Goal: Task Accomplishment & Management: Manage account settings

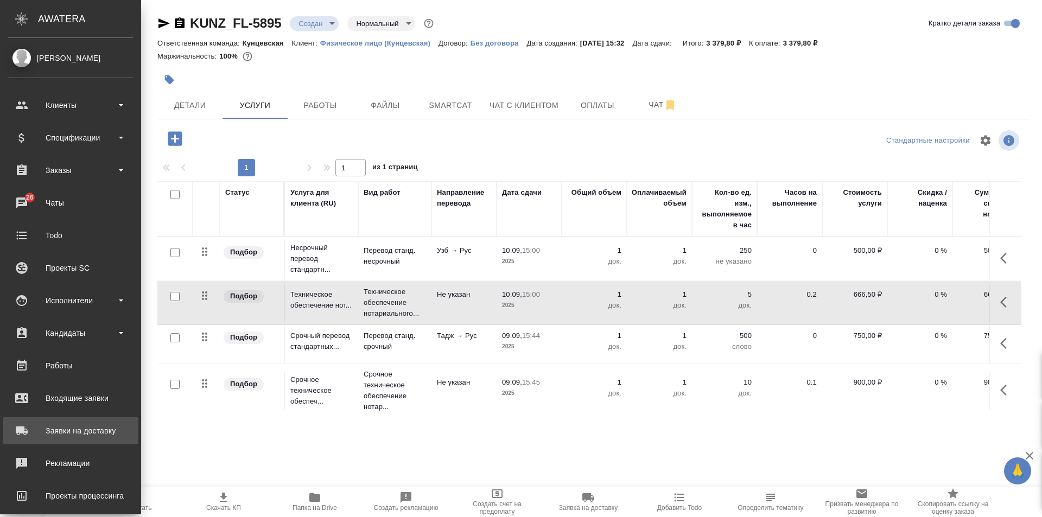
click at [90, 425] on div "Заявки на доставку" at bounding box center [70, 431] width 125 height 16
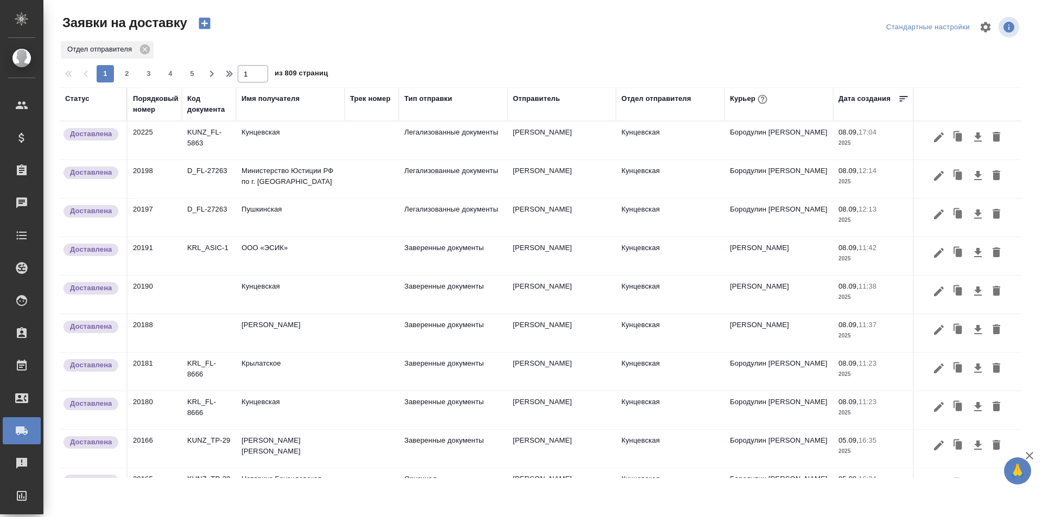
click at [764, 98] on icon "button" at bounding box center [762, 99] width 11 height 11
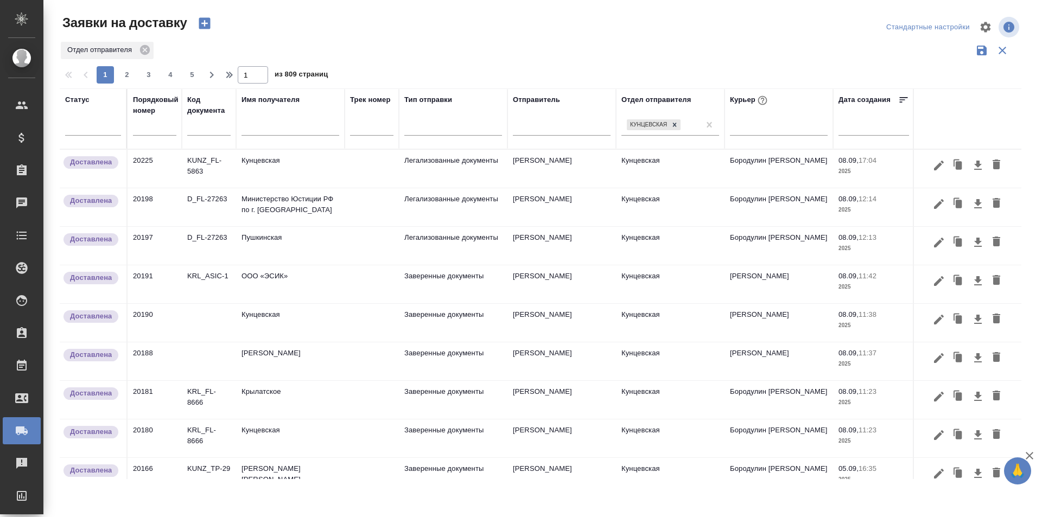
click at [740, 101] on div "Курьер" at bounding box center [750, 100] width 40 height 14
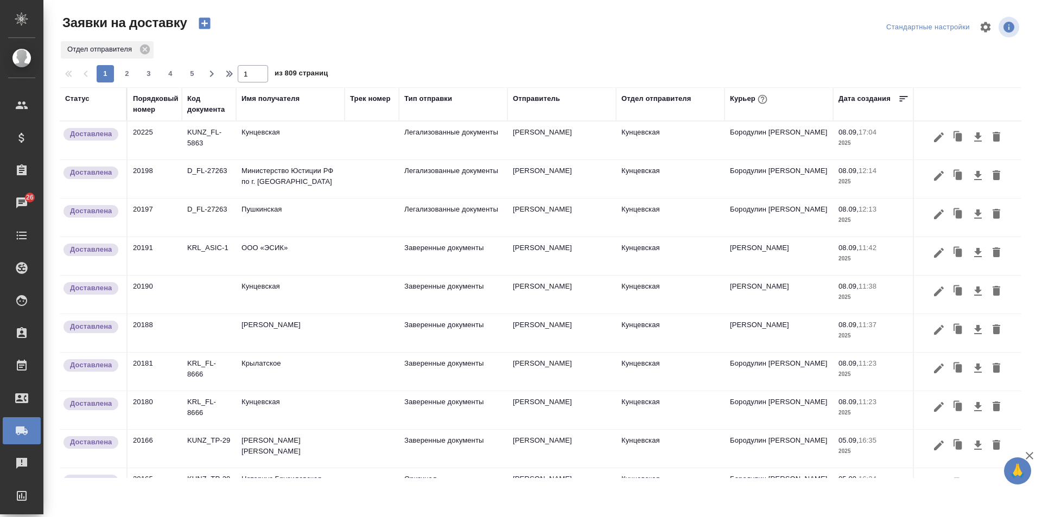
click at [744, 93] on div "Курьер" at bounding box center [750, 99] width 40 height 14
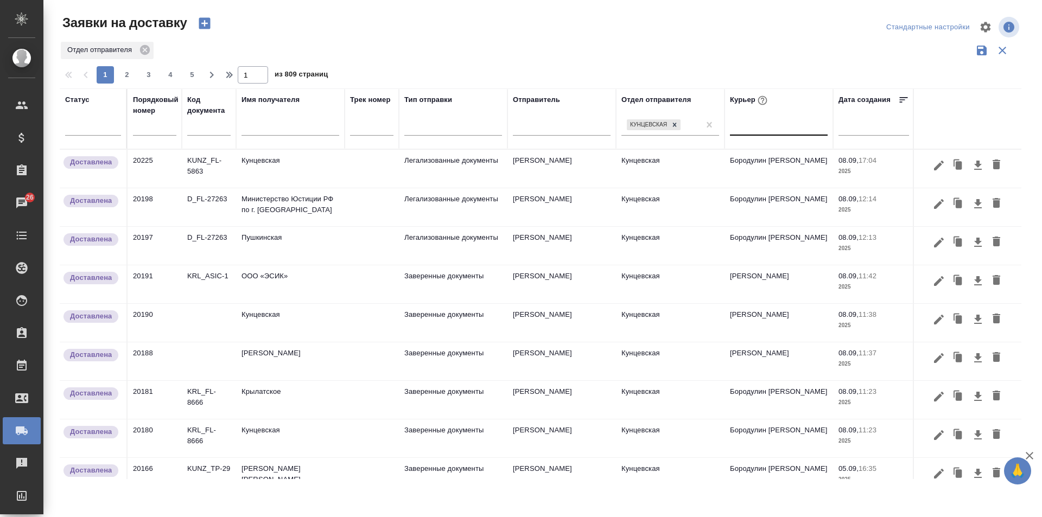
click at [751, 118] on div at bounding box center [779, 125] width 98 height 16
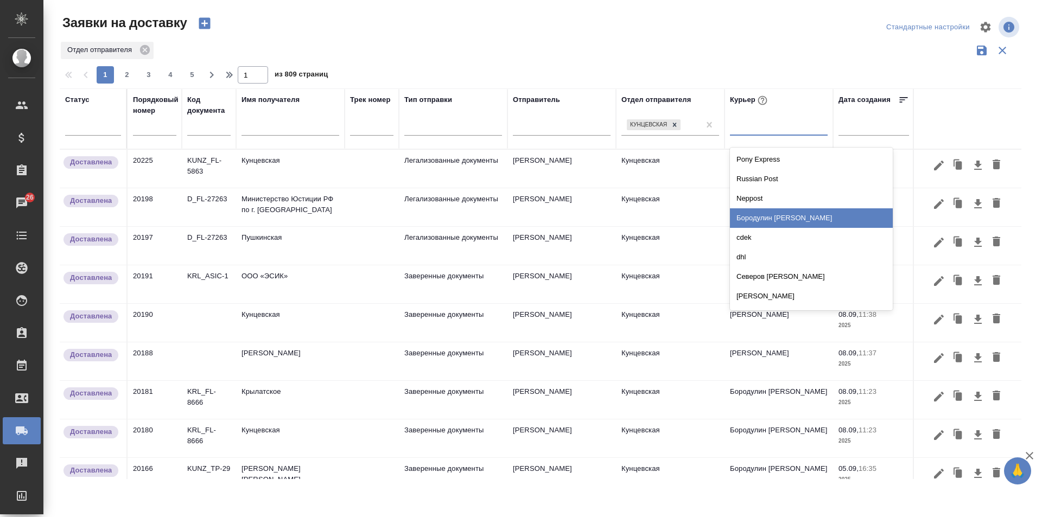
click at [765, 220] on div "Бородулин Сергей" at bounding box center [811, 218] width 163 height 20
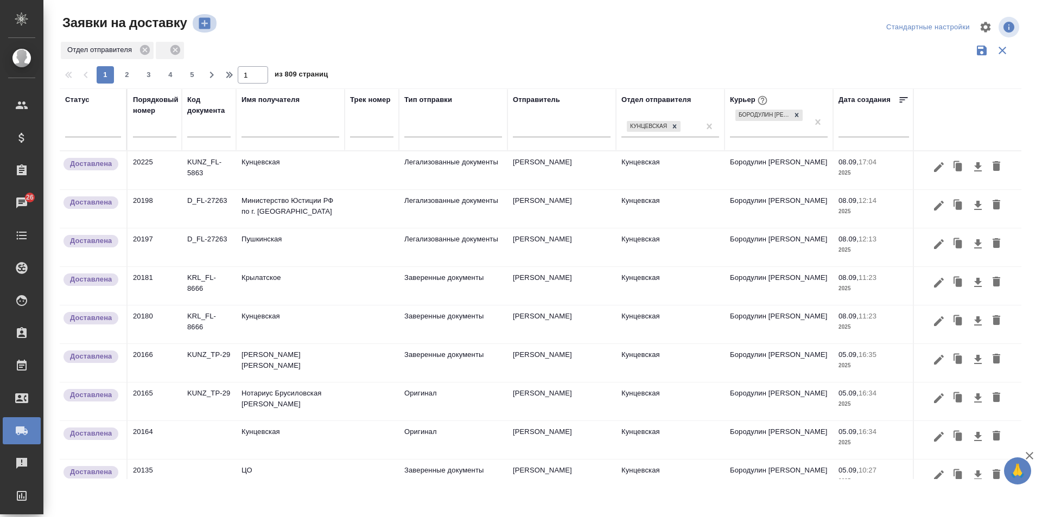
click at [202, 20] on icon "button" at bounding box center [204, 23] width 11 height 11
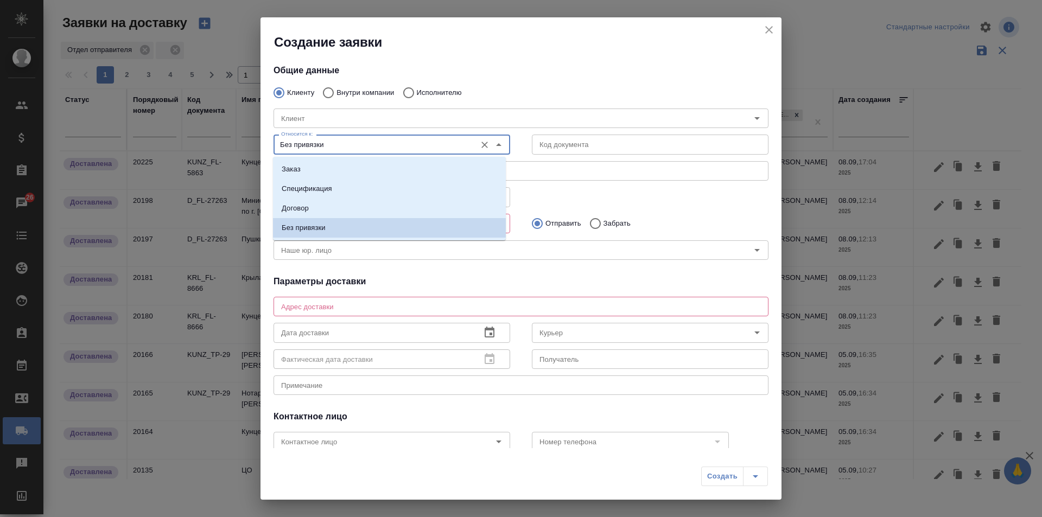
click at [436, 141] on input "Без привязки" at bounding box center [374, 144] width 194 height 13
click at [504, 123] on input "Клиент" at bounding box center [495, 118] width 436 height 13
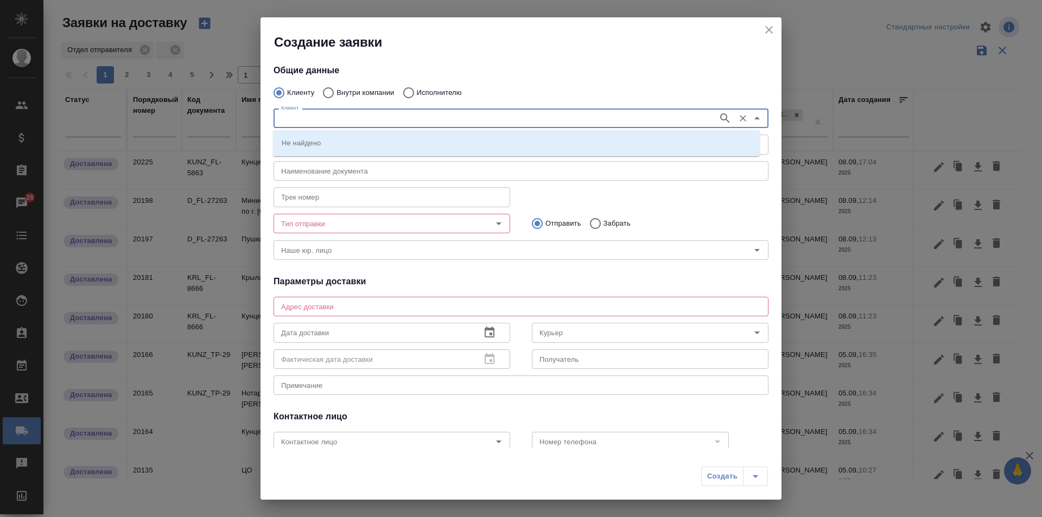
click at [322, 93] on input "Внутри компании" at bounding box center [327, 92] width 20 height 23
radio input "true"
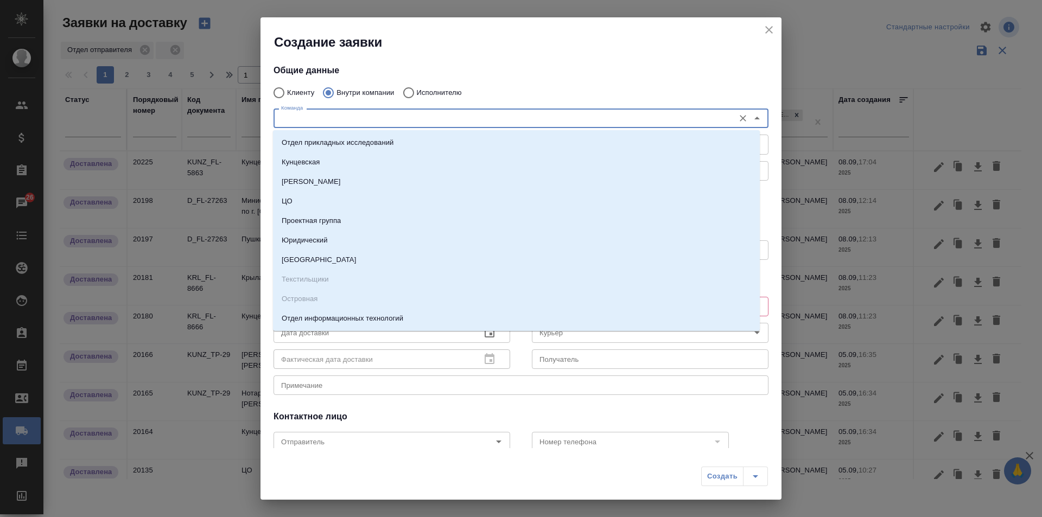
click at [357, 116] on input "Команда" at bounding box center [503, 118] width 452 height 13
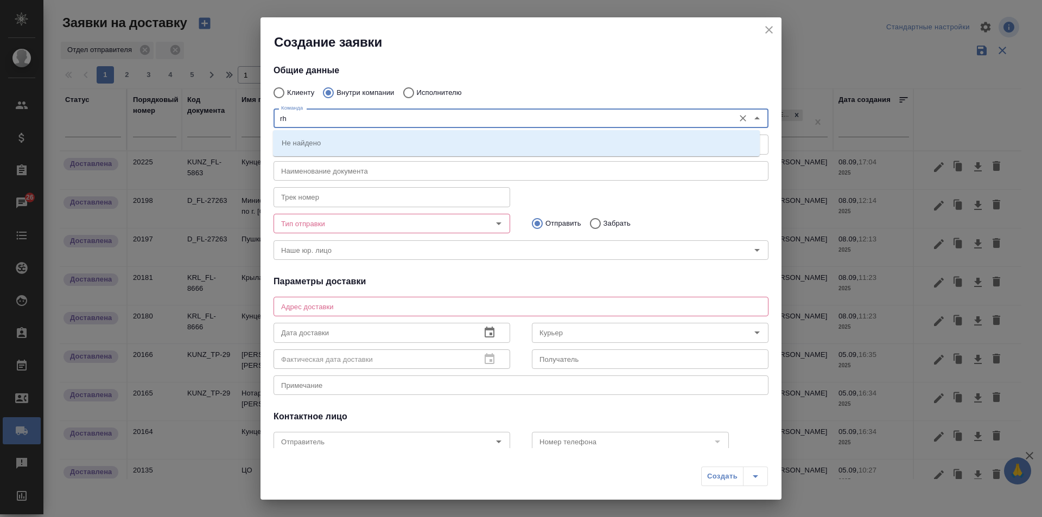
type input "r"
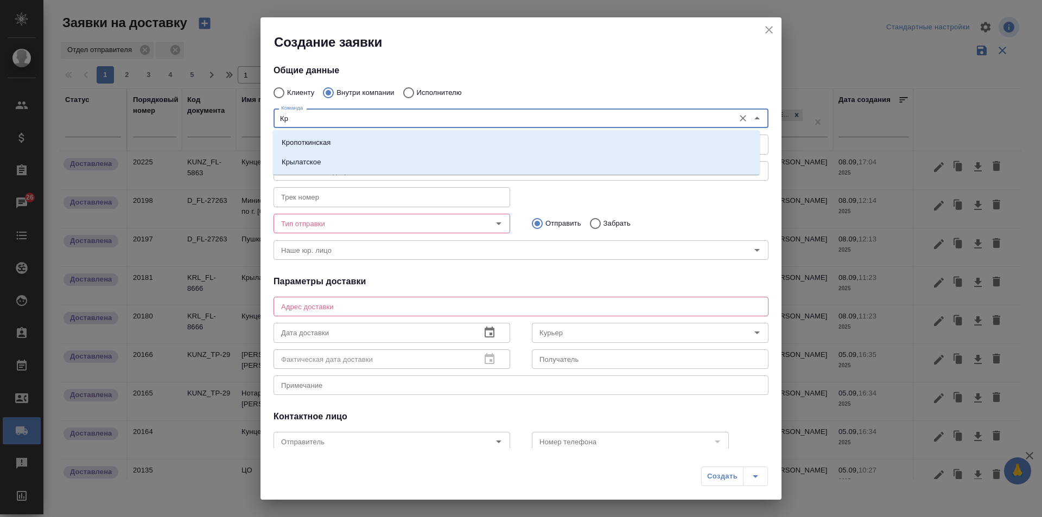
type input "Кры"
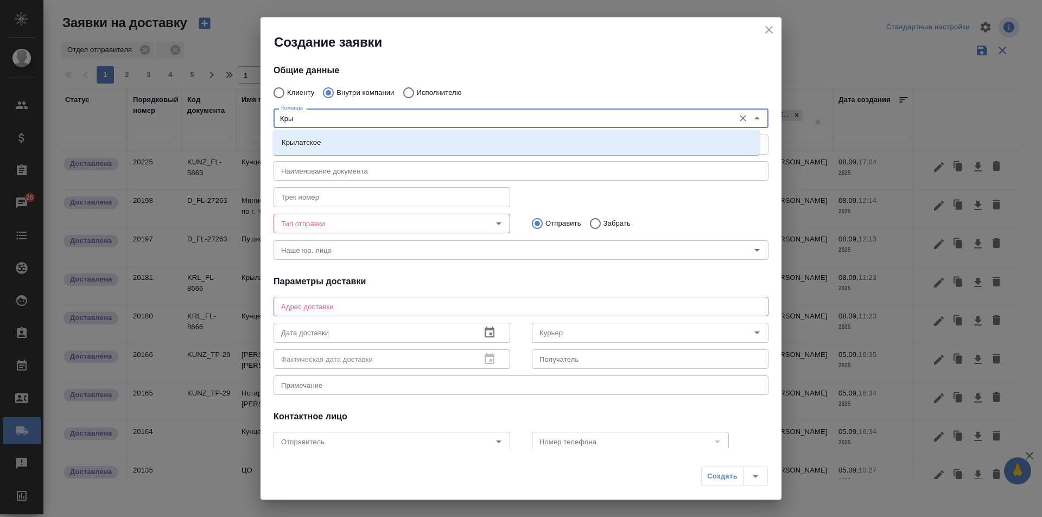
click at [339, 132] on div "Крылатское" at bounding box center [516, 142] width 487 height 25
click at [344, 148] on li "Крылатское" at bounding box center [516, 143] width 487 height 20
type textarea "Осенний бульвар, д. 5, корп. 1"
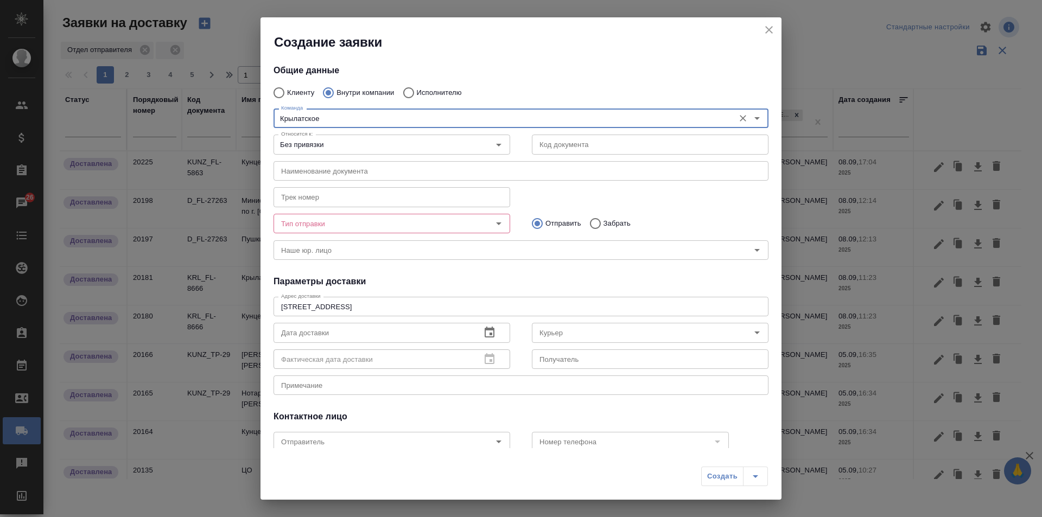
type input "Крылатское"
click at [347, 221] on input "Тип отправки" at bounding box center [374, 223] width 194 height 13
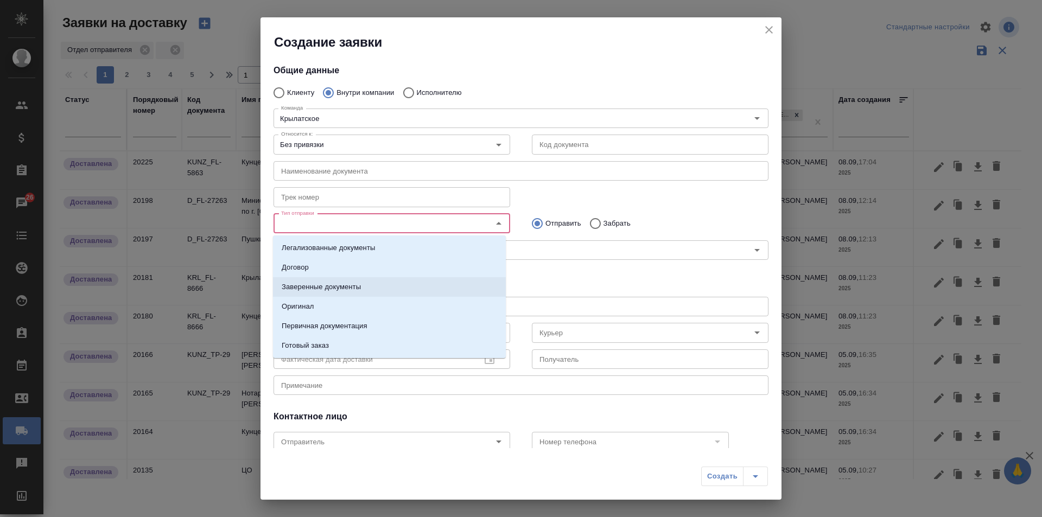
click at [351, 287] on p "Заверенные документы" at bounding box center [321, 287] width 79 height 11
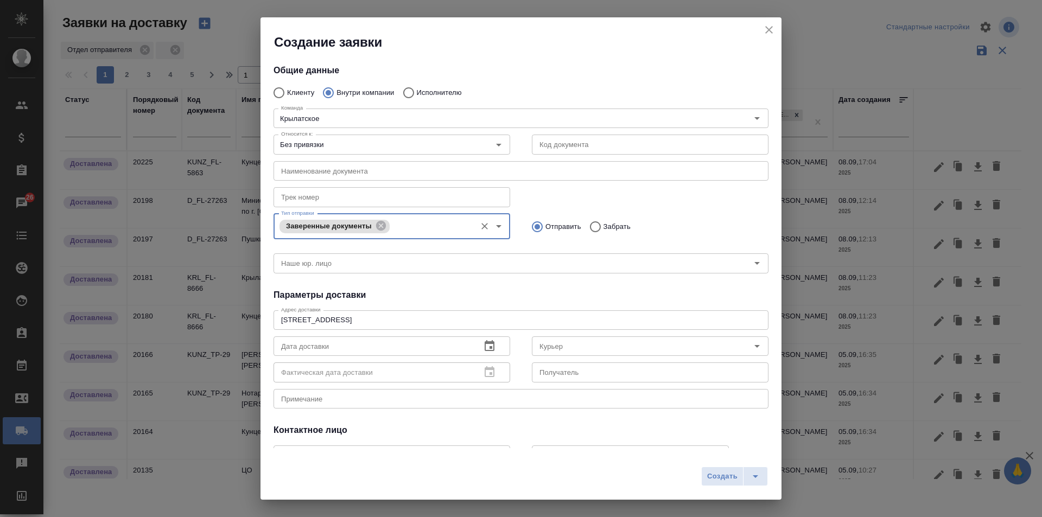
click at [598, 225] on input "Забрать" at bounding box center [594, 227] width 20 height 23
radio input "true"
click at [376, 340] on input "text" at bounding box center [373, 347] width 199 height 20
click at [483, 344] on icon "button" at bounding box center [489, 346] width 13 height 13
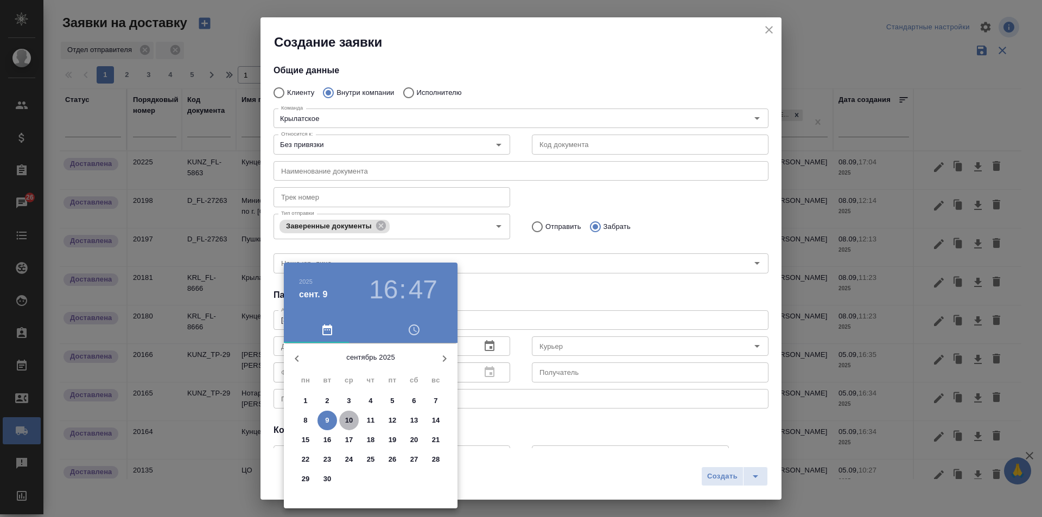
click at [343, 418] on span "10" at bounding box center [349, 420] width 20 height 11
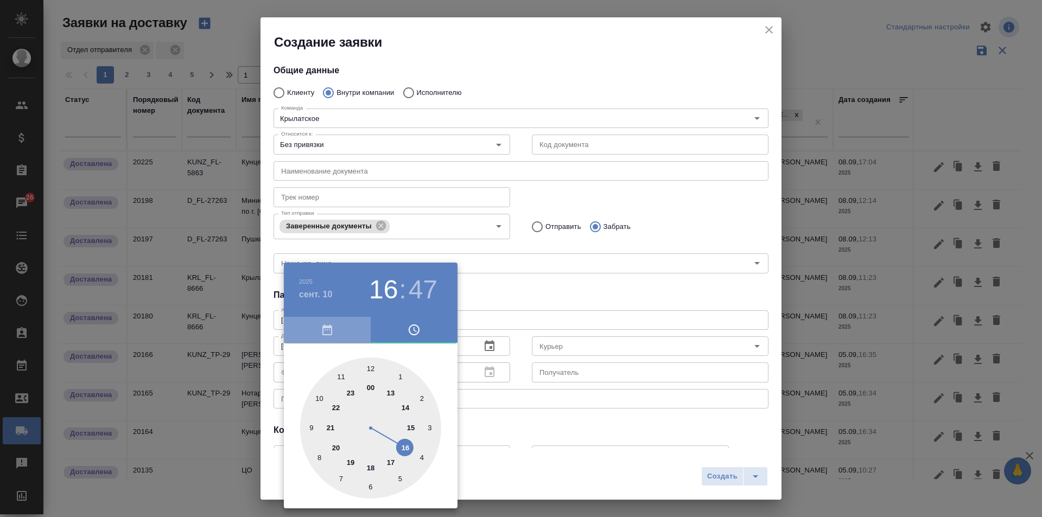
click at [333, 332] on icon "button" at bounding box center [327, 330] width 13 height 13
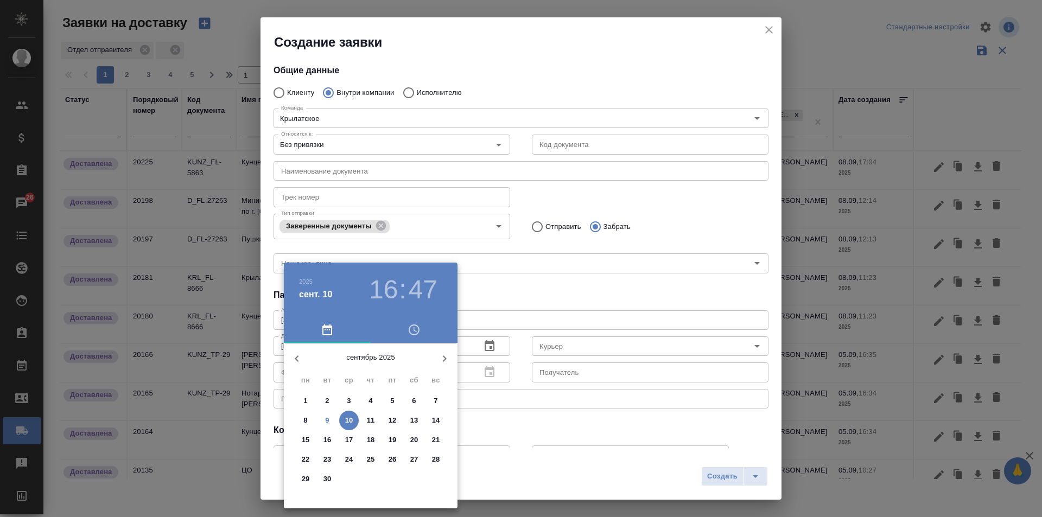
click at [330, 419] on span "9" at bounding box center [328, 420] width 20 height 11
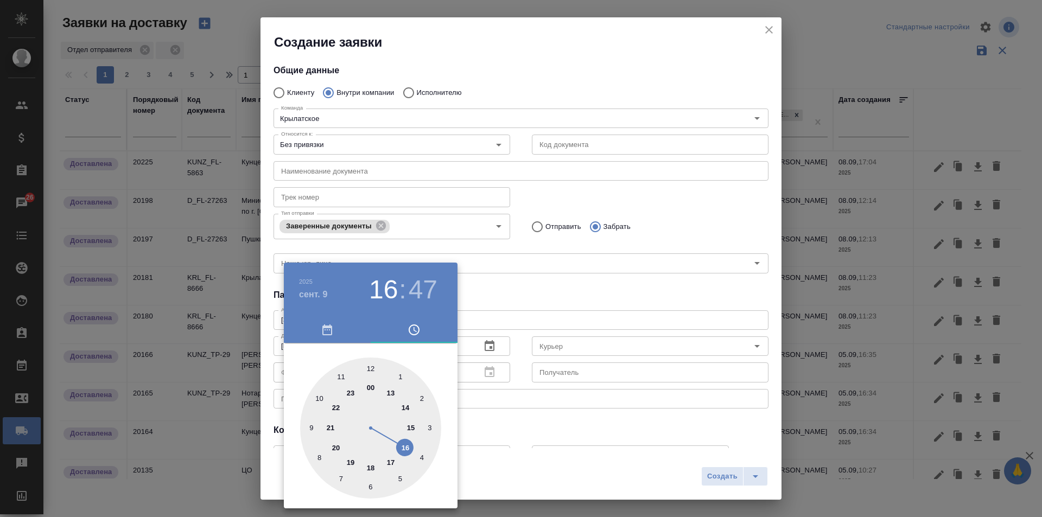
click at [344, 375] on div at bounding box center [370, 428] width 141 height 141
click at [387, 290] on h3 "11" at bounding box center [383, 290] width 29 height 30
click at [316, 395] on div at bounding box center [370, 428] width 141 height 141
click at [376, 365] on div at bounding box center [370, 428] width 141 height 141
click at [368, 363] on div at bounding box center [370, 428] width 141 height 141
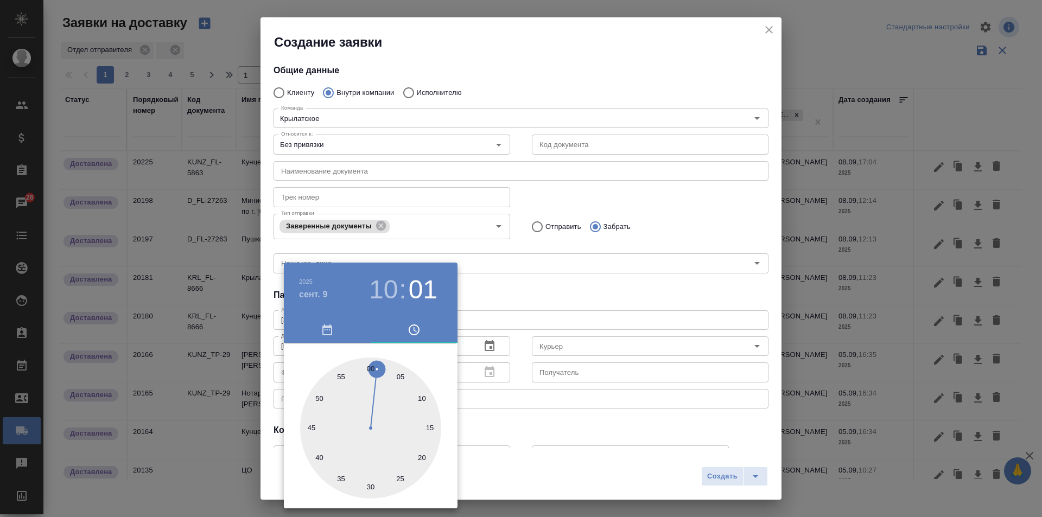
type input "09.09.2025 10:00"
click at [536, 432] on div at bounding box center [521, 258] width 1042 height 517
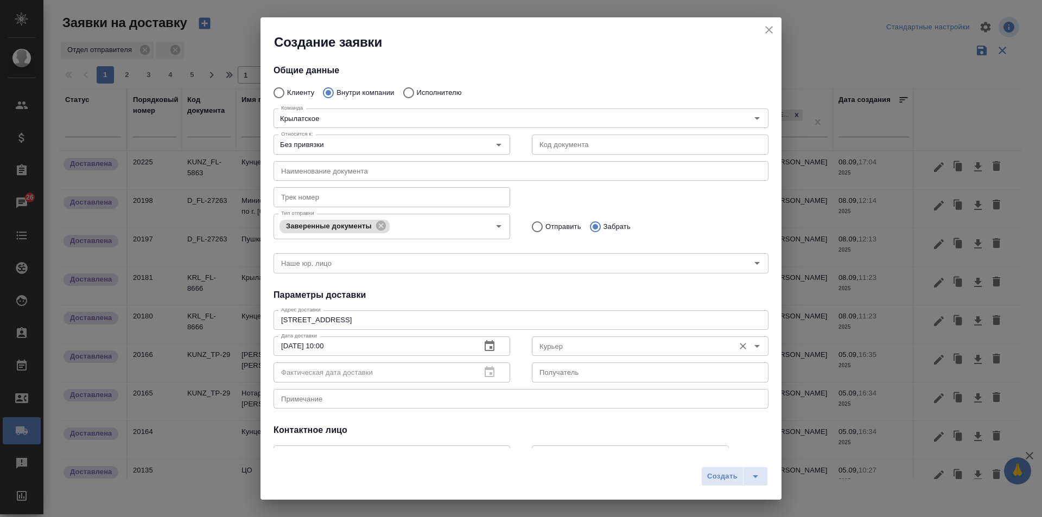
click at [572, 343] on input "Курьер" at bounding box center [632, 346] width 194 height 13
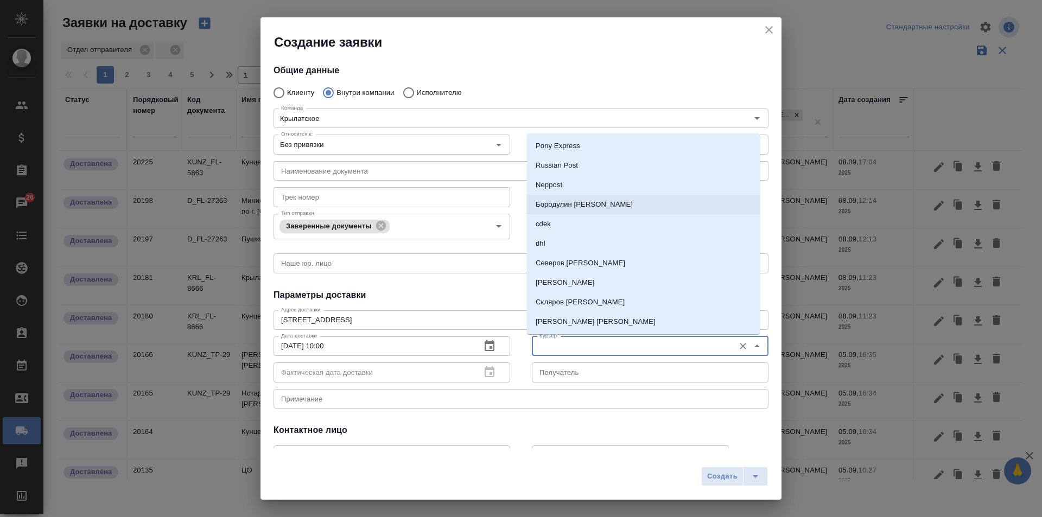
click at [590, 207] on p "Бородулин Сергей" at bounding box center [584, 204] width 97 height 11
type input "Бородулин Сергей"
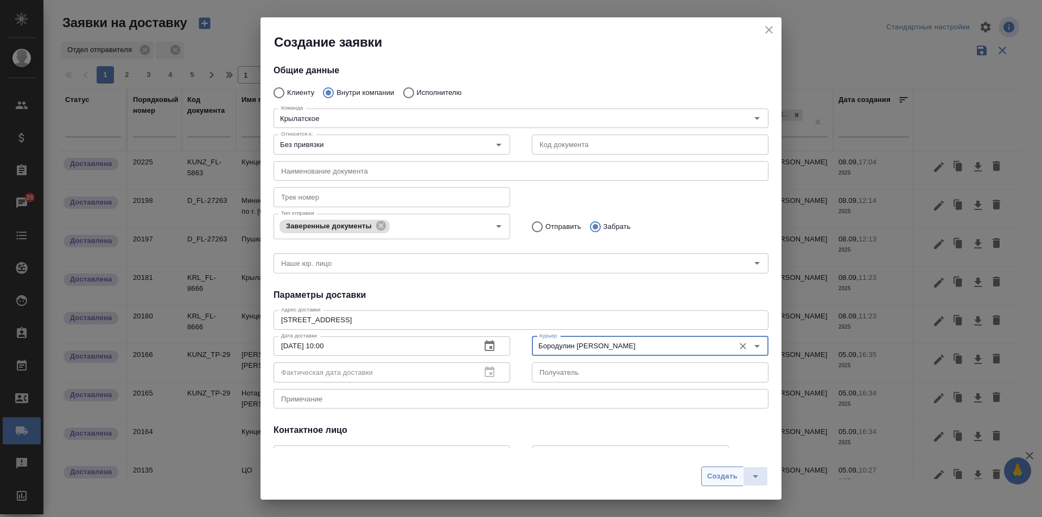
click at [720, 474] on span "Создать" at bounding box center [722, 477] width 30 height 12
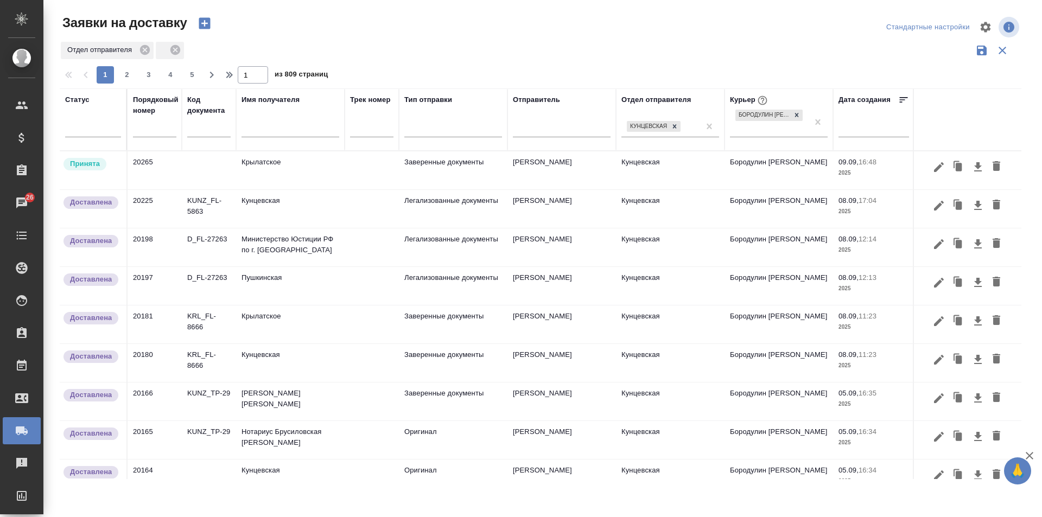
click at [205, 23] on icon "button" at bounding box center [204, 23] width 15 height 15
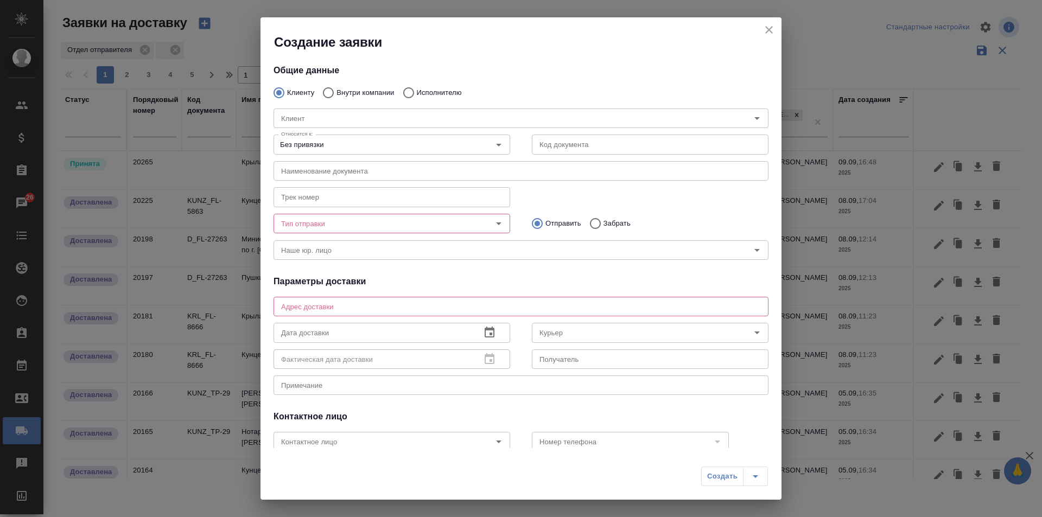
click at [405, 91] on input "Исполнителю" at bounding box center [407, 92] width 20 height 23
radio input "true"
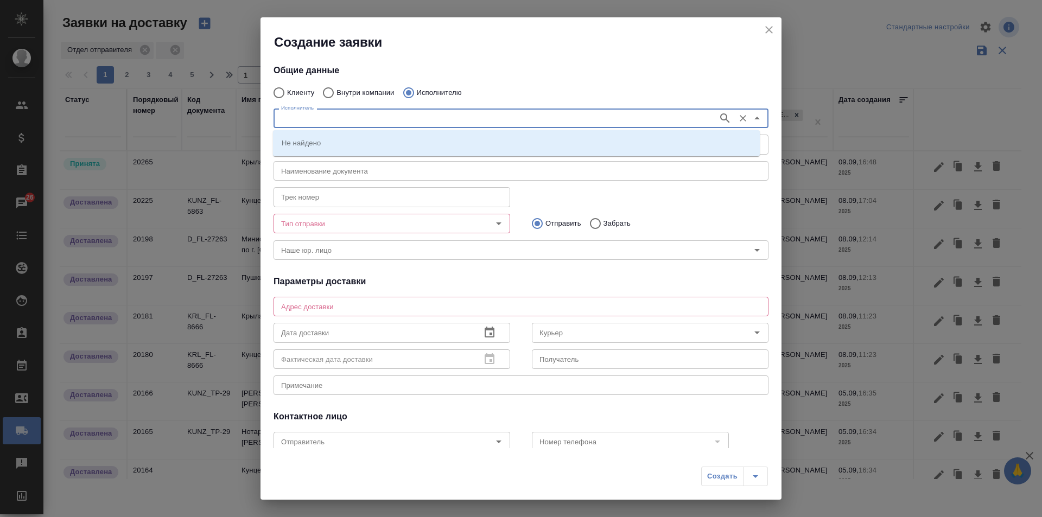
click at [397, 113] on input "Исполнитель" at bounding box center [495, 118] width 436 height 13
type input "юстиции"
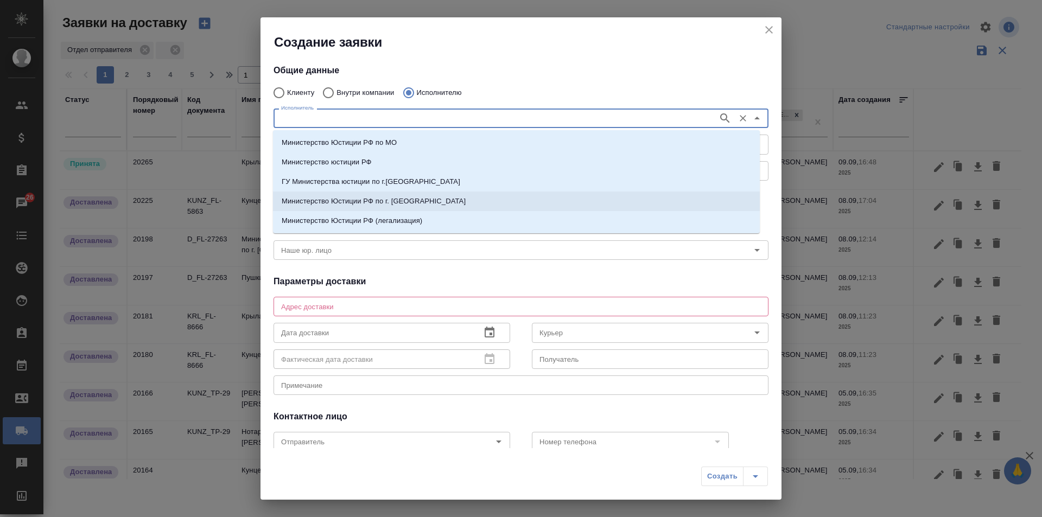
click at [358, 200] on p "Министерство Юстиции РФ по г. Москве" at bounding box center [374, 201] width 184 height 11
type input "Министерство Юстиции РФ по г. Москве"
type textarea "ул. Кржижановского, д. 13, корп. 1"
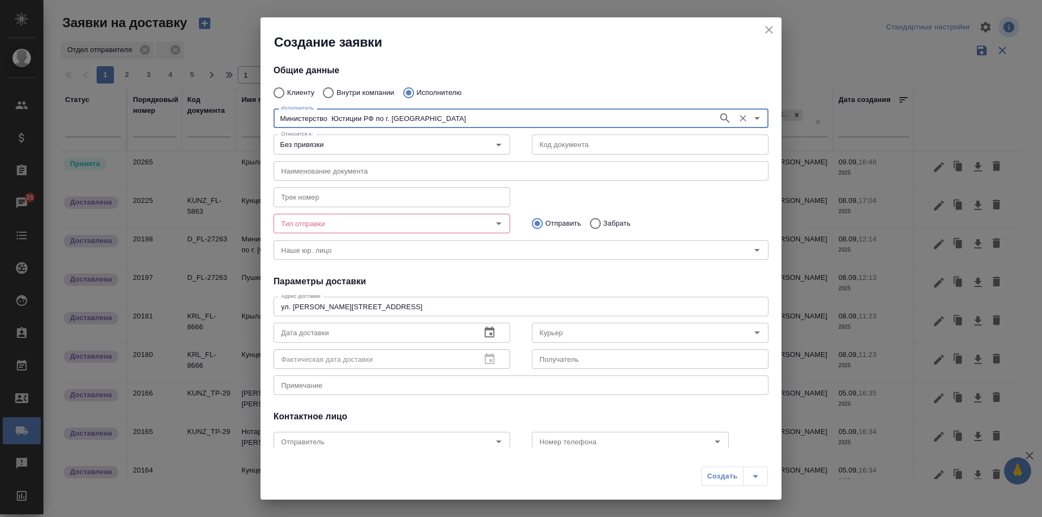
type input "Министерство Юстиции РФ по г. Москве"
click at [370, 149] on input "Без привязки" at bounding box center [374, 144] width 194 height 13
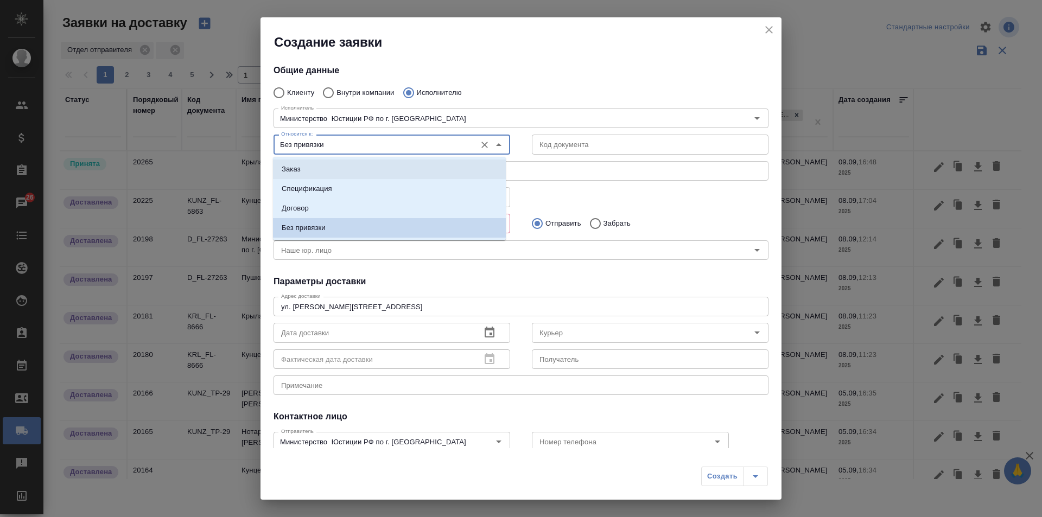
click at [359, 164] on li "Заказ" at bounding box center [389, 170] width 233 height 20
type input "Заказ"
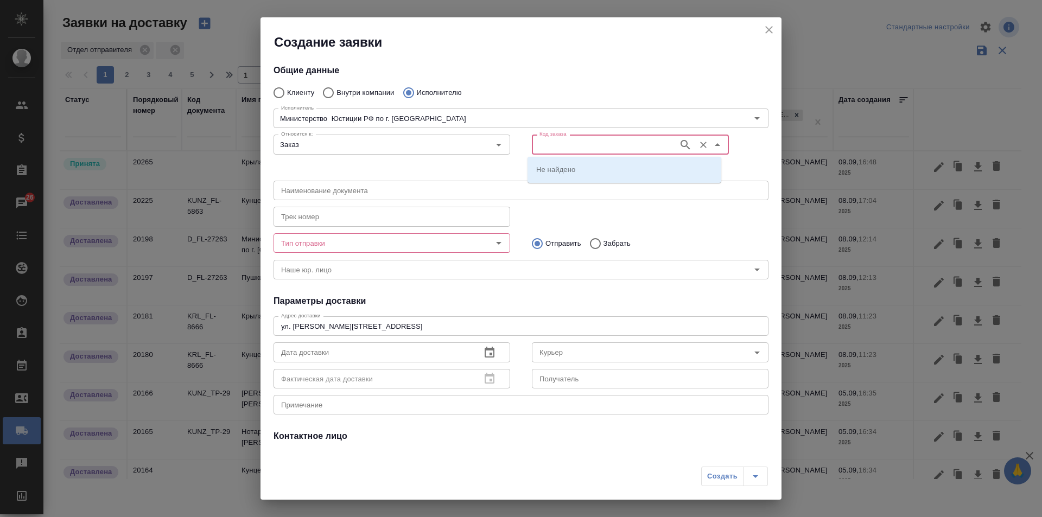
click at [564, 141] on input "Код заказа" at bounding box center [604, 144] width 138 height 13
paste input "KRL_FL-8673"
type input "KRL_FL-8673"
click at [566, 168] on p "KRL_FL-8673" at bounding box center [558, 169] width 45 height 11
type input "(МБ) ООО "Монблан""
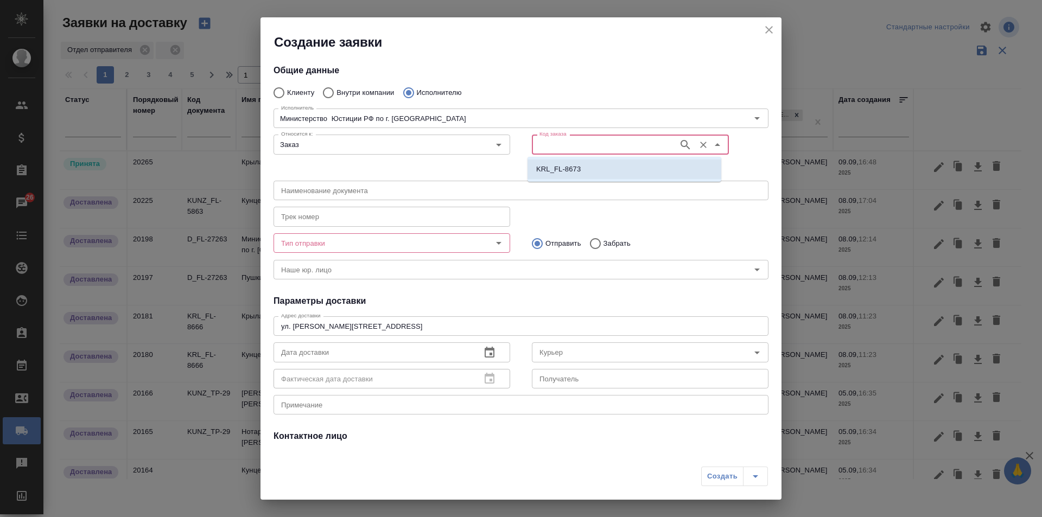
type input "Министерство Юстиции РФ по г. Москве"
type input "KRL_FL-8673"
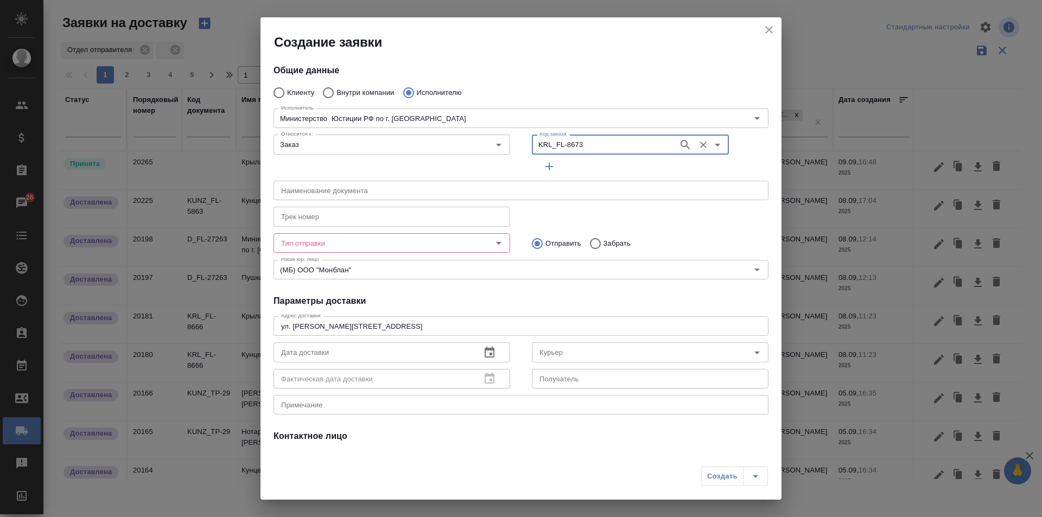
click at [543, 166] on icon "button" at bounding box center [549, 166] width 13 height 13
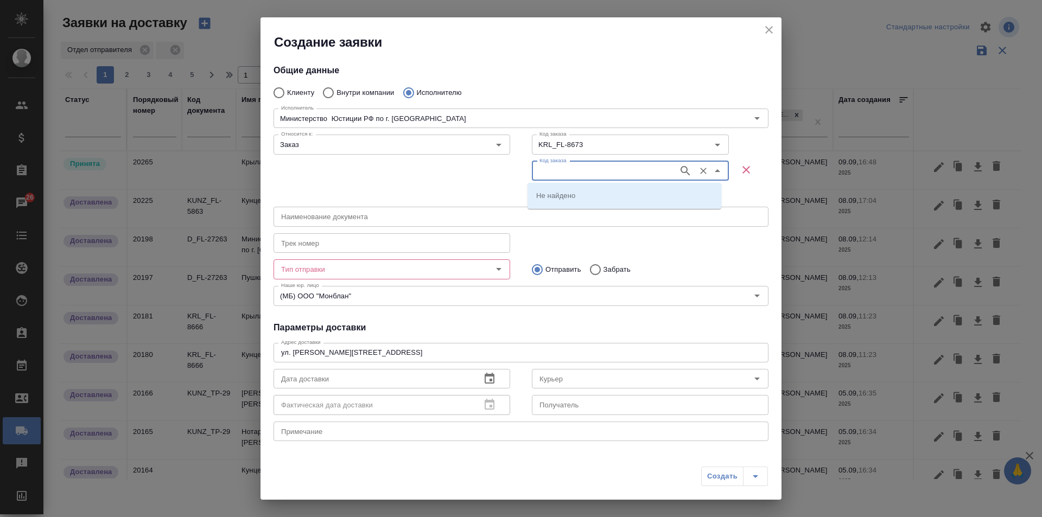
click at [547, 168] on input "Код заказа" at bounding box center [604, 170] width 138 height 13
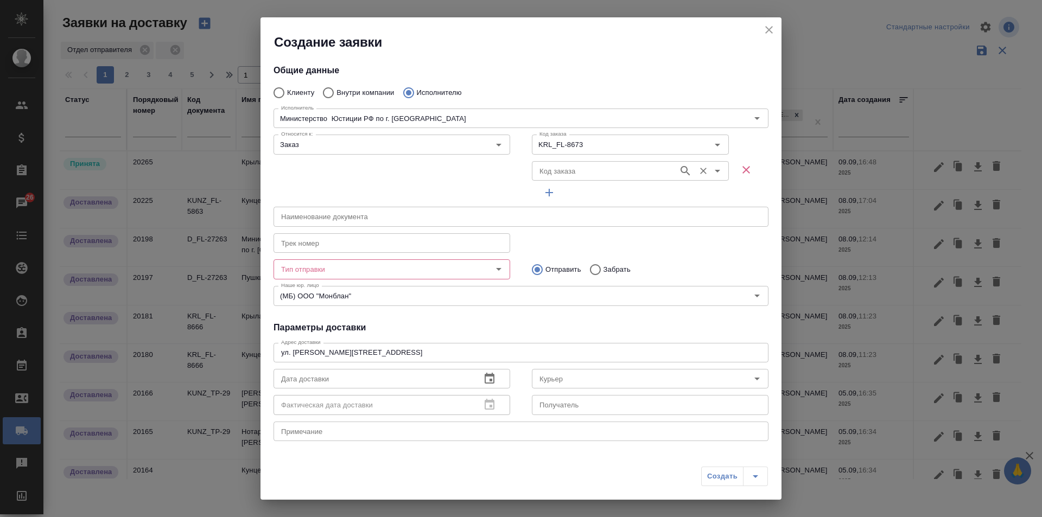
click at [600, 173] on input "Код заказа" at bounding box center [604, 170] width 138 height 13
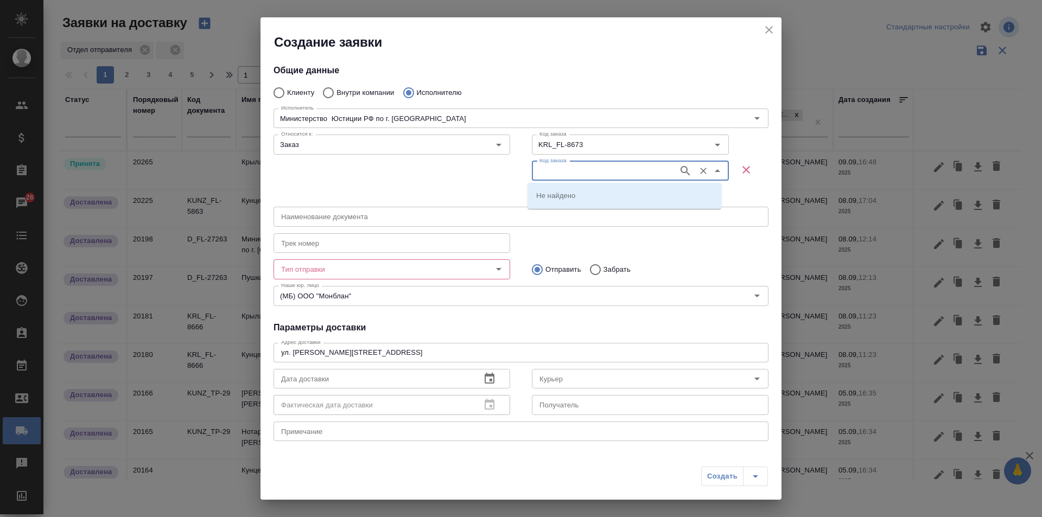
paste input "KUNZ_FL-5888"
type input "KUNZ_FL-5888"
click at [529, 189] on li "KUNZ_FL-5888" at bounding box center [625, 196] width 194 height 20
type input "KUNZ_FL-5888"
click at [323, 271] on input "Тип отправки" at bounding box center [374, 269] width 194 height 13
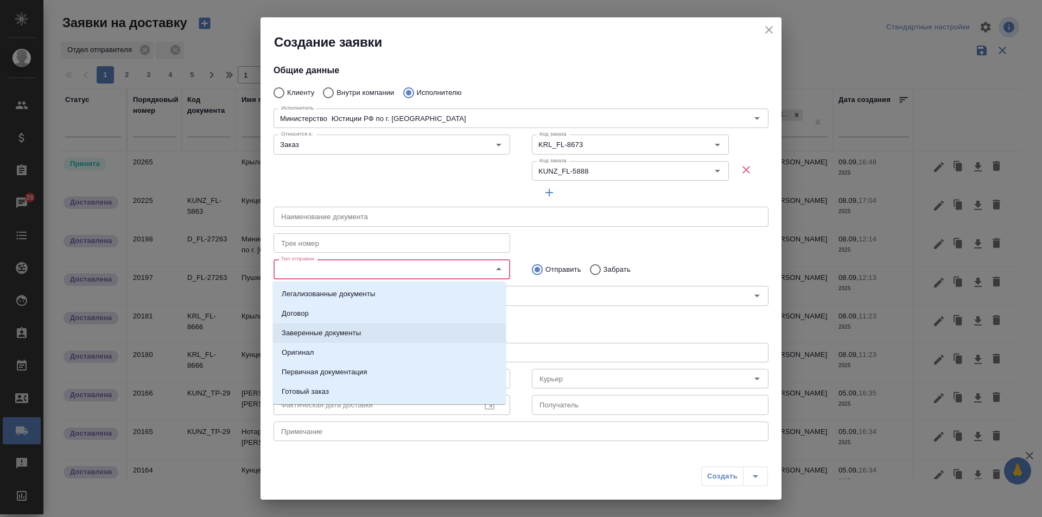
click at [313, 333] on p "Заверенные документы" at bounding box center [321, 333] width 79 height 11
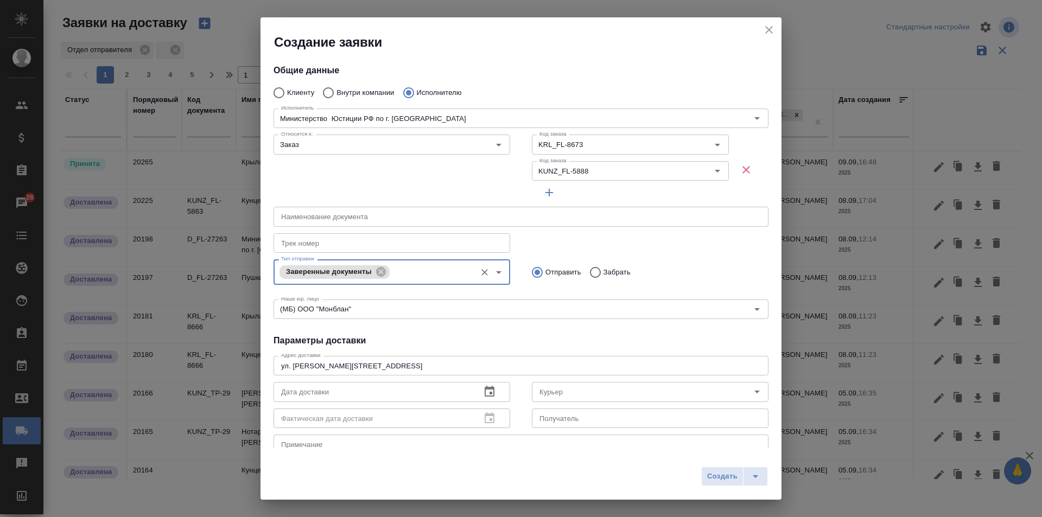
click at [485, 390] on icon "button" at bounding box center [490, 391] width 10 height 11
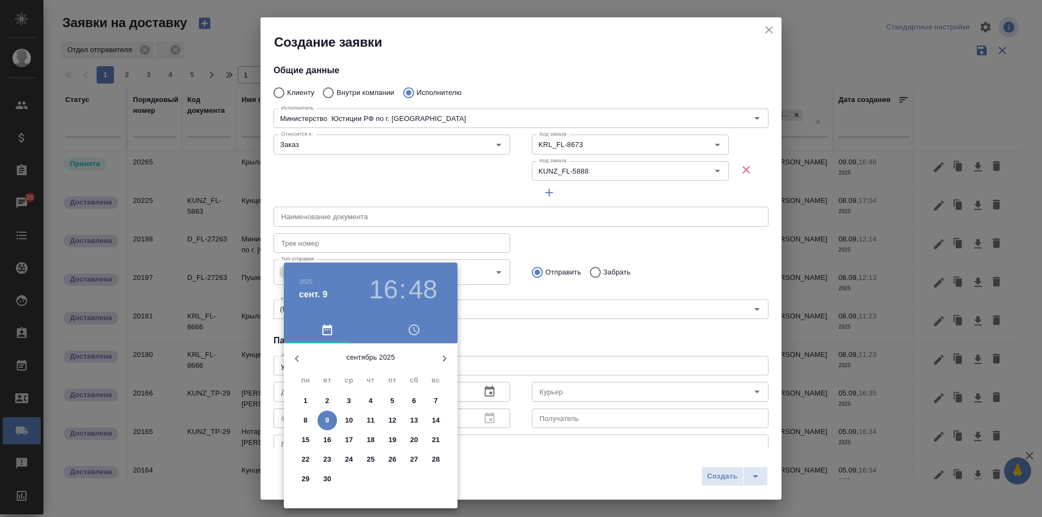
click at [317, 329] on span "button" at bounding box center [327, 330] width 74 height 13
click at [422, 326] on span "button" at bounding box center [414, 330] width 74 height 13
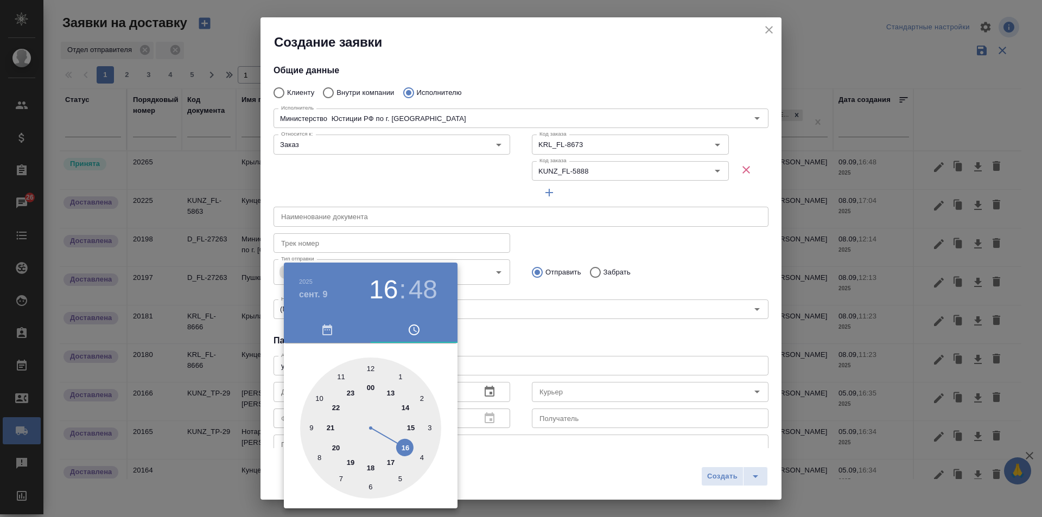
click at [337, 377] on div at bounding box center [370, 428] width 141 height 141
click at [366, 483] on div at bounding box center [370, 428] width 141 height 141
click at [364, 484] on div at bounding box center [370, 428] width 141 height 141
click at [366, 483] on div at bounding box center [370, 428] width 141 height 141
click at [369, 482] on div at bounding box center [370, 428] width 141 height 141
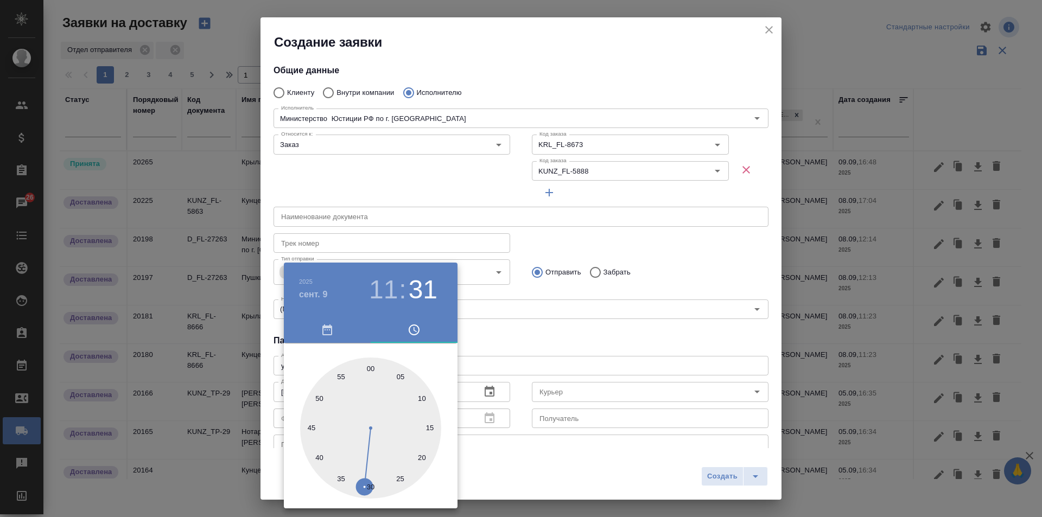
type input "09.09.2025 11:30"
click at [602, 471] on div at bounding box center [521, 258] width 1042 height 517
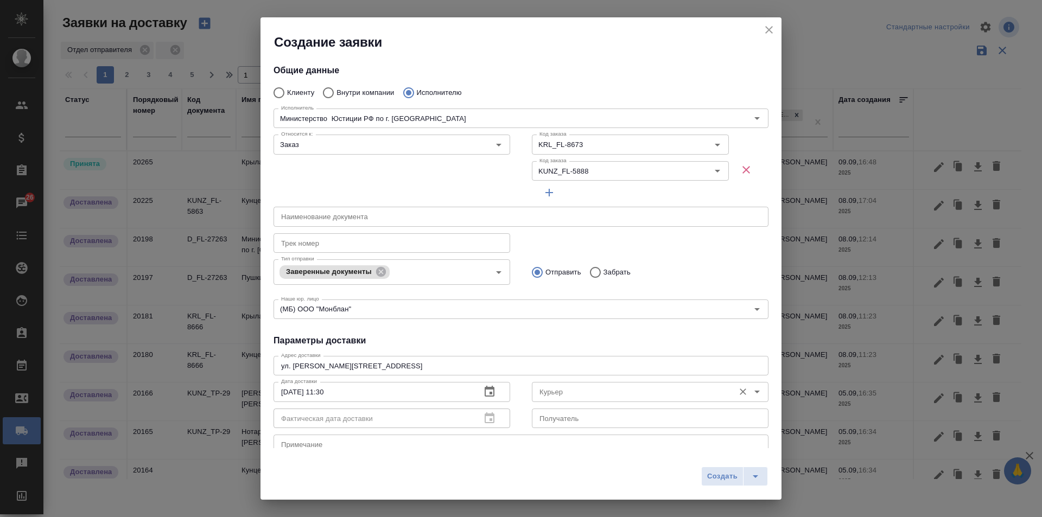
click at [609, 398] on input "Курьер" at bounding box center [632, 391] width 194 height 13
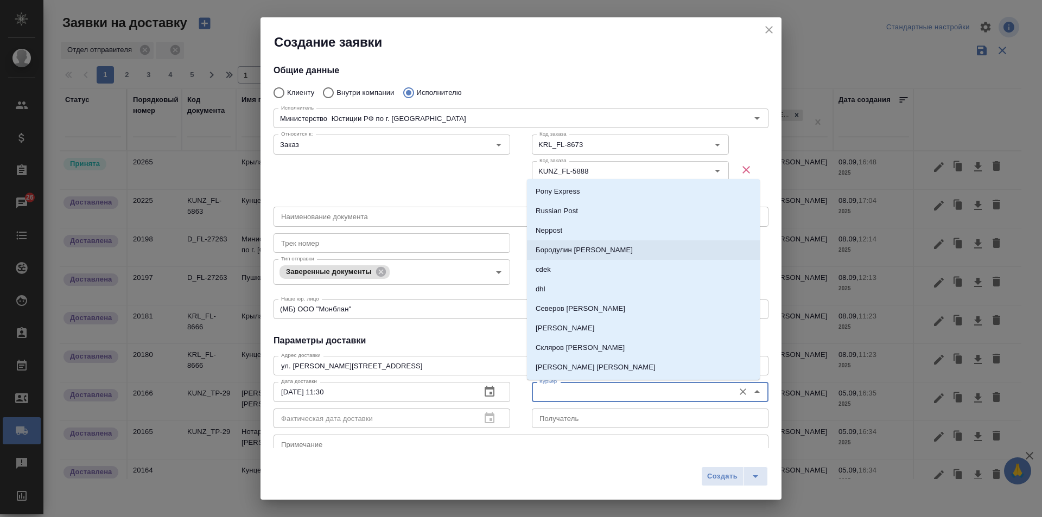
click at [582, 247] on p "Бородулин Сергей" at bounding box center [584, 250] width 97 height 11
type input "Бородулин Сергей"
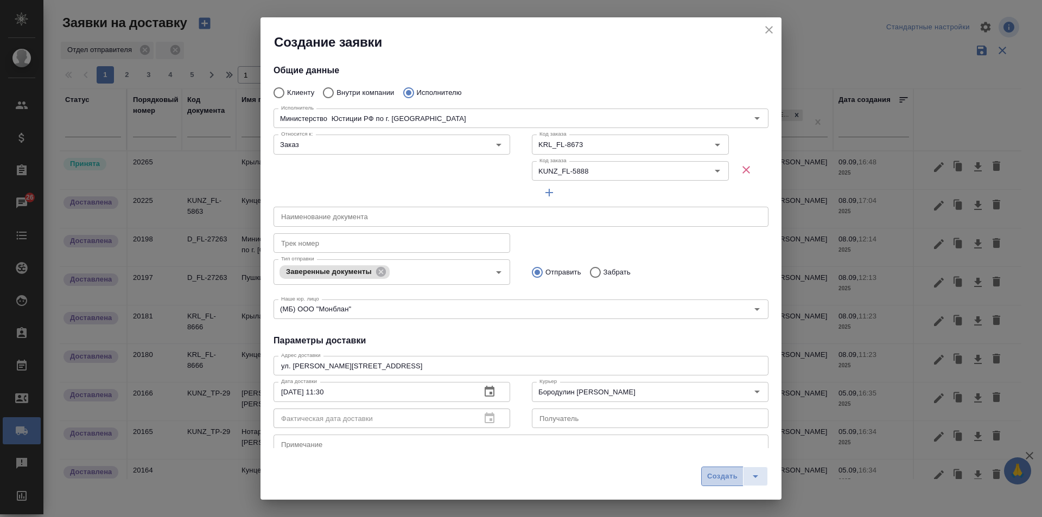
click at [713, 471] on span "Создать" at bounding box center [722, 477] width 30 height 12
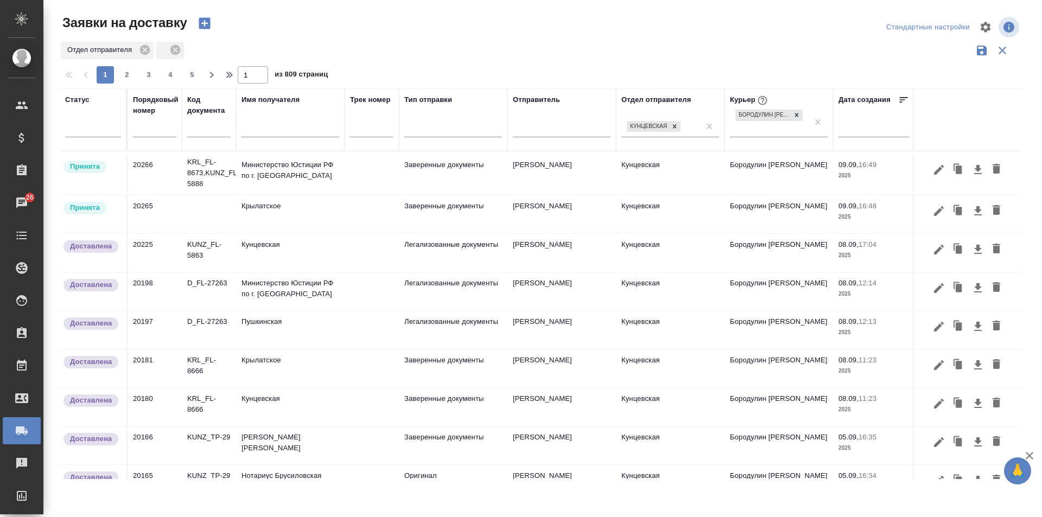
click at [206, 27] on icon "button" at bounding box center [204, 23] width 11 height 11
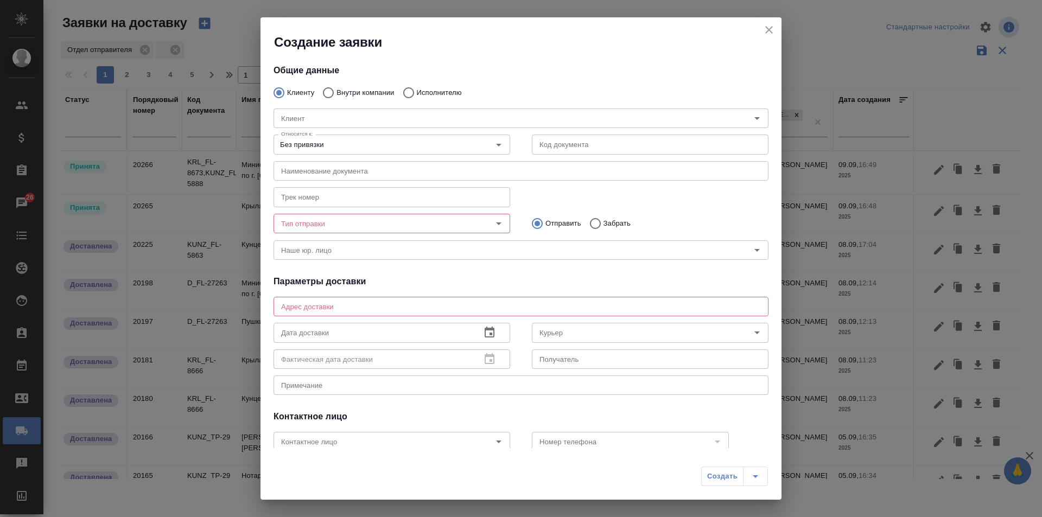
click at [339, 89] on p "Внутри компании" at bounding box center [366, 92] width 58 height 11
click at [337, 89] on input "Внутри компании" at bounding box center [327, 92] width 20 height 23
radio input "true"
click at [367, 113] on input "Команда" at bounding box center [503, 118] width 452 height 13
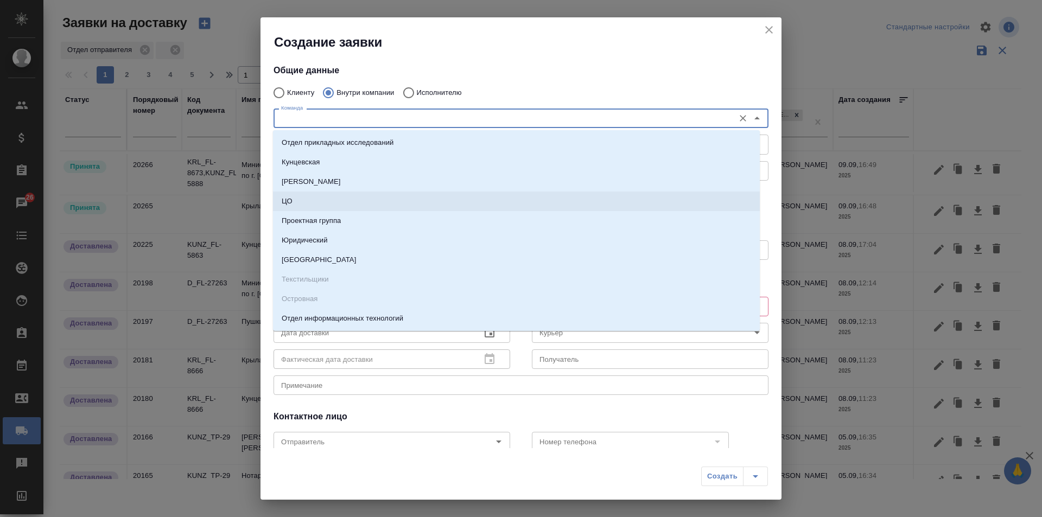
click at [297, 202] on li "ЦО" at bounding box center [516, 202] width 487 height 20
type textarea "ул. Золотая, д. 11"
type input "ЦО"
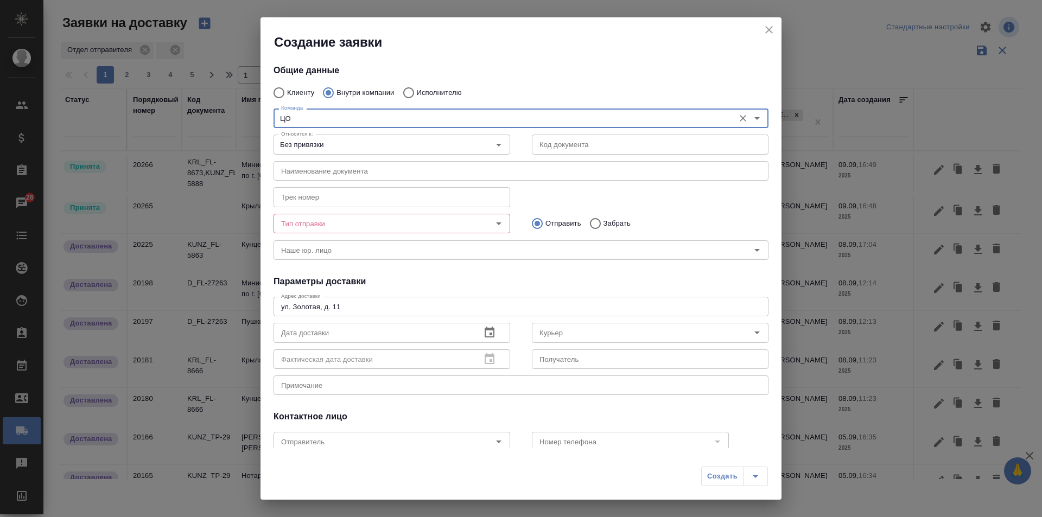
click at [331, 226] on input "Тип отправки" at bounding box center [374, 223] width 194 height 13
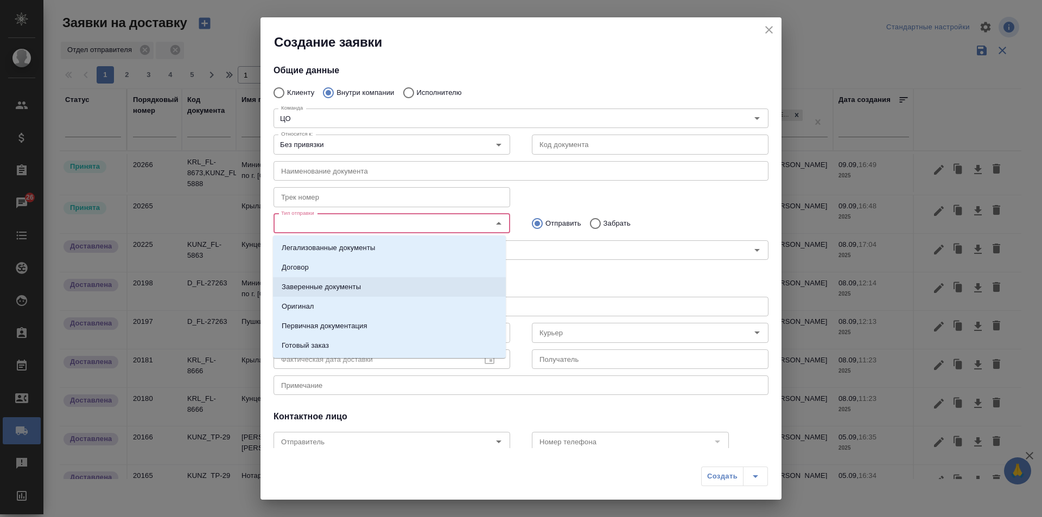
click at [325, 283] on p "Заверенные документы" at bounding box center [321, 287] width 79 height 11
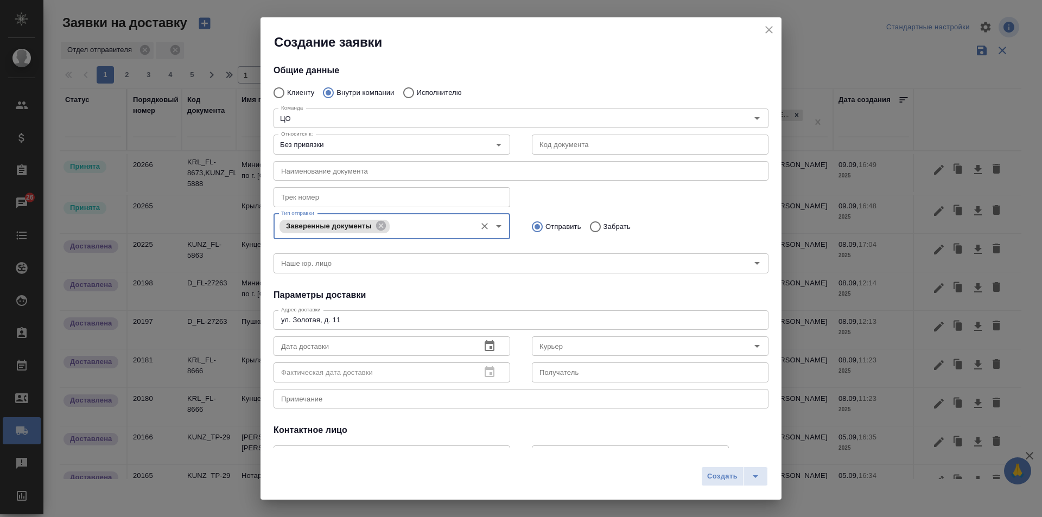
drag, startPoint x: 597, startPoint y: 223, endPoint x: 595, endPoint y: 232, distance: 9.4
click at [596, 223] on input "Забрать" at bounding box center [594, 227] width 20 height 23
radio input "true"
click at [483, 347] on icon "button" at bounding box center [489, 346] width 13 height 13
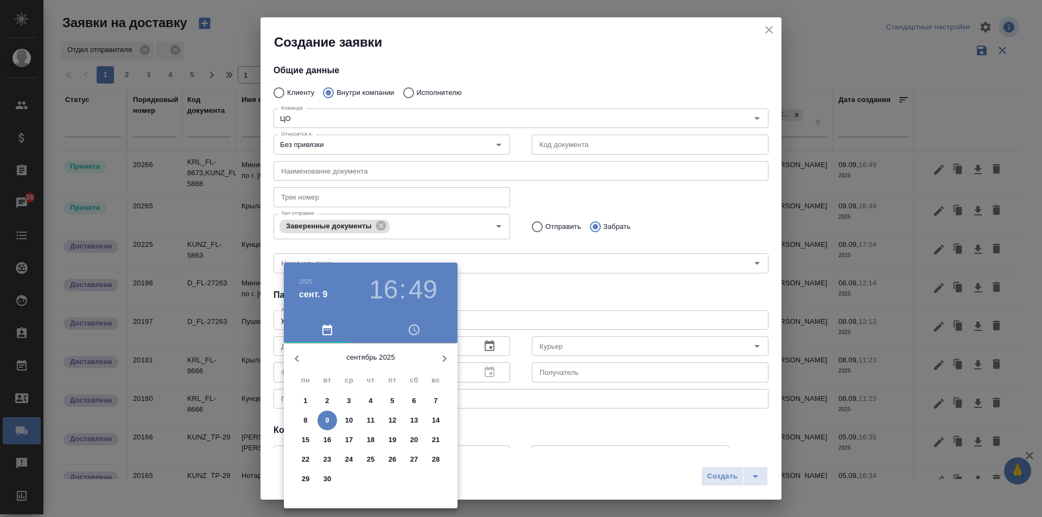
click at [406, 330] on span "button" at bounding box center [414, 330] width 74 height 13
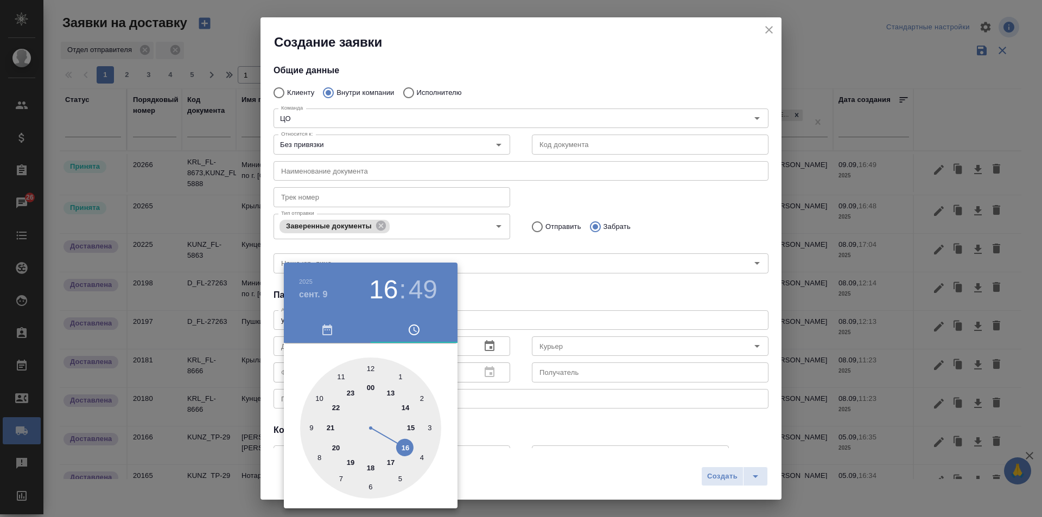
click at [373, 370] on div at bounding box center [370, 428] width 141 height 141
click at [365, 369] on div at bounding box center [370, 428] width 141 height 141
click at [369, 363] on div at bounding box center [370, 428] width 141 height 141
type input "09.09.2025 12:00"
click at [648, 471] on div at bounding box center [521, 258] width 1042 height 517
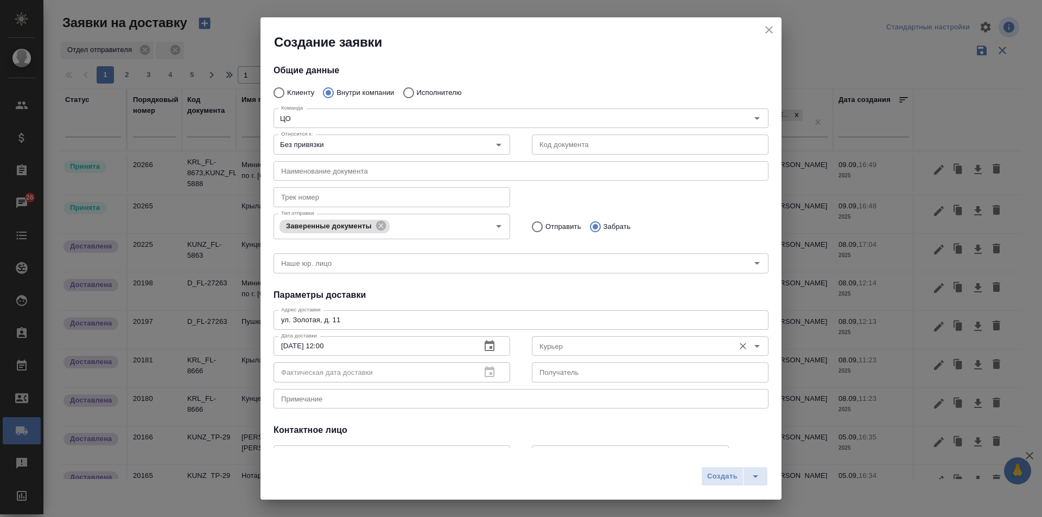
click at [630, 338] on div "Курьер" at bounding box center [650, 347] width 237 height 20
click at [751, 343] on icon "Open" at bounding box center [757, 346] width 13 height 13
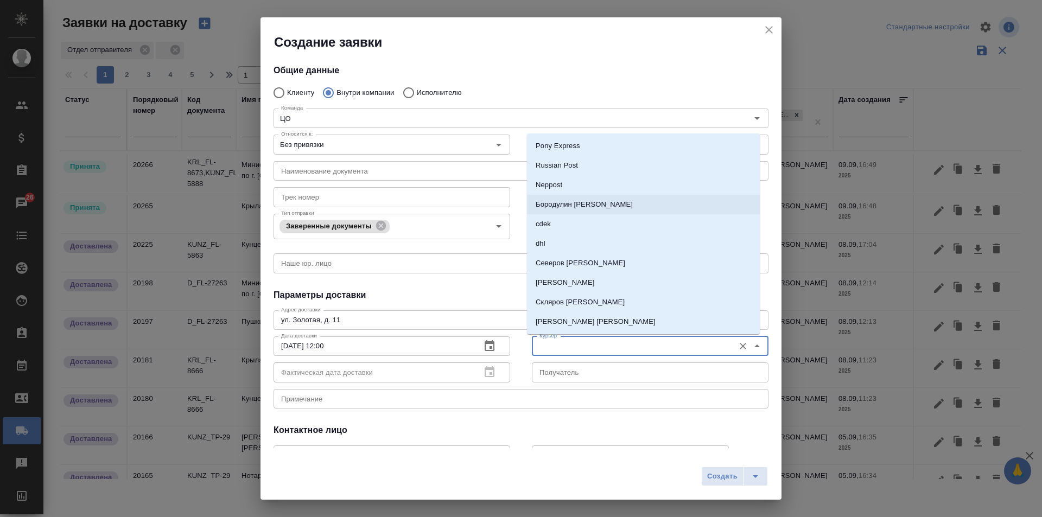
click at [571, 199] on p "Бородулин Сергей" at bounding box center [584, 204] width 97 height 11
type input "Бородулин Сергей"
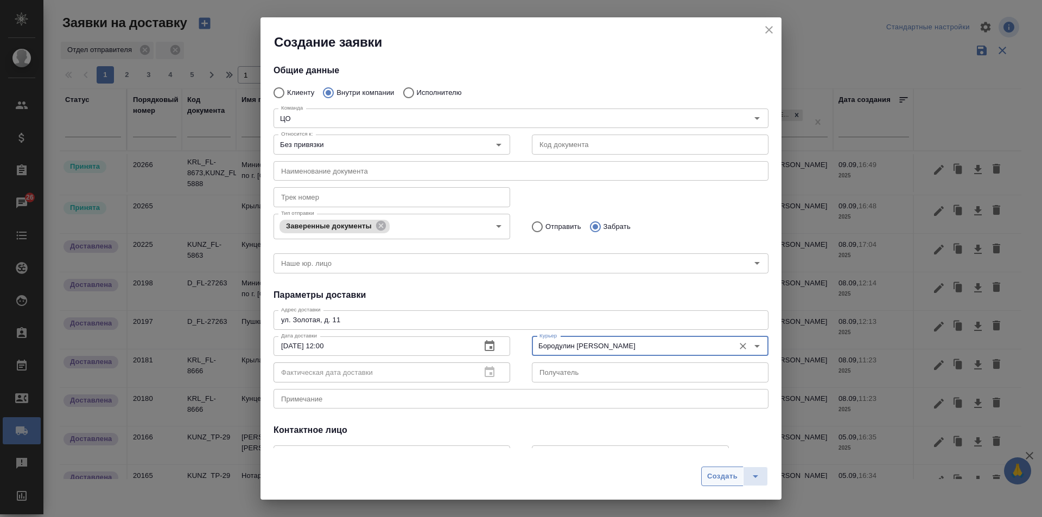
click at [710, 471] on span "Создать" at bounding box center [722, 477] width 30 height 12
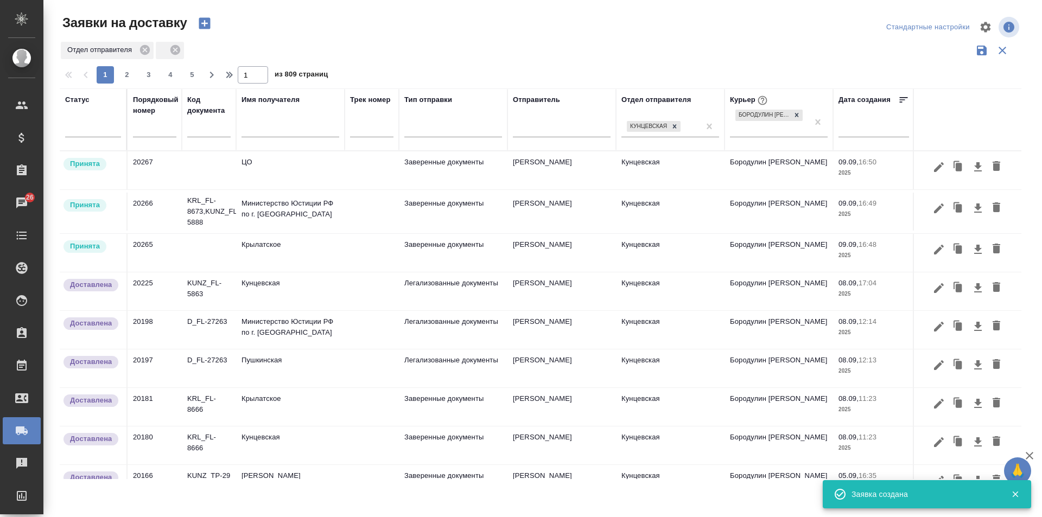
click at [201, 25] on icon "button" at bounding box center [204, 23] width 11 height 11
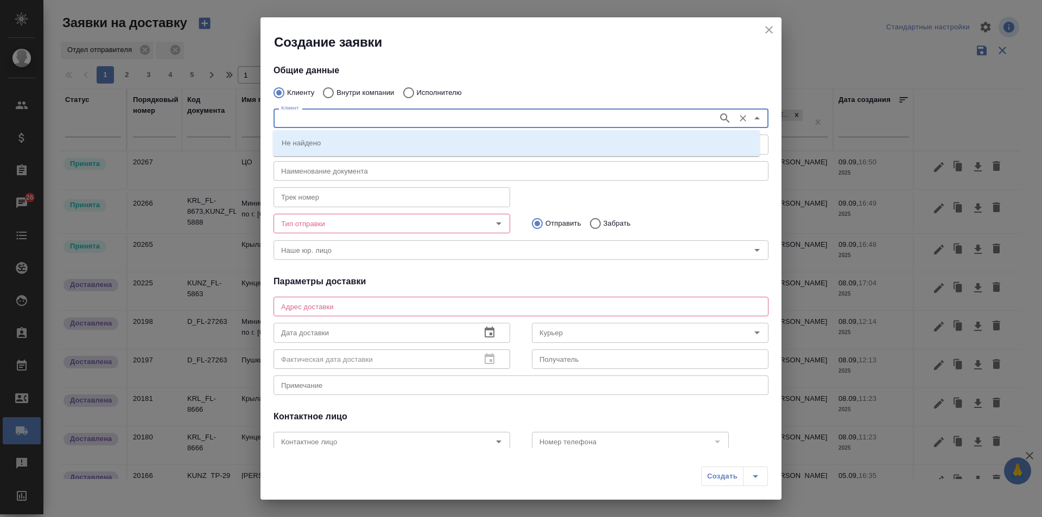
click at [286, 117] on input "Клиент" at bounding box center [495, 118] width 436 height 13
type input "Тв-новости"
click at [299, 147] on p "ТВ-Новости / Russia Today" at bounding box center [328, 142] width 92 height 11
type input "ТВ-Новости / Russia Today"
type textarea "111020, Москва г, Боровая ул., дом №3, корпус 1"
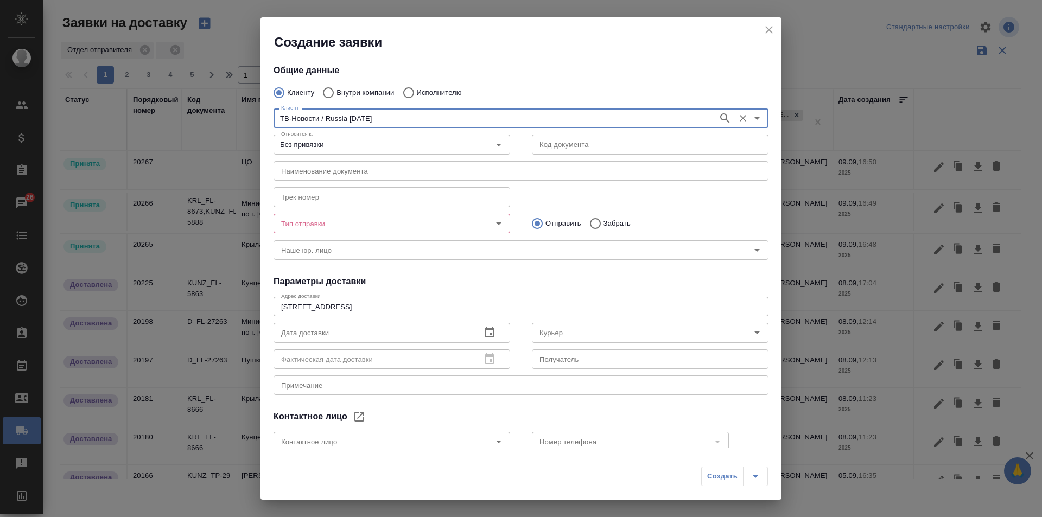
click at [419, 216] on div "Тип отправки" at bounding box center [392, 224] width 237 height 20
click at [486, 217] on div at bounding box center [491, 223] width 28 height 15
click at [492, 217] on icon "Open" at bounding box center [498, 223] width 13 height 13
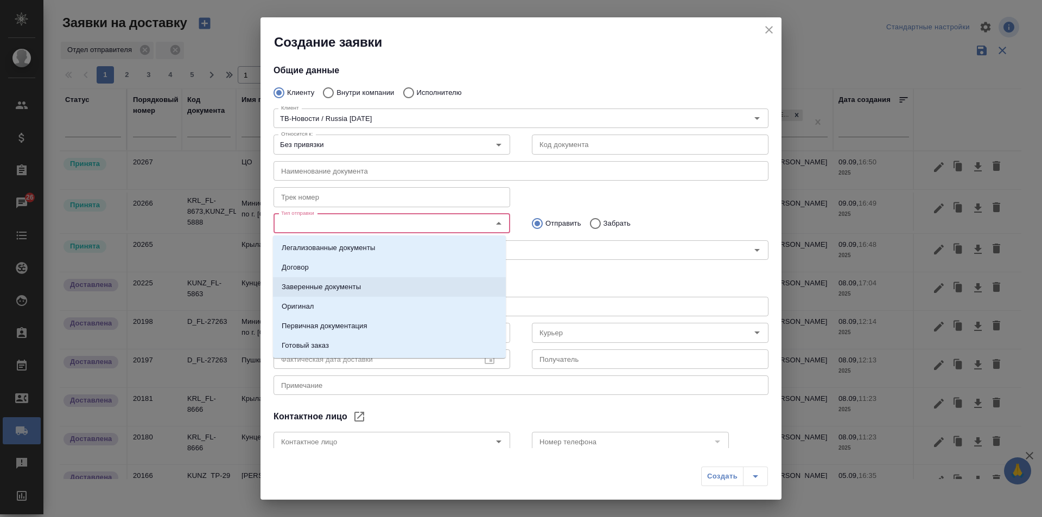
click at [377, 287] on li "Заверенные документы" at bounding box center [389, 287] width 233 height 20
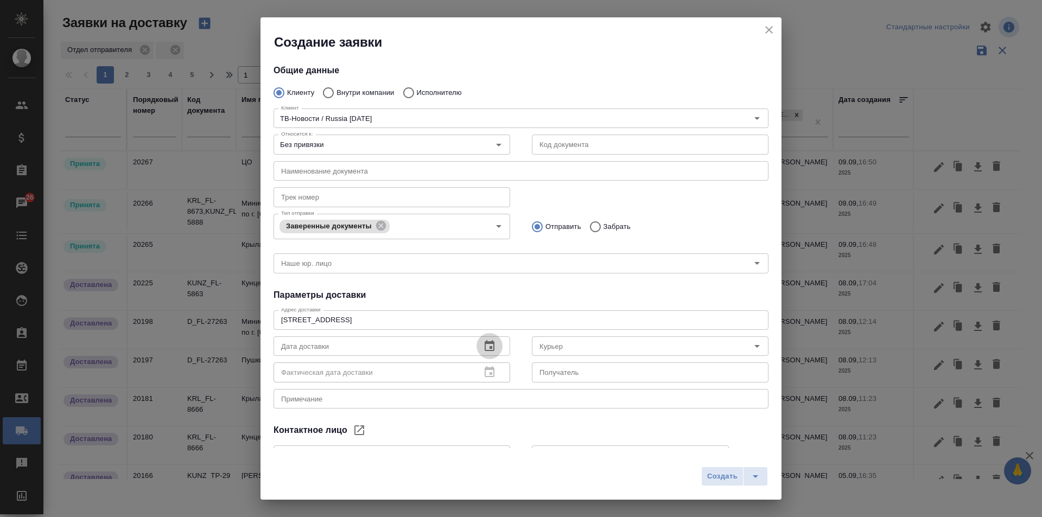
click at [488, 346] on icon "button" at bounding box center [489, 346] width 13 height 13
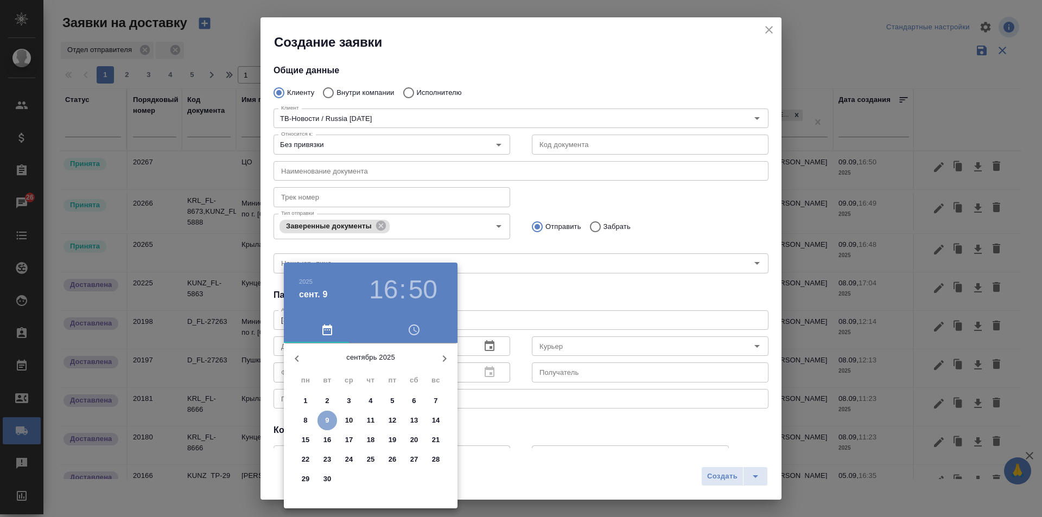
click at [324, 417] on span "9" at bounding box center [328, 420] width 20 height 11
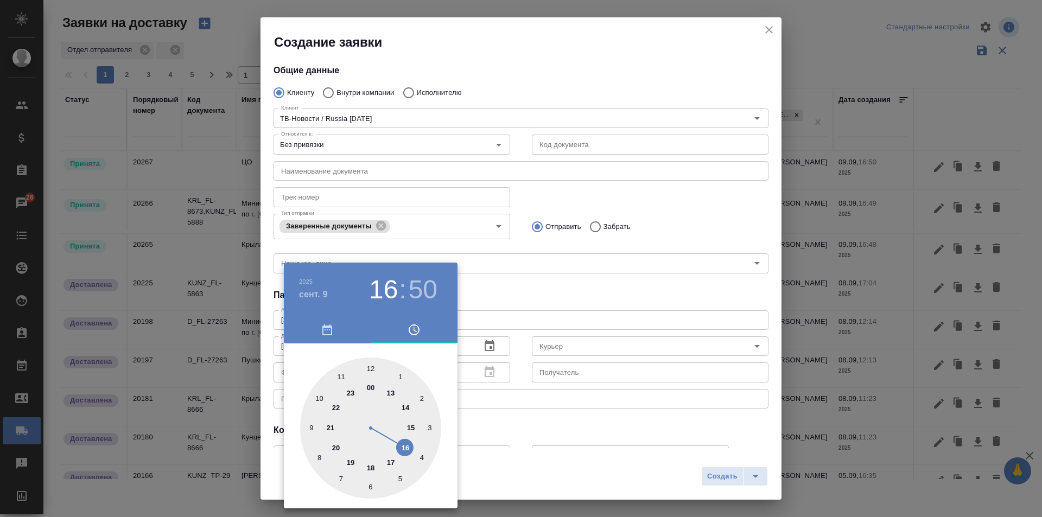
click at [387, 393] on div at bounding box center [370, 428] width 141 height 141
click at [366, 485] on div at bounding box center [370, 428] width 141 height 141
type input "09.09.2025 13:31"
click at [645, 464] on div at bounding box center [521, 258] width 1042 height 517
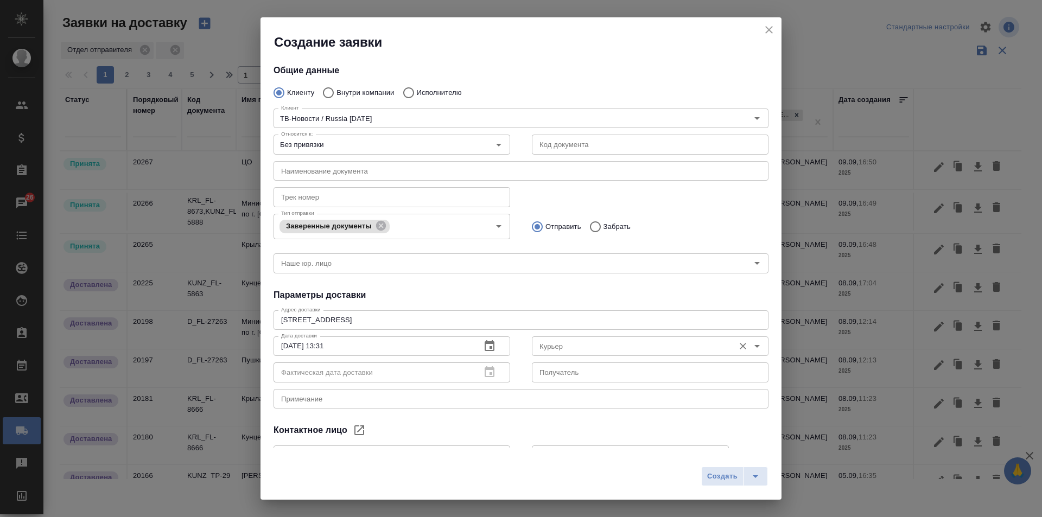
click at [642, 341] on input "Курьер" at bounding box center [632, 346] width 194 height 13
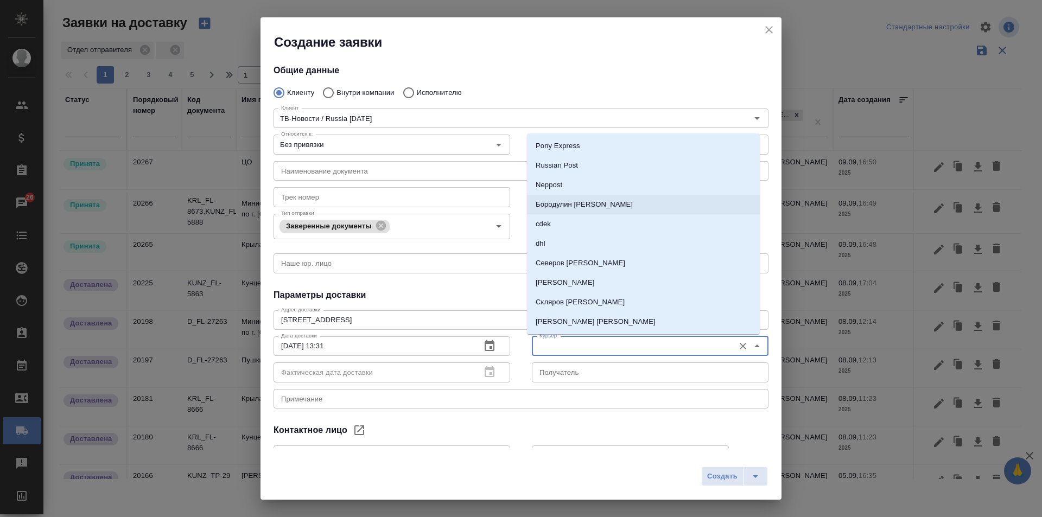
click at [606, 202] on li "Бородулин Сергей" at bounding box center [643, 205] width 233 height 20
type input "Бородулин Сергей"
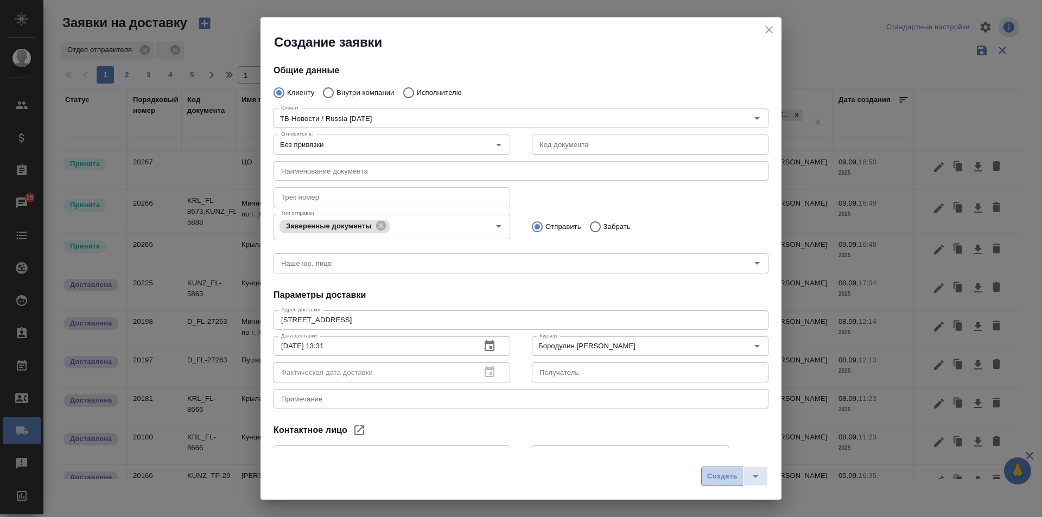
click at [720, 473] on span "Создать" at bounding box center [722, 477] width 30 height 12
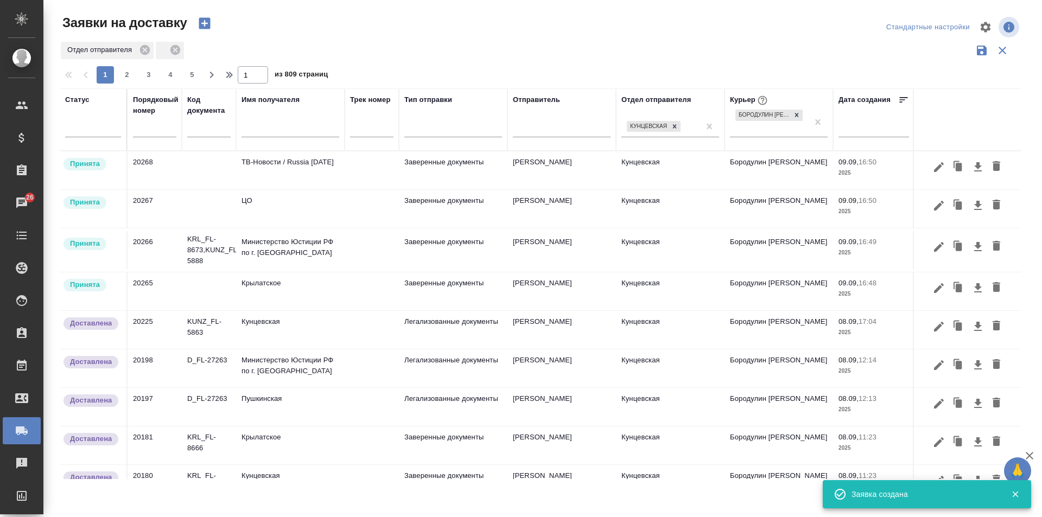
click at [199, 16] on icon "button" at bounding box center [204, 23] width 15 height 15
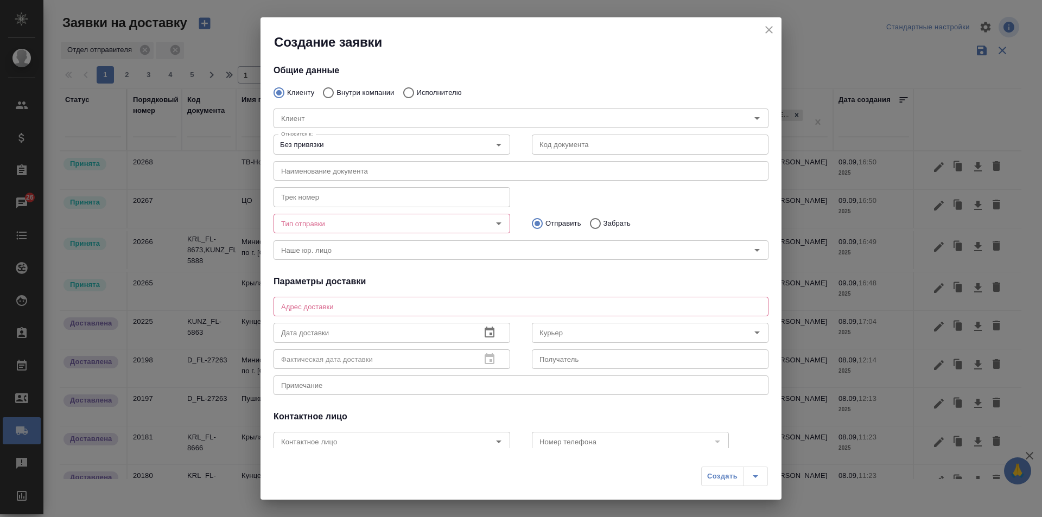
click at [337, 93] on input "Внутри компании" at bounding box center [327, 92] width 20 height 23
radio input "true"
click at [352, 169] on input "text" at bounding box center [521, 171] width 495 height 20
drag, startPoint x: 480, startPoint y: 116, endPoint x: 473, endPoint y: 118, distance: 7.6
click at [480, 115] on input "Команда" at bounding box center [503, 118] width 452 height 13
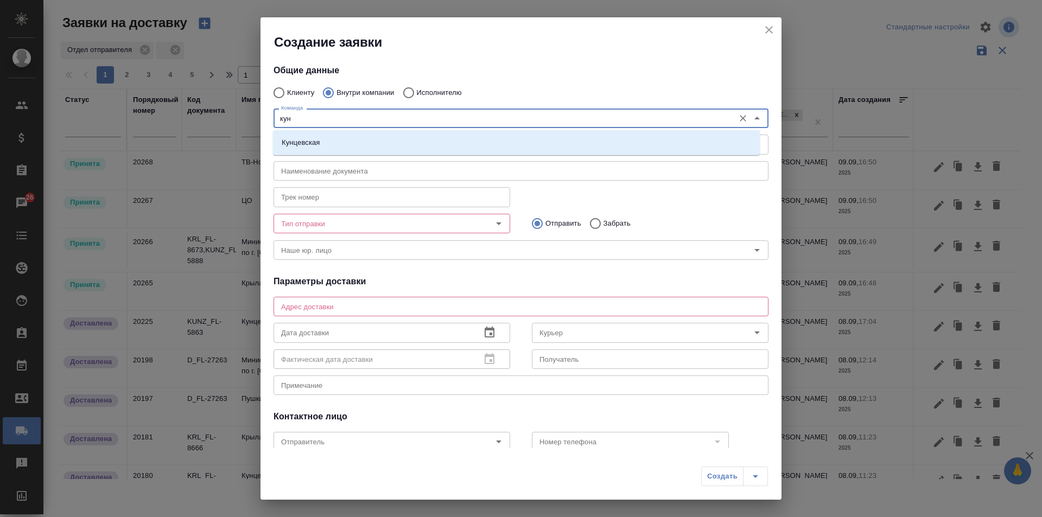
type input "кунц"
click at [358, 138] on li "Кунцевская" at bounding box center [516, 143] width 487 height 20
type textarea "ул. Верейская, 29, стр. 151, "Лофт", 1 этаж, офис "Нотариус""
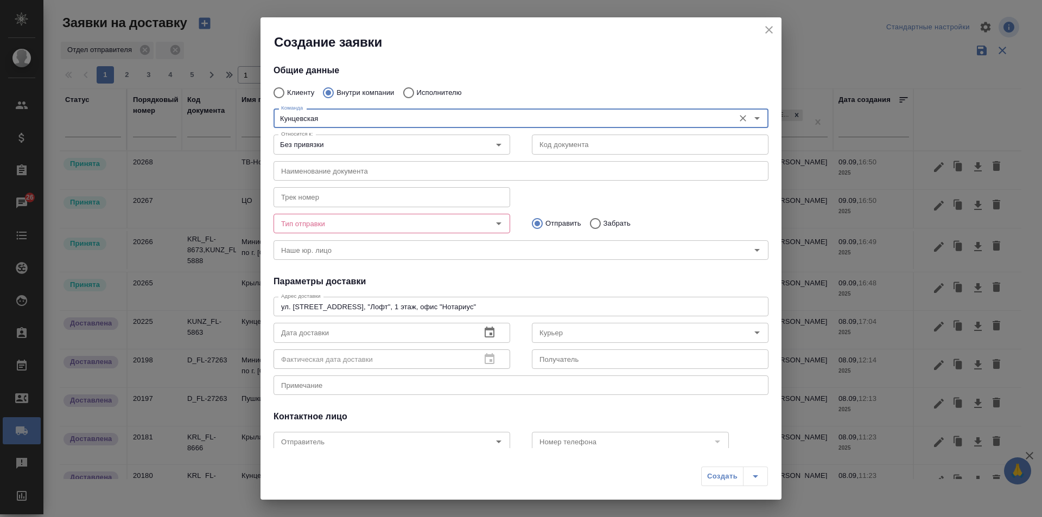
type input "Кунцевская"
click at [372, 219] on input "Тип отправки" at bounding box center [374, 223] width 194 height 13
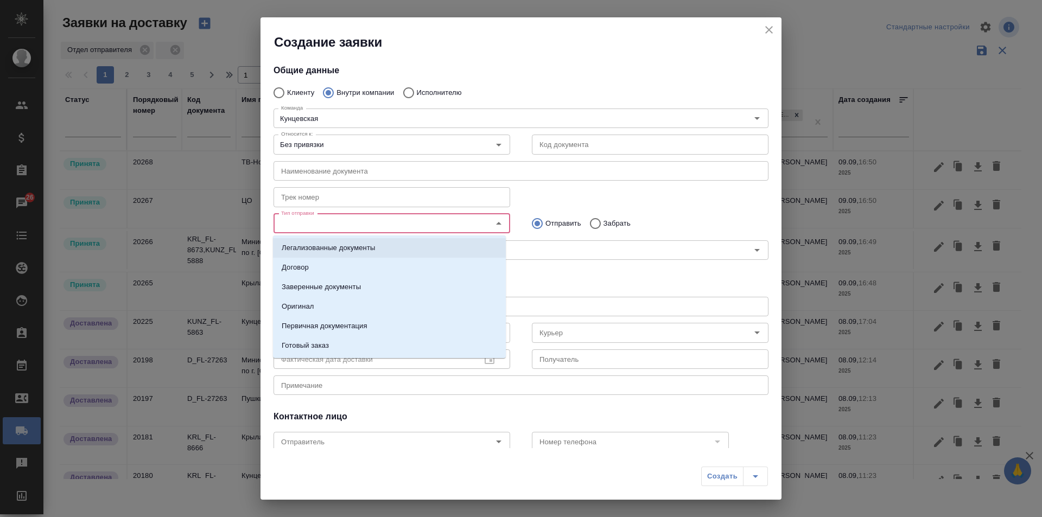
drag, startPoint x: 357, startPoint y: 285, endPoint x: 390, endPoint y: 216, distance: 76.5
click at [390, 217] on body "🙏 .cls-1 fill:#fff; AWATERA Zotova Ekaterina Клиенты Спецификации Заказы 26 Чат…" at bounding box center [521, 258] width 1042 height 517
click at [375, 285] on li "Заверенные документы" at bounding box center [389, 287] width 233 height 20
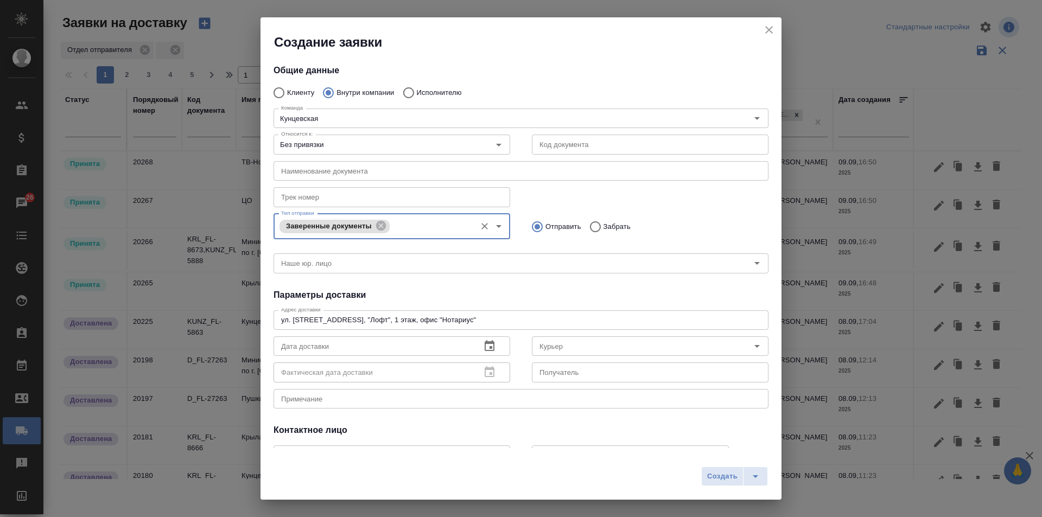
click at [486, 349] on icon "button" at bounding box center [490, 345] width 10 height 11
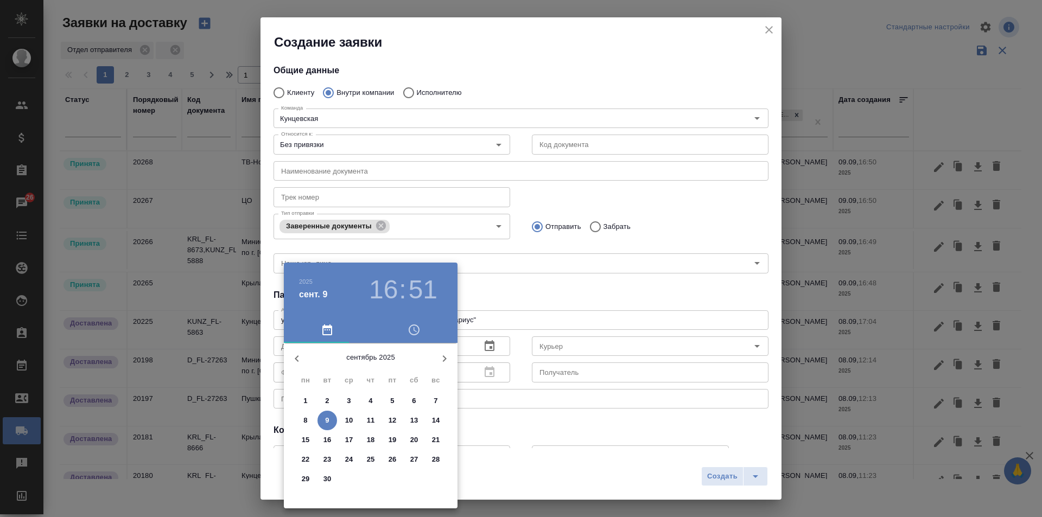
click at [408, 323] on button "button" at bounding box center [414, 330] width 87 height 26
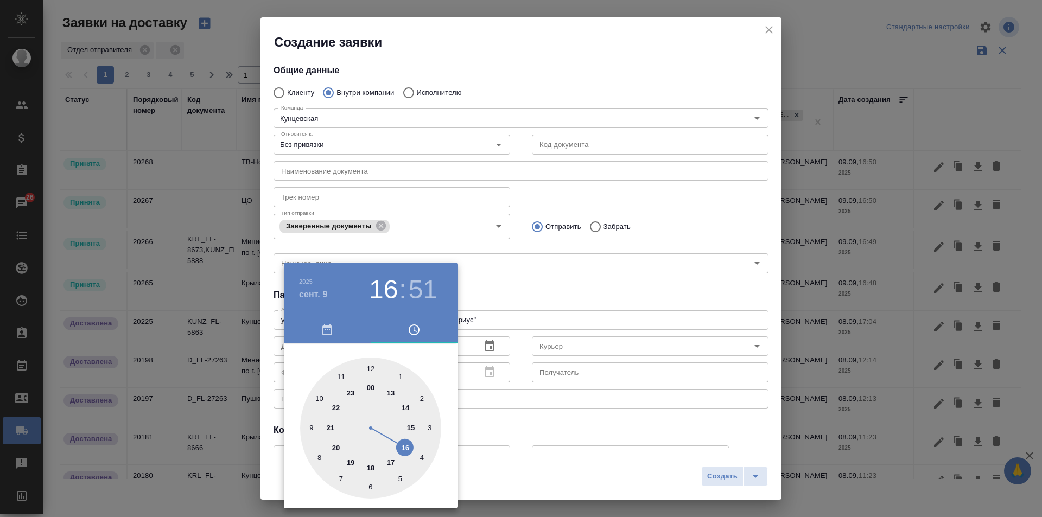
click at [401, 404] on div at bounding box center [370, 428] width 141 height 141
click at [306, 425] on div at bounding box center [370, 428] width 141 height 141
type input "09.09.2025 14:45"
click at [617, 338] on div at bounding box center [521, 258] width 1042 height 517
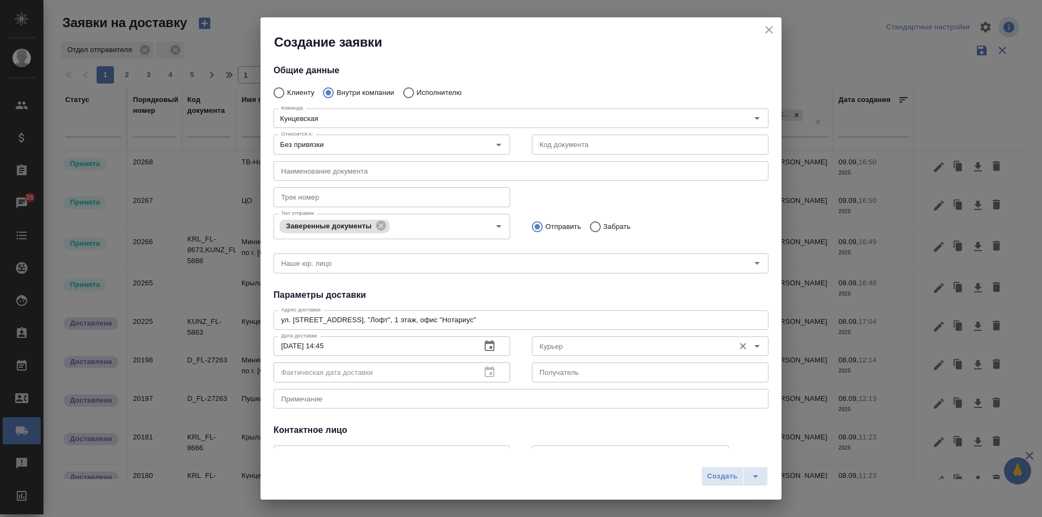
drag, startPoint x: 626, startPoint y: 344, endPoint x: 651, endPoint y: 341, distance: 25.1
click at [626, 345] on input "Курьер" at bounding box center [632, 346] width 194 height 13
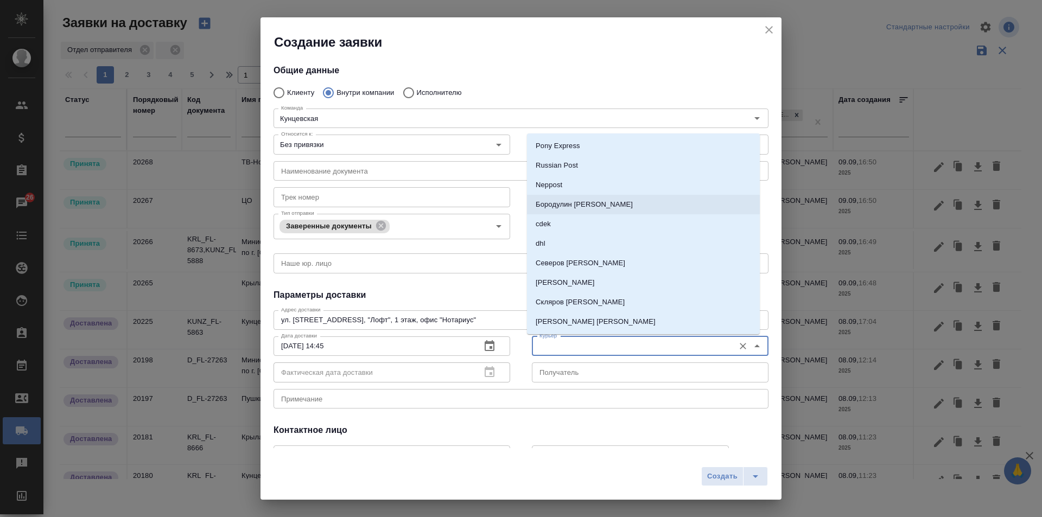
click at [599, 205] on li "Бородулин Сергей" at bounding box center [643, 205] width 233 height 20
type input "Бородулин Сергей"
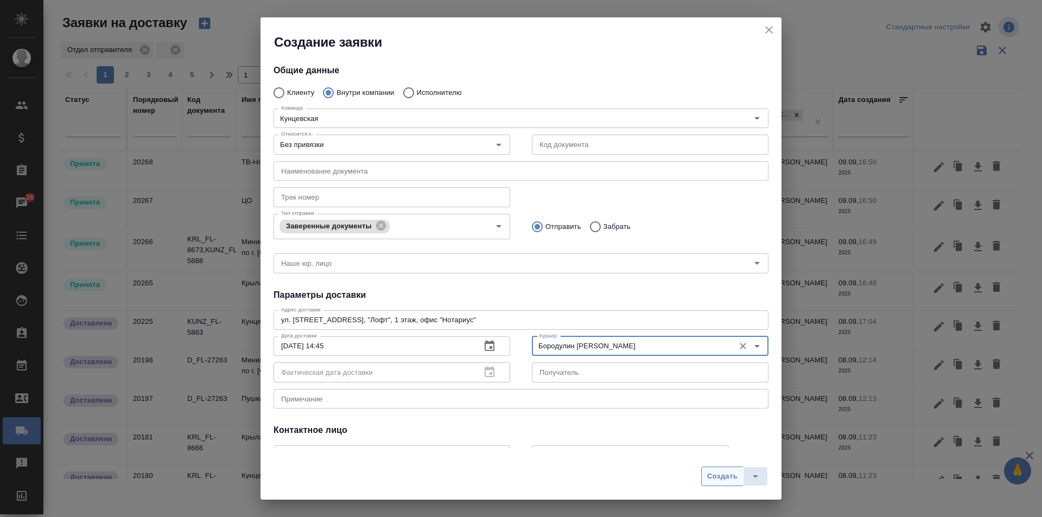
click at [712, 473] on span "Создать" at bounding box center [722, 477] width 30 height 12
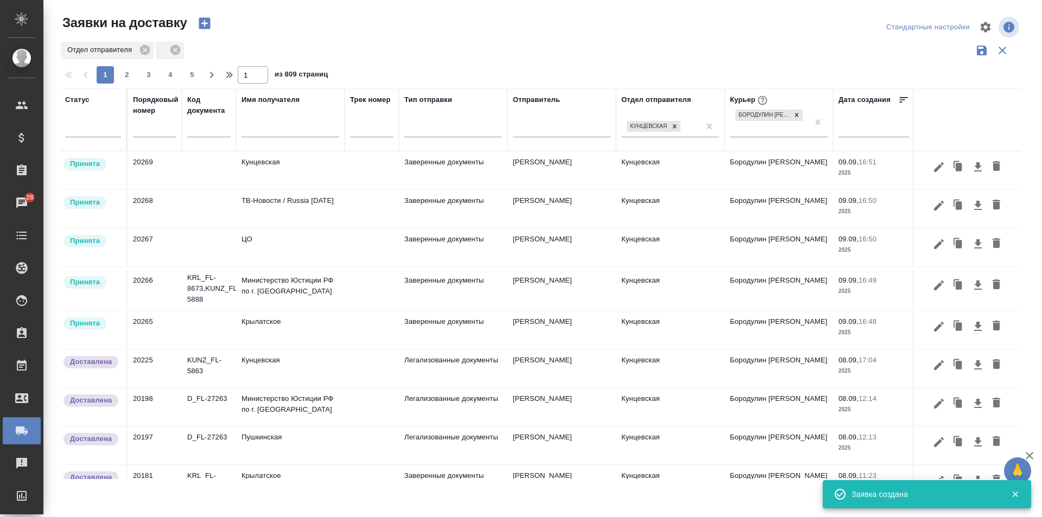
click at [206, 21] on icon "button" at bounding box center [204, 23] width 11 height 11
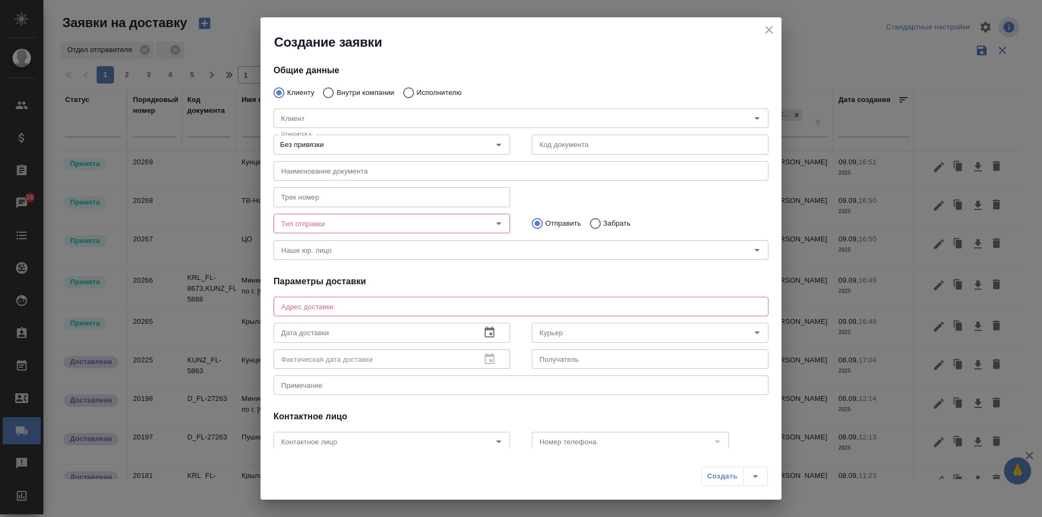
click at [406, 89] on input "Исполнителю" at bounding box center [407, 92] width 20 height 23
radio input "true"
click at [373, 112] on input "Исполнитель" at bounding box center [495, 118] width 436 height 13
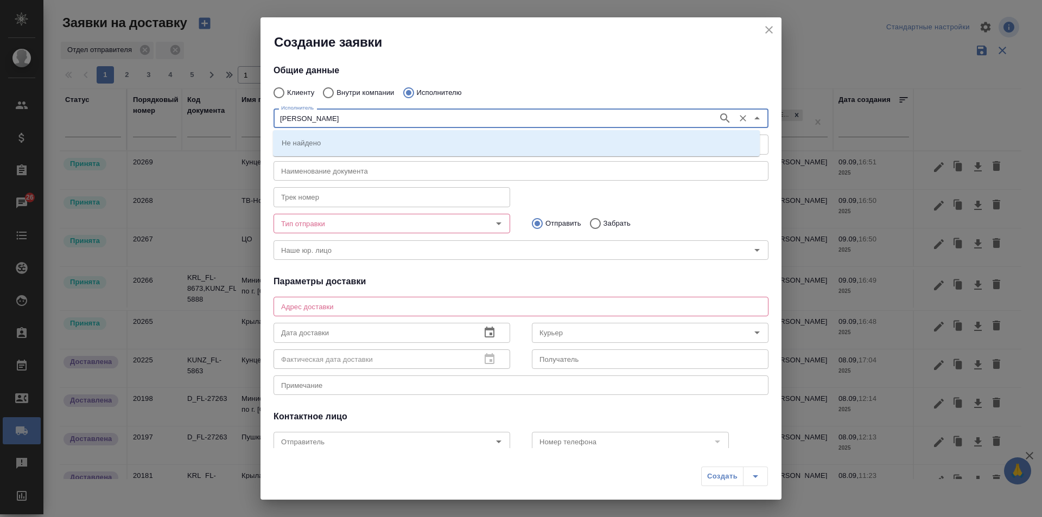
type input "Шишенков"
click at [362, 142] on p "НОТАРИУС Шишенков Леонид Васильевич" at bounding box center [342, 142] width 120 height 11
type input "НОТАРИУС Шишенков Леонид Васильевич"
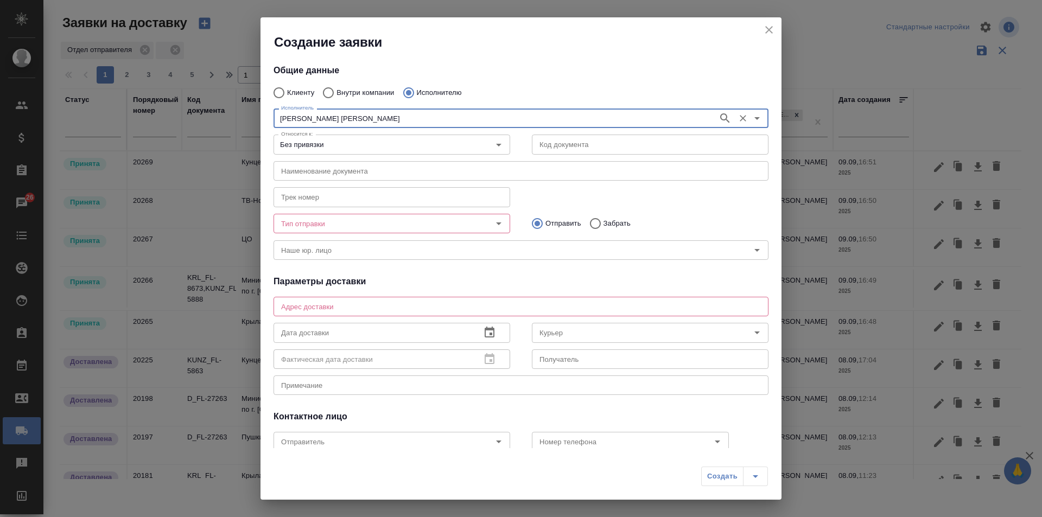
type input "НОТАРИУС Шишенков Леонид Васильевич"
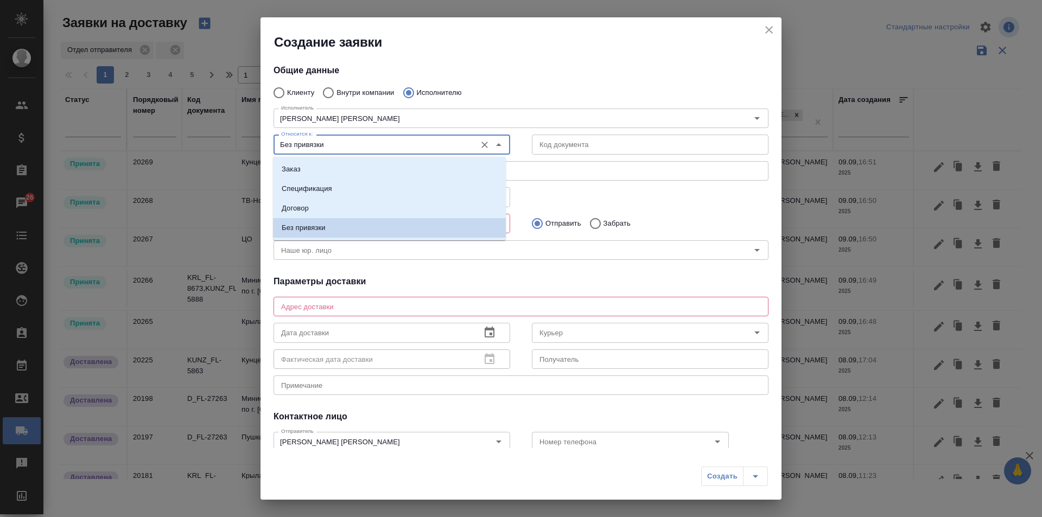
click at [368, 143] on input "Без привязки" at bounding box center [374, 144] width 194 height 13
click at [340, 162] on li "Заказ" at bounding box center [389, 170] width 233 height 20
type input "Заказ"
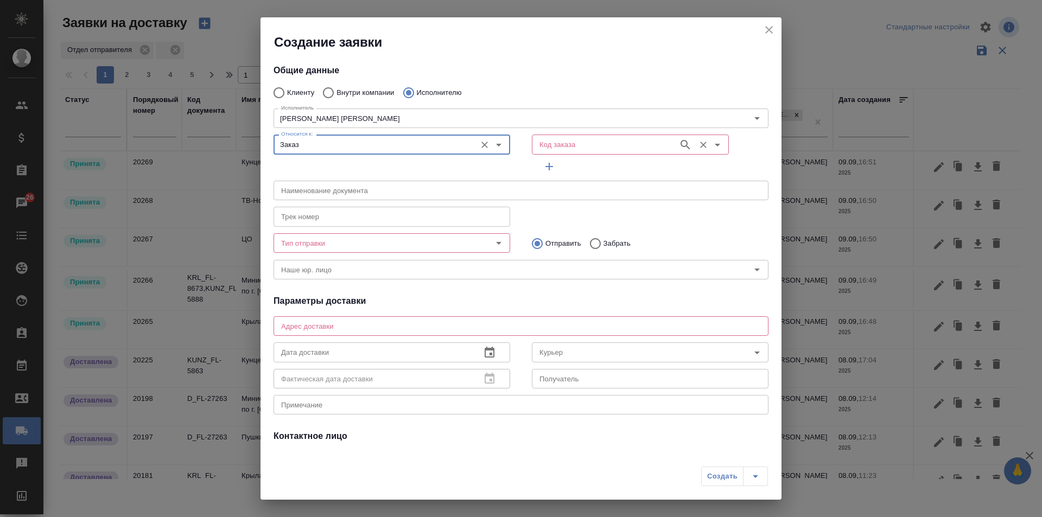
click at [607, 144] on input "Код заказа" at bounding box center [604, 144] width 138 height 13
click at [561, 145] on input "Код заказа" at bounding box center [604, 144] width 138 height 13
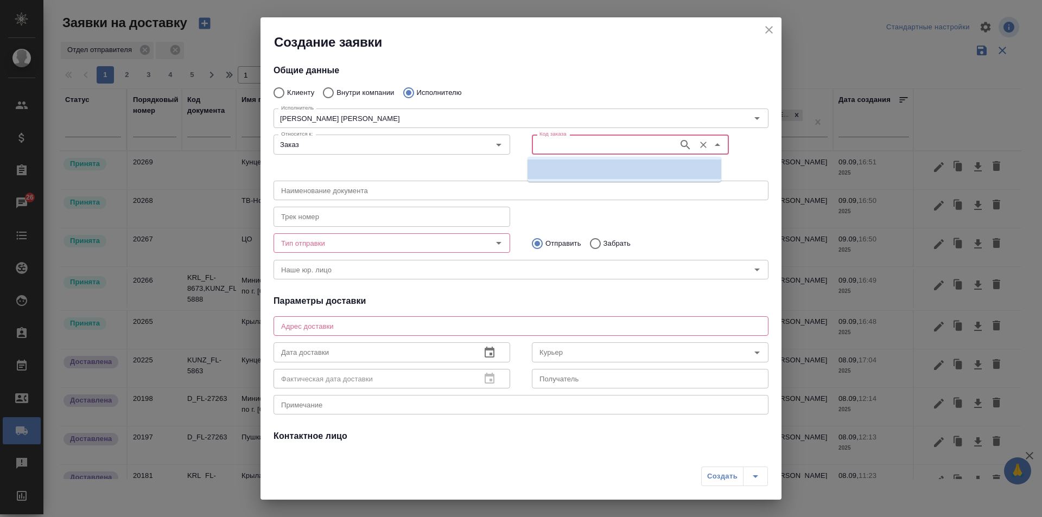
paste input "KUNZ_TP-29"
type input "KUNZ_TP-29"
click at [577, 172] on p "KUNZ_TP-29" at bounding box center [557, 169] width 43 height 11
type input "(МБ) ООО "Монблан""
type input "НОТАРИУС Шишенков Леонид Васильевич"
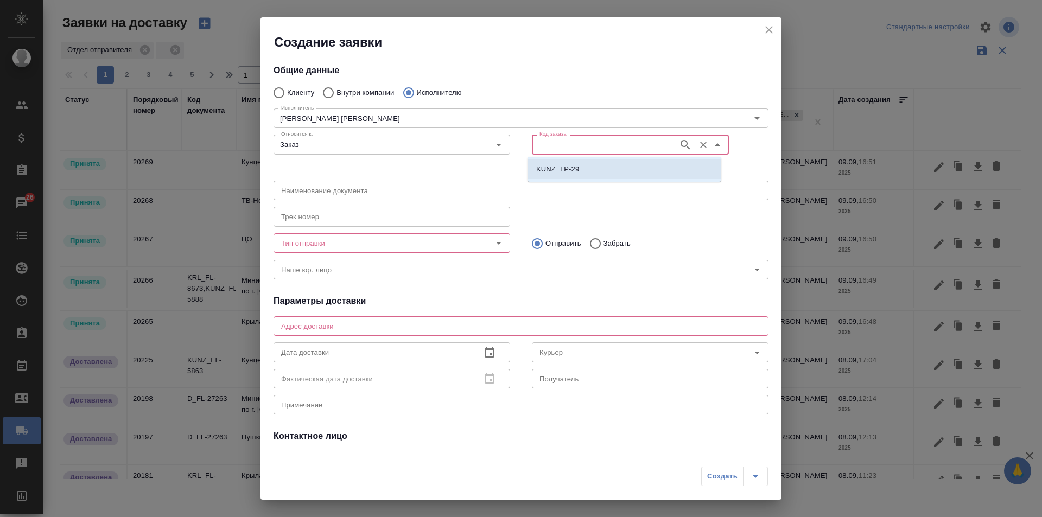
type input "KUNZ_TP-29"
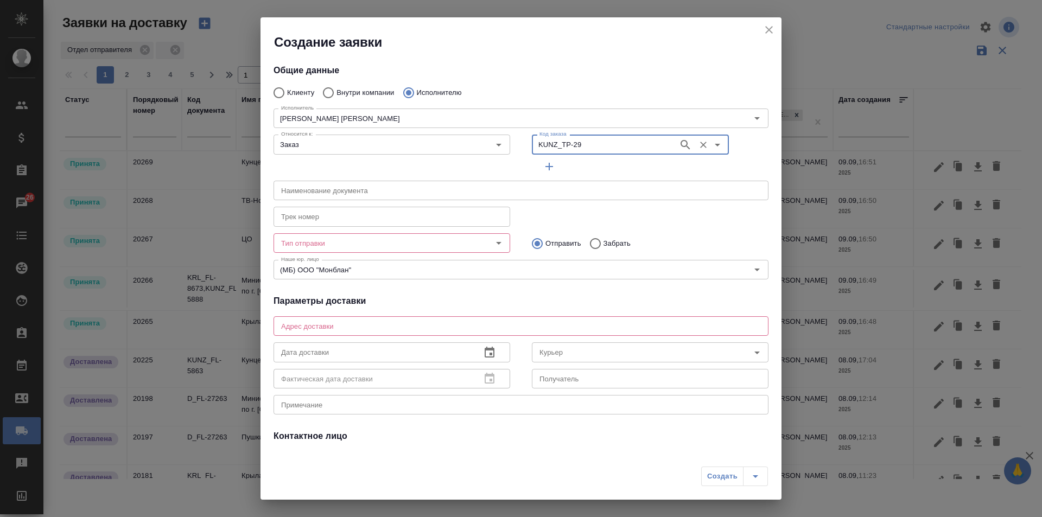
click at [584, 238] on input "Забрать" at bounding box center [594, 243] width 20 height 23
radio input "true"
click at [453, 242] on input "Тип отправки" at bounding box center [374, 243] width 194 height 13
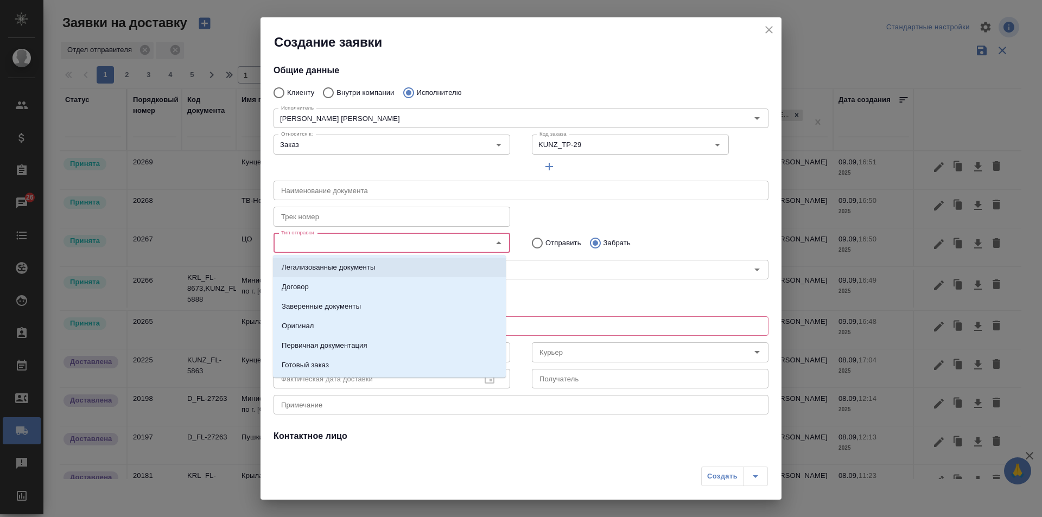
click at [372, 267] on p "Легализованные документы" at bounding box center [328, 267] width 93 height 11
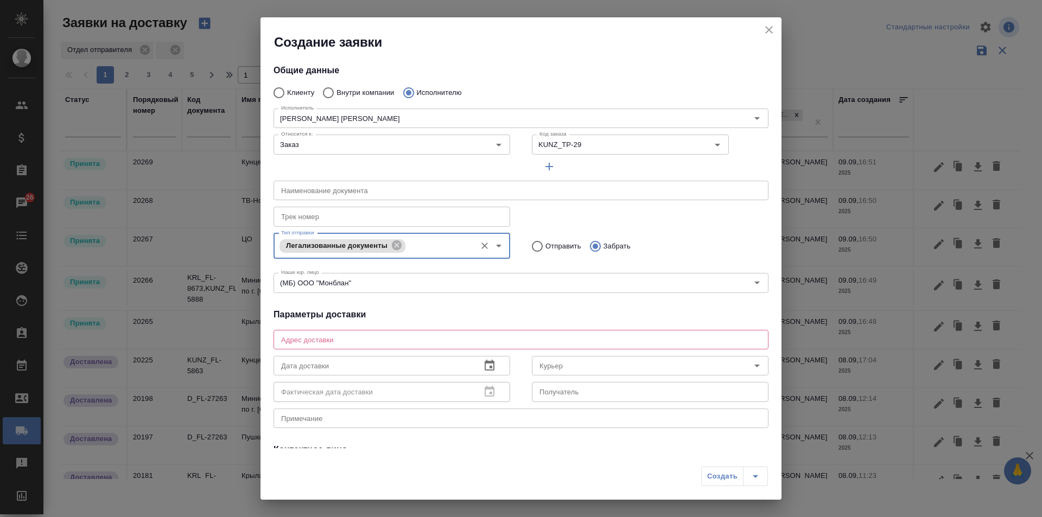
click at [356, 337] on textarea at bounding box center [521, 339] width 480 height 8
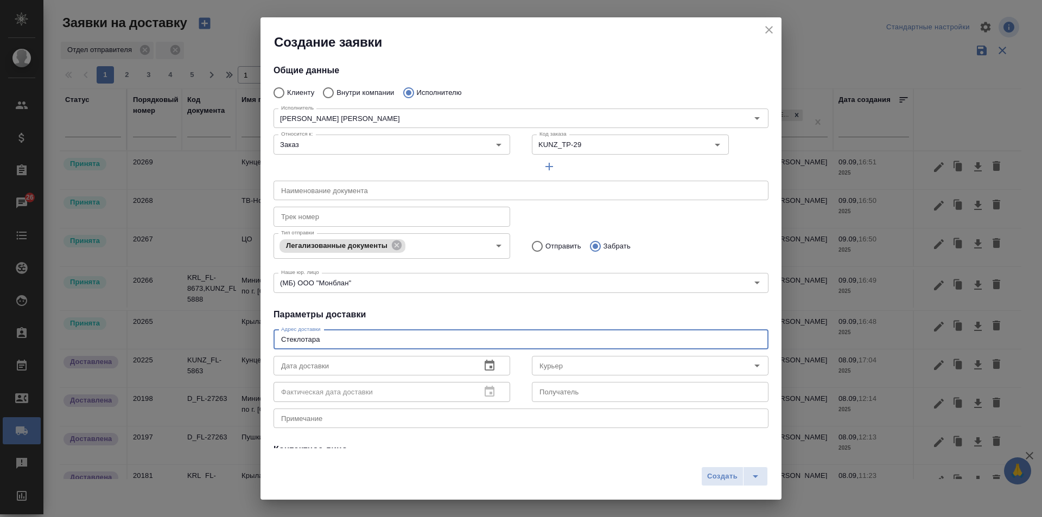
type textarea "Стеклотара"
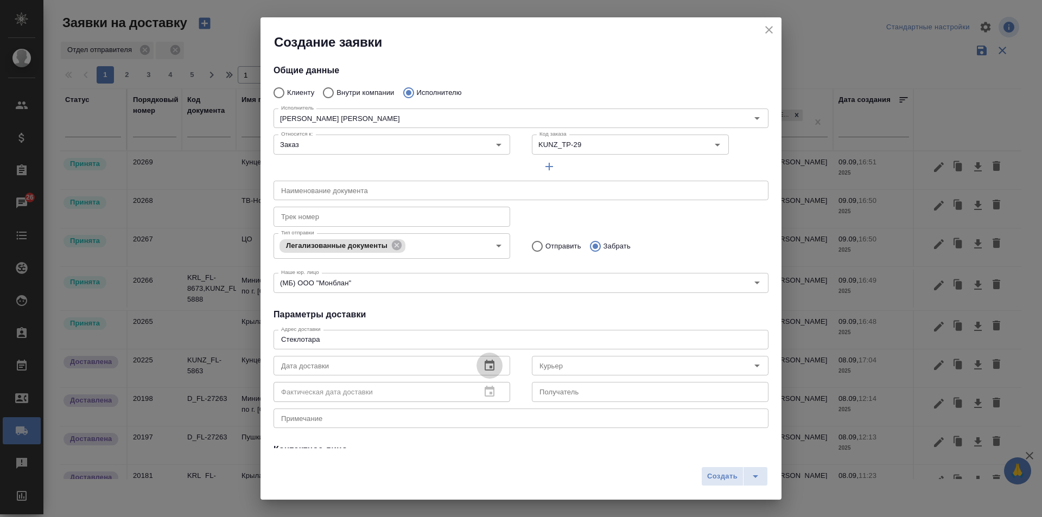
click at [477, 358] on button "button" at bounding box center [490, 366] width 26 height 26
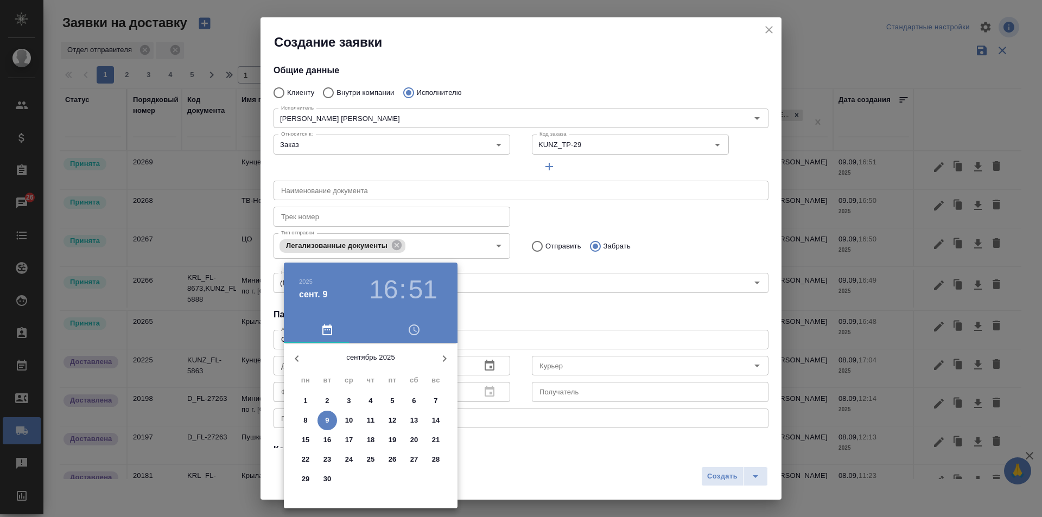
click at [408, 326] on icon "button" at bounding box center [414, 330] width 13 height 13
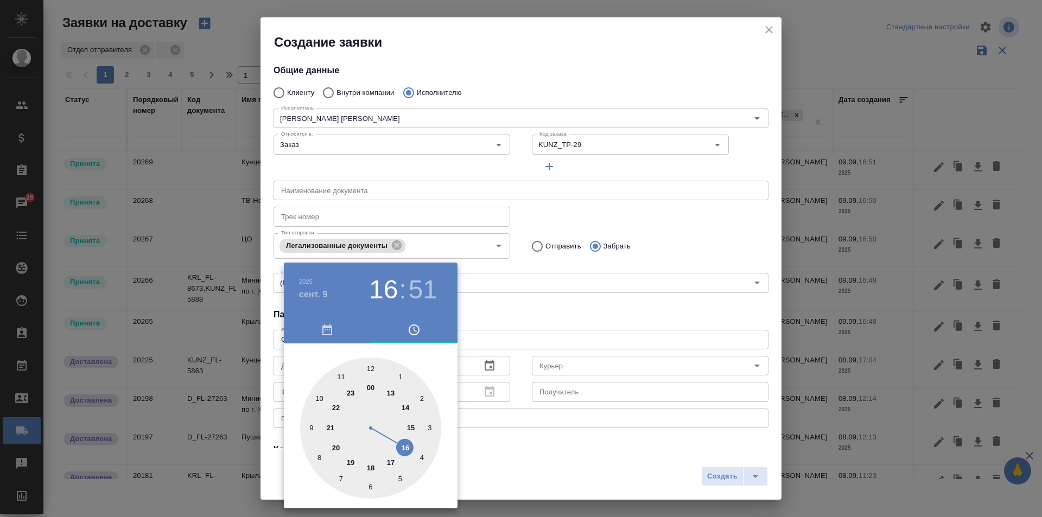
click at [402, 446] on div at bounding box center [370, 428] width 141 height 141
type input "09.09.2025 16:14"
click at [429, 424] on div at bounding box center [370, 428] width 141 height 141
click at [583, 362] on div at bounding box center [521, 258] width 1042 height 517
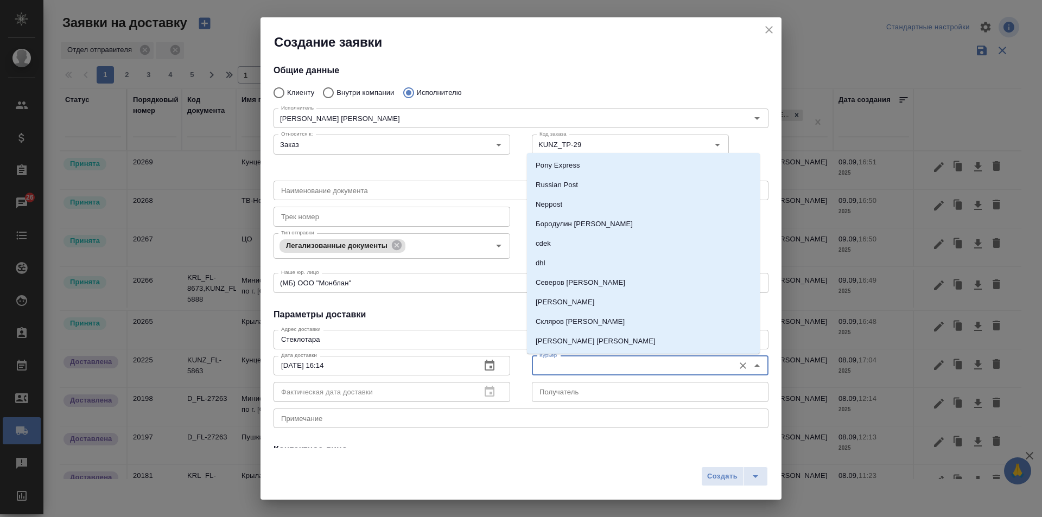
click at [707, 362] on input "Курьер" at bounding box center [632, 365] width 194 height 13
click at [597, 217] on li "Бородулин Сергей" at bounding box center [643, 224] width 233 height 20
type input "Бородулин Сергей"
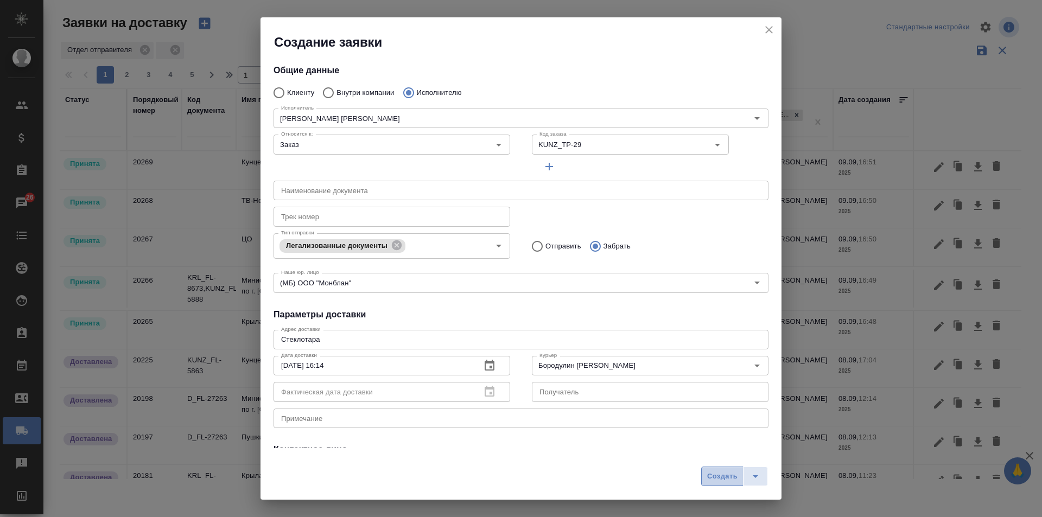
click at [718, 477] on span "Создать" at bounding box center [722, 477] width 30 height 12
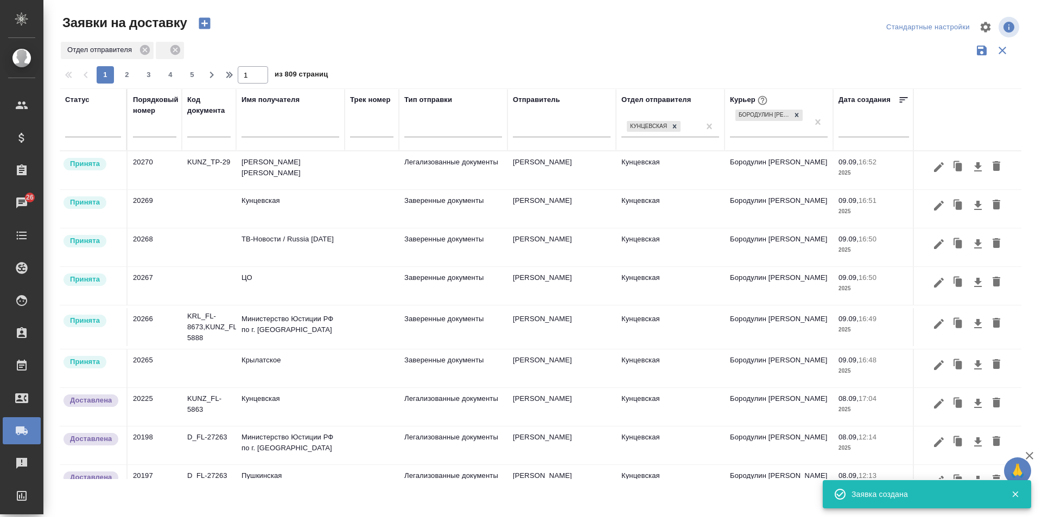
click at [204, 16] on icon "button" at bounding box center [204, 23] width 15 height 15
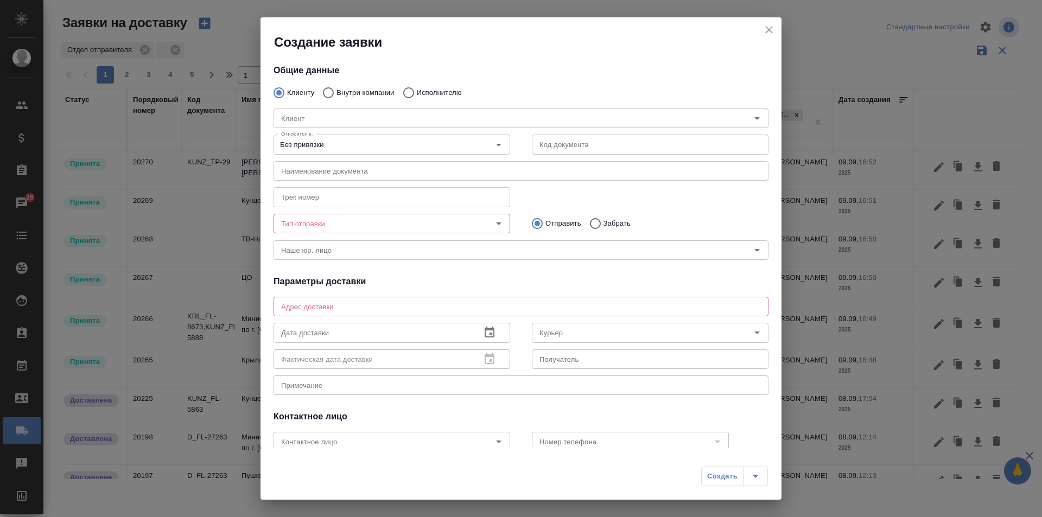
click at [763, 20] on div "Создание заявки" at bounding box center [521, 34] width 521 height 34
click at [763, 29] on icon "close" at bounding box center [769, 29] width 13 height 13
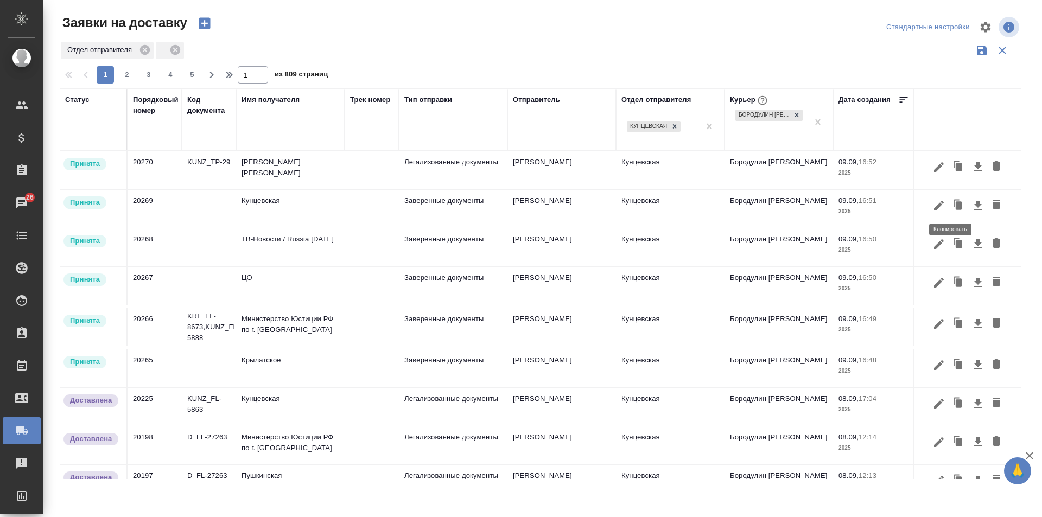
click at [954, 205] on icon "button" at bounding box center [957, 202] width 6 height 7
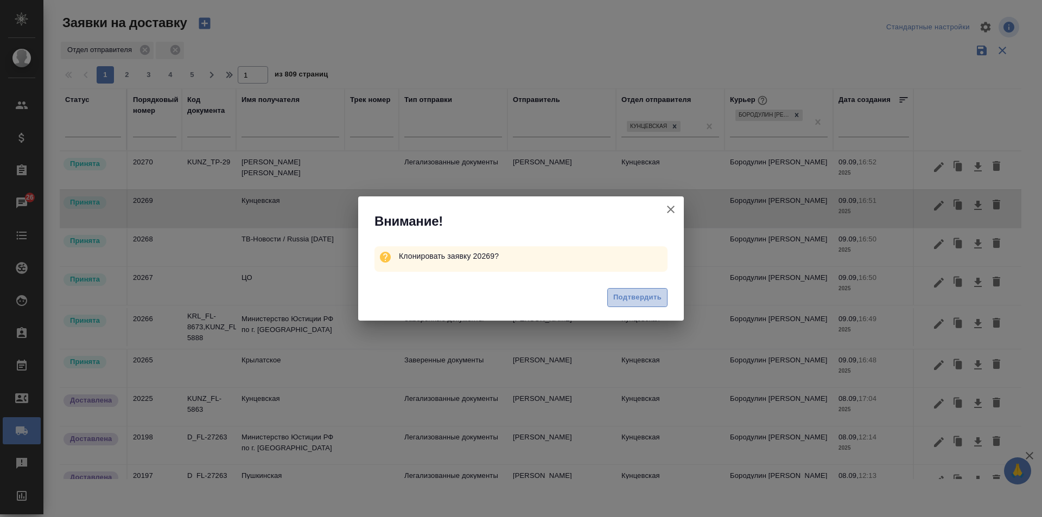
click at [639, 297] on span "Подтвердить" at bounding box center [637, 298] width 48 height 12
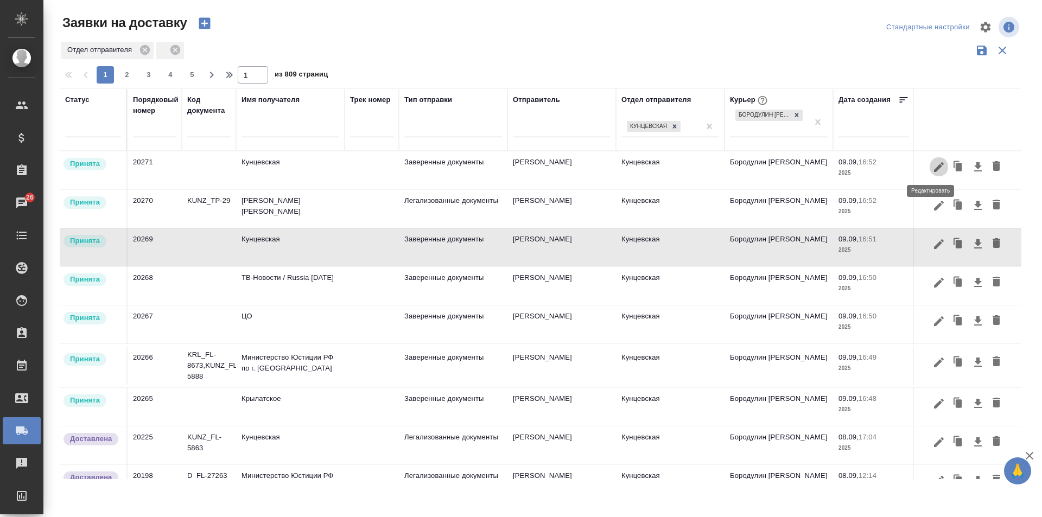
click at [933, 163] on icon "button" at bounding box center [939, 167] width 13 height 13
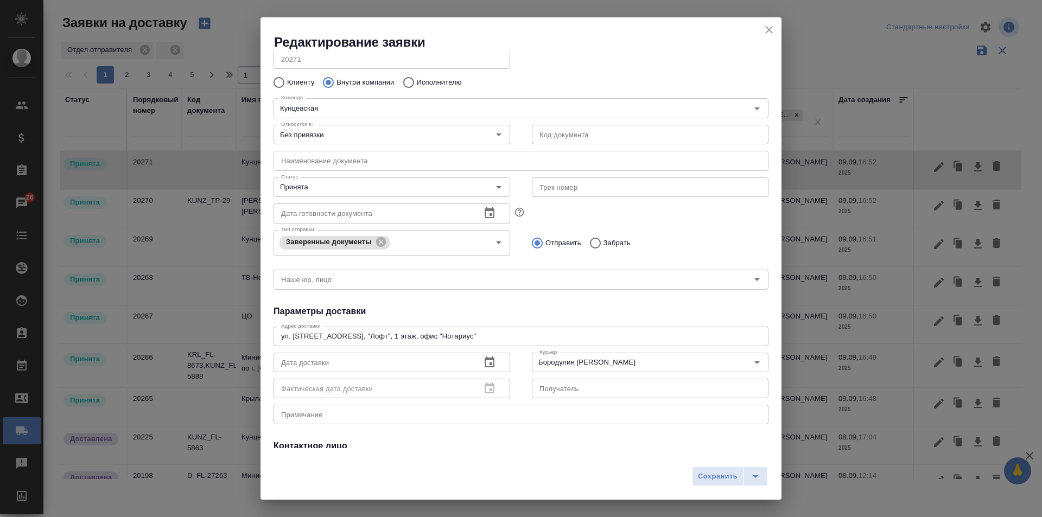
scroll to position [109, 0]
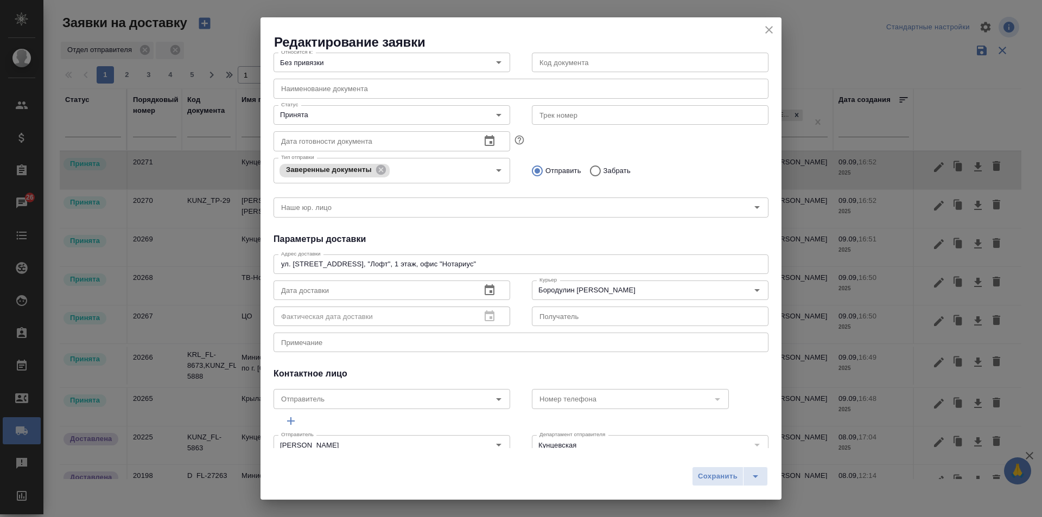
click at [484, 289] on icon "button" at bounding box center [489, 290] width 13 height 13
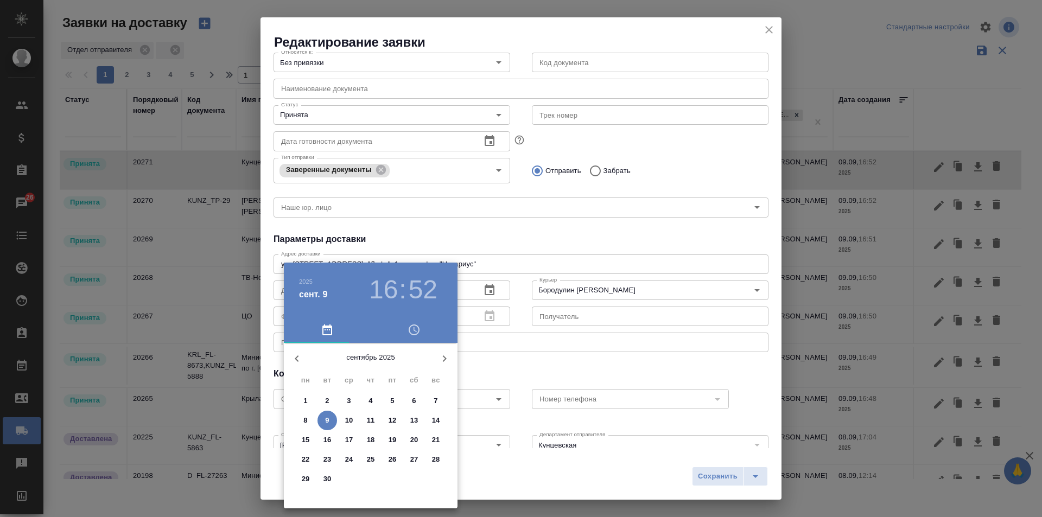
click at [411, 332] on icon "button" at bounding box center [414, 330] width 13 height 13
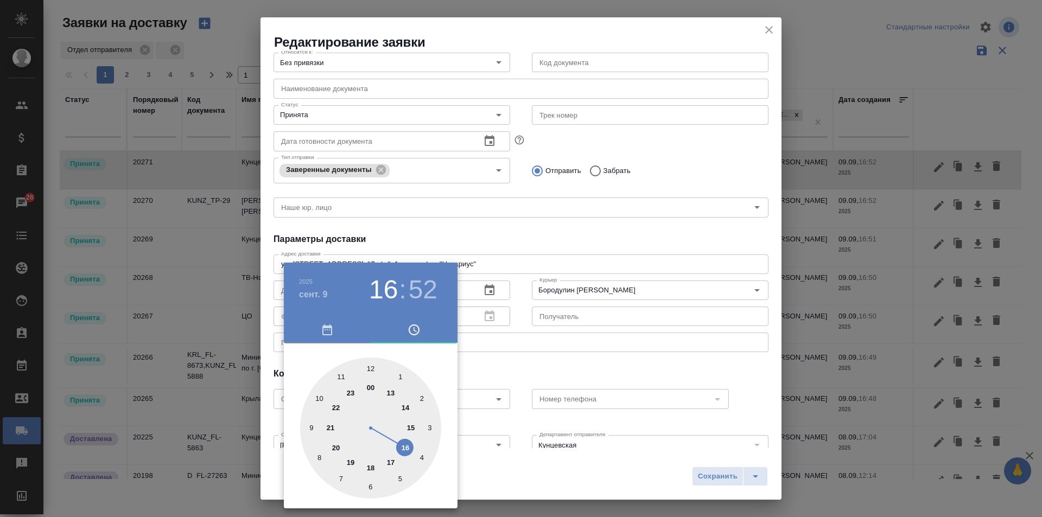
click at [386, 461] on div at bounding box center [370, 428] width 141 height 141
click at [368, 484] on div at bounding box center [370, 428] width 141 height 141
type input "09.09.2025 17:31"
click at [711, 478] on div at bounding box center [521, 258] width 1042 height 517
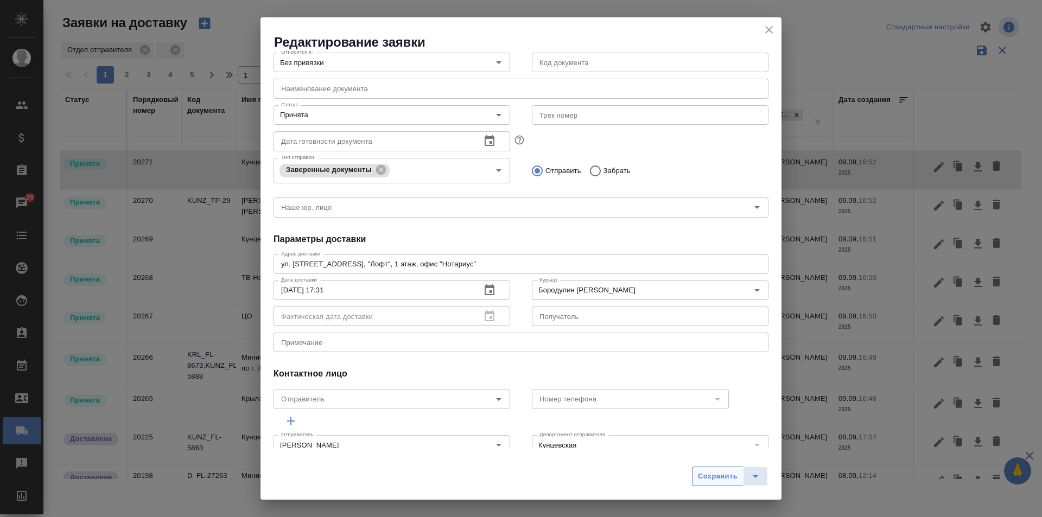
click at [717, 476] on span "Сохранить" at bounding box center [718, 477] width 40 height 12
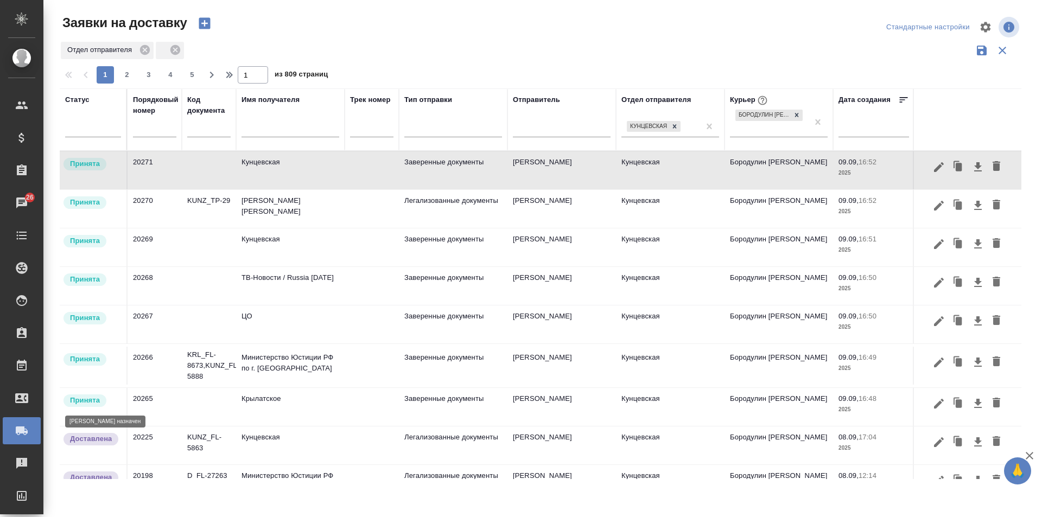
click at [98, 398] on p "Принята" at bounding box center [85, 400] width 30 height 11
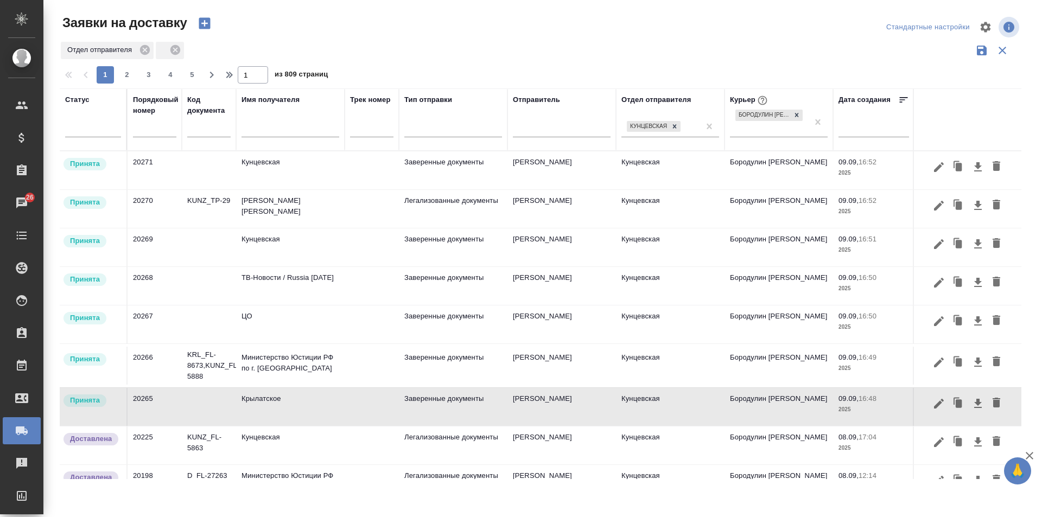
click at [141, 396] on td "20265" at bounding box center [155, 407] width 54 height 38
click at [276, 403] on td "Крылатское" at bounding box center [290, 407] width 109 height 38
click at [528, 400] on td "[PERSON_NAME]" at bounding box center [562, 407] width 109 height 38
click at [135, 398] on td "20265" at bounding box center [155, 407] width 54 height 38
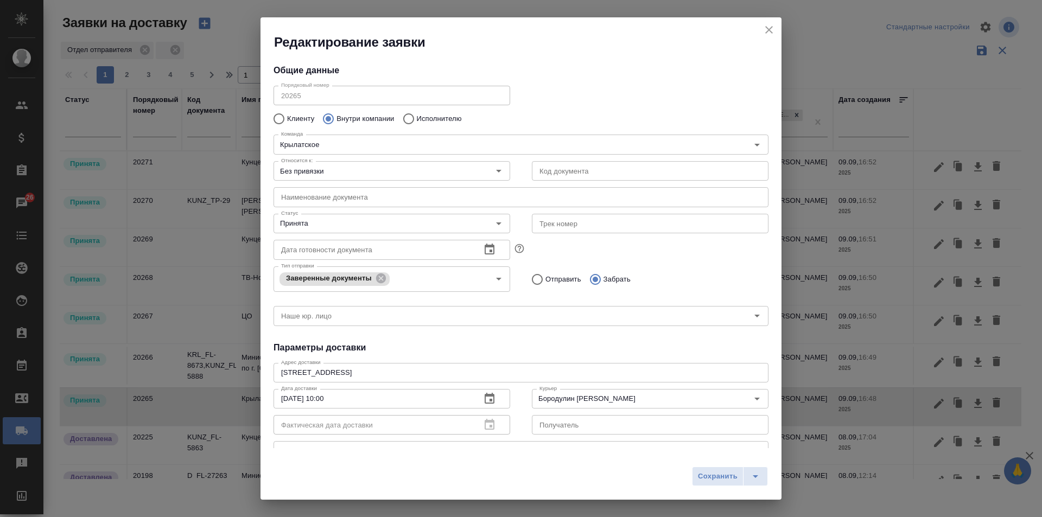
click at [763, 26] on icon "close" at bounding box center [769, 29] width 13 height 13
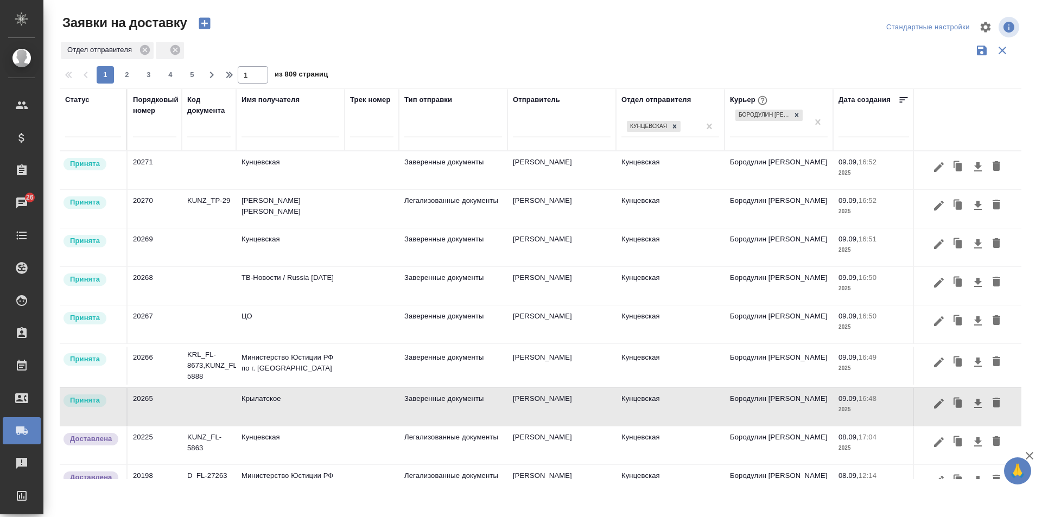
click at [920, 405] on div at bounding box center [968, 404] width 97 height 21
click at [933, 403] on icon "button" at bounding box center [939, 403] width 13 height 13
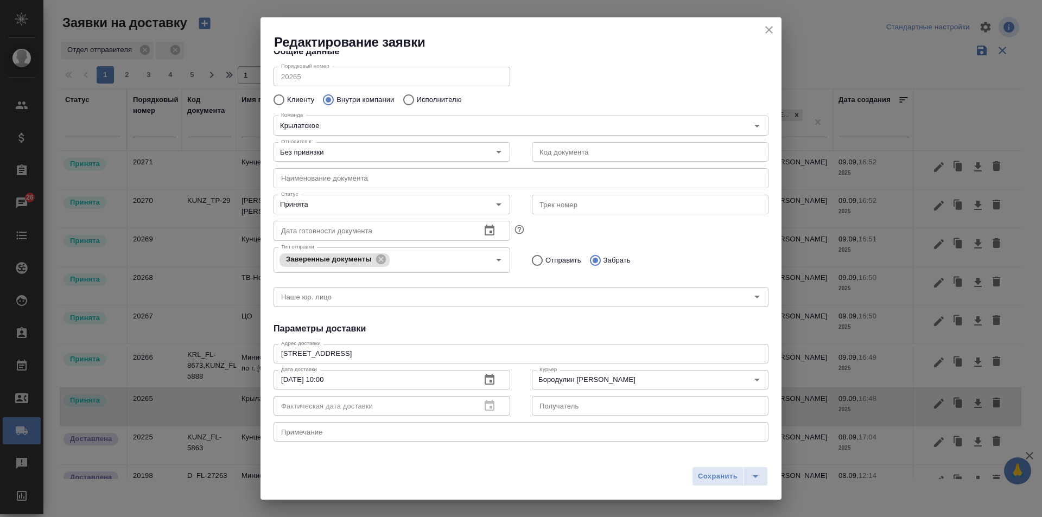
scroll to position [0, 0]
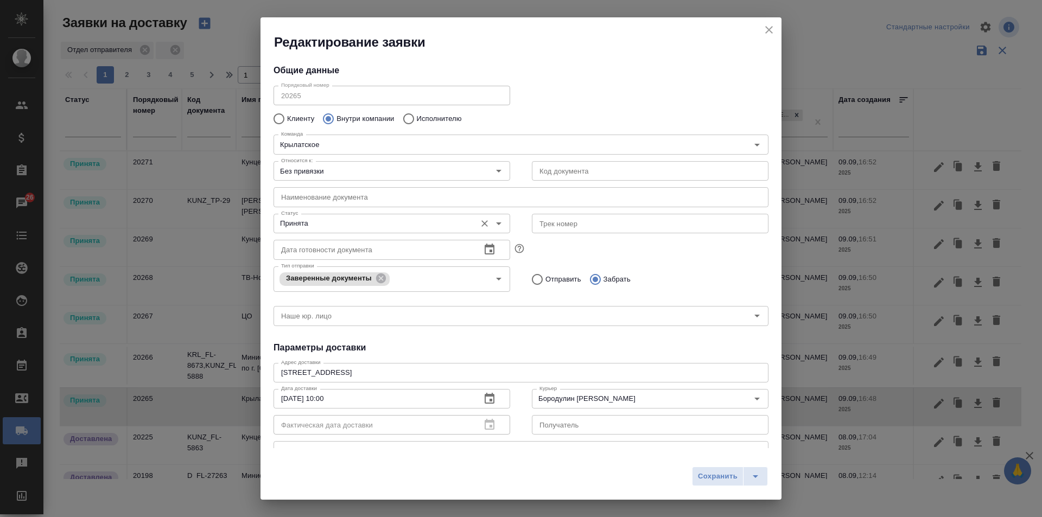
click at [469, 223] on div "Принята Статус" at bounding box center [392, 224] width 237 height 20
click at [497, 224] on icon "Open" at bounding box center [498, 223] width 13 height 13
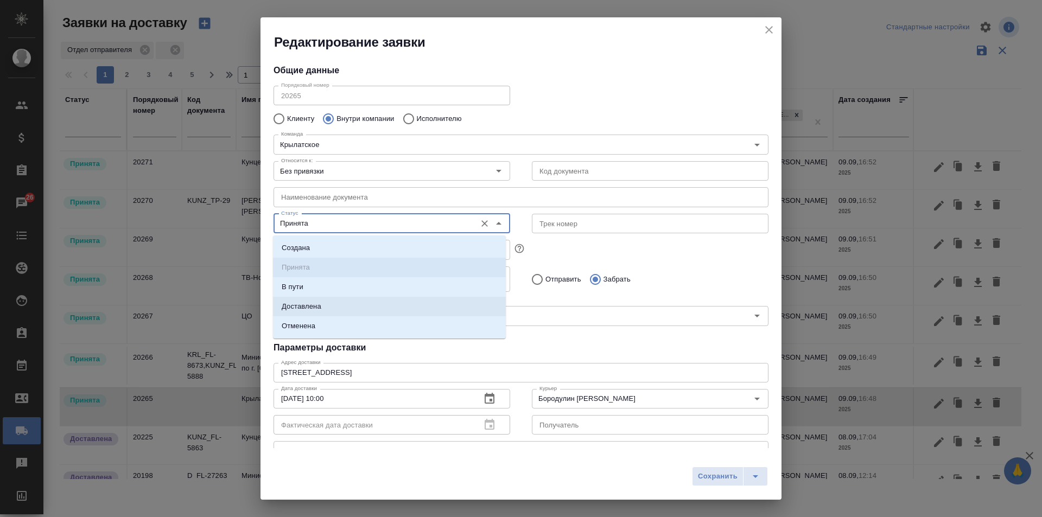
click at [362, 306] on li "Доставлена" at bounding box center [389, 307] width 233 height 20
type input "Доставлена"
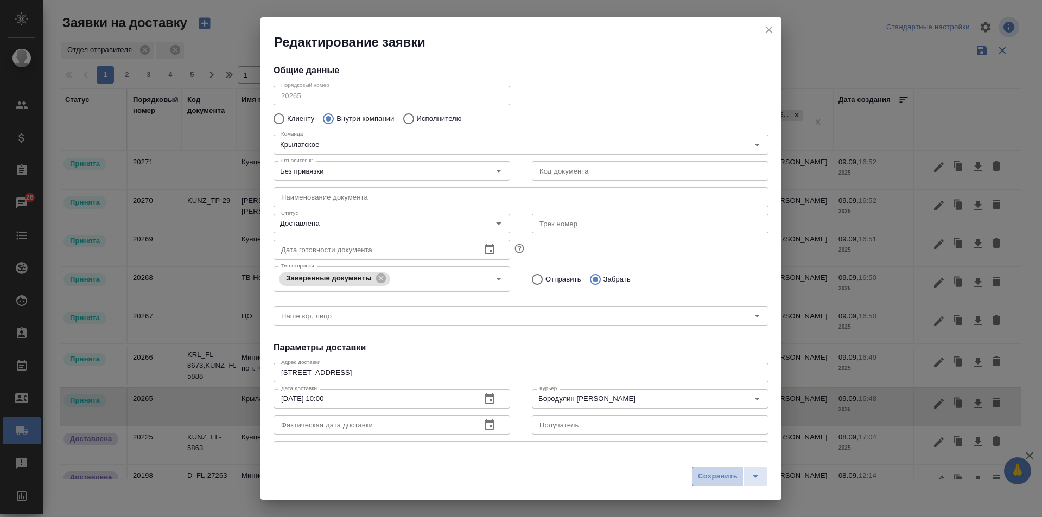
click at [712, 477] on span "Сохранить" at bounding box center [718, 477] width 40 height 12
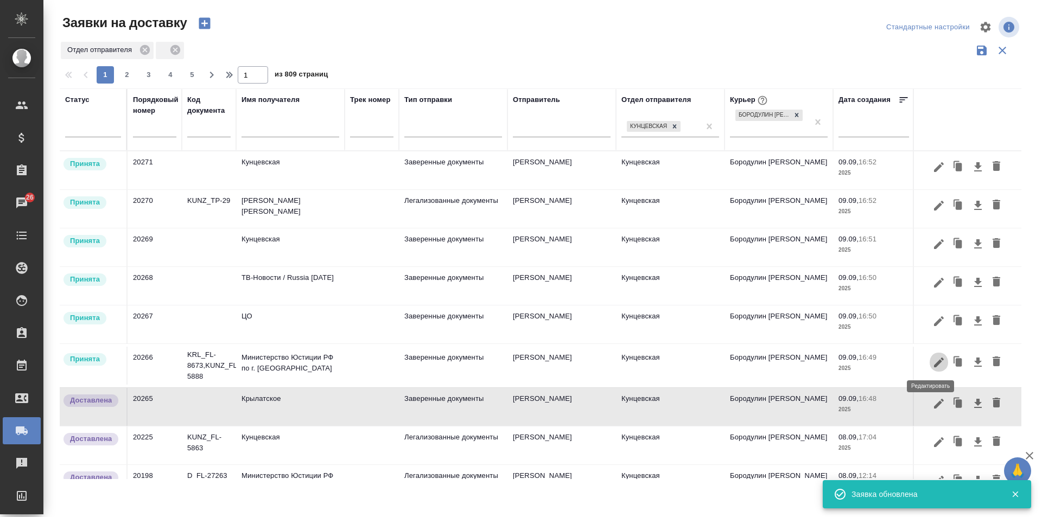
click at [933, 357] on icon "button" at bounding box center [939, 362] width 13 height 13
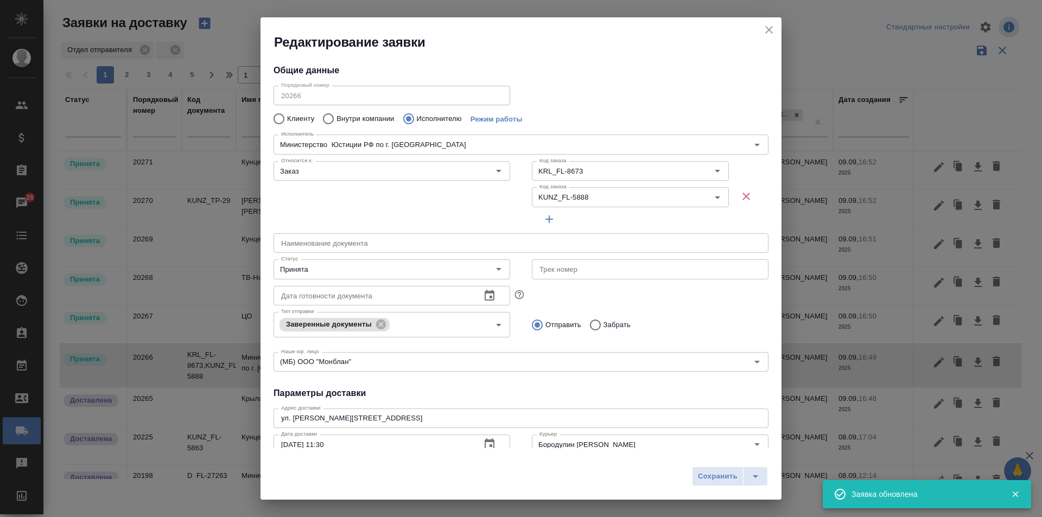
type input "Министерство Юстиции РФ по г. Москве"
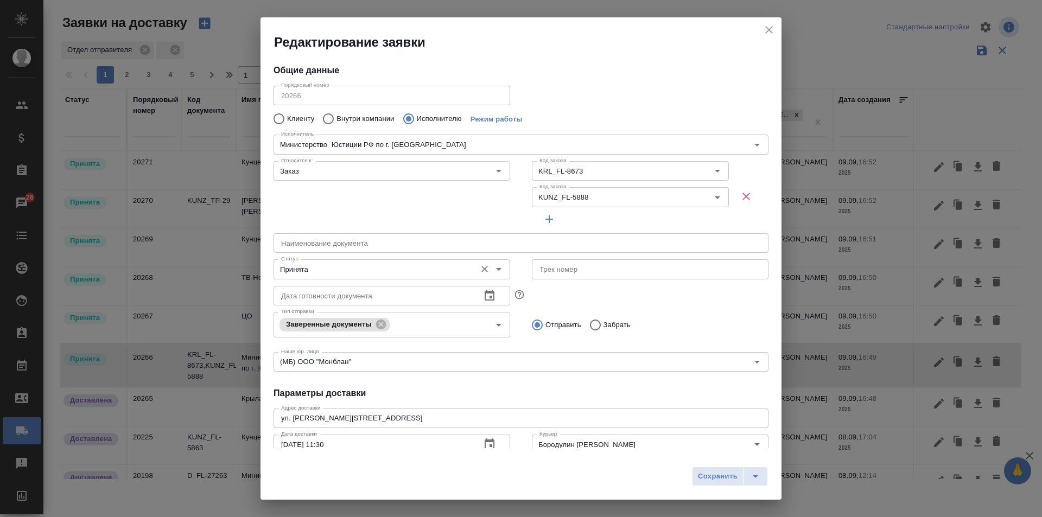
click at [496, 268] on icon "Open" at bounding box center [498, 269] width 13 height 13
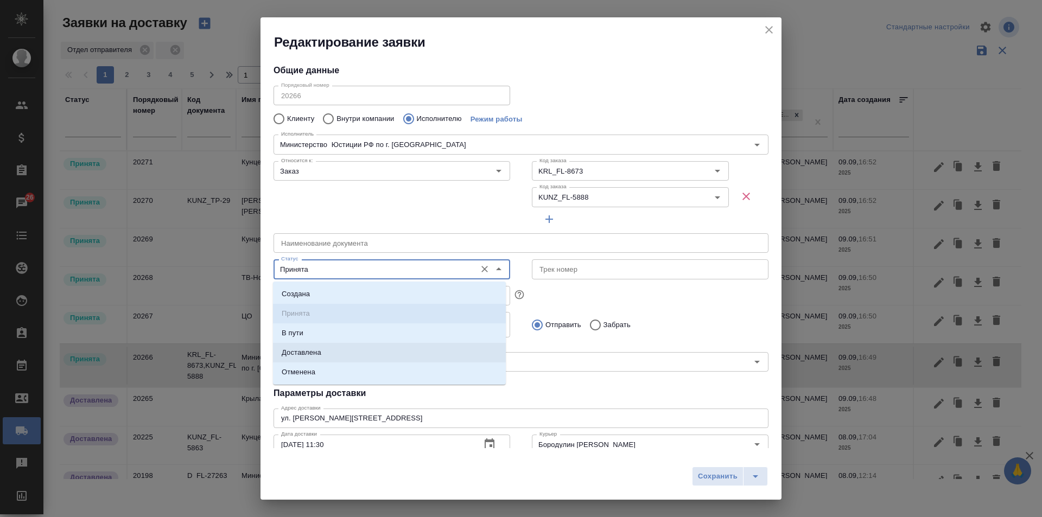
click at [399, 345] on li "Доставлена" at bounding box center [389, 353] width 233 height 20
type input "Доставлена"
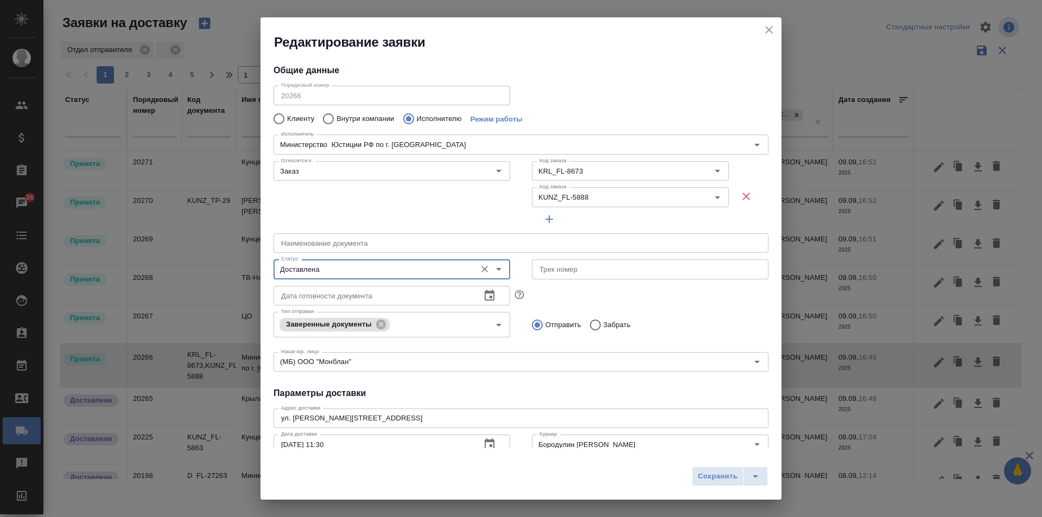
click at [721, 475] on span "Сохранить" at bounding box center [718, 477] width 40 height 12
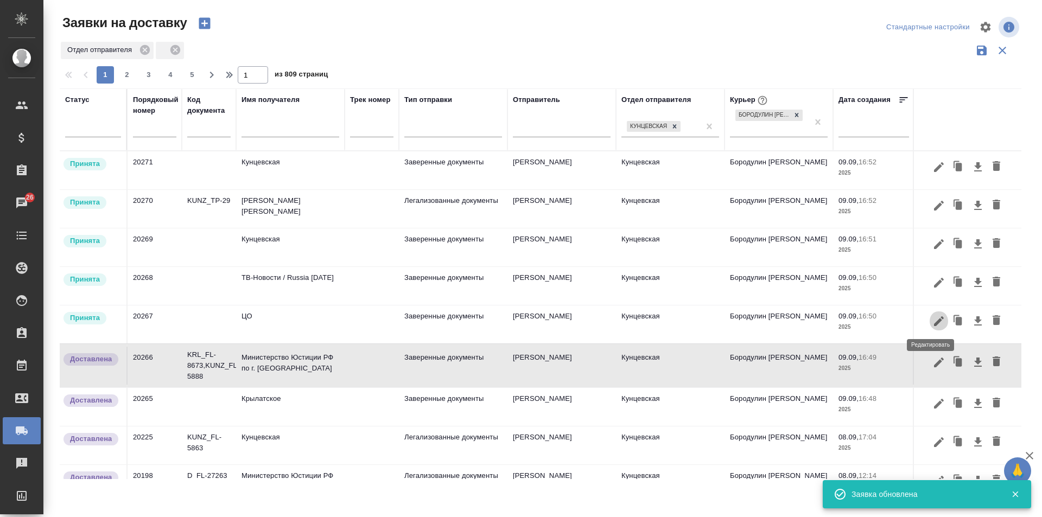
click at [933, 319] on icon "button" at bounding box center [939, 321] width 13 height 13
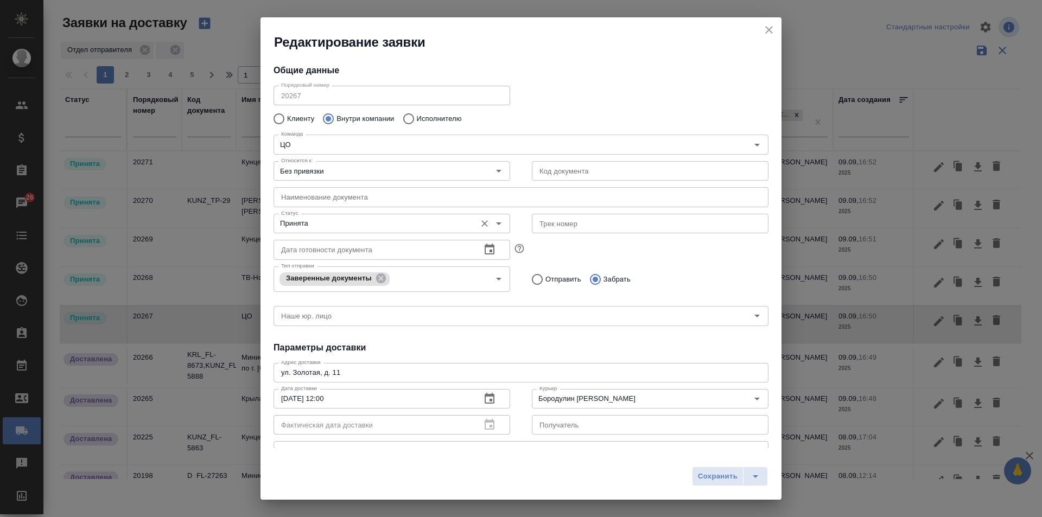
click at [495, 220] on icon "Open" at bounding box center [498, 223] width 13 height 13
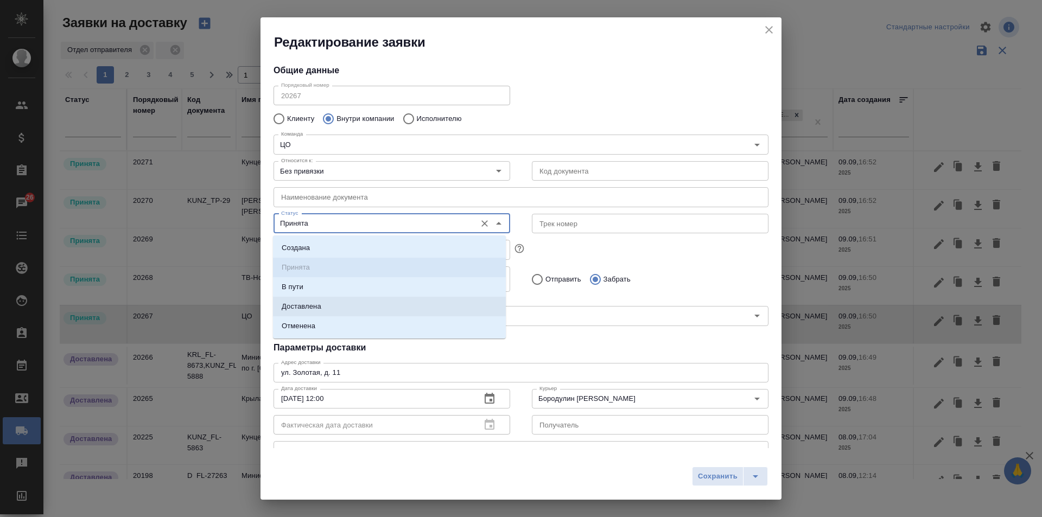
click at [363, 307] on li "Доставлена" at bounding box center [389, 307] width 233 height 20
type input "Доставлена"
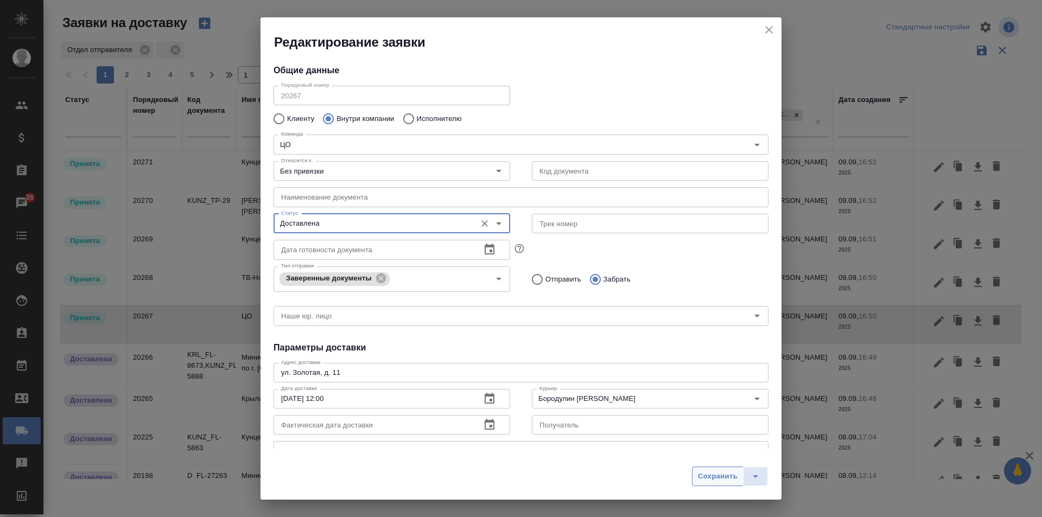
click at [704, 472] on span "Сохранить" at bounding box center [718, 477] width 40 height 12
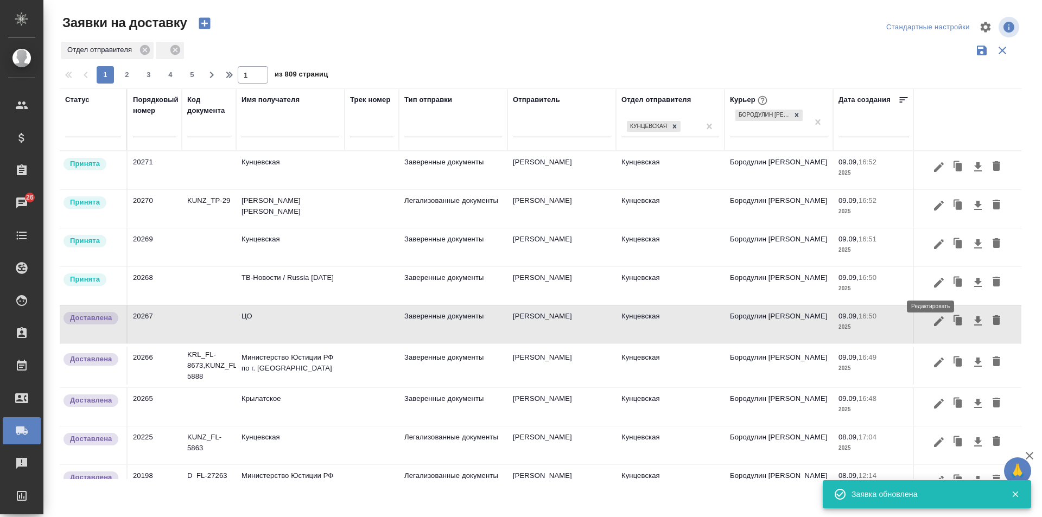
click at [933, 279] on icon "button" at bounding box center [939, 282] width 13 height 13
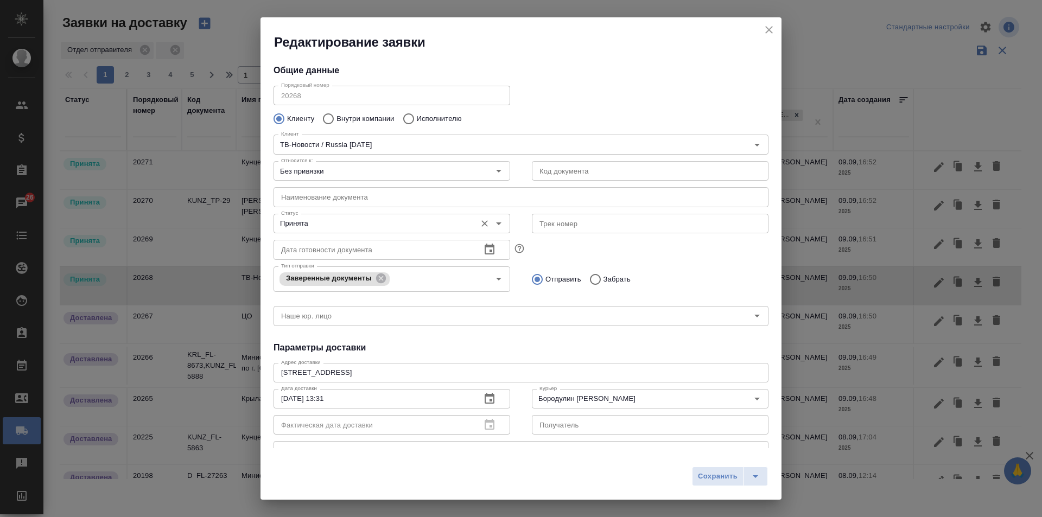
click at [495, 218] on icon "Open" at bounding box center [498, 223] width 13 height 13
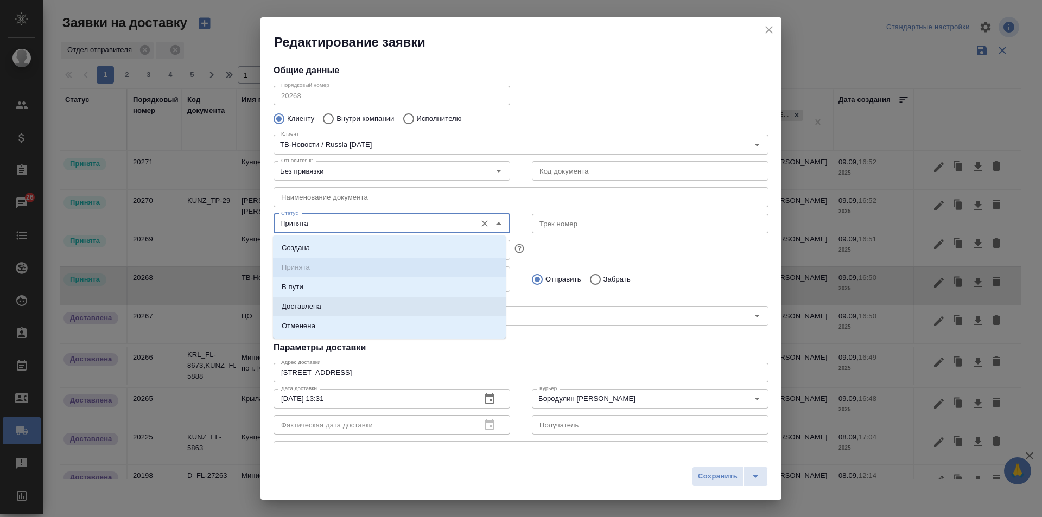
click at [371, 301] on li "Доставлена" at bounding box center [389, 307] width 233 height 20
type input "Доставлена"
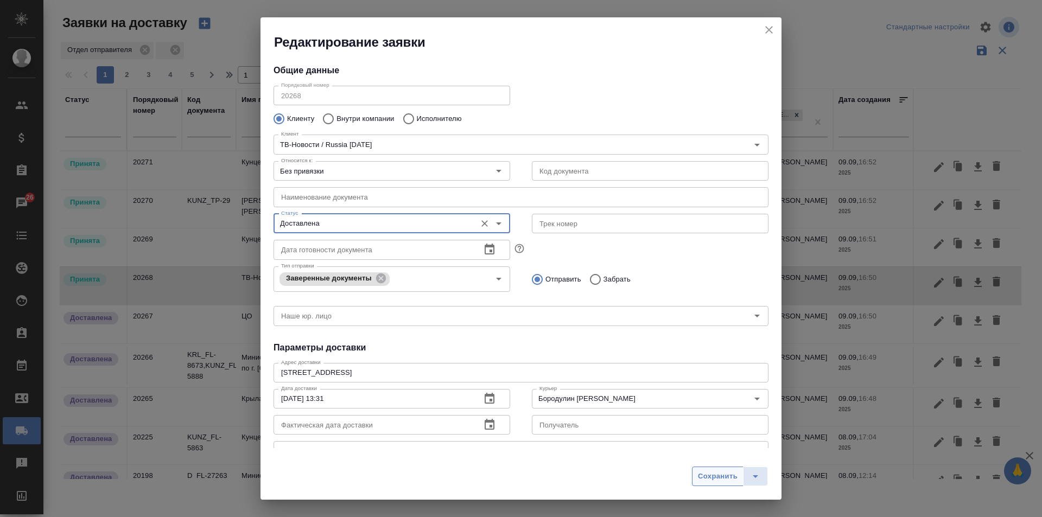
click at [709, 477] on span "Сохранить" at bounding box center [718, 477] width 40 height 12
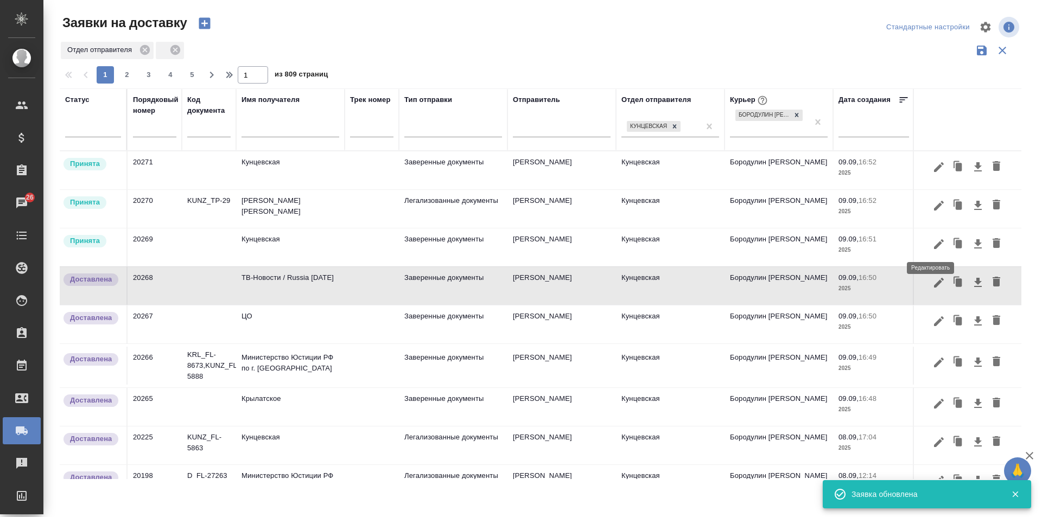
click at [933, 241] on icon "button" at bounding box center [939, 244] width 13 height 13
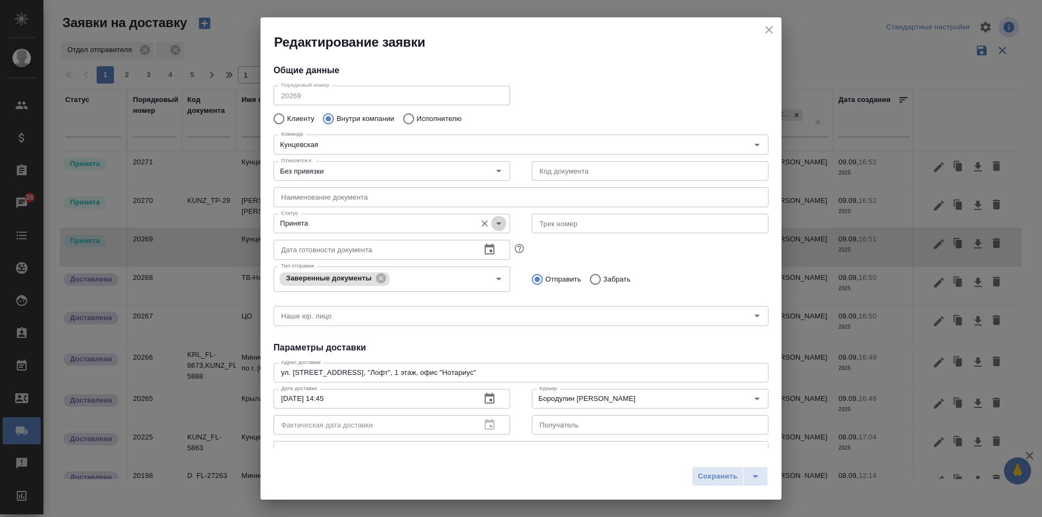
click at [495, 221] on icon "Open" at bounding box center [498, 223] width 13 height 13
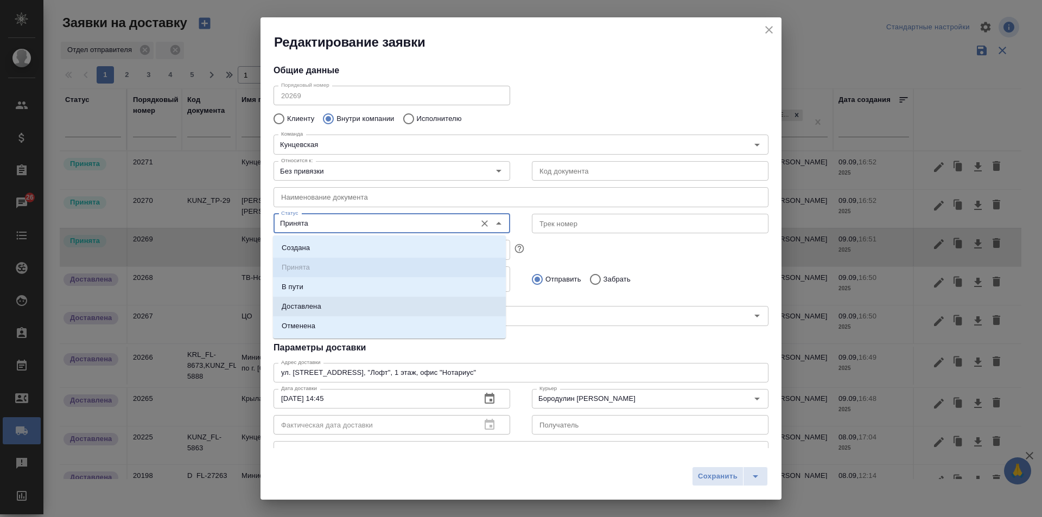
click at [402, 305] on li "Доставлена" at bounding box center [389, 307] width 233 height 20
type input "Доставлена"
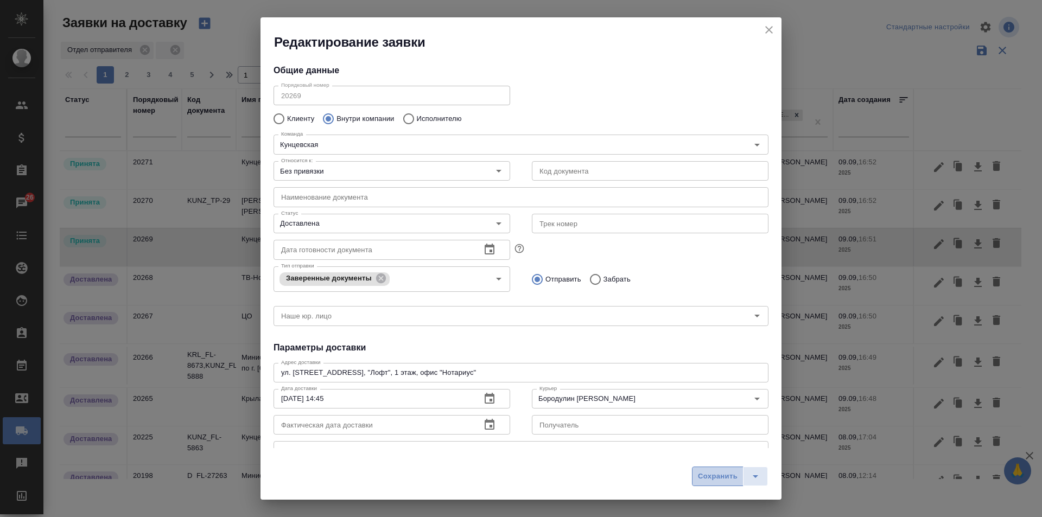
click at [722, 474] on span "Сохранить" at bounding box center [718, 477] width 40 height 12
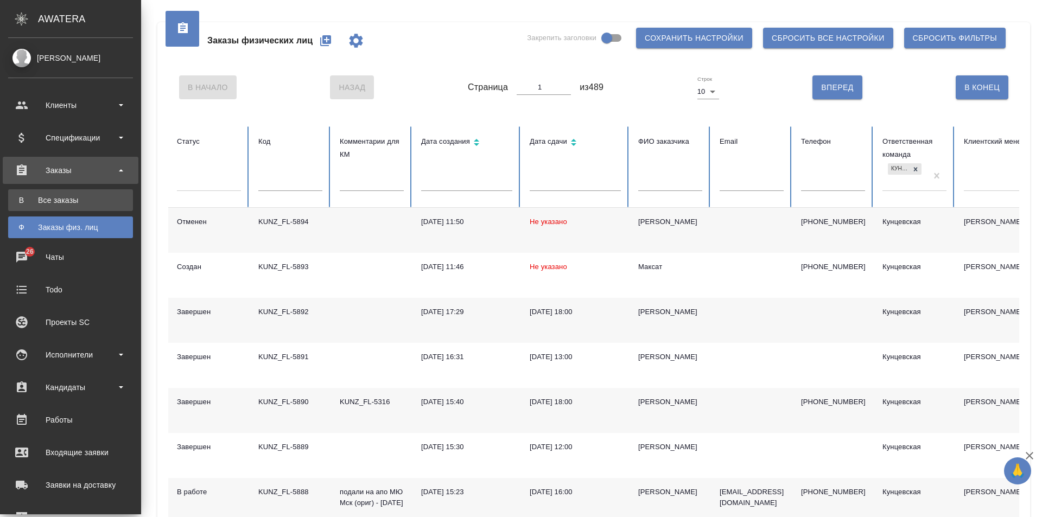
click at [88, 193] on link "В Все заказы" at bounding box center [70, 200] width 125 height 22
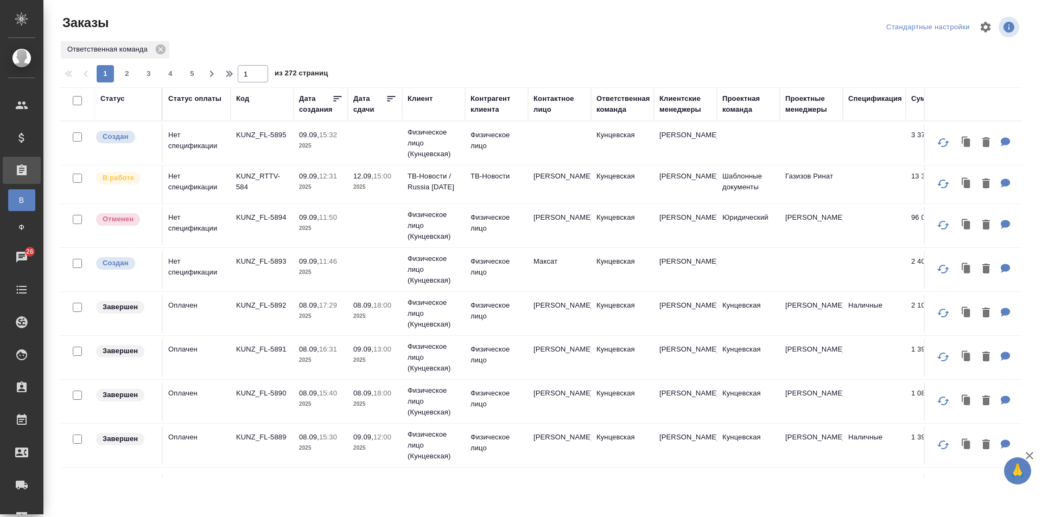
click at [693, 145] on td "[PERSON_NAME]" at bounding box center [685, 143] width 63 height 38
click at [252, 135] on p "KUNZ_FL-5895" at bounding box center [262, 135] width 52 height 11
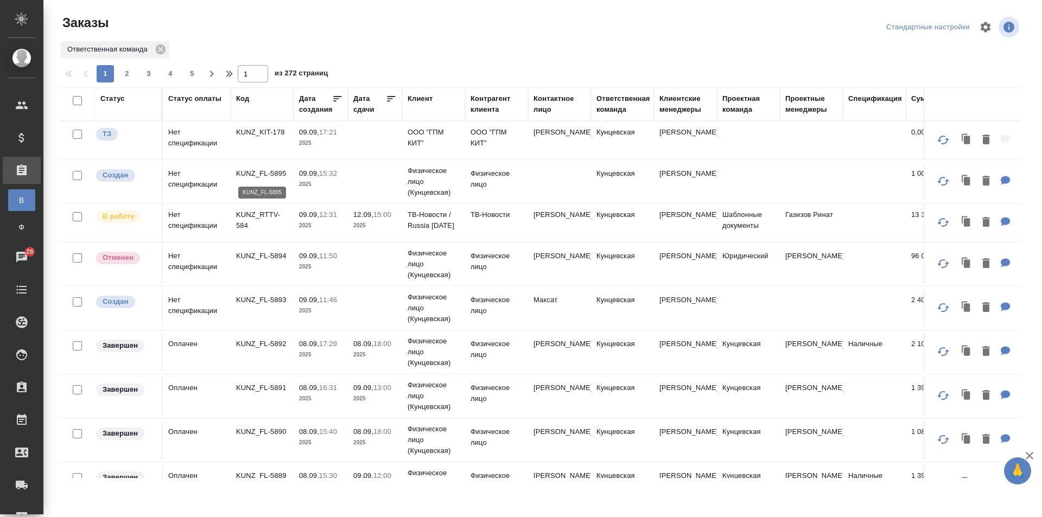
click at [268, 171] on p "KUNZ_FL-5895" at bounding box center [262, 173] width 52 height 11
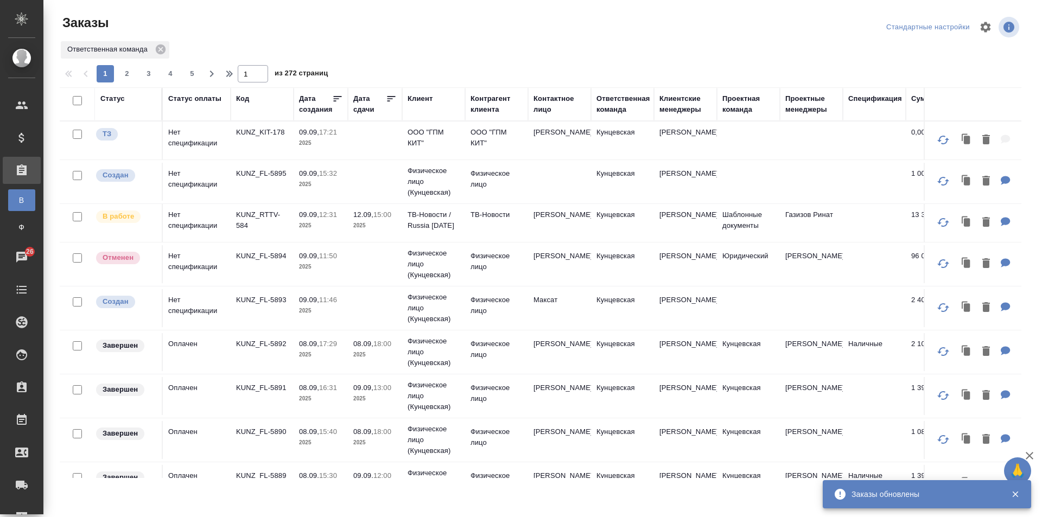
click at [263, 254] on p "KUNZ_FL-5894" at bounding box center [262, 256] width 52 height 11
click at [251, 301] on p "KUNZ_FL-5893" at bounding box center [262, 300] width 52 height 11
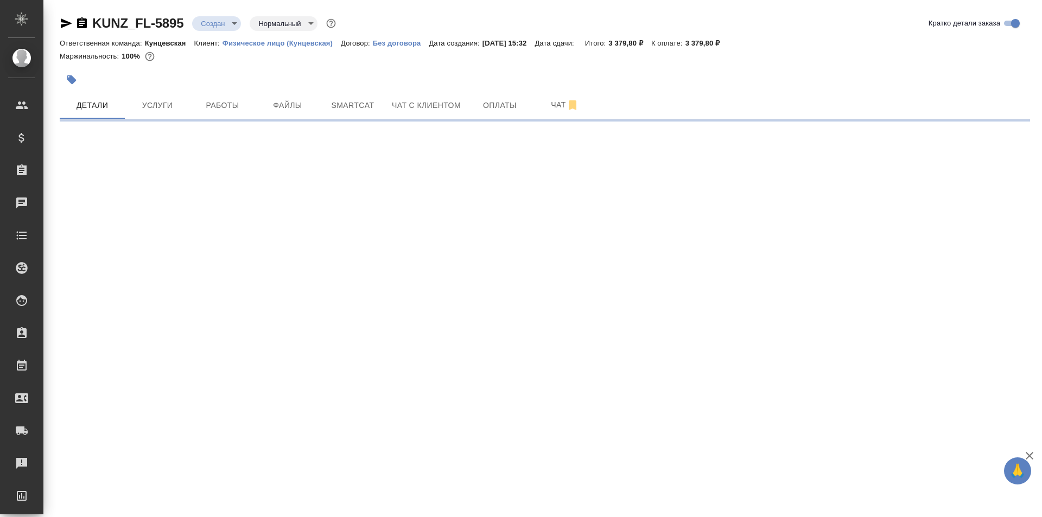
select select "RU"
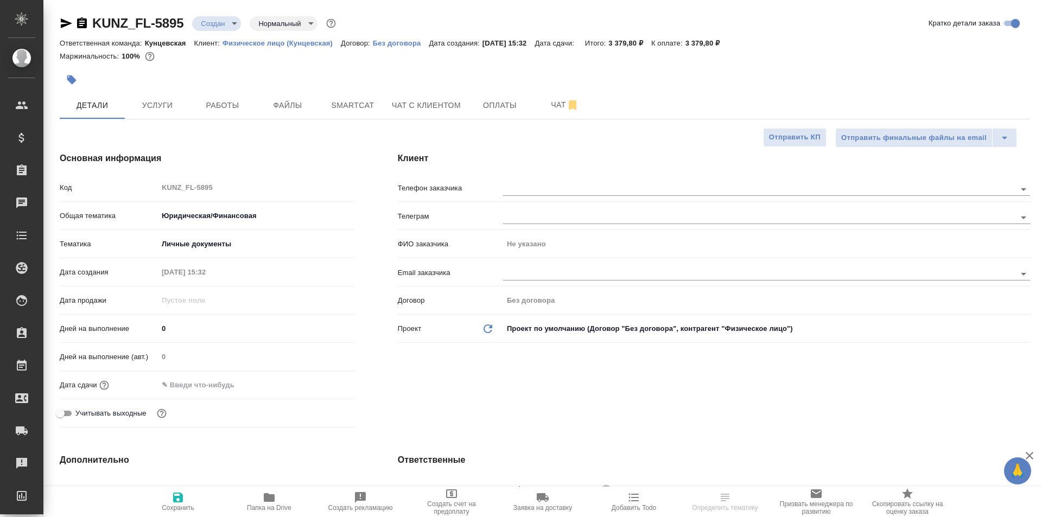
type textarea "x"
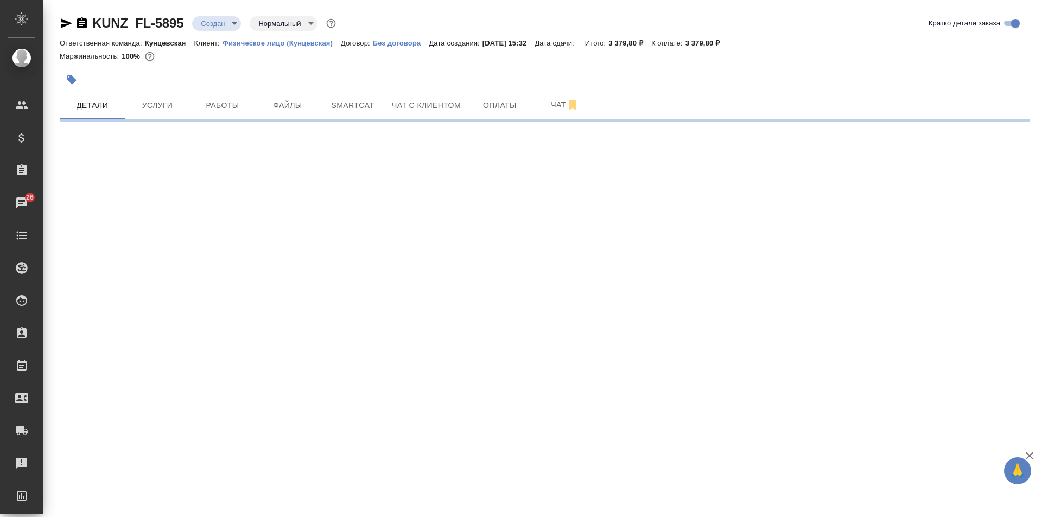
select select "RU"
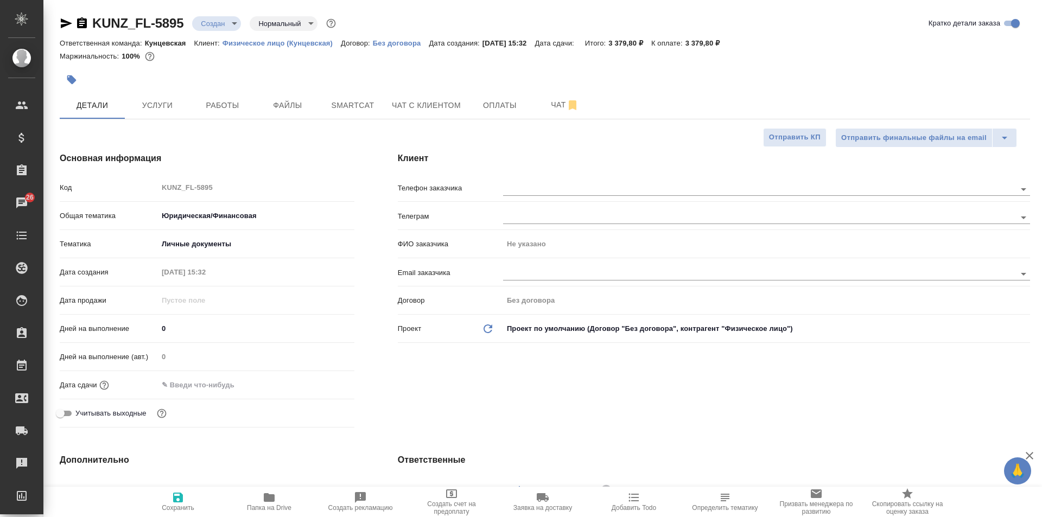
type textarea "x"
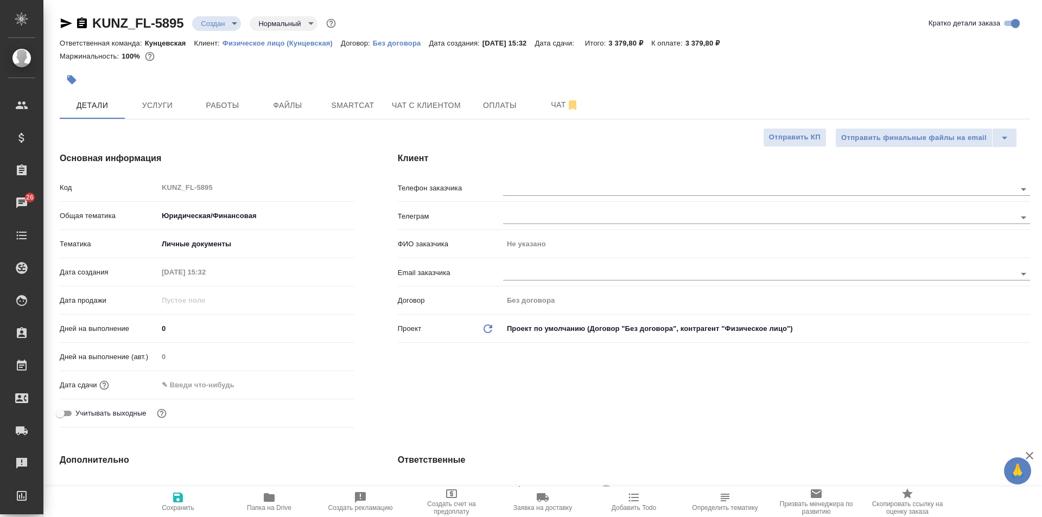
type textarea "x"
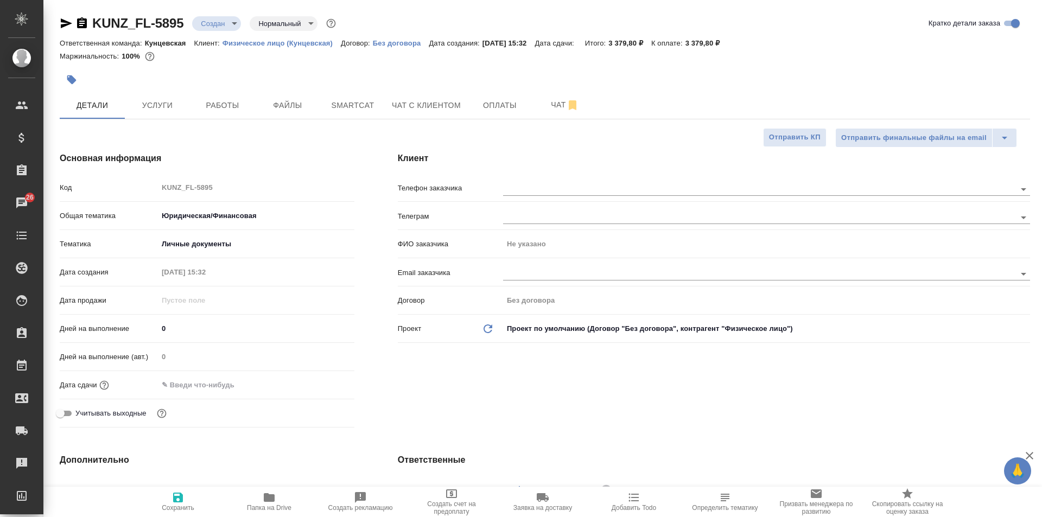
type textarea "x"
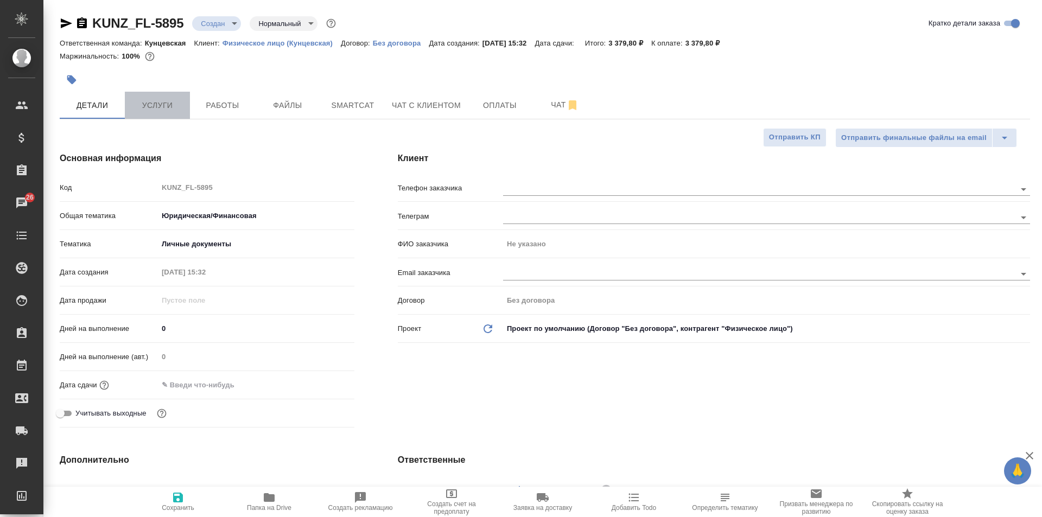
click at [153, 96] on button "Услуги" at bounding box center [157, 105] width 65 height 27
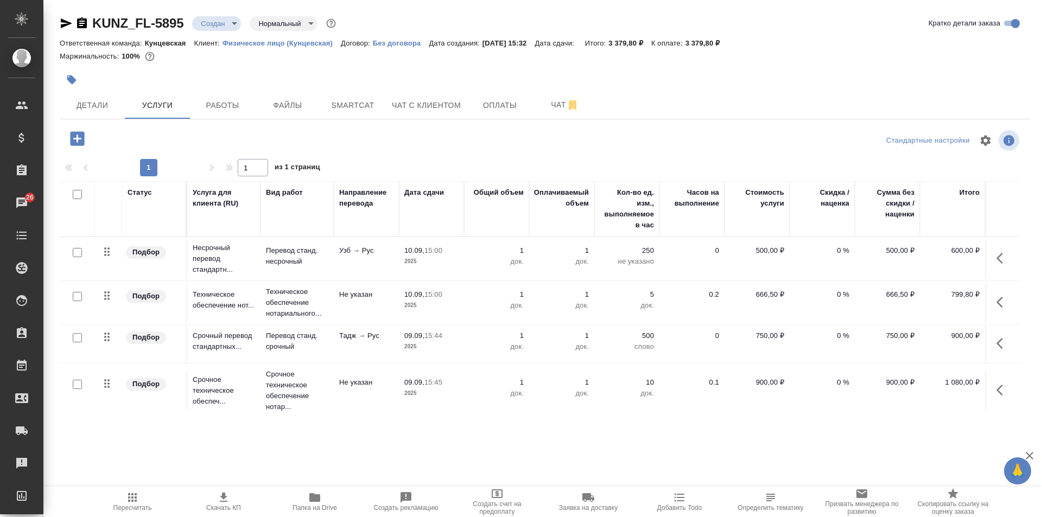
drag, startPoint x: 76, startPoint y: 378, endPoint x: 76, endPoint y: 352, distance: 26.1
click at [76, 378] on div at bounding box center [77, 384] width 24 height 15
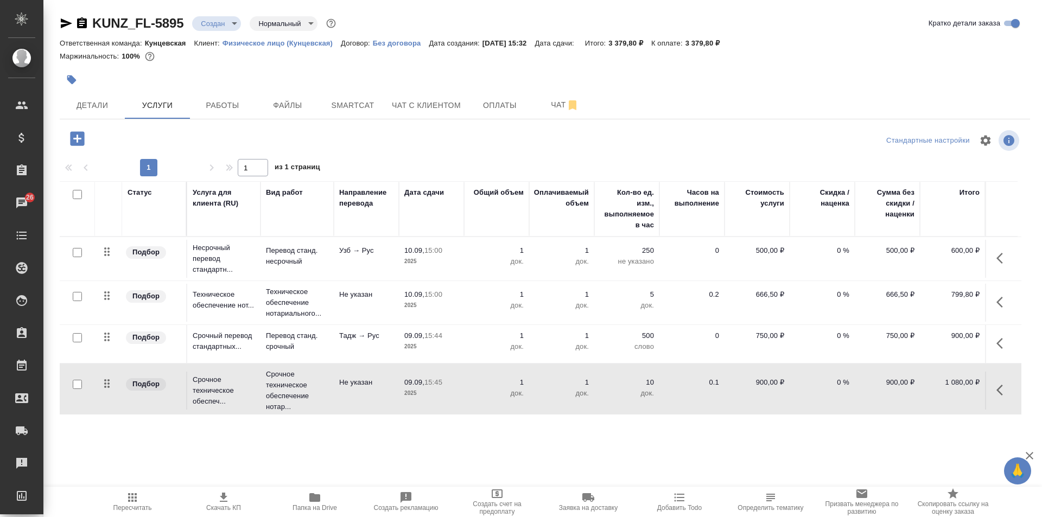
drag, startPoint x: 76, startPoint y: 347, endPoint x: 73, endPoint y: 334, distance: 13.4
click at [74, 343] on td at bounding box center [77, 344] width 35 height 38
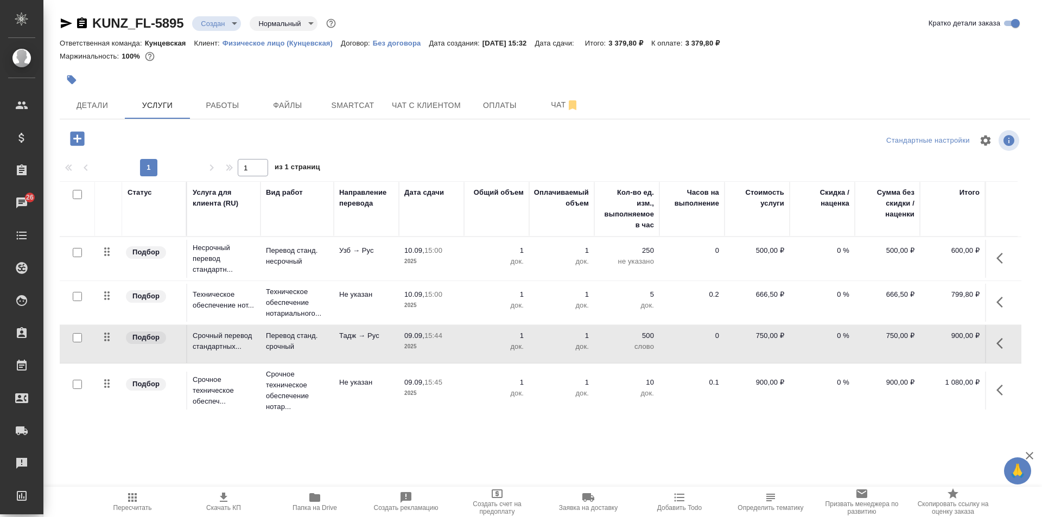
click at [66, 299] on div at bounding box center [77, 296] width 24 height 15
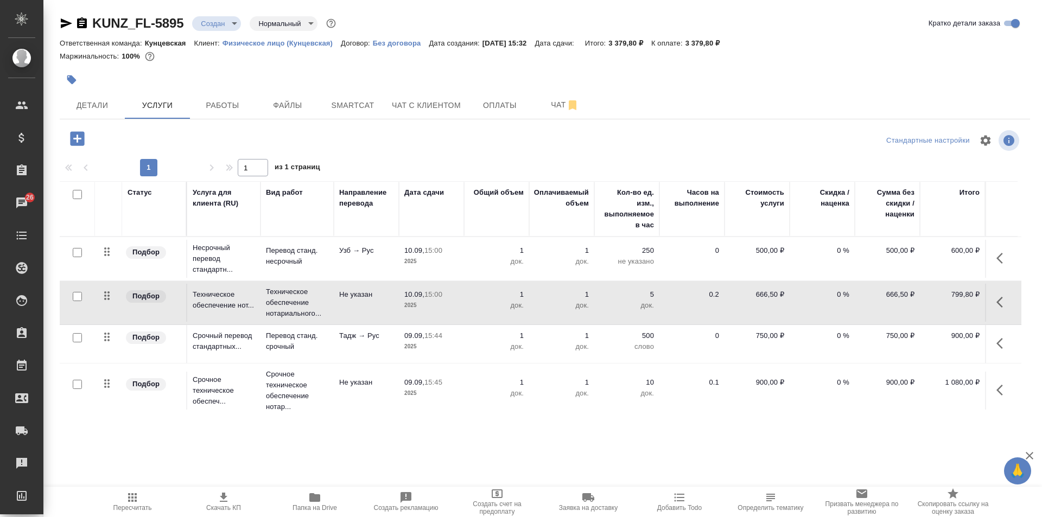
click at [72, 294] on div at bounding box center [77, 296] width 24 height 15
click at [75, 193] on input "checkbox" at bounding box center [77, 194] width 9 height 9
checkbox input "true"
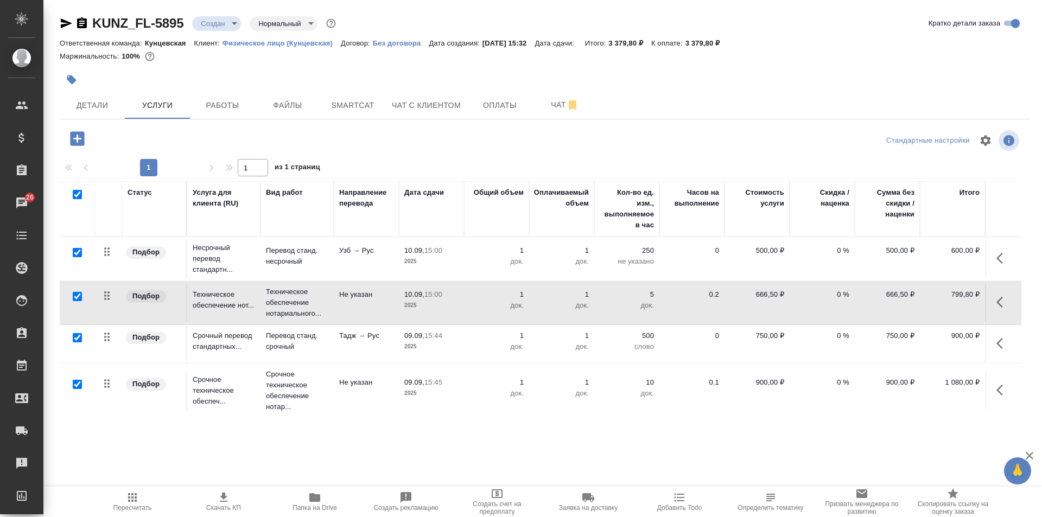
checkbox input "true"
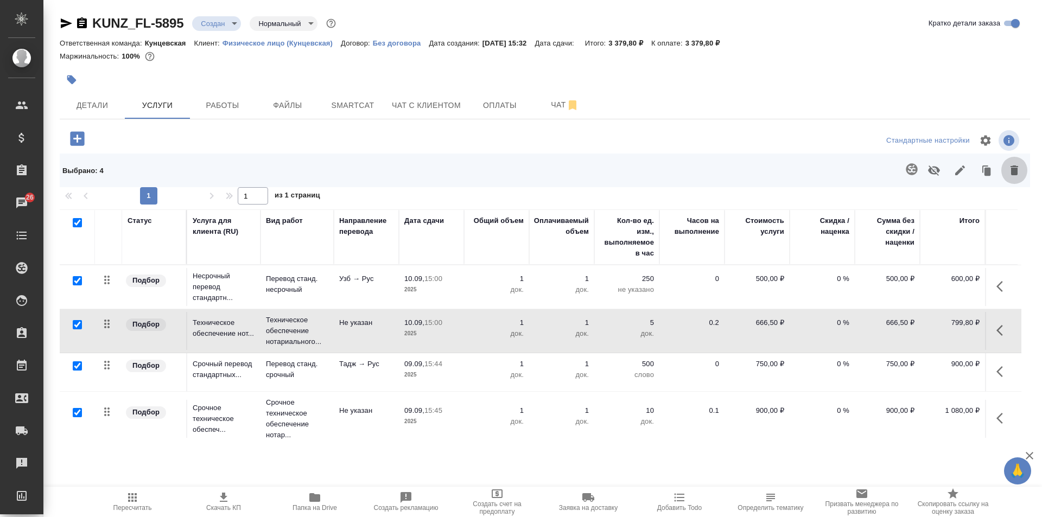
click at [1021, 173] on button "button" at bounding box center [1015, 170] width 26 height 28
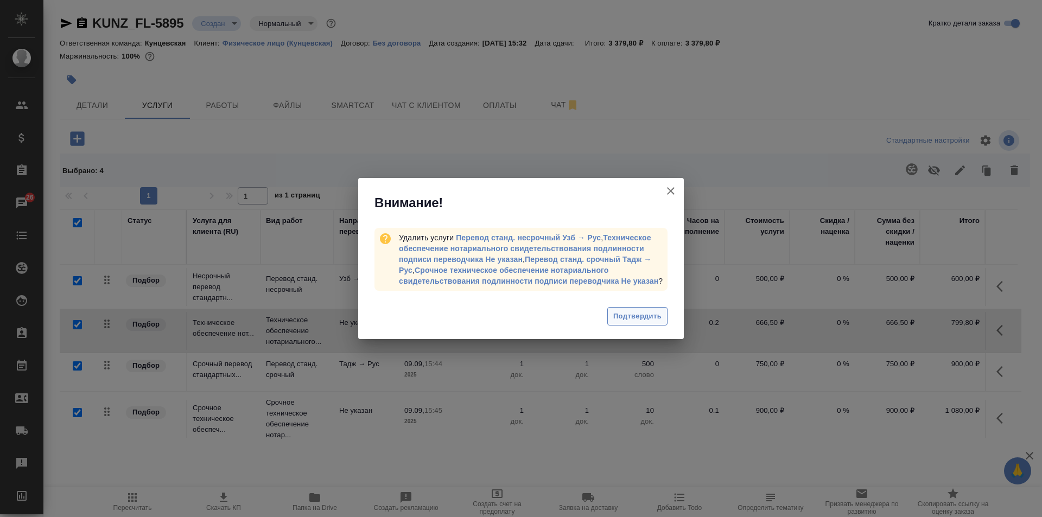
click at [642, 313] on span "Подтвердить" at bounding box center [637, 317] width 48 height 12
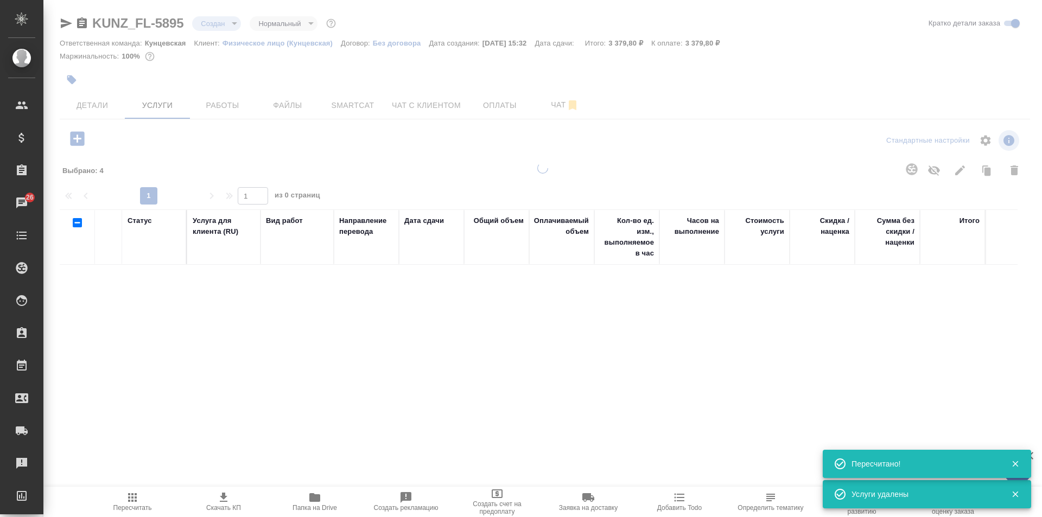
checkbox input "false"
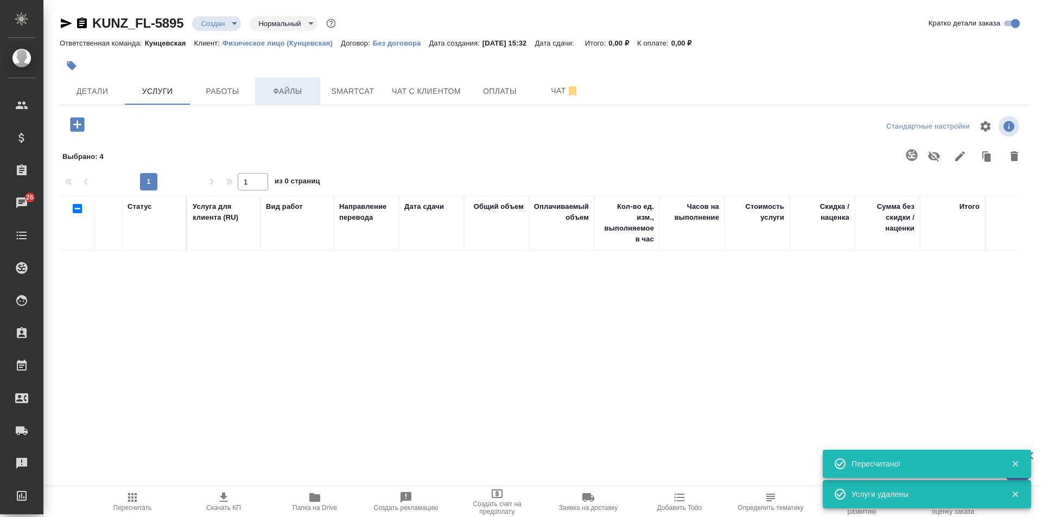
click at [278, 91] on span "Файлы" at bounding box center [288, 92] width 52 height 14
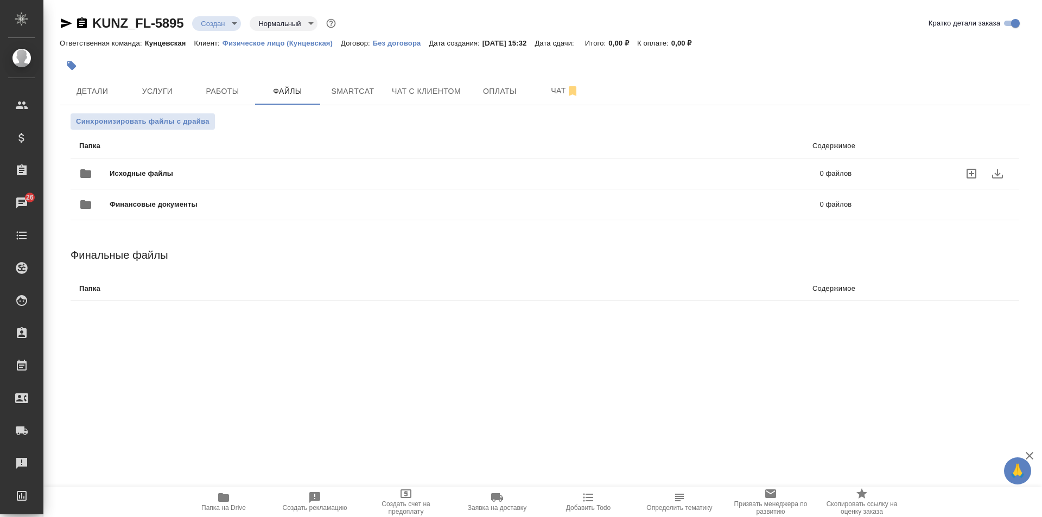
click at [974, 171] on icon "uploadFiles" at bounding box center [971, 173] width 13 height 13
click at [0, 0] on input "uploadFiles" at bounding box center [0, 0] width 0 height 0
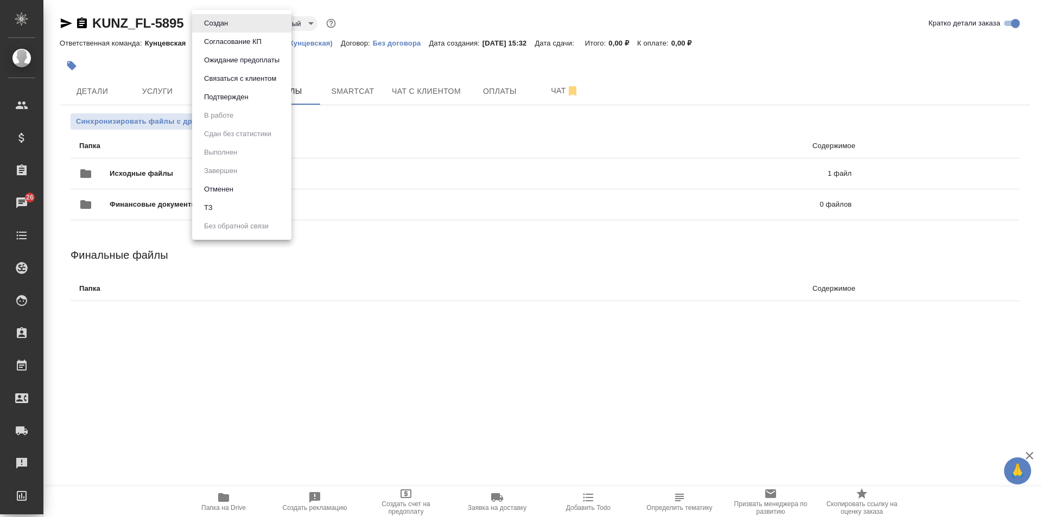
click at [218, 27] on body "🙏 .cls-1 fill:#fff; AWATERA [PERSON_NAME] Спецификации Заказы 26 Чаты Todo Прое…" at bounding box center [521, 258] width 1042 height 517
click at [229, 203] on li "ТЗ" at bounding box center [241, 208] width 99 height 18
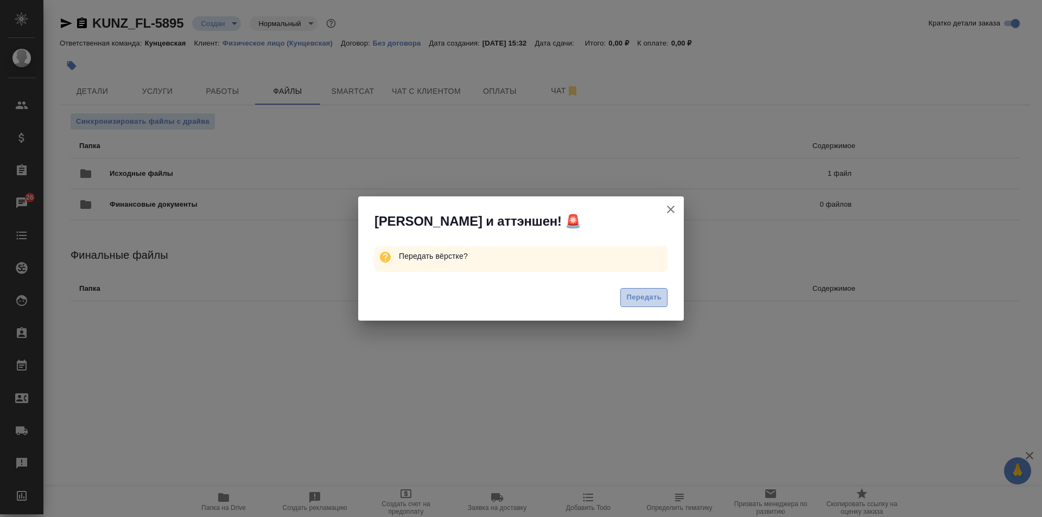
click at [647, 296] on span "Передать" at bounding box center [643, 298] width 35 height 12
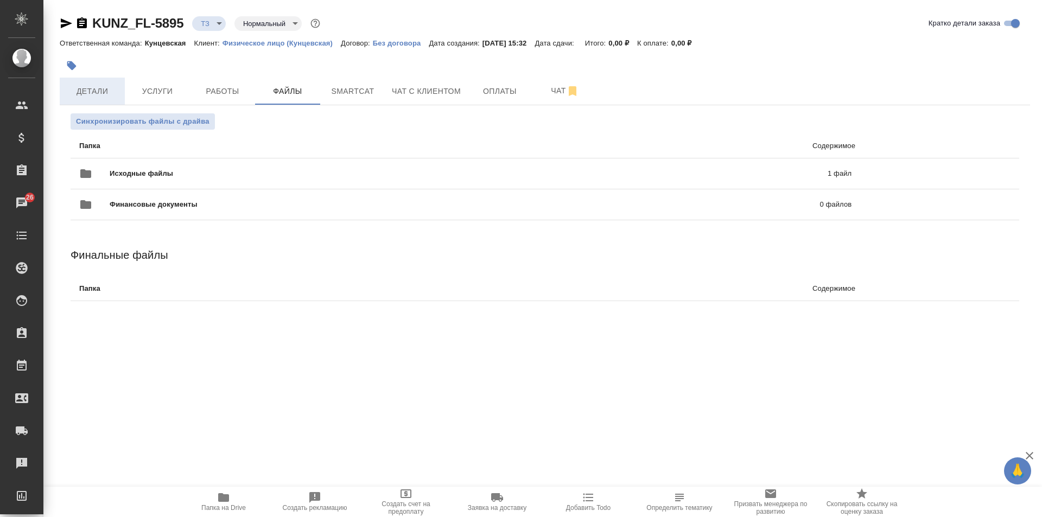
click at [93, 83] on button "Детали" at bounding box center [92, 91] width 65 height 27
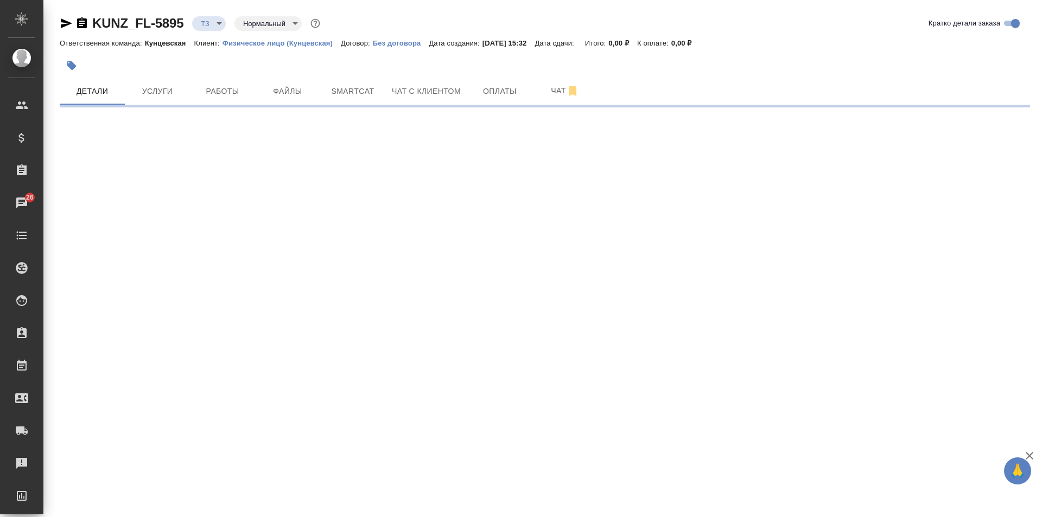
select select "RU"
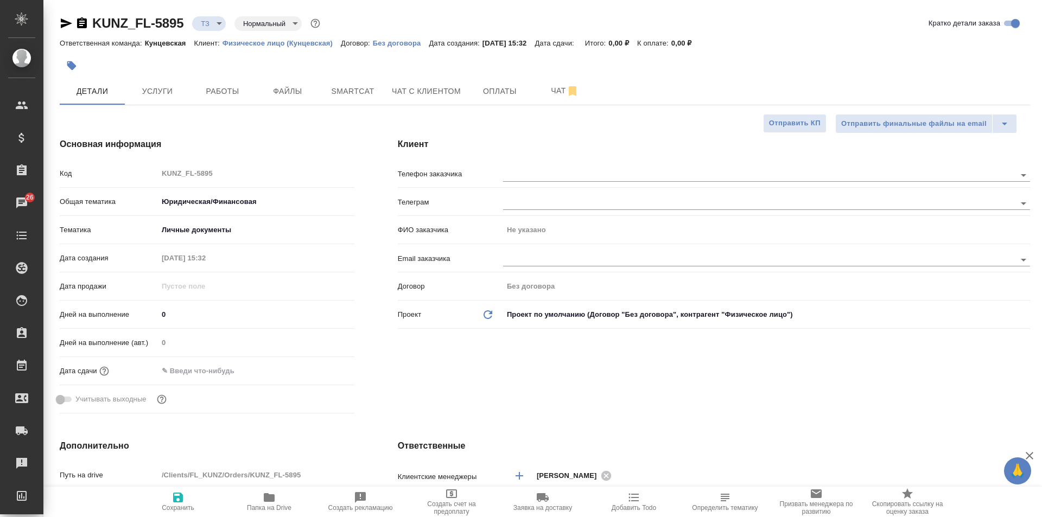
type textarea "x"
click at [154, 77] on div at bounding box center [383, 66] width 647 height 24
click at [154, 86] on span "Услуги" at bounding box center [157, 92] width 52 height 14
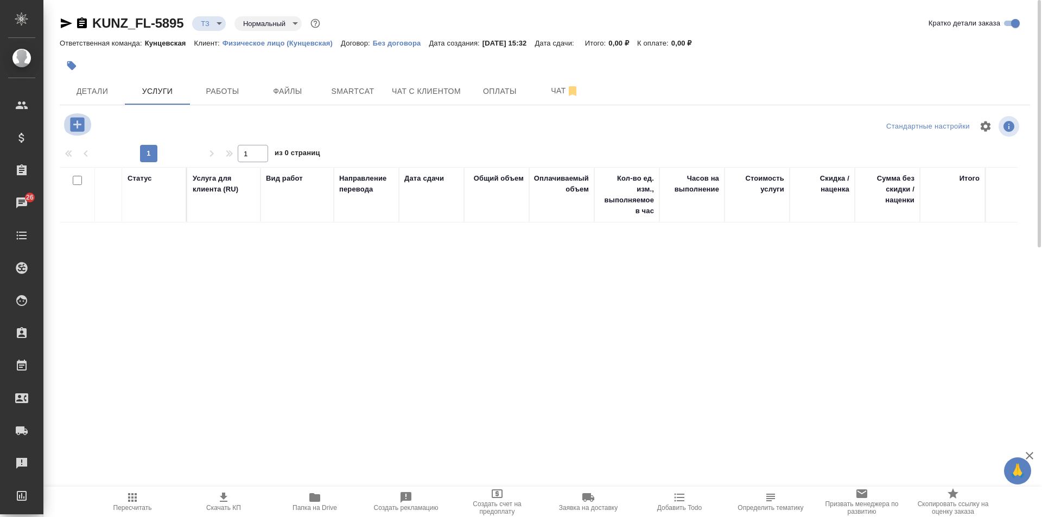
click at [67, 123] on button "button" at bounding box center [77, 124] width 30 height 22
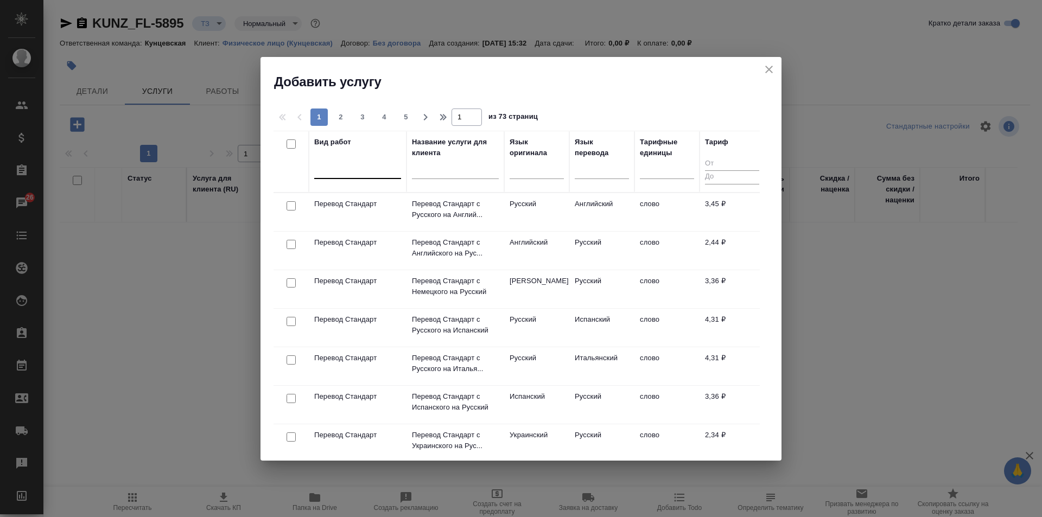
click at [366, 170] on div at bounding box center [357, 168] width 87 height 16
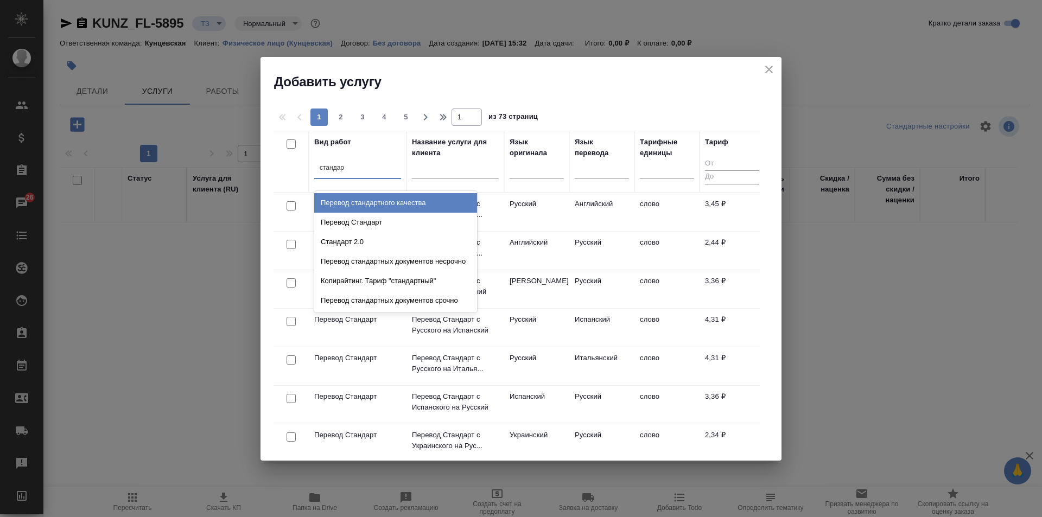
type input "стандарт"
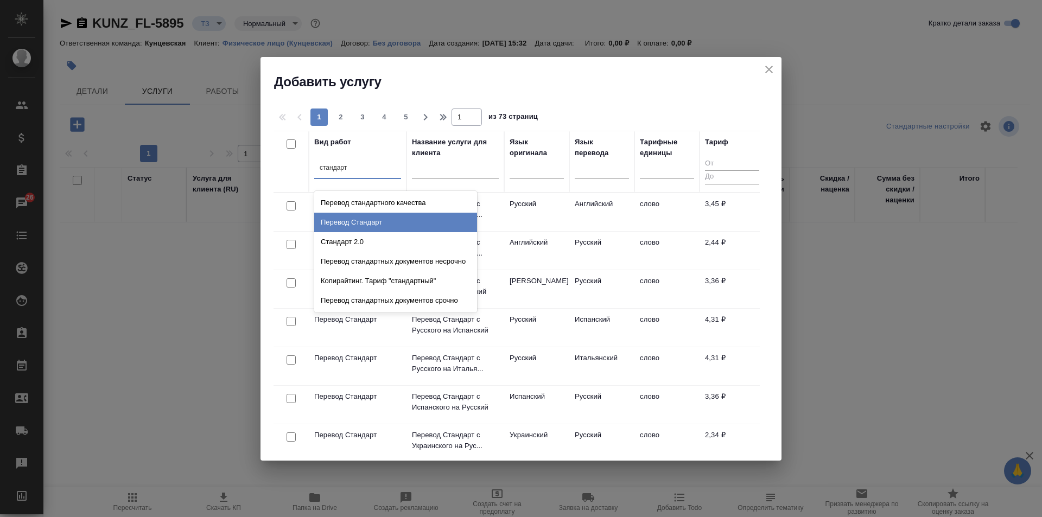
click at [408, 214] on div "Перевод Стандарт" at bounding box center [395, 223] width 163 height 20
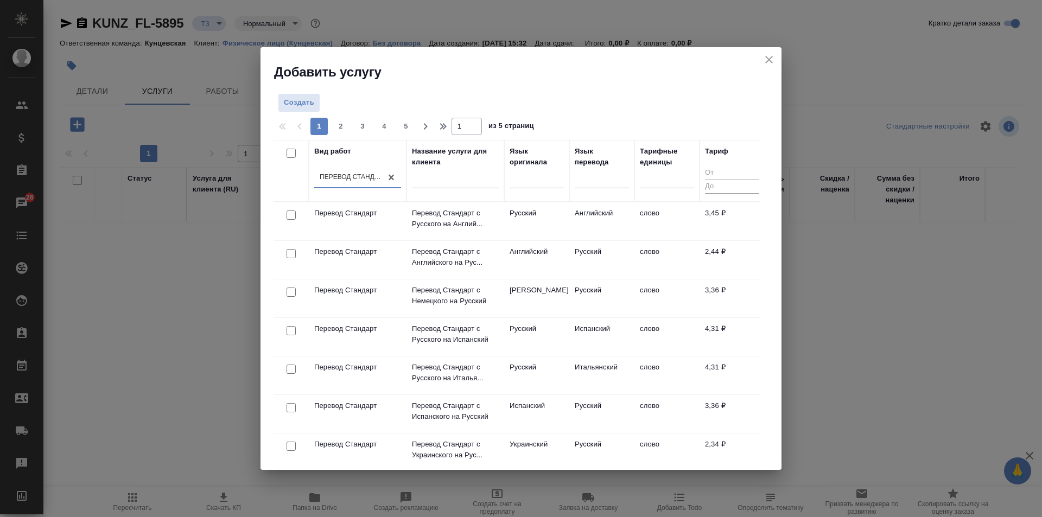
click at [428, 178] on input "text" at bounding box center [455, 181] width 87 height 14
click at [543, 180] on div at bounding box center [537, 177] width 54 height 16
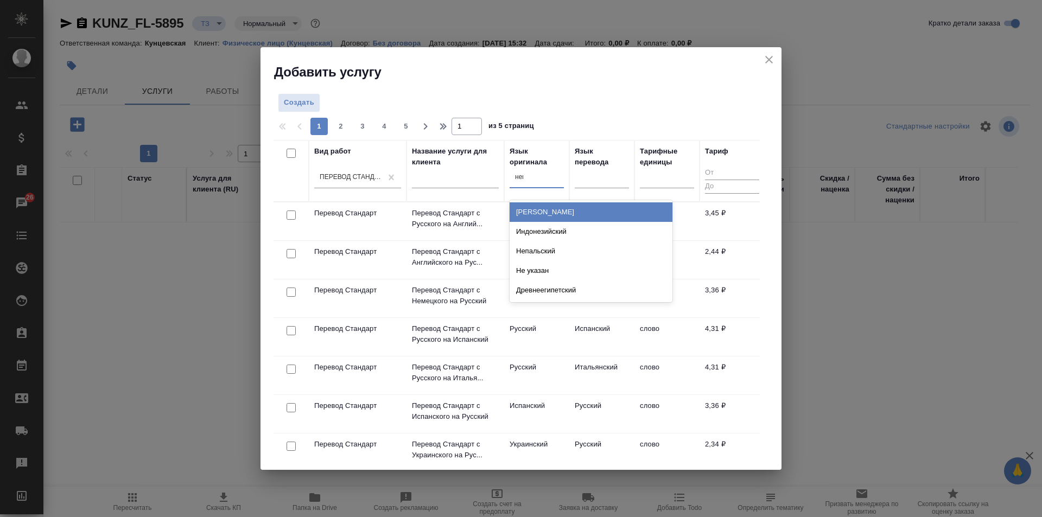
type input "неме"
click at [551, 208] on div "Немецкий" at bounding box center [591, 212] width 163 height 20
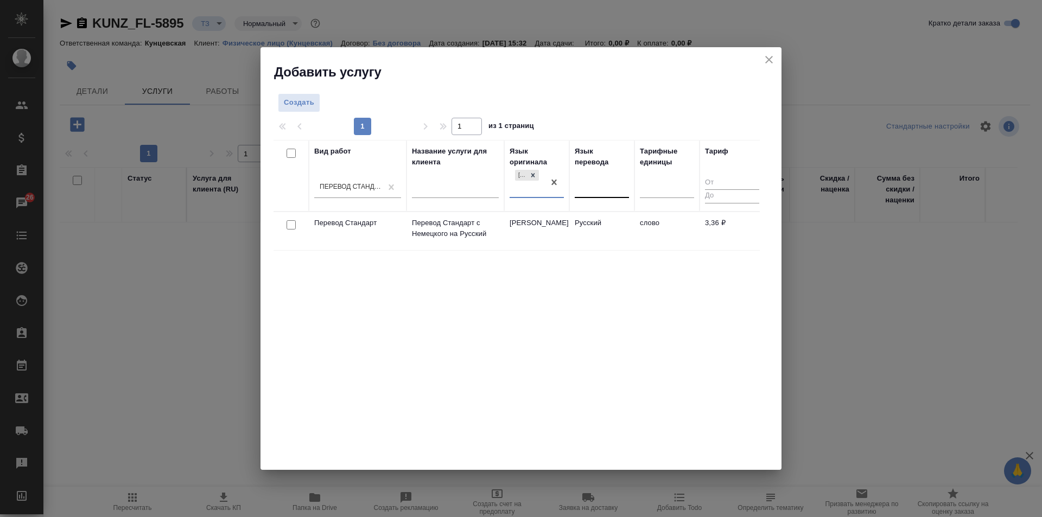
click at [594, 182] on div at bounding box center [602, 187] width 54 height 16
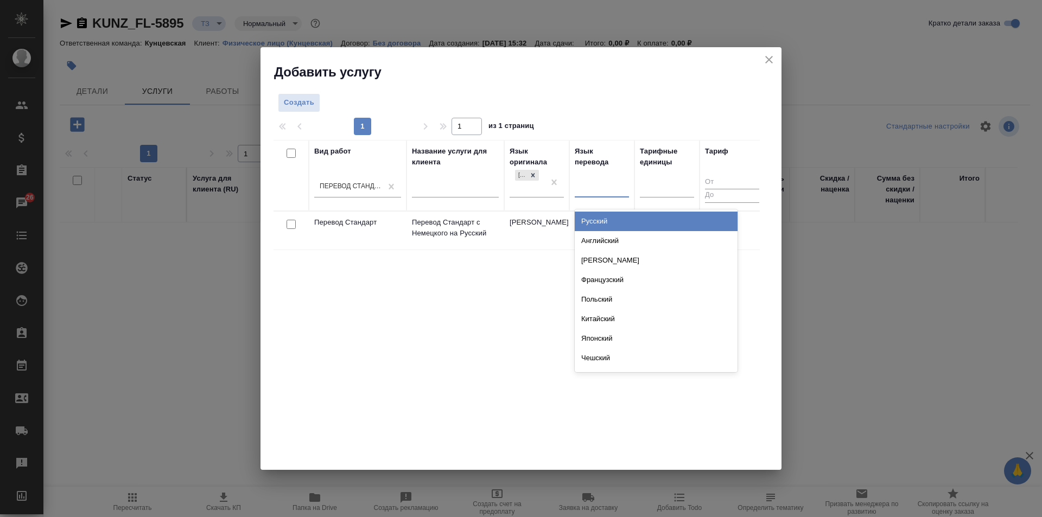
click at [607, 216] on div "Русский" at bounding box center [656, 222] width 163 height 20
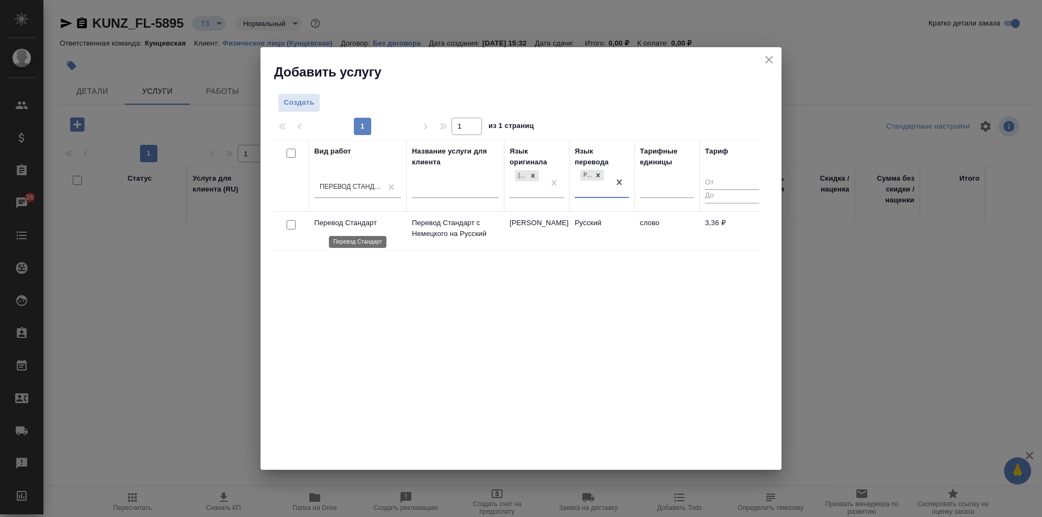
click at [352, 226] on p "Перевод Стандарт" at bounding box center [357, 223] width 87 height 11
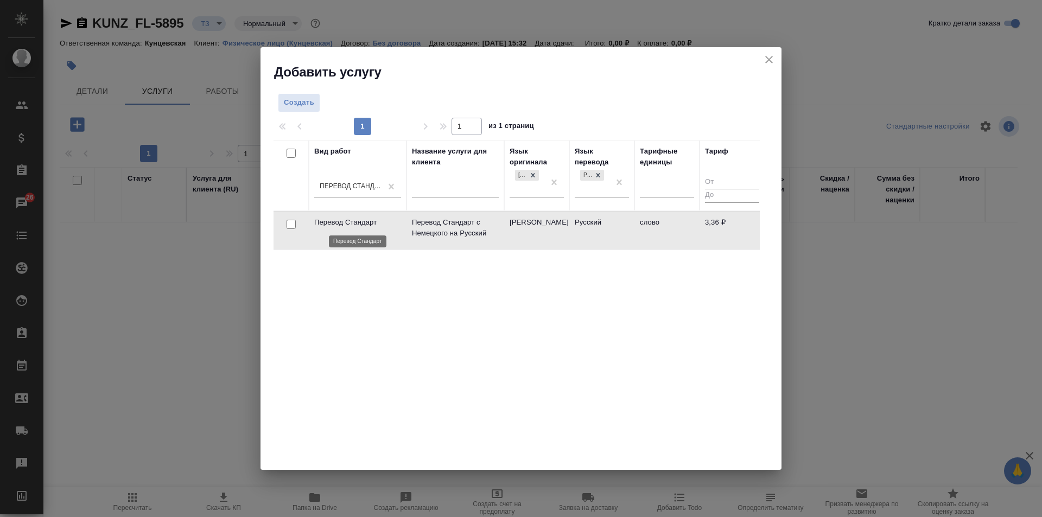
click at [352, 226] on p "Перевод Стандарт" at bounding box center [357, 222] width 87 height 11
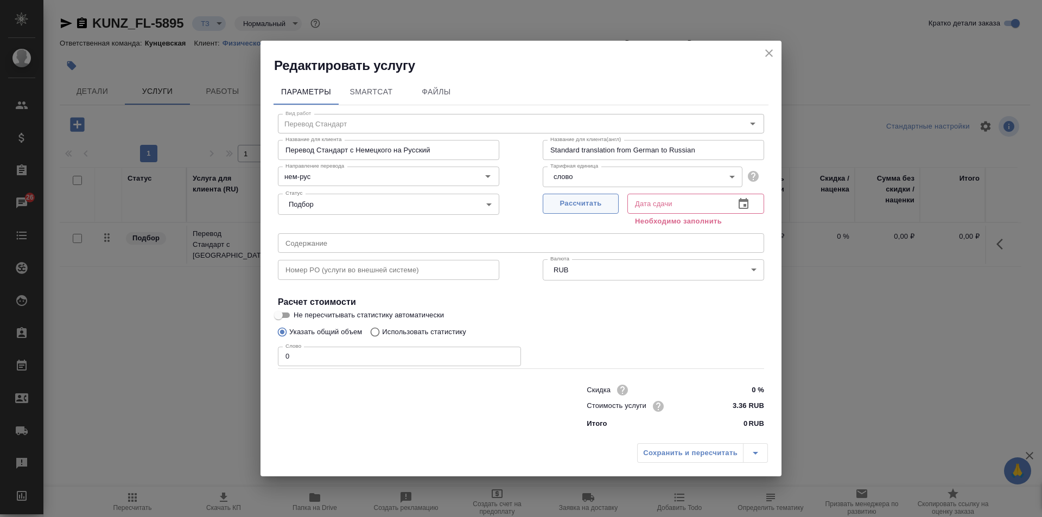
click at [580, 195] on button "Рассчитать" at bounding box center [581, 204] width 76 height 20
type input "09.09.2025 17:13"
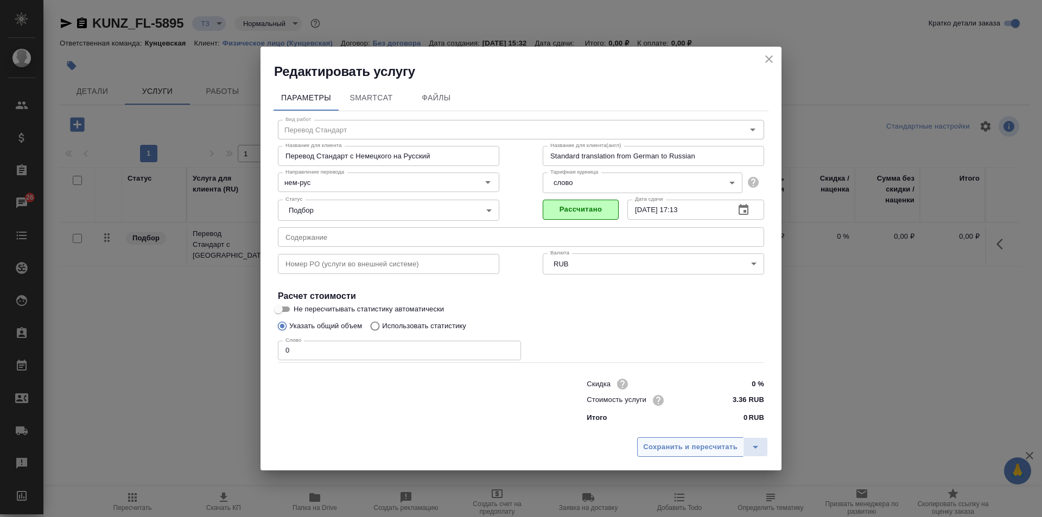
click at [678, 444] on span "Сохранить и пересчитать" at bounding box center [690, 447] width 94 height 12
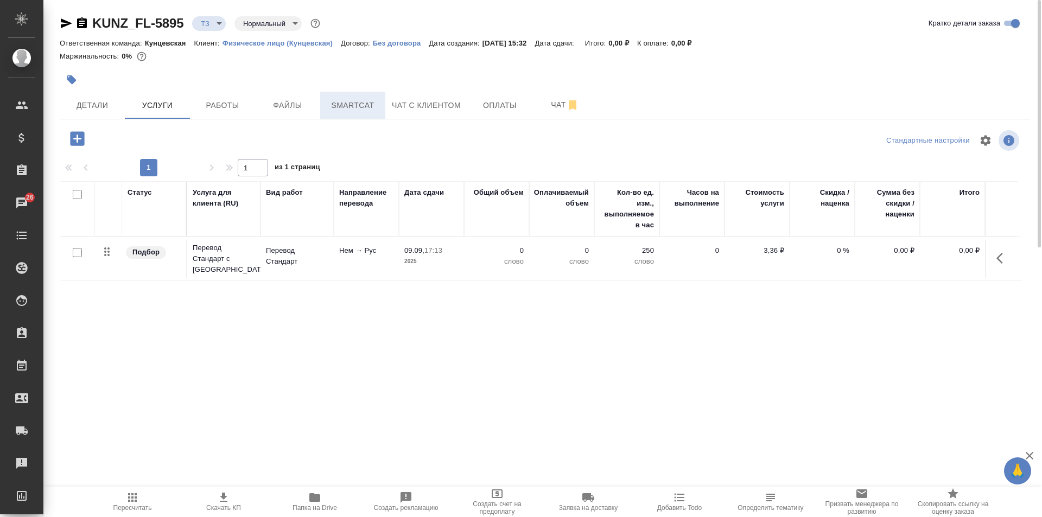
click at [353, 106] on span "Smartcat" at bounding box center [353, 106] width 52 height 14
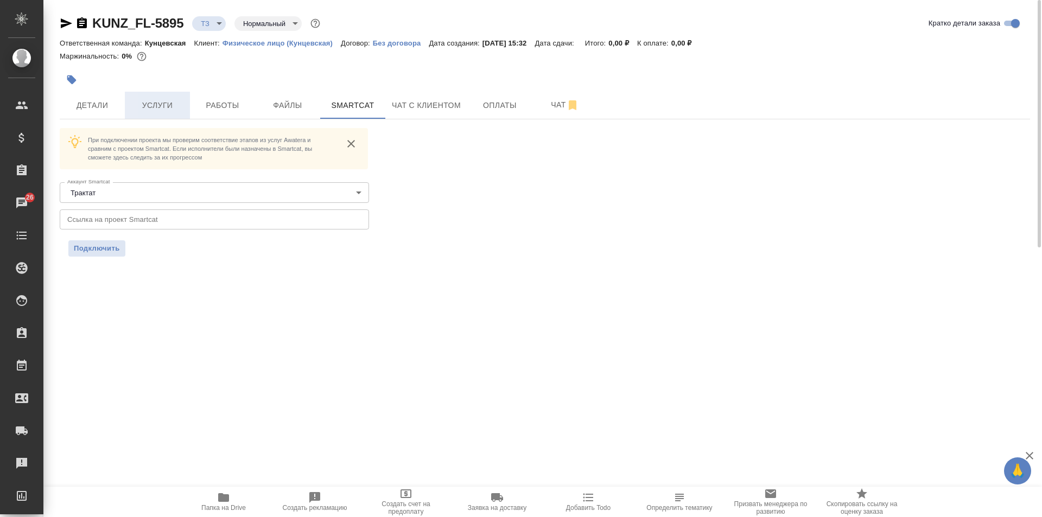
click at [145, 113] on button "Услуги" at bounding box center [157, 105] width 65 height 27
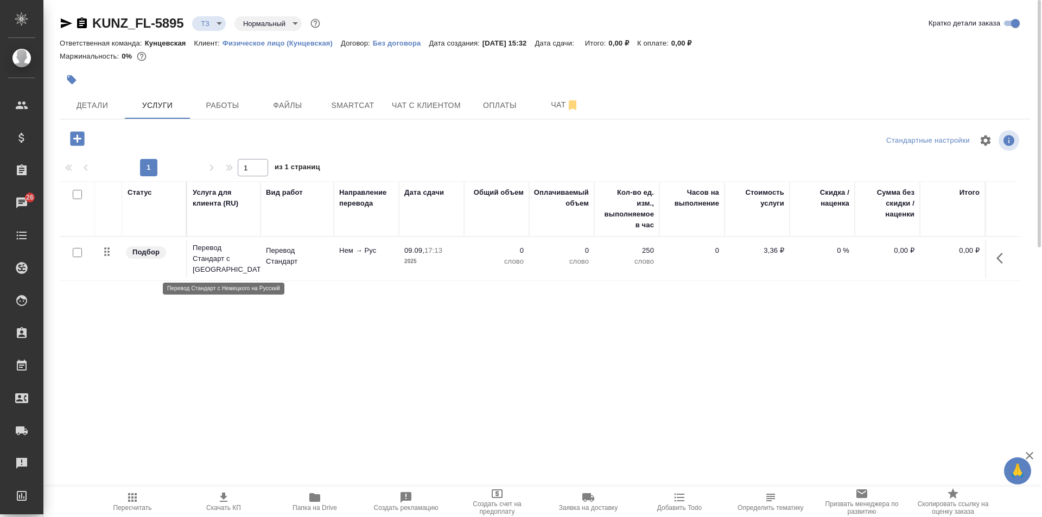
click at [225, 255] on p "Перевод Стандарт с Немецког..." at bounding box center [224, 259] width 62 height 33
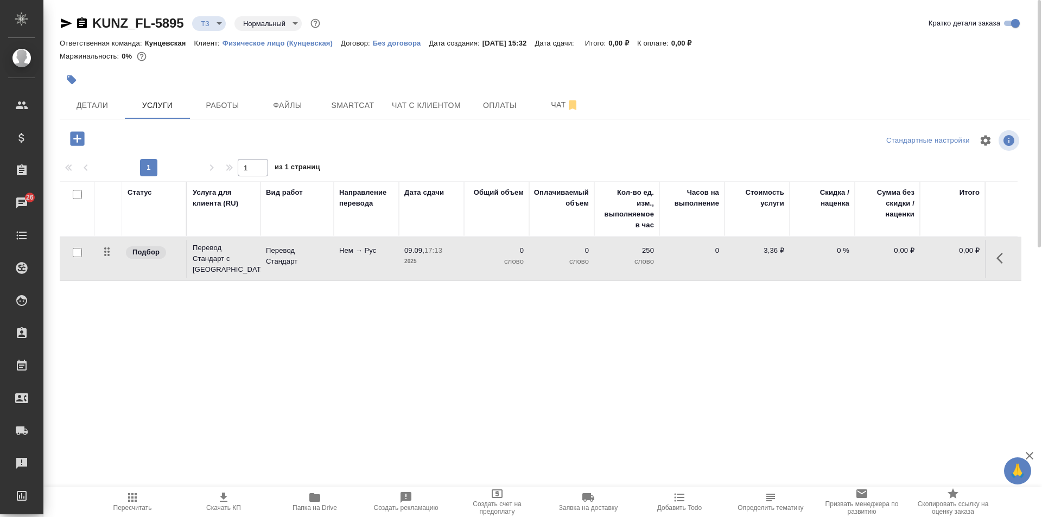
click at [74, 250] on input "checkbox" at bounding box center [77, 252] width 9 height 9
checkbox input "true"
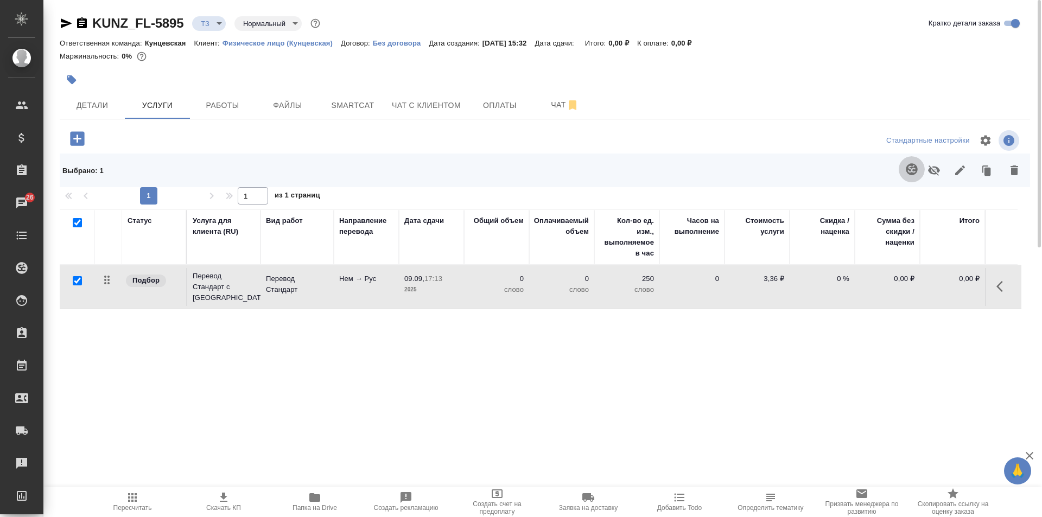
click at [910, 168] on icon "button" at bounding box center [911, 169] width 13 height 13
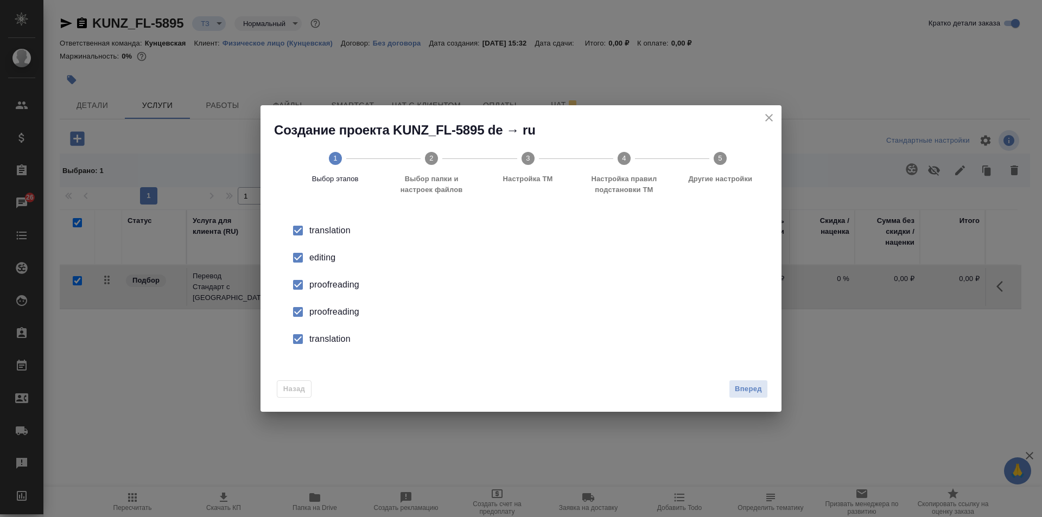
click at [293, 256] on input "checkbox" at bounding box center [298, 257] width 23 height 23
click at [293, 278] on input "checkbox" at bounding box center [298, 285] width 23 height 23
click at [294, 308] on input "checkbox" at bounding box center [298, 312] width 23 height 23
click at [300, 338] on input "checkbox" at bounding box center [298, 339] width 23 height 23
click at [745, 390] on span "Вперед" at bounding box center [748, 389] width 27 height 12
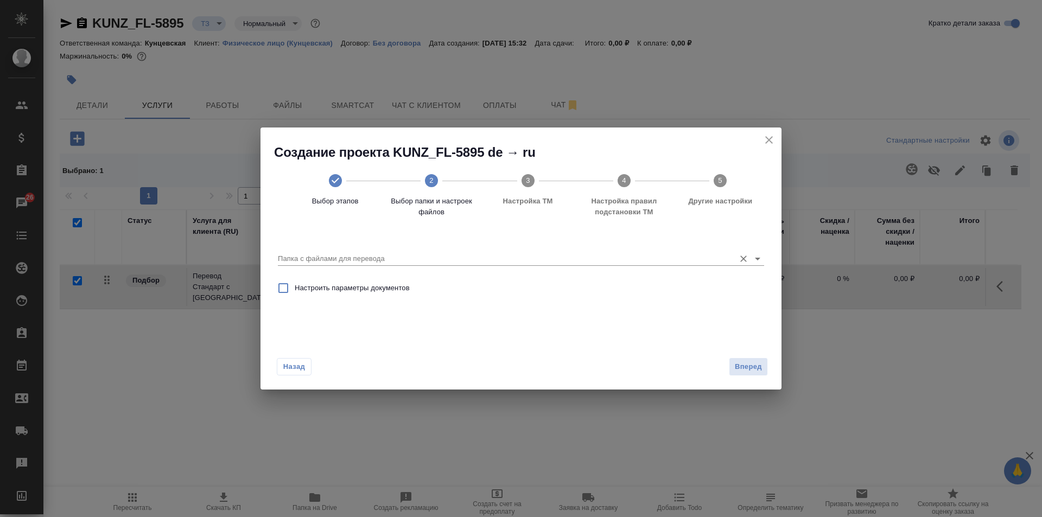
click at [448, 255] on input "Папка с файлами для перевода" at bounding box center [504, 258] width 452 height 13
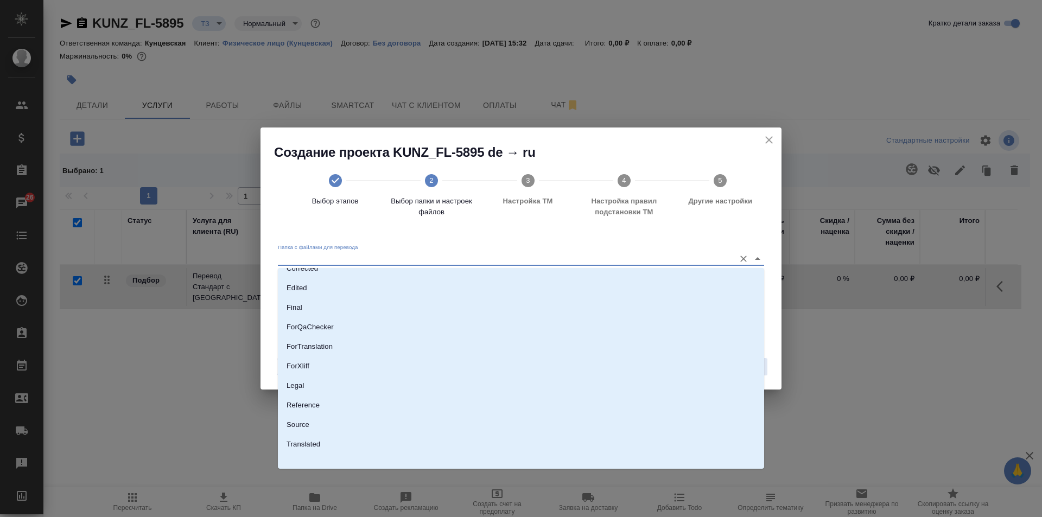
scroll to position [76, 0]
click at [303, 416] on p "Source" at bounding box center [298, 419] width 23 height 11
type input "Source"
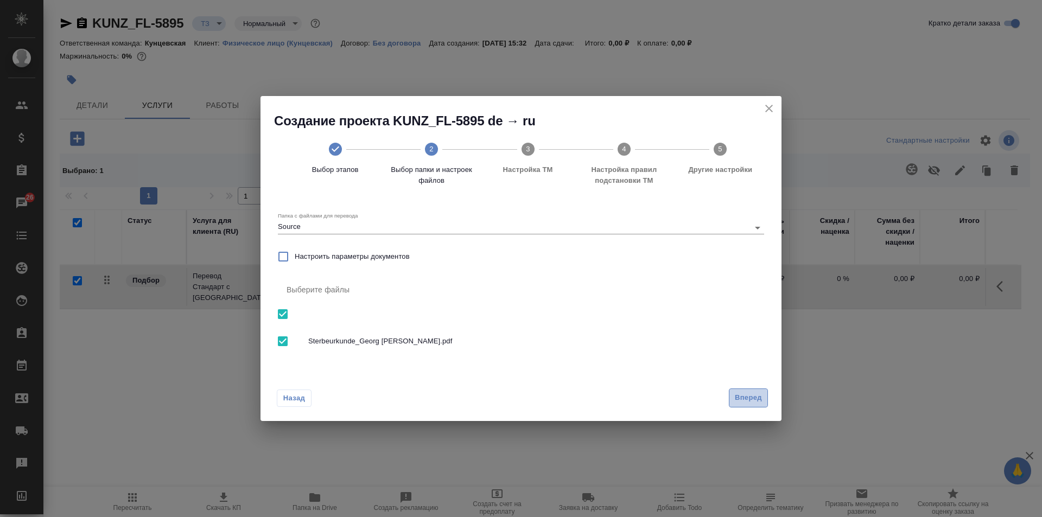
click at [749, 400] on span "Вперед" at bounding box center [748, 398] width 27 height 12
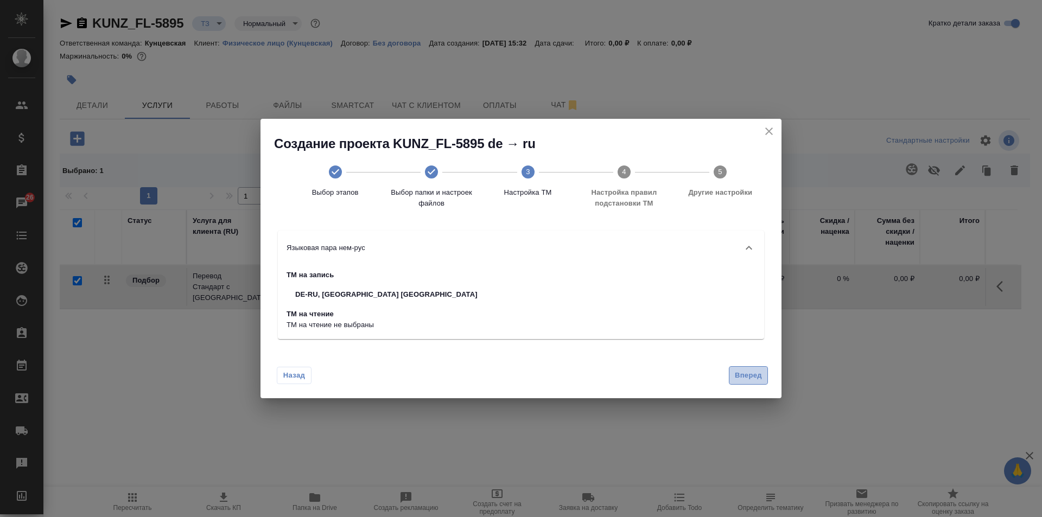
click at [733, 368] on button "Вперед" at bounding box center [748, 375] width 39 height 19
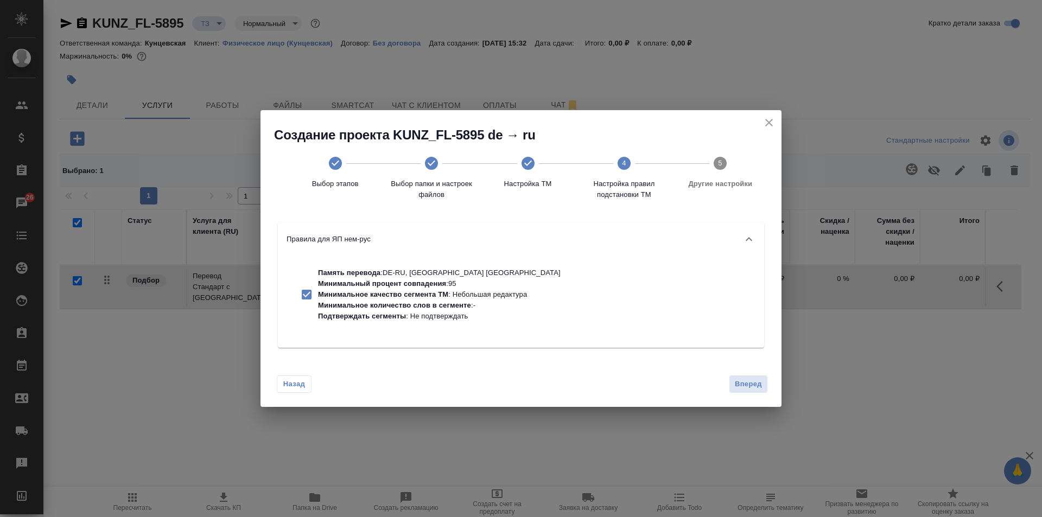
click at [738, 373] on div "Назад Вперед" at bounding box center [521, 382] width 521 height 51
click at [742, 384] on span "Вперед" at bounding box center [748, 384] width 27 height 12
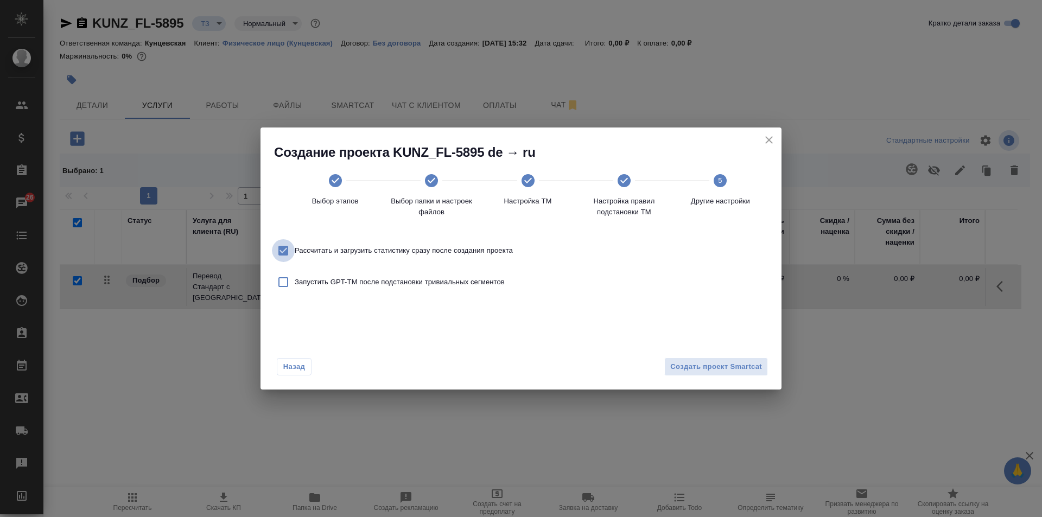
click at [277, 247] on input "Рассчитать и загрузить статистику сразу после создания проекта" at bounding box center [283, 250] width 23 height 23
checkbox input "false"
click at [707, 370] on span "Создать проект Smartcat" at bounding box center [716, 367] width 92 height 12
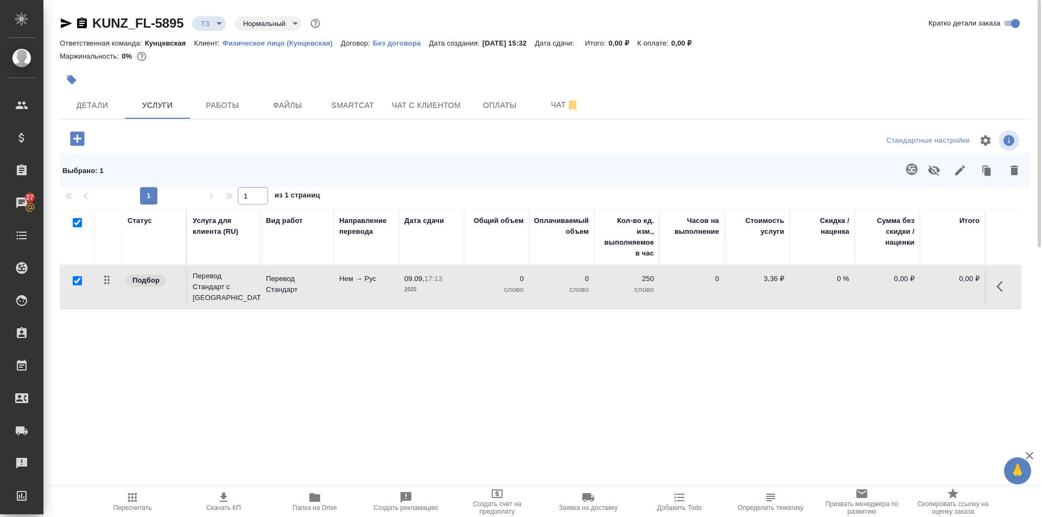
click at [996, 287] on button "button" at bounding box center [1003, 287] width 26 height 26
click at [934, 283] on button "button" at bounding box center [942, 287] width 18 height 26
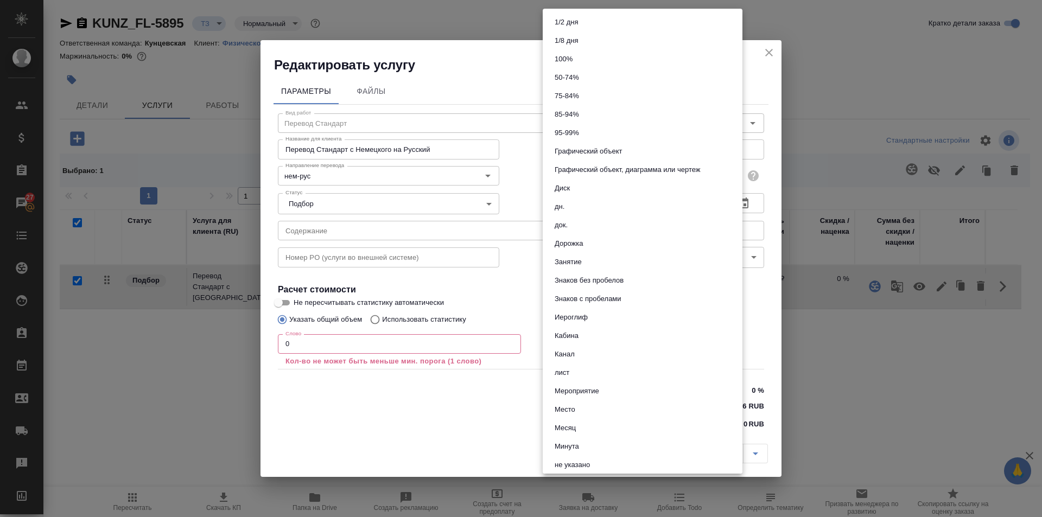
click at [637, 169] on body "🙏 .cls-1 fill:#fff; AWATERA Zotova Ekaterina Клиенты Спецификации Заказы 27 Чат…" at bounding box center [521, 258] width 1042 height 517
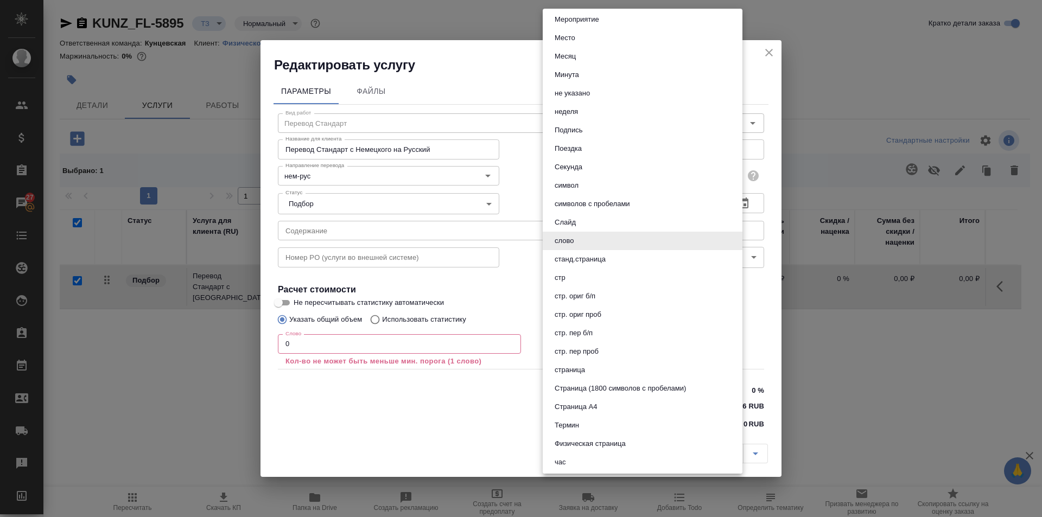
click at [597, 240] on li "слово" at bounding box center [643, 241] width 200 height 18
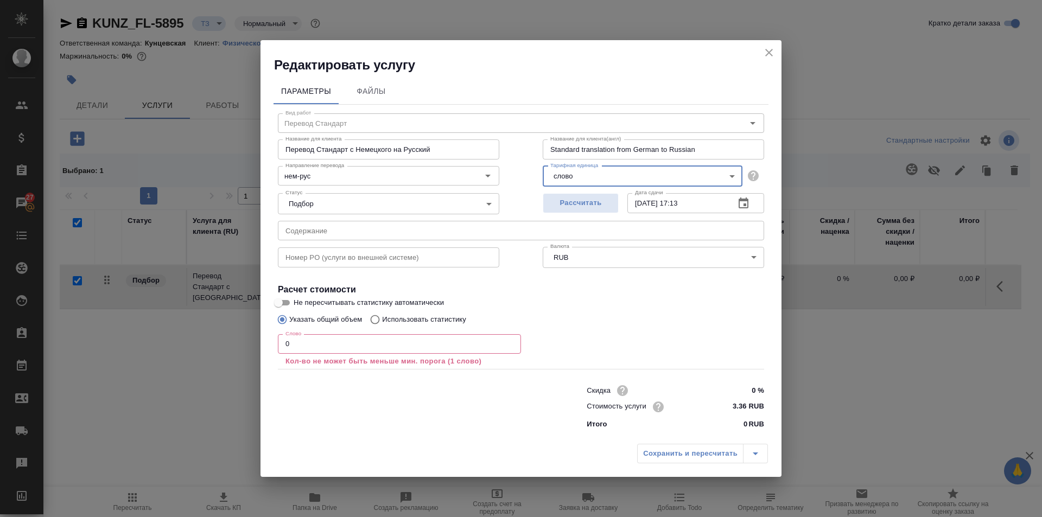
click at [378, 340] on input "0" at bounding box center [399, 344] width 243 height 20
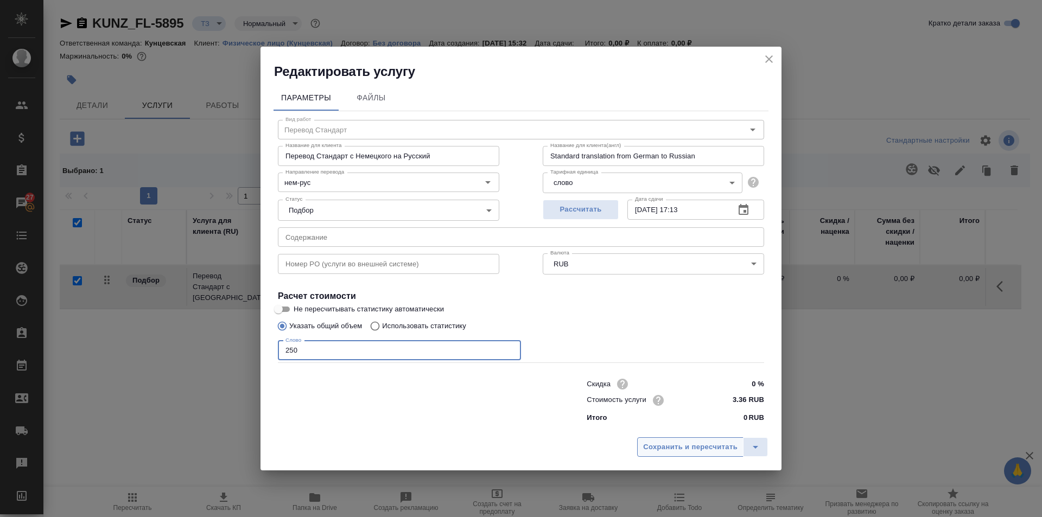
type input "250"
click at [704, 448] on span "Сохранить и пересчитать" at bounding box center [690, 447] width 94 height 12
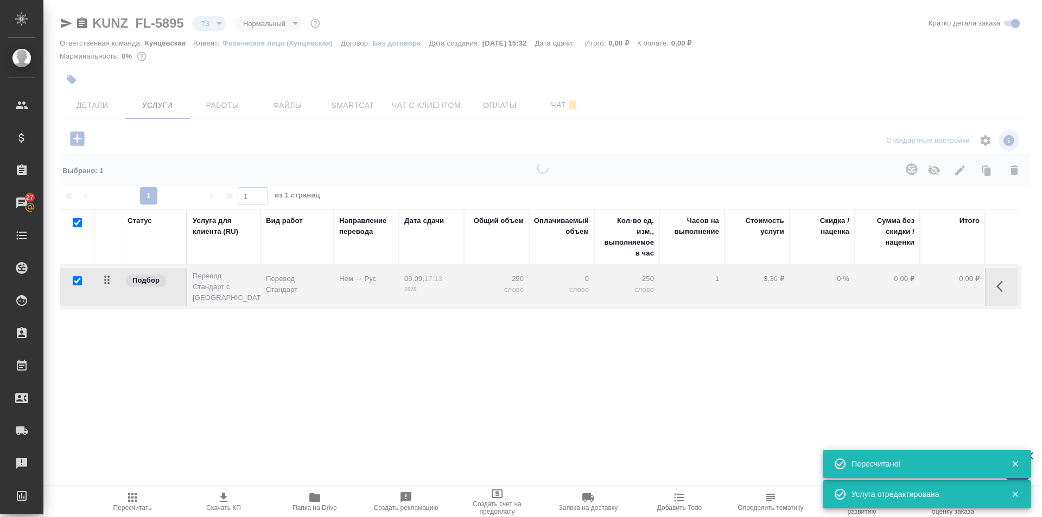
type input "new"
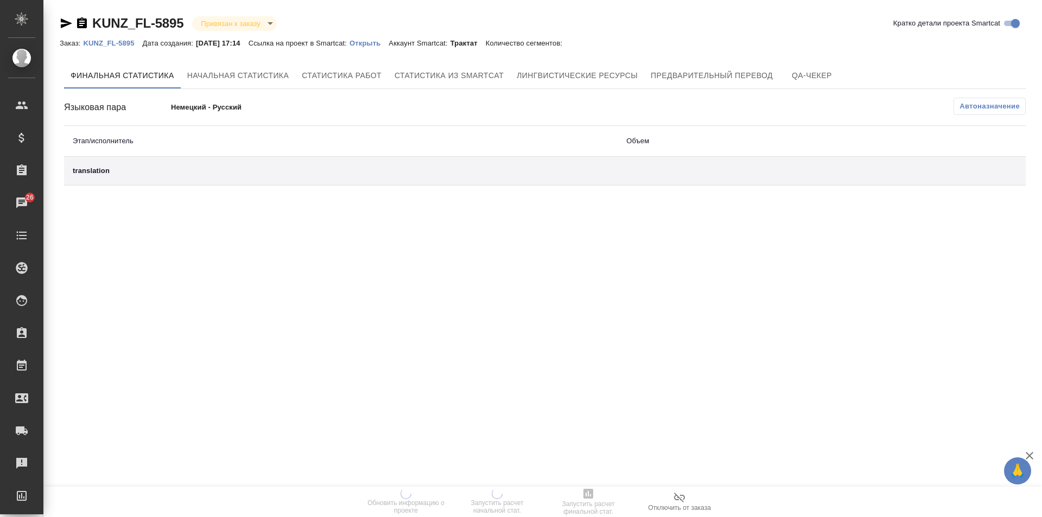
click at [378, 46] on p "Открыть" at bounding box center [369, 43] width 39 height 8
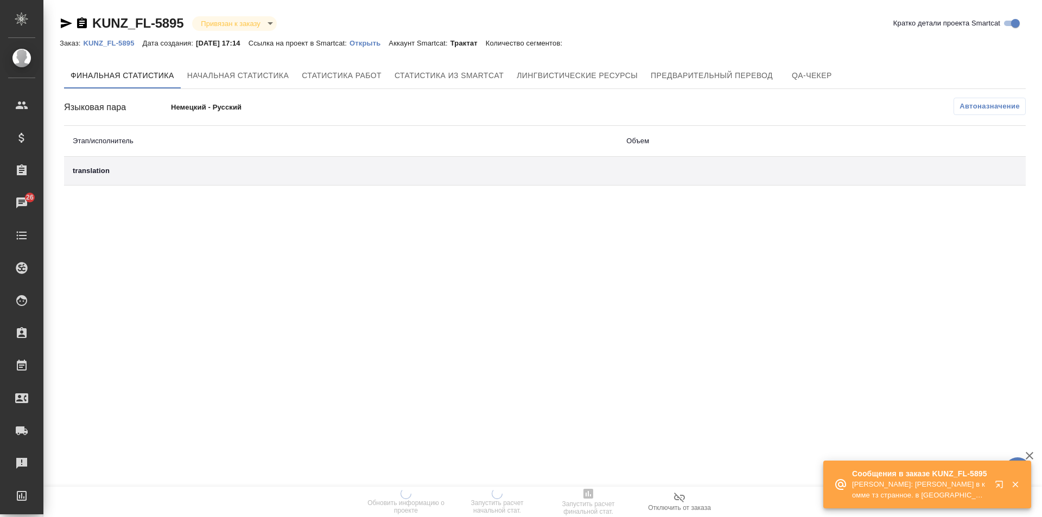
click at [373, 42] on p "Открыть" at bounding box center [369, 43] width 39 height 8
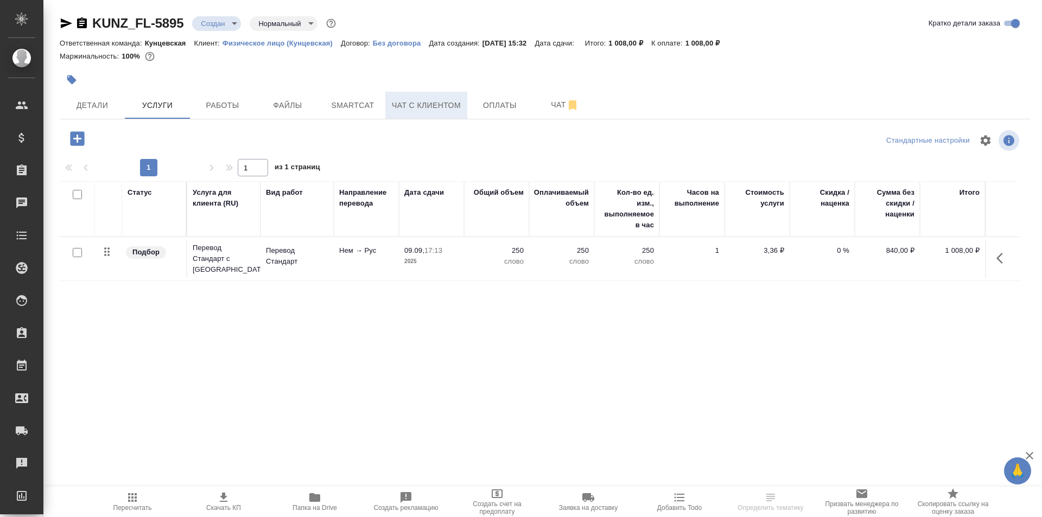
click at [414, 106] on span "Чат с клиентом" at bounding box center [426, 106] width 69 height 14
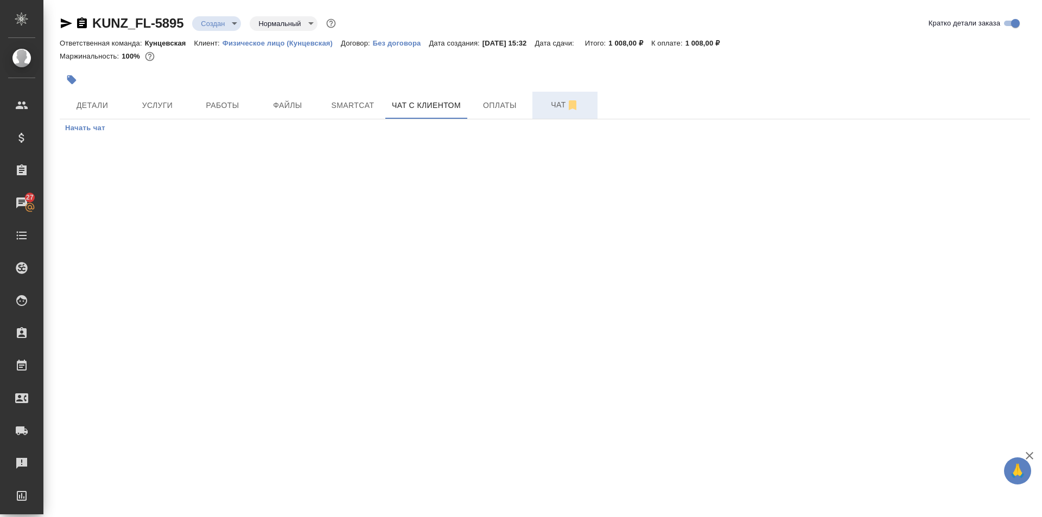
click at [559, 113] on button "Чат" at bounding box center [565, 105] width 65 height 27
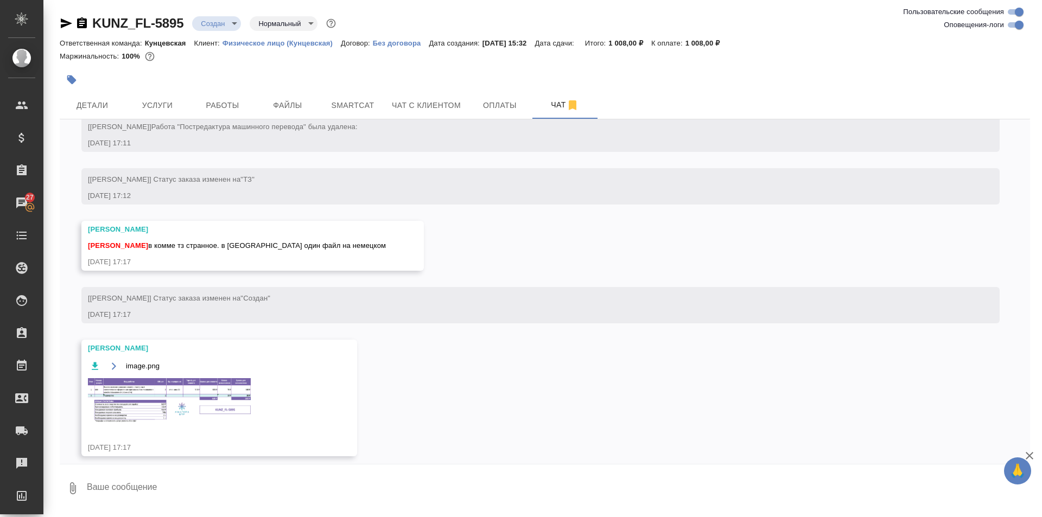
scroll to position [797, 0]
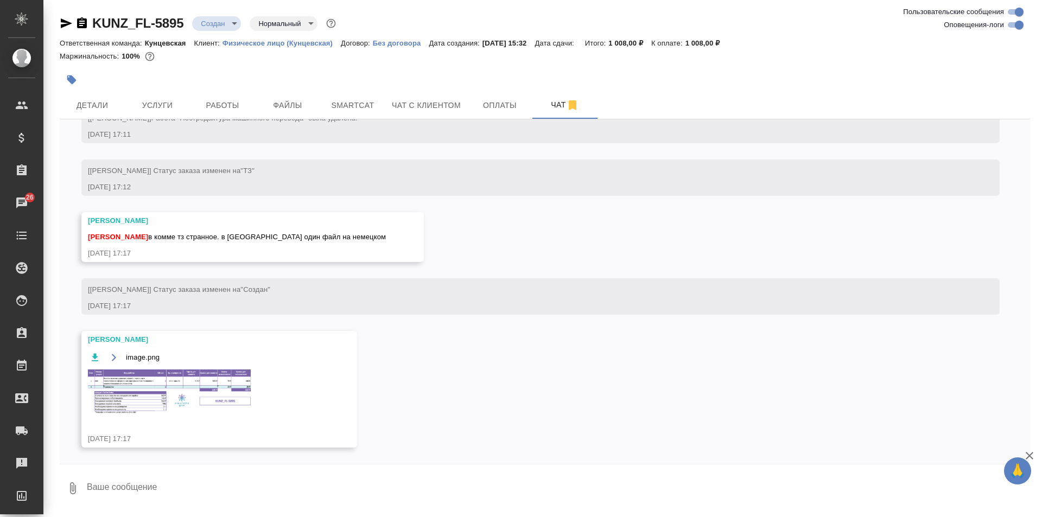
click at [185, 391] on img at bounding box center [169, 392] width 163 height 45
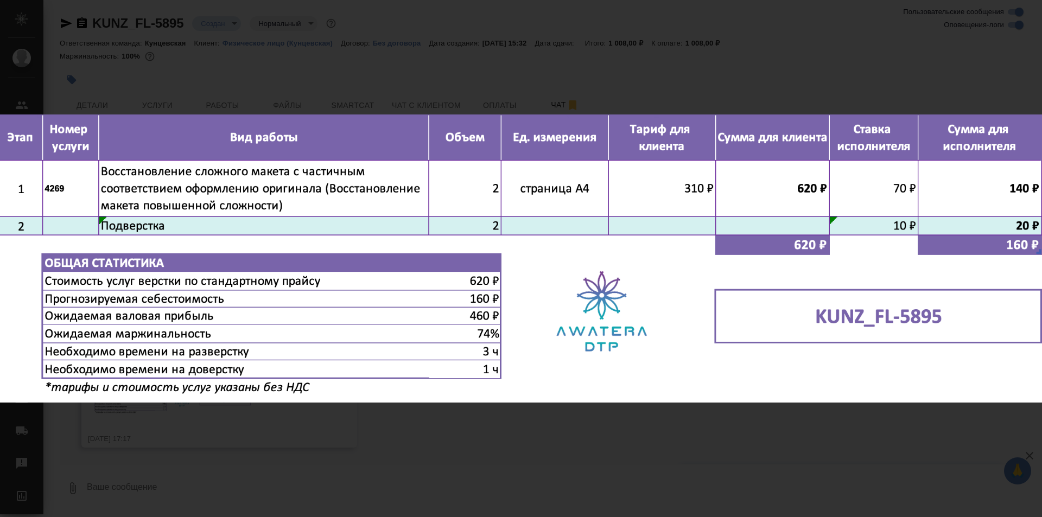
scroll to position [850, 0]
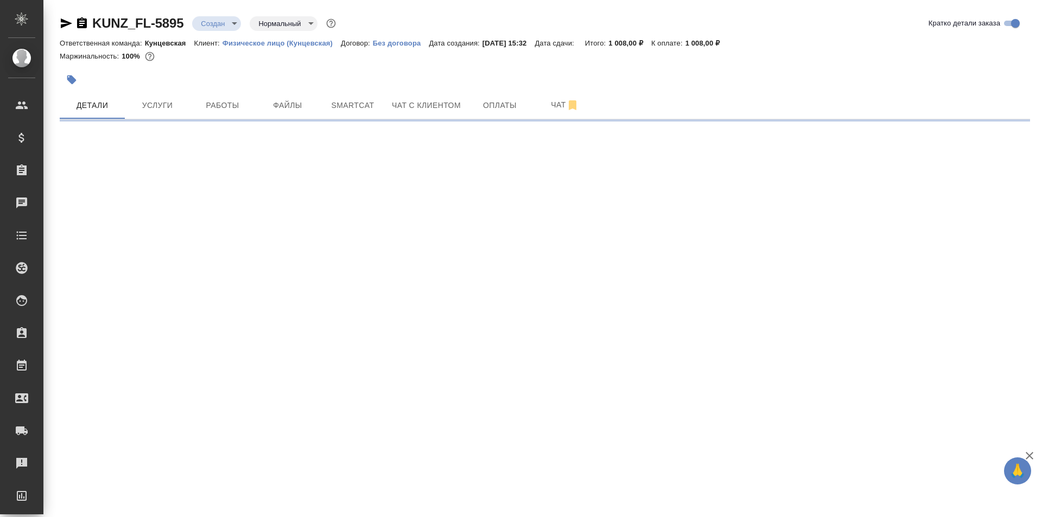
select select "RU"
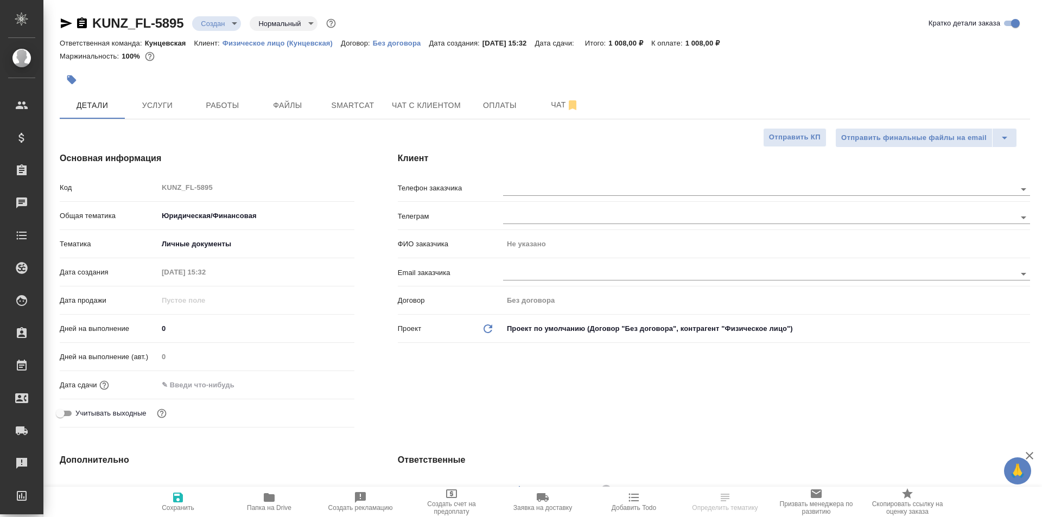
type textarea "x"
click at [166, 97] on button "Услуги" at bounding box center [157, 105] width 65 height 27
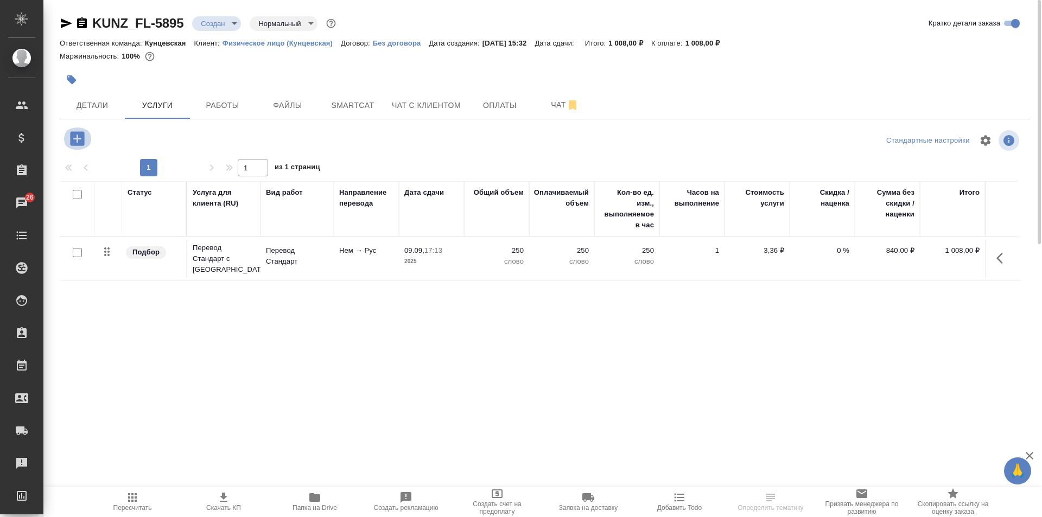
click at [73, 135] on icon "button" at bounding box center [77, 138] width 14 height 14
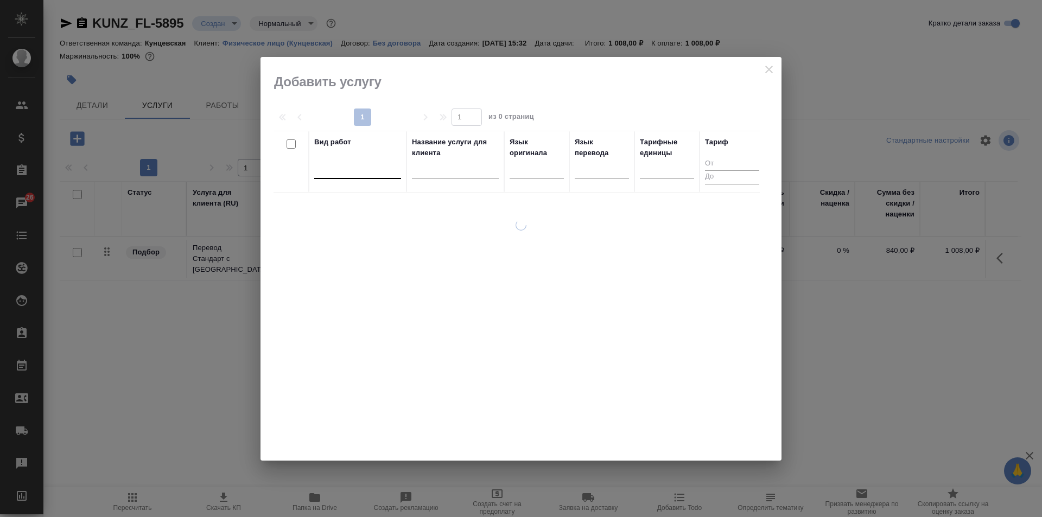
click at [377, 164] on div at bounding box center [357, 168] width 87 height 16
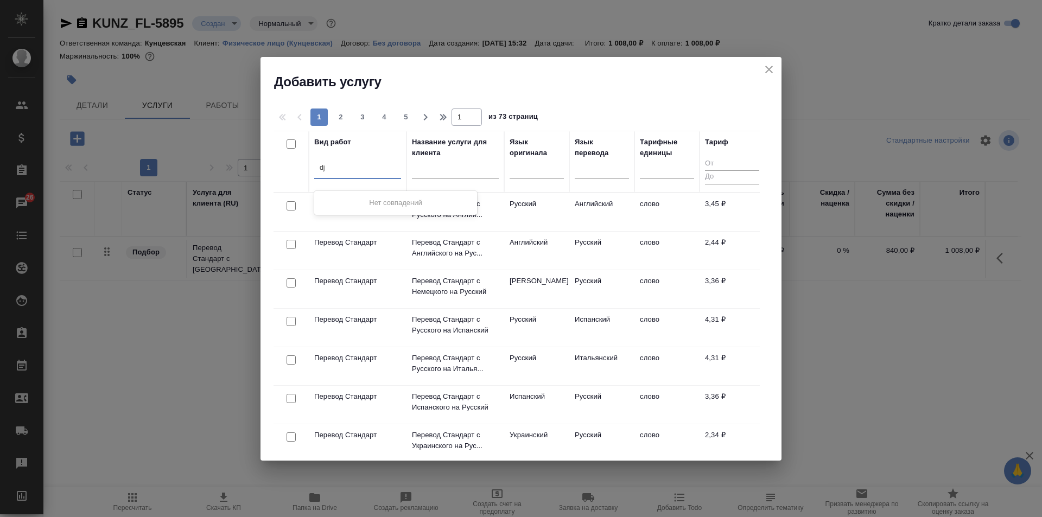
type input "d"
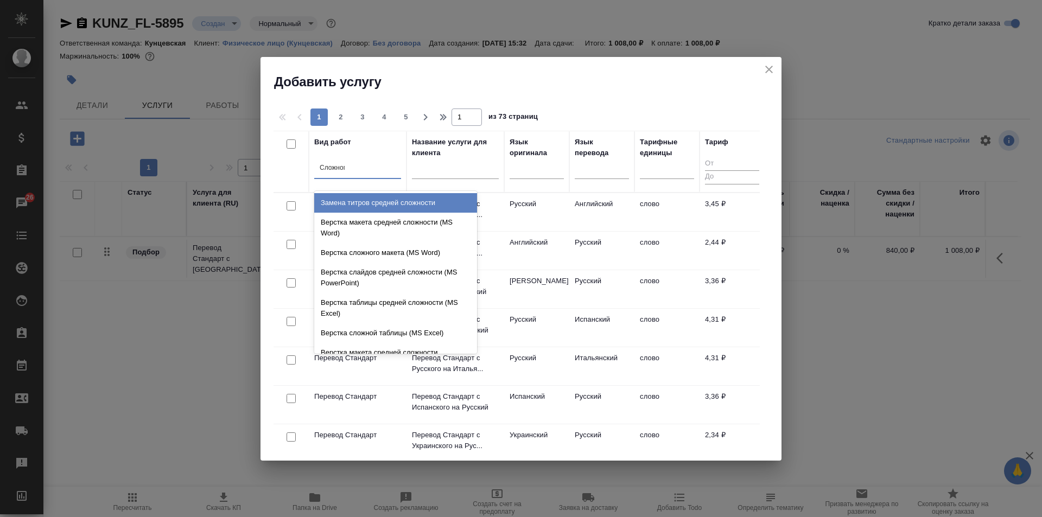
type input "Сложного"
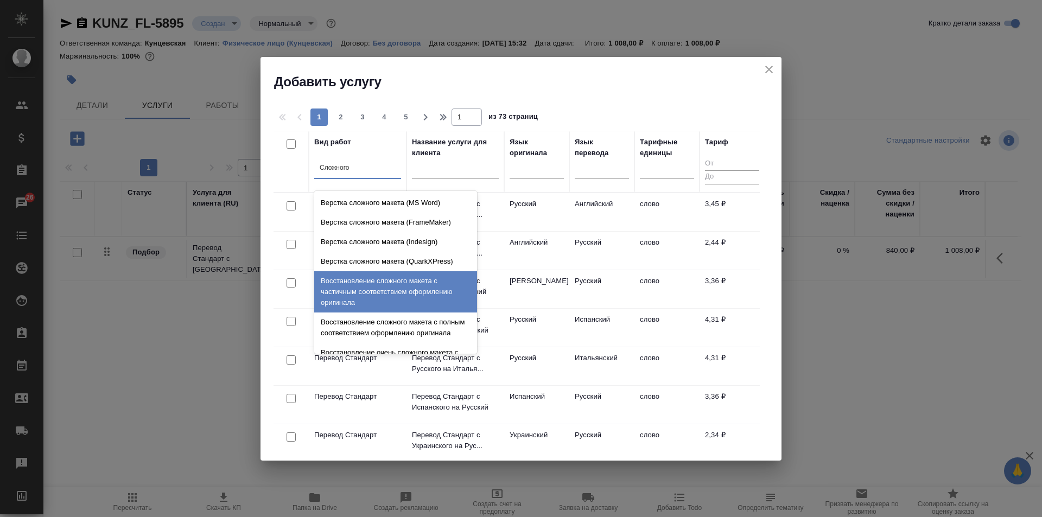
click at [428, 290] on div "Восстановление сложного макета с частичным соответствием оформлению оригинала" at bounding box center [395, 291] width 163 height 41
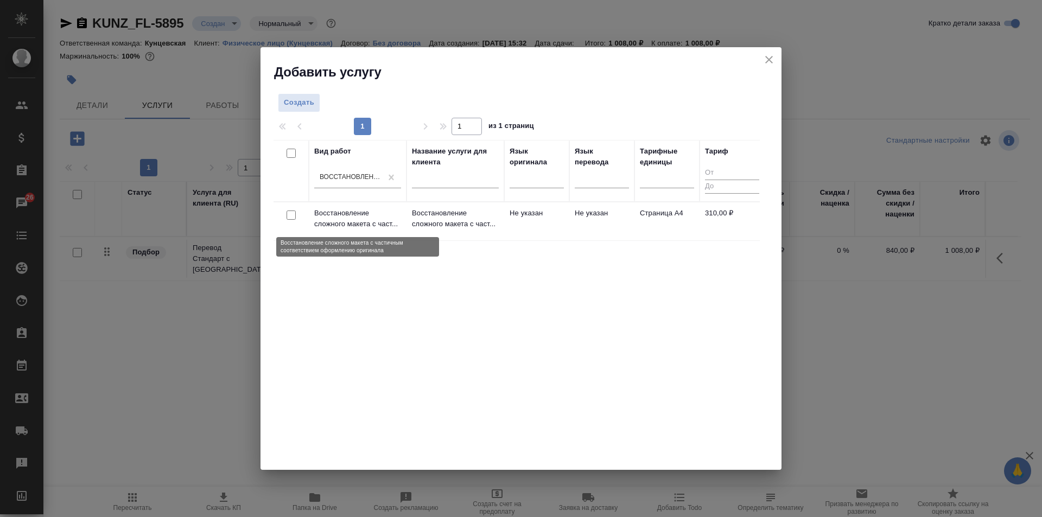
click at [339, 213] on p "Восстановление сложного макета с част..." at bounding box center [357, 219] width 87 height 22
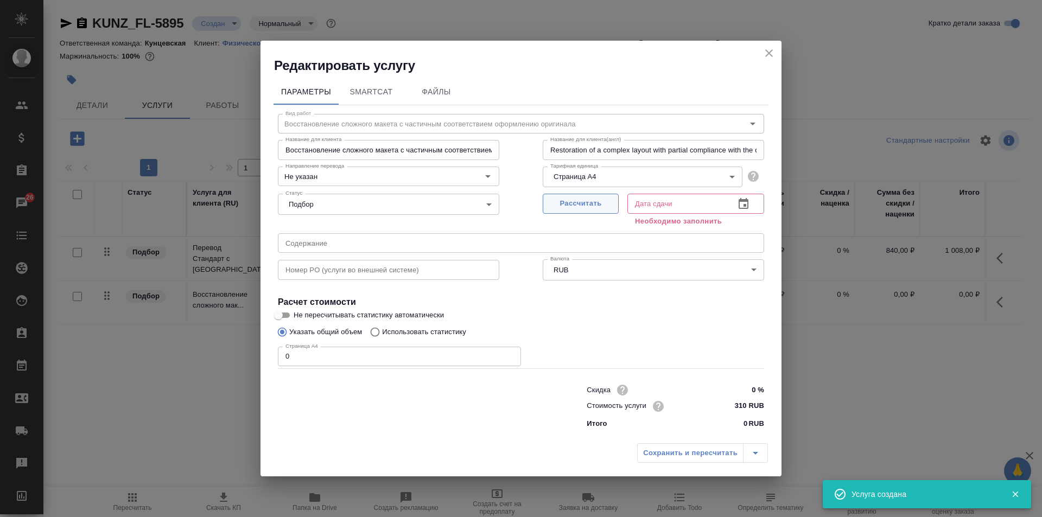
click at [596, 202] on span "Рассчитать" at bounding box center [581, 204] width 64 height 12
type input "09.09.2025 17:24"
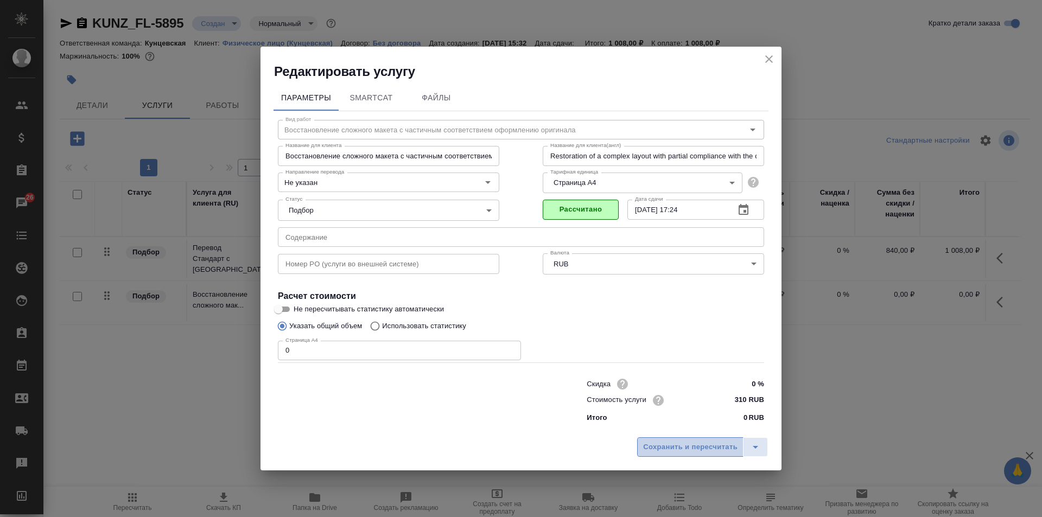
click at [688, 448] on span "Сохранить и пересчитать" at bounding box center [690, 447] width 94 height 12
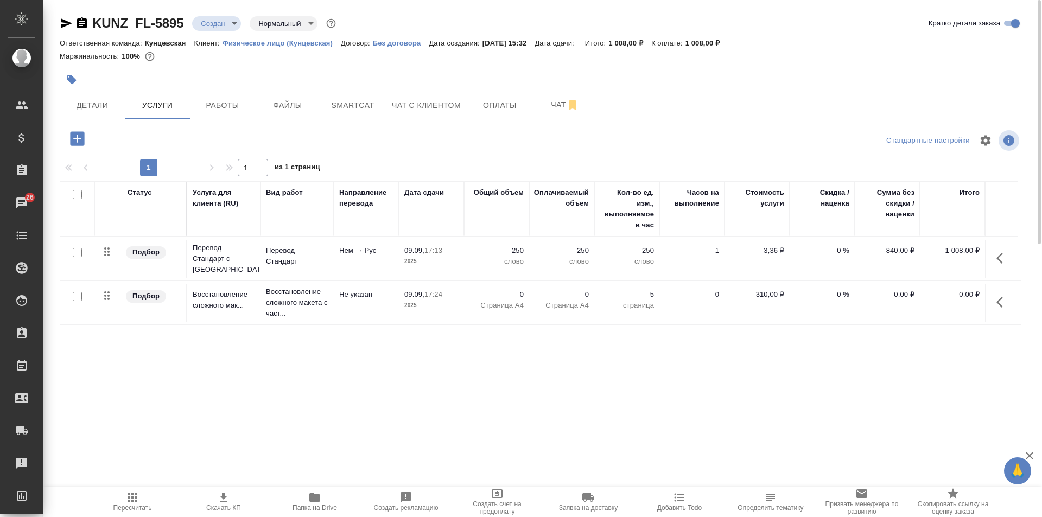
click at [989, 293] on td at bounding box center [1001, 303] width 33 height 38
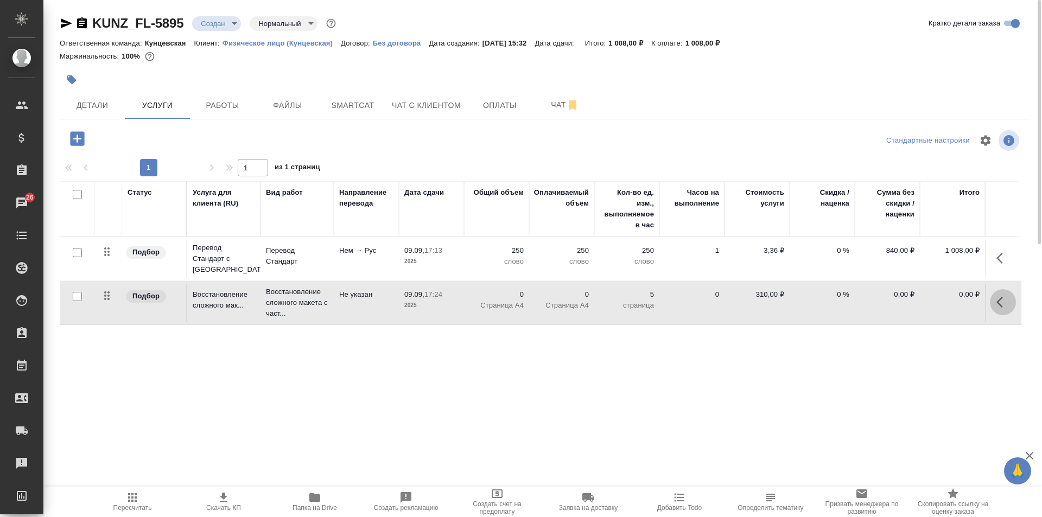
click at [1000, 301] on icon "button" at bounding box center [1000, 302] width 7 height 11
click at [937, 293] on button "button" at bounding box center [942, 302] width 18 height 26
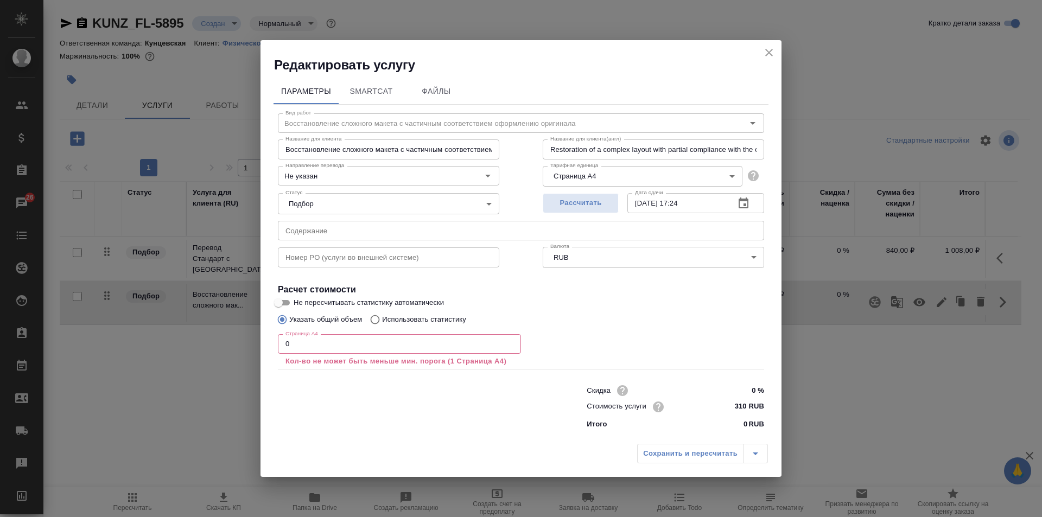
click at [344, 343] on input "0" at bounding box center [399, 344] width 243 height 20
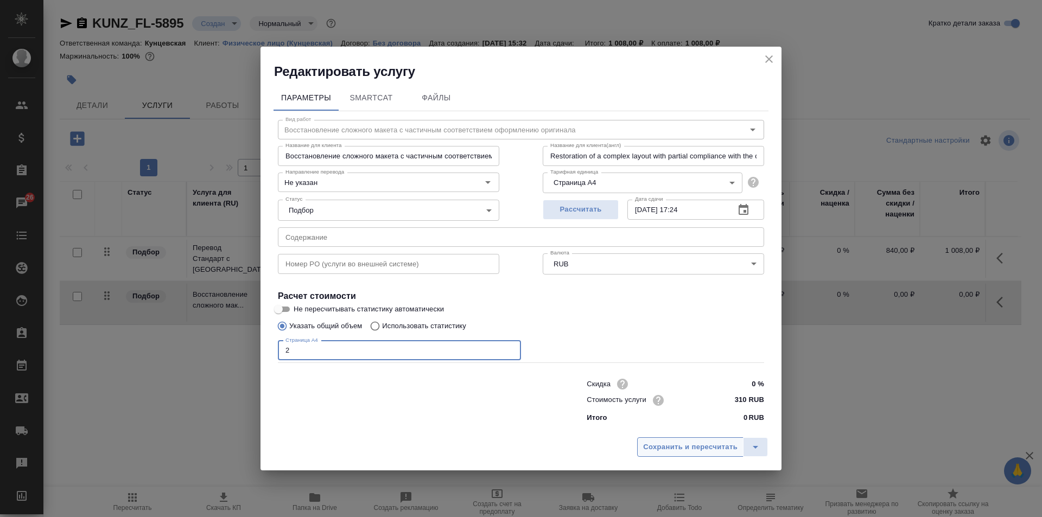
type input "2"
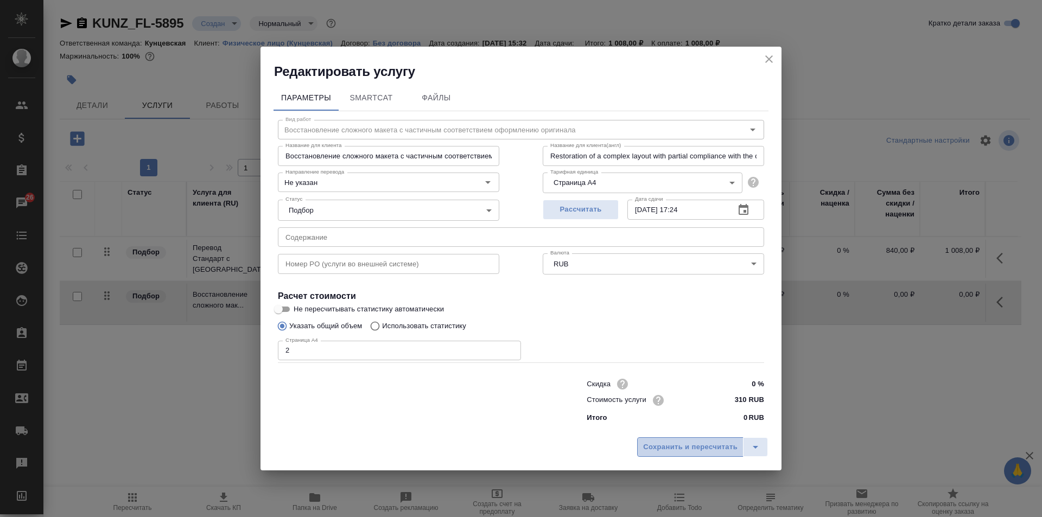
click at [724, 449] on span "Сохранить и пересчитать" at bounding box center [690, 447] width 94 height 12
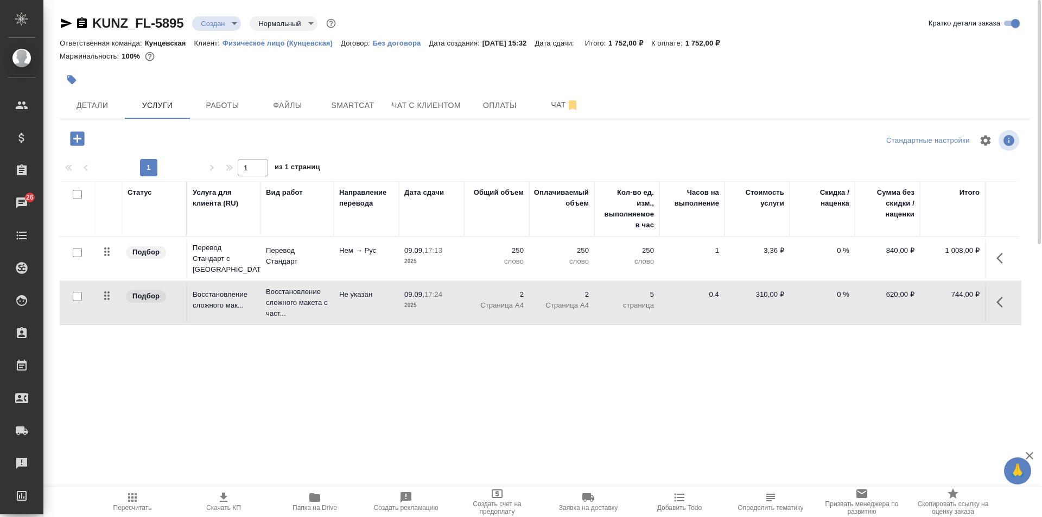
click at [80, 136] on icon "button" at bounding box center [77, 138] width 14 height 14
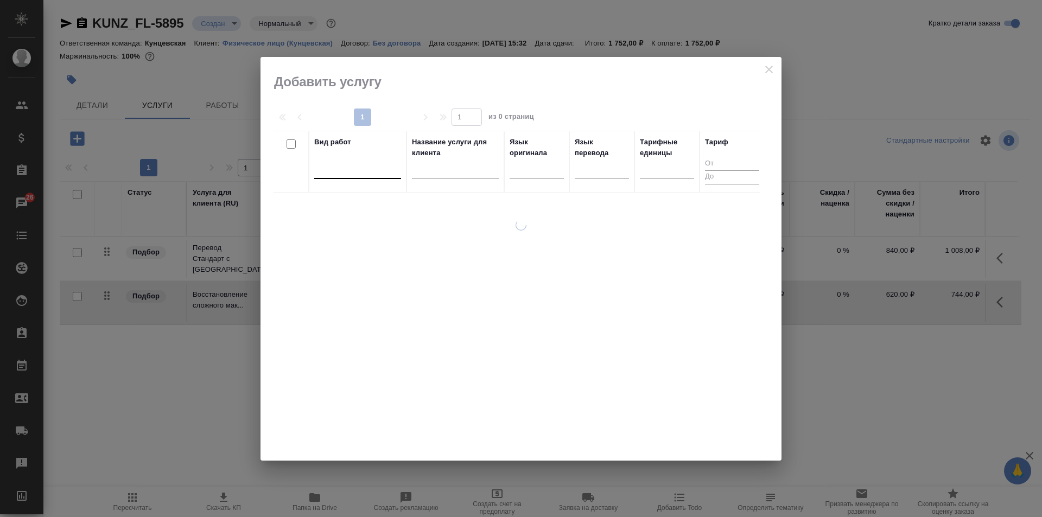
click at [352, 164] on div at bounding box center [357, 168] width 87 height 16
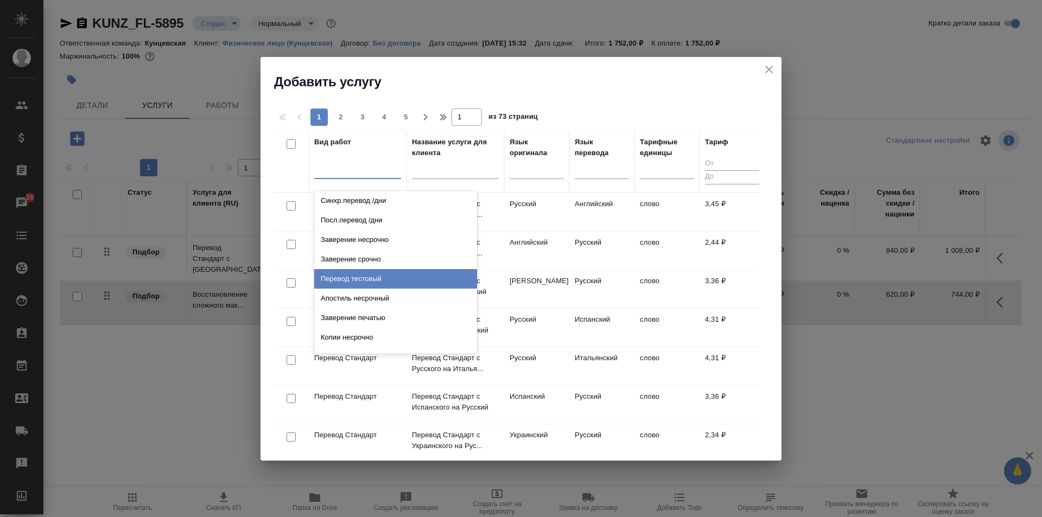
scroll to position [489, 0]
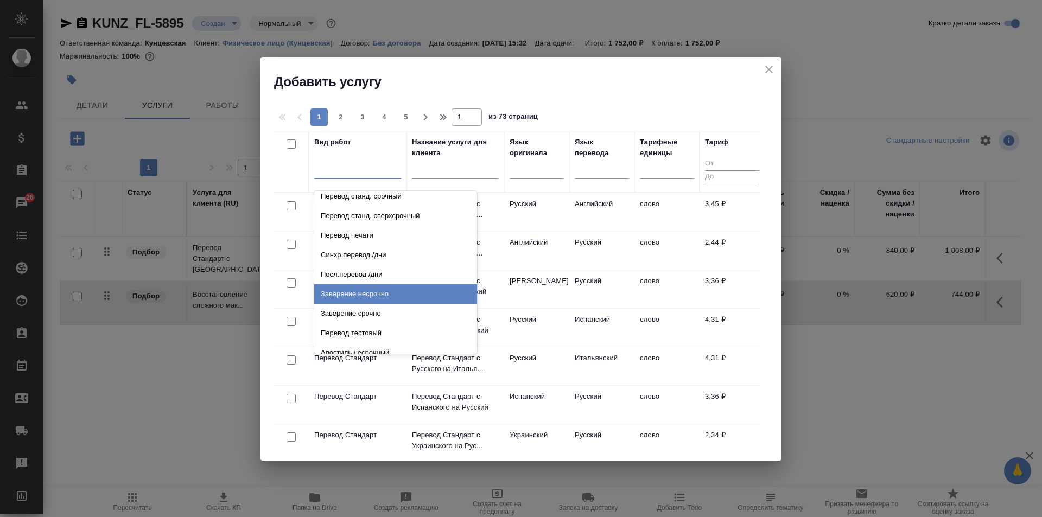
click at [382, 284] on div "Заверение несрочно" at bounding box center [395, 294] width 163 height 20
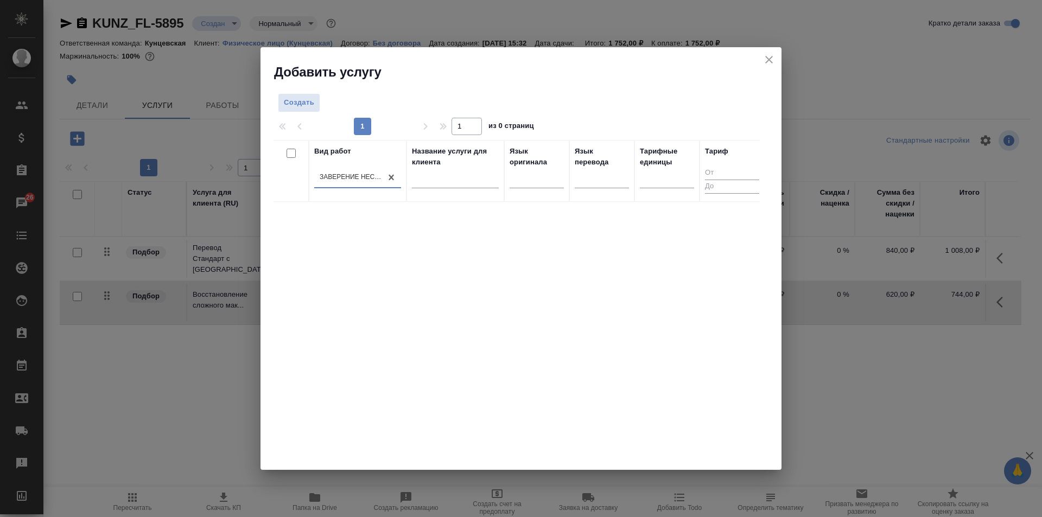
click at [351, 175] on div "Заверение несрочно" at bounding box center [351, 177] width 63 height 9
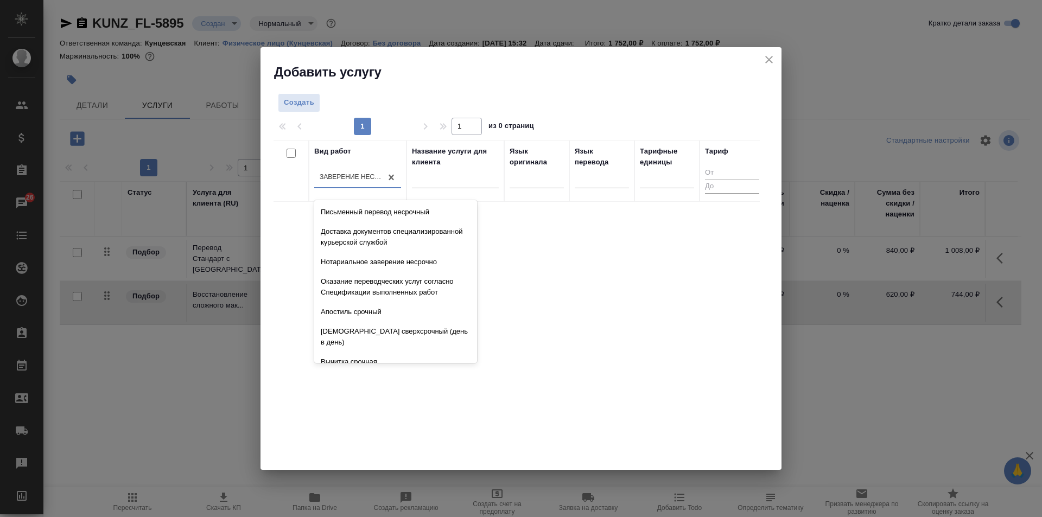
scroll to position [434, 0]
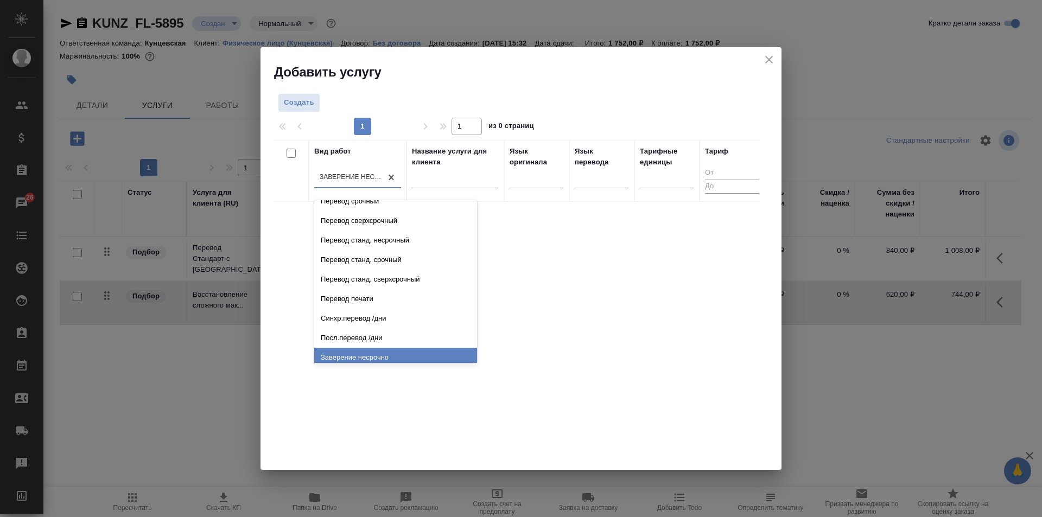
click at [382, 348] on div "Заверение несрочно" at bounding box center [395, 358] width 163 height 20
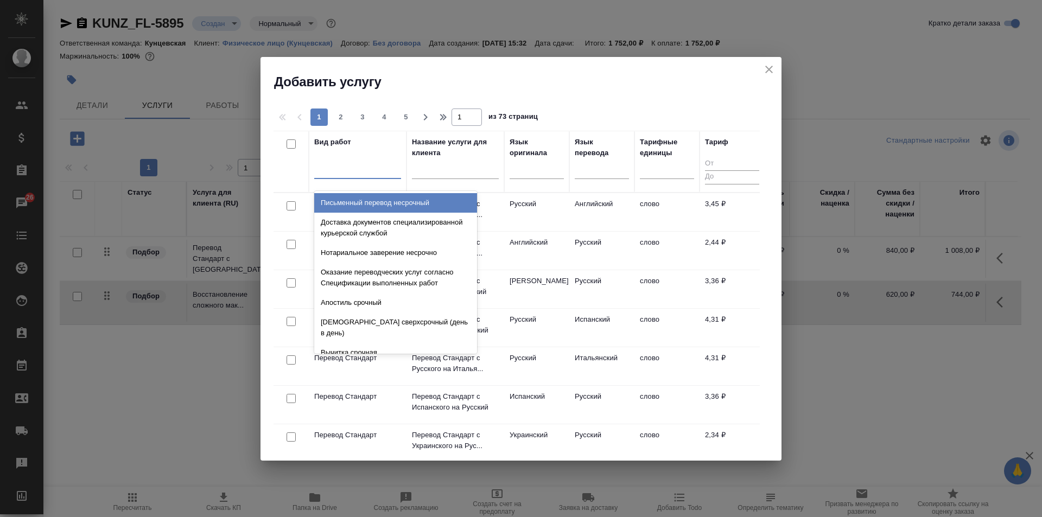
click at [344, 163] on div at bounding box center [357, 168] width 87 height 16
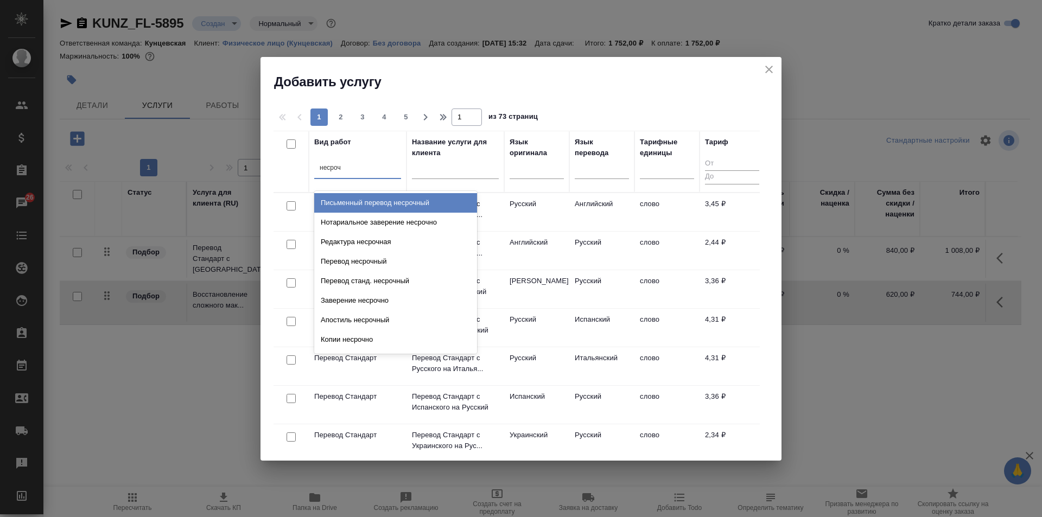
type input "несрочн"
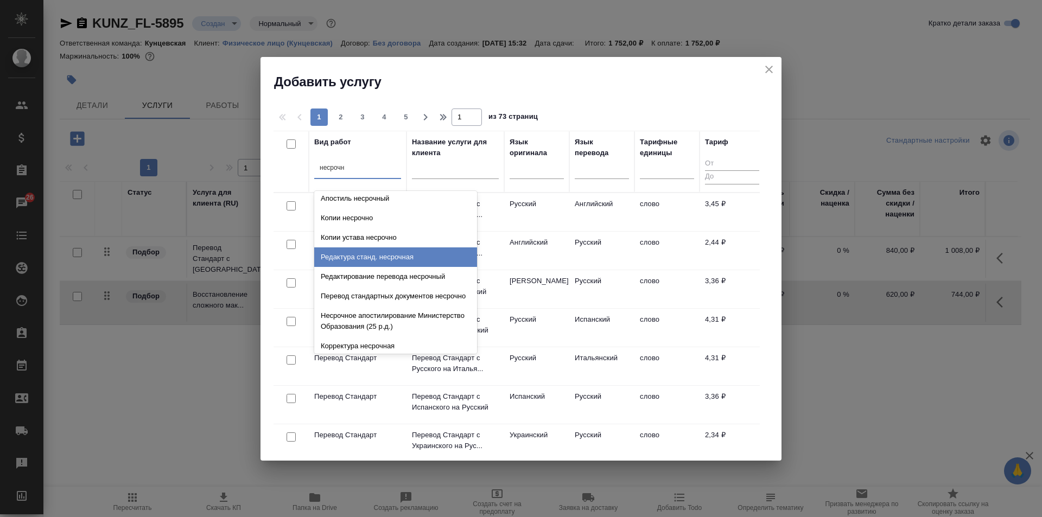
scroll to position [67, 0]
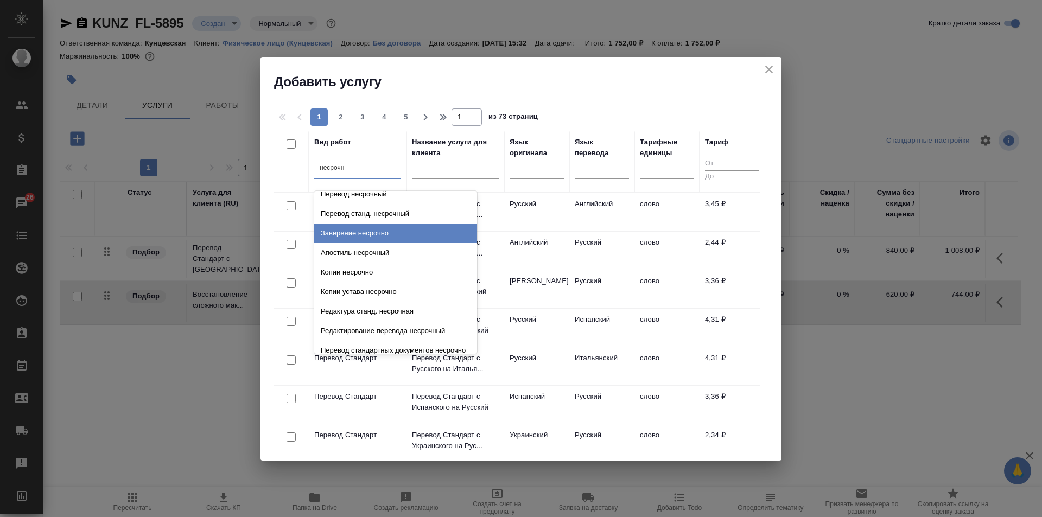
click at [358, 233] on div "Заверение несрочно" at bounding box center [395, 234] width 163 height 20
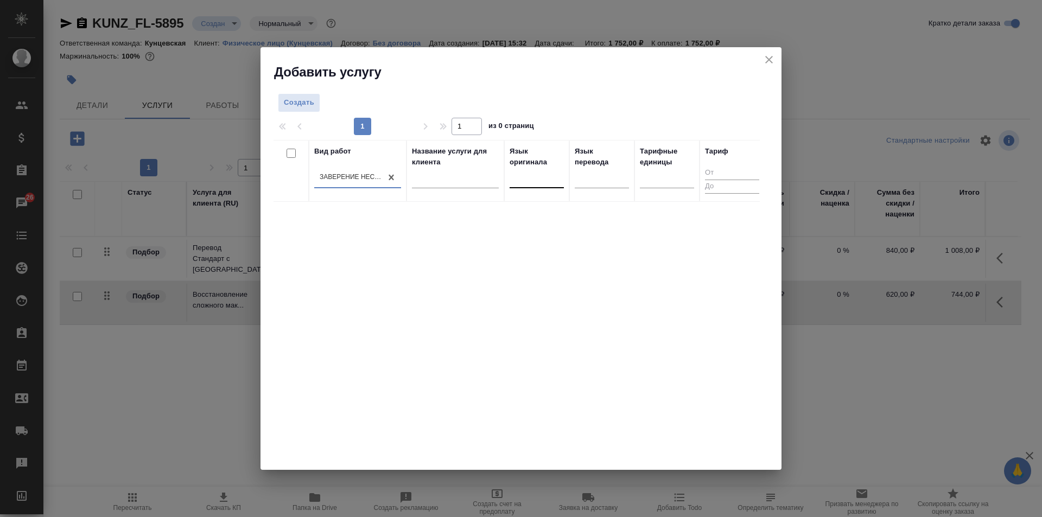
click at [529, 183] on div at bounding box center [537, 177] width 54 height 16
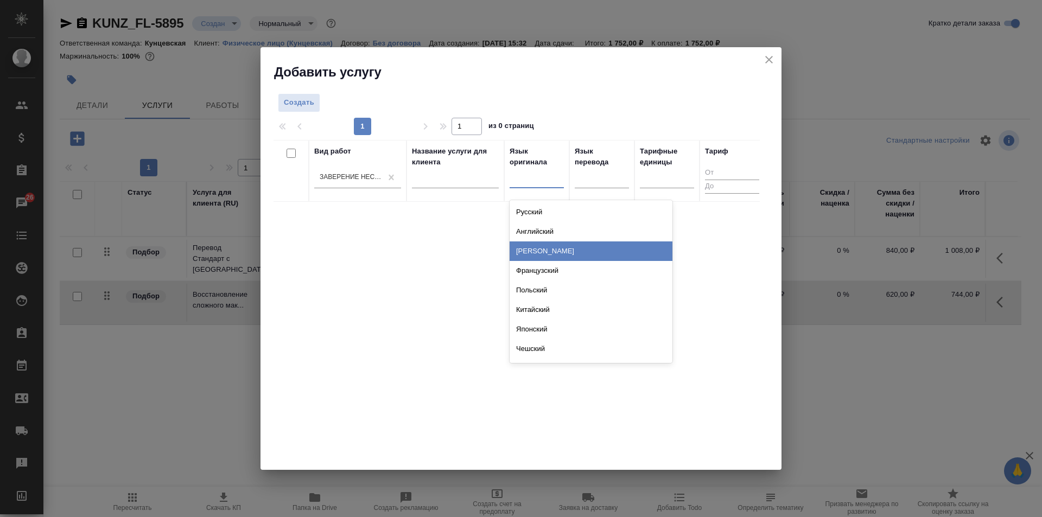
click at [536, 253] on div "Немецкий" at bounding box center [591, 252] width 163 height 20
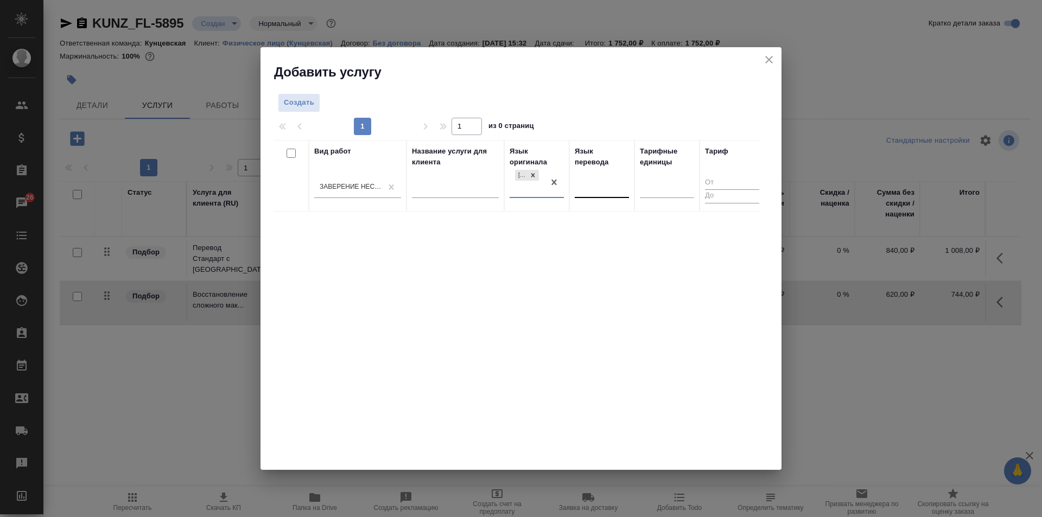
click at [580, 191] on div at bounding box center [602, 187] width 54 height 16
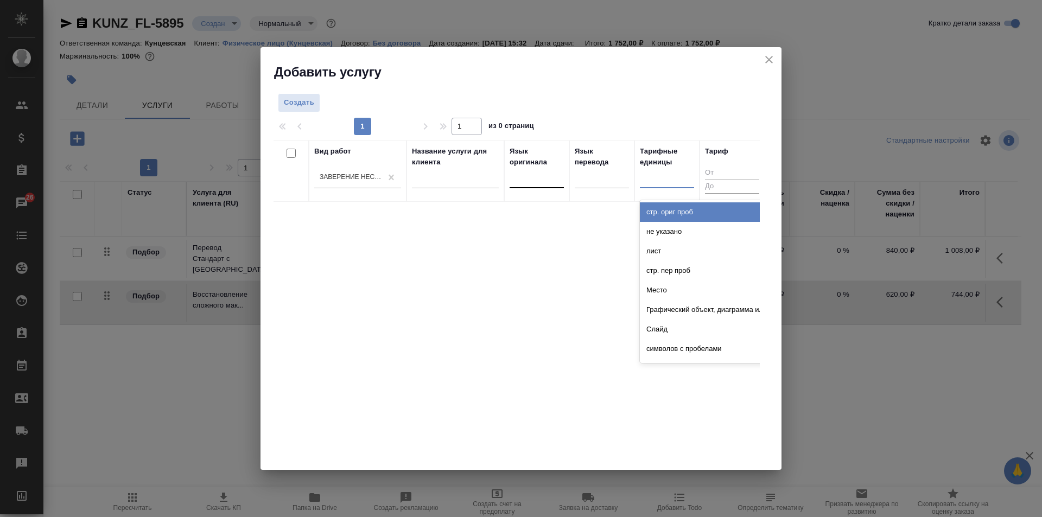
click at [644, 176] on div at bounding box center [667, 177] width 54 height 16
click at [502, 274] on div "Вид работ Заверение несрочно Название услуги для клиента Язык оригинала Язык пе…" at bounding box center [517, 303] width 486 height 326
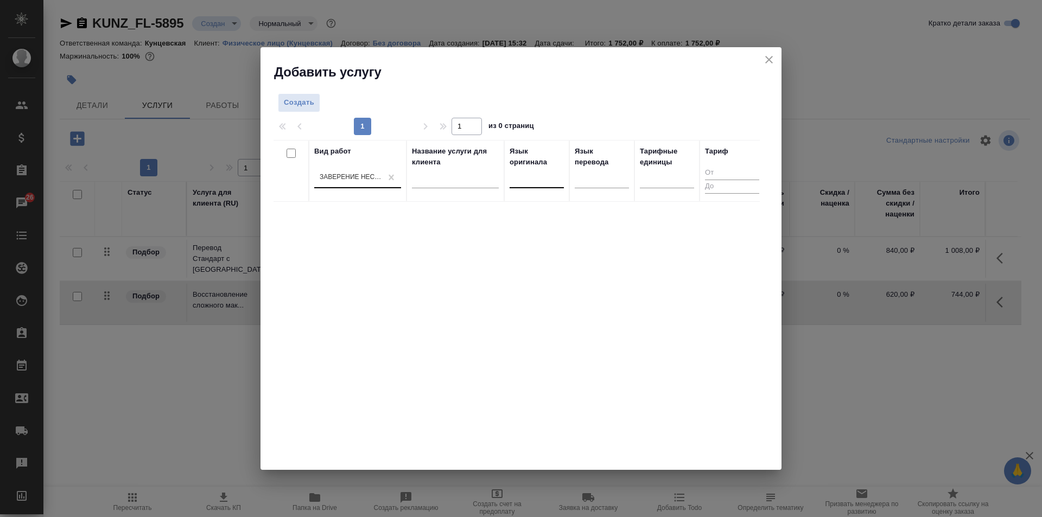
click at [339, 174] on div "Заверение несрочно" at bounding box center [351, 177] width 63 height 9
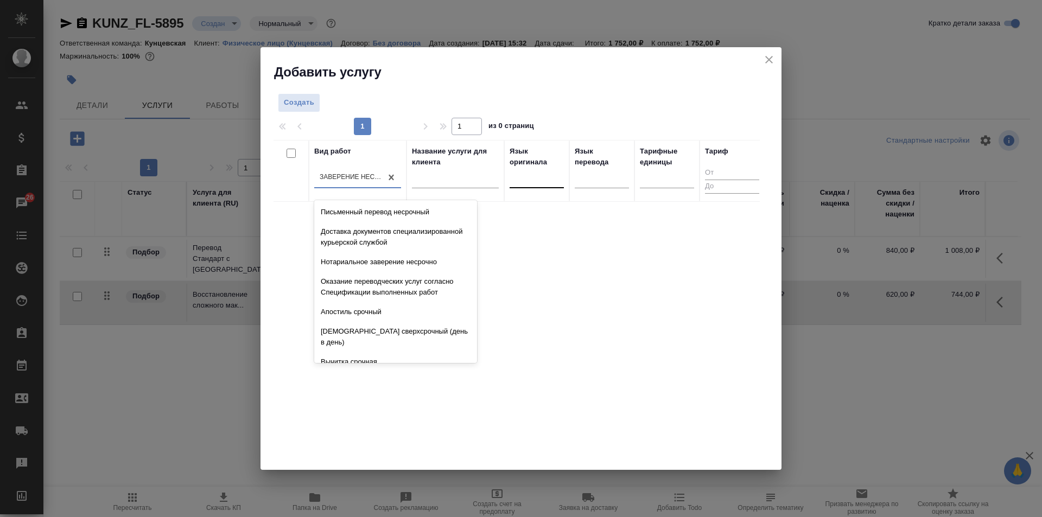
scroll to position [434, 0]
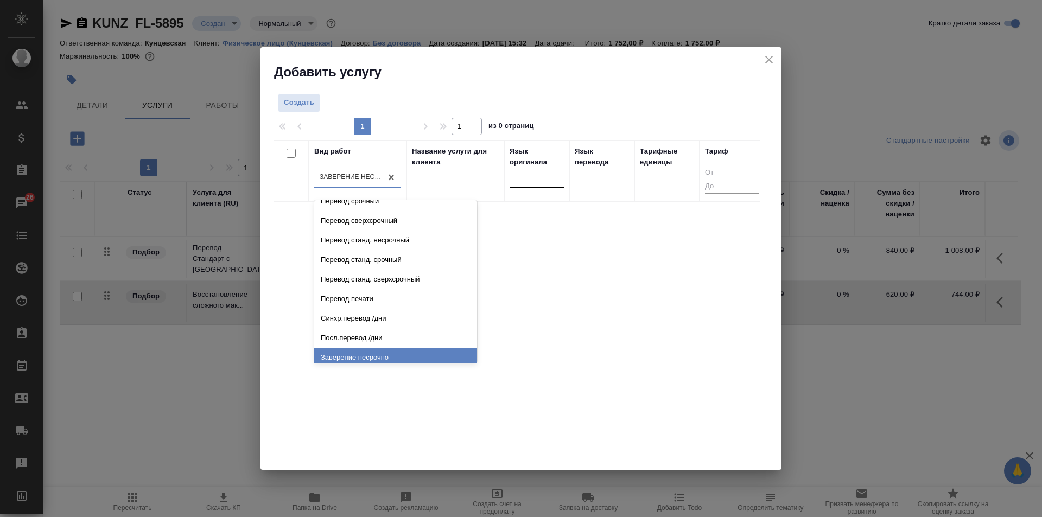
click at [344, 162] on div "Вид работ option Заверение несрочно, selected. option Заверение несрочно focuse…" at bounding box center [357, 171] width 87 height 50
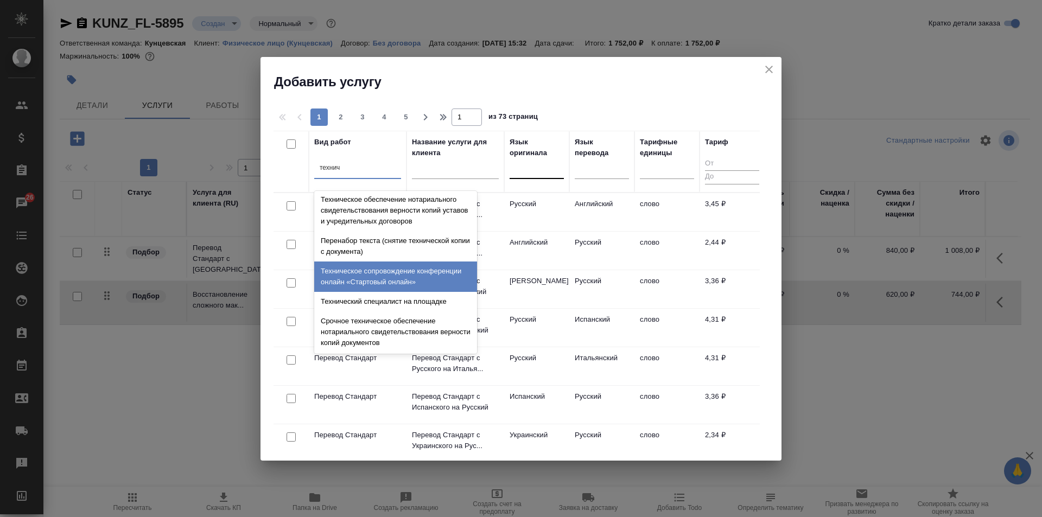
scroll to position [109, 0]
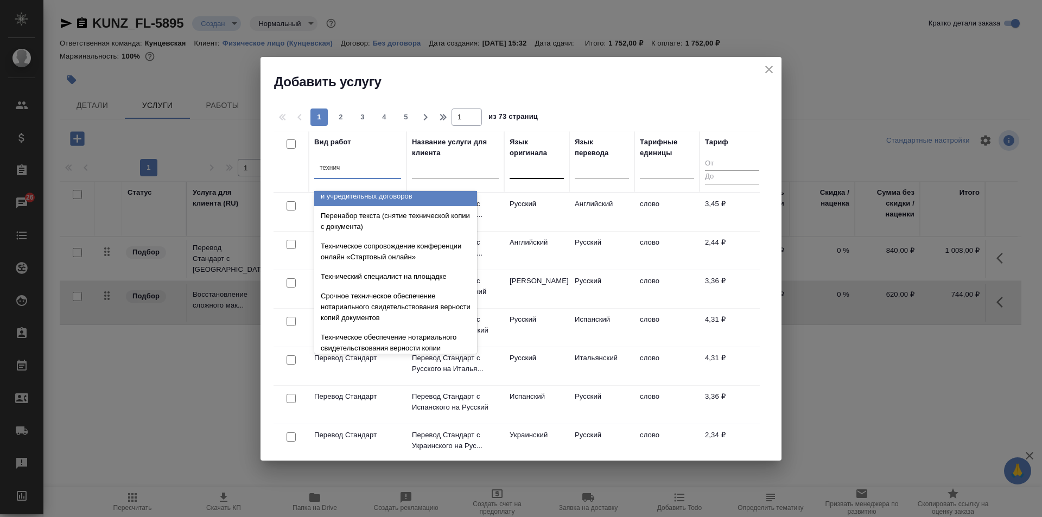
type input "технич"
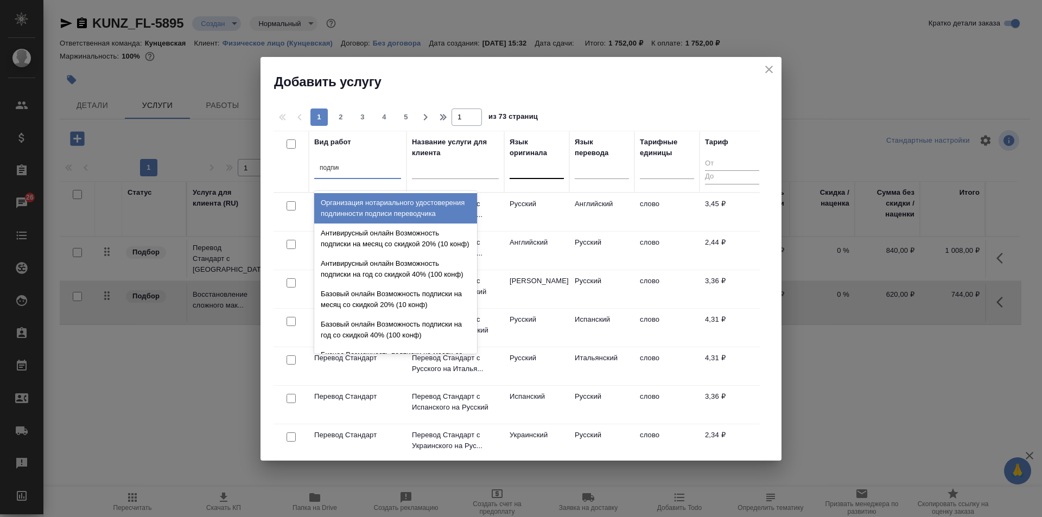
type input "подписи"
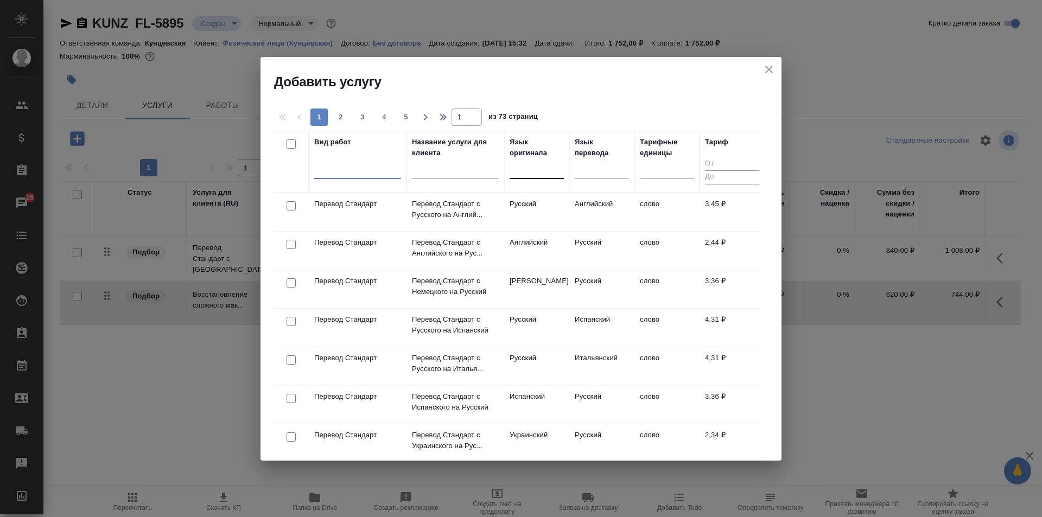
click at [370, 170] on div at bounding box center [357, 168] width 87 height 16
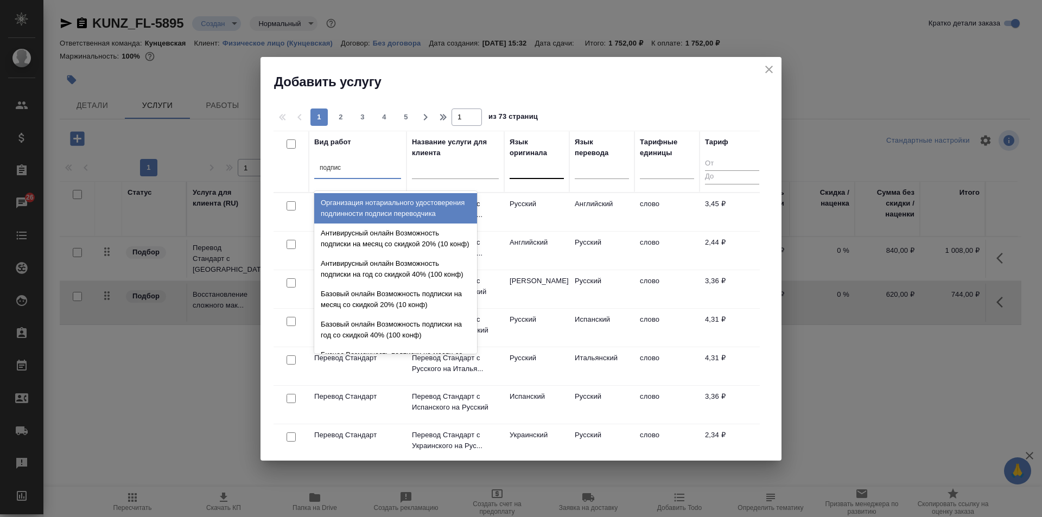
type input "подписи"
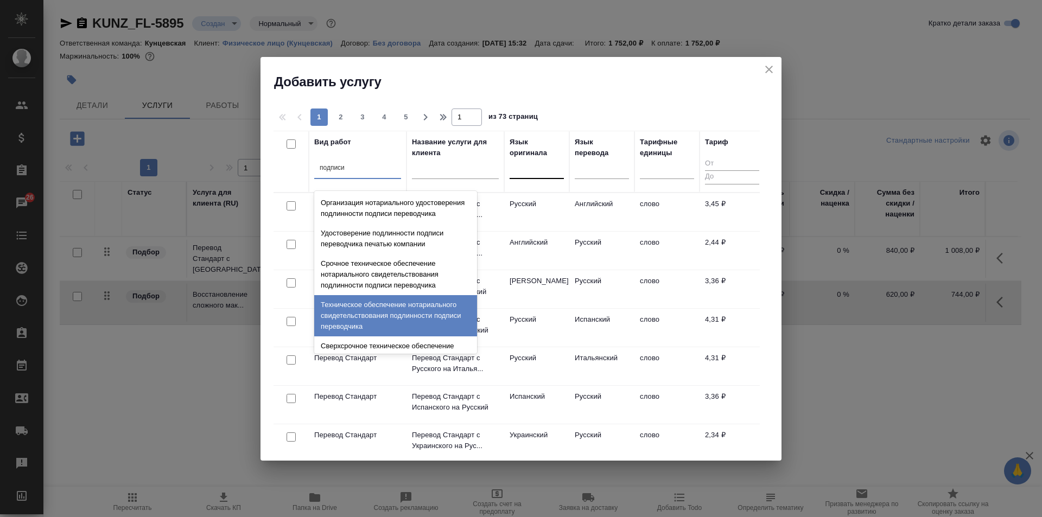
click at [419, 323] on div "Техническое обеспечение нотариального свидетельствования подлинности подписи пе…" at bounding box center [395, 315] width 163 height 41
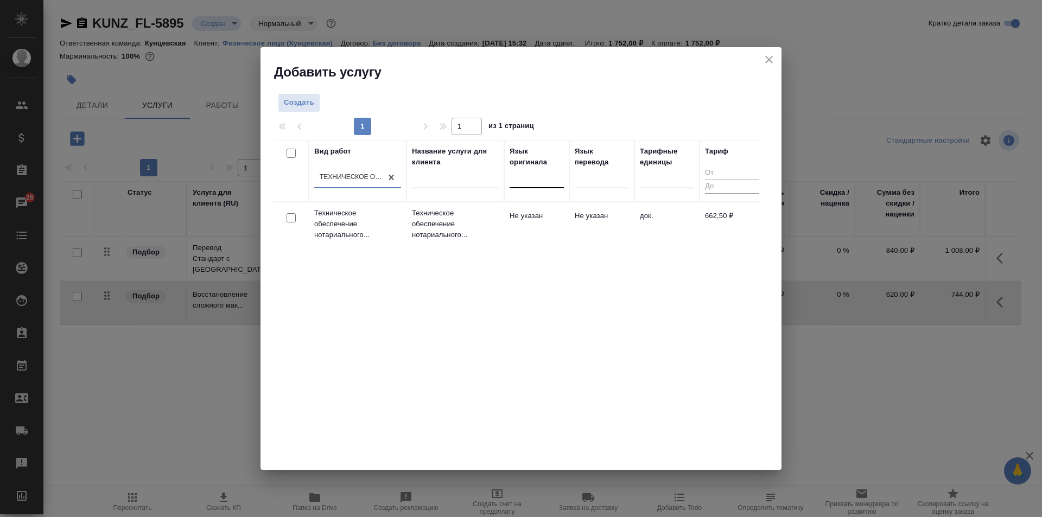
click at [286, 215] on div at bounding box center [291, 218] width 24 height 15
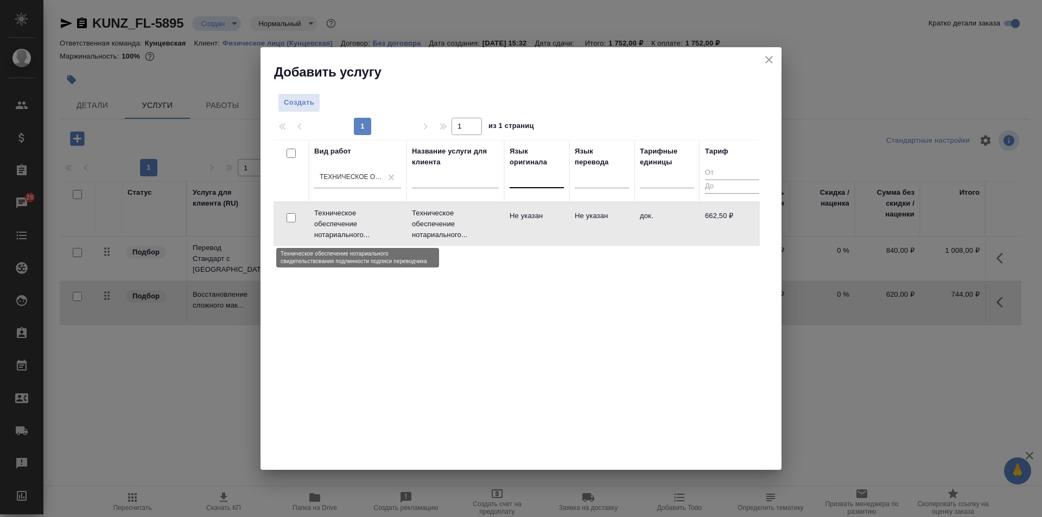
click at [354, 221] on p "Техническое обеспечение нотариального..." at bounding box center [357, 224] width 87 height 33
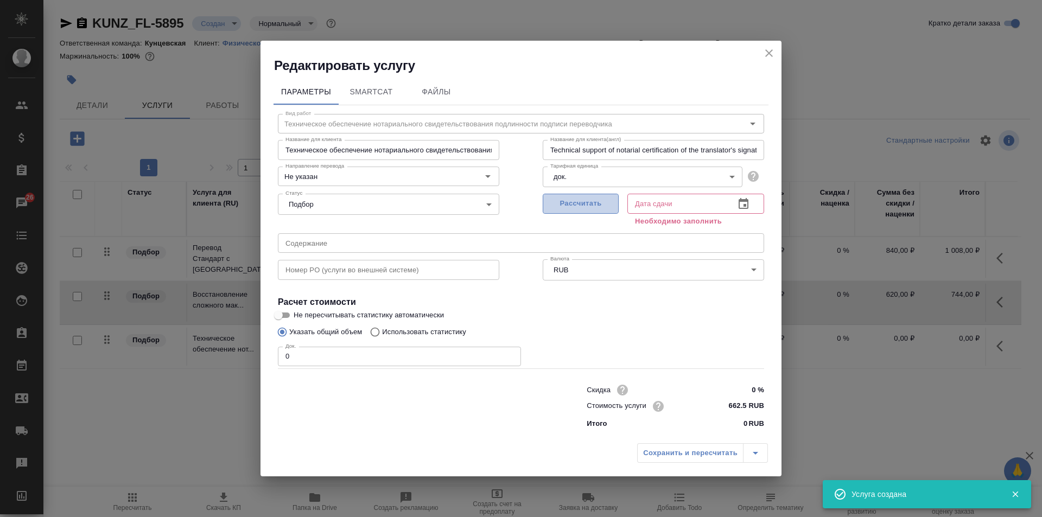
click at [589, 207] on span "Рассчитать" at bounding box center [581, 204] width 64 height 12
type input "09.09.2025 17:29"
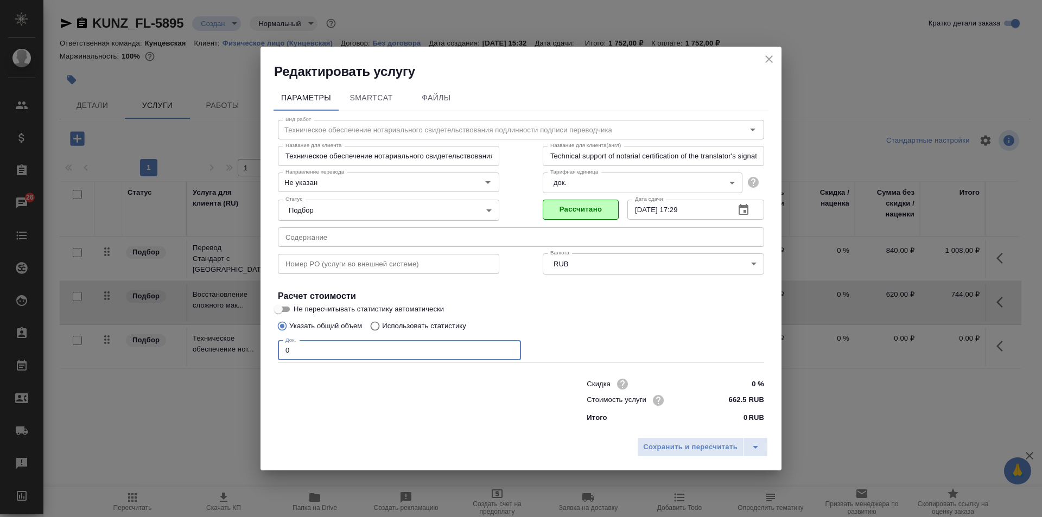
click at [325, 348] on input "0" at bounding box center [399, 351] width 243 height 20
drag, startPoint x: 325, startPoint y: 348, endPoint x: 268, endPoint y: 360, distance: 58.2
click at [268, 360] on div "Параметры SmartCat Файлы Вид работ Техническое обеспечение нотариального свидет…" at bounding box center [521, 256] width 521 height 352
type input "2"
click at [655, 443] on span "Сохранить и пересчитать" at bounding box center [690, 447] width 94 height 12
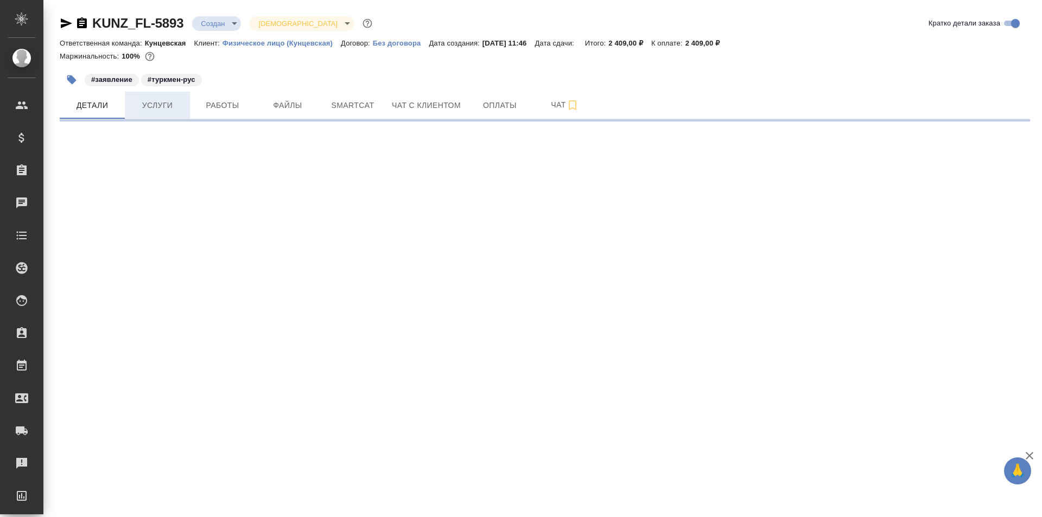
click at [174, 107] on span "Услуги" at bounding box center [157, 106] width 52 height 14
select select "RU"
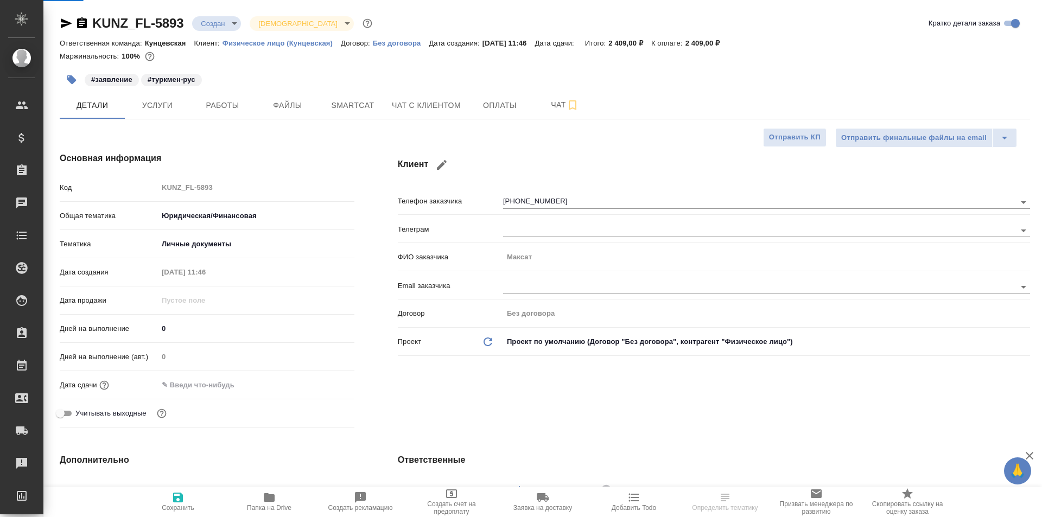
type textarea "x"
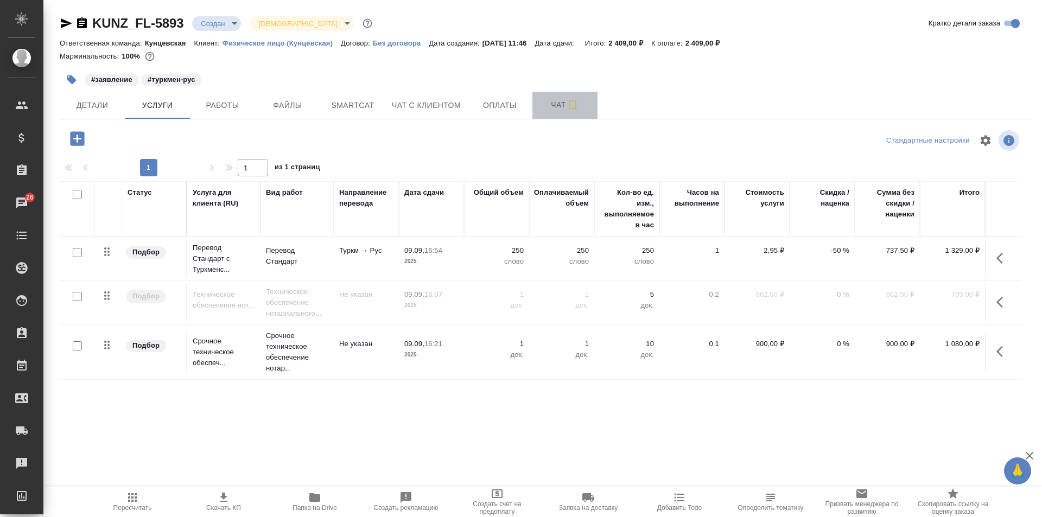
click at [553, 100] on span "Чат" at bounding box center [565, 105] width 52 height 14
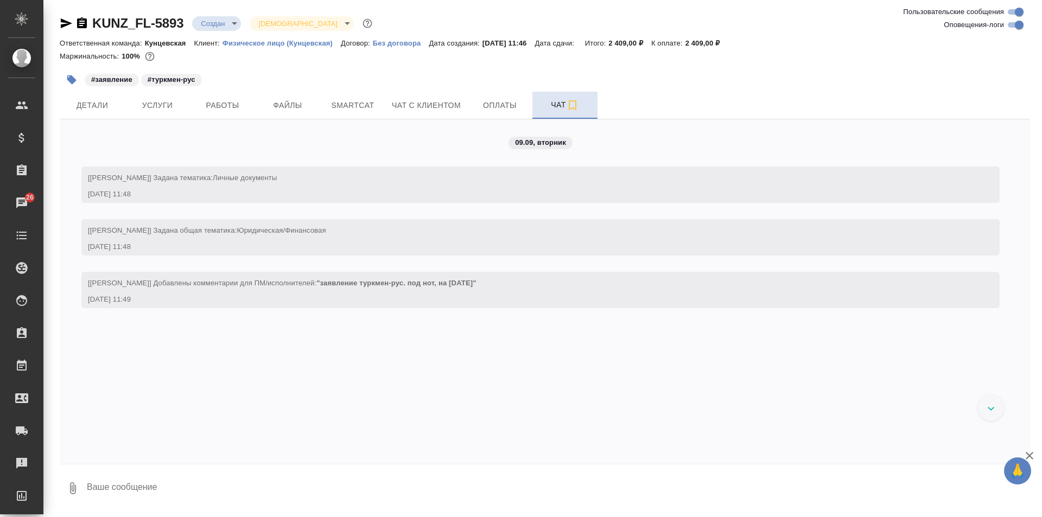
click at [553, 100] on span "Чат" at bounding box center [565, 105] width 52 height 14
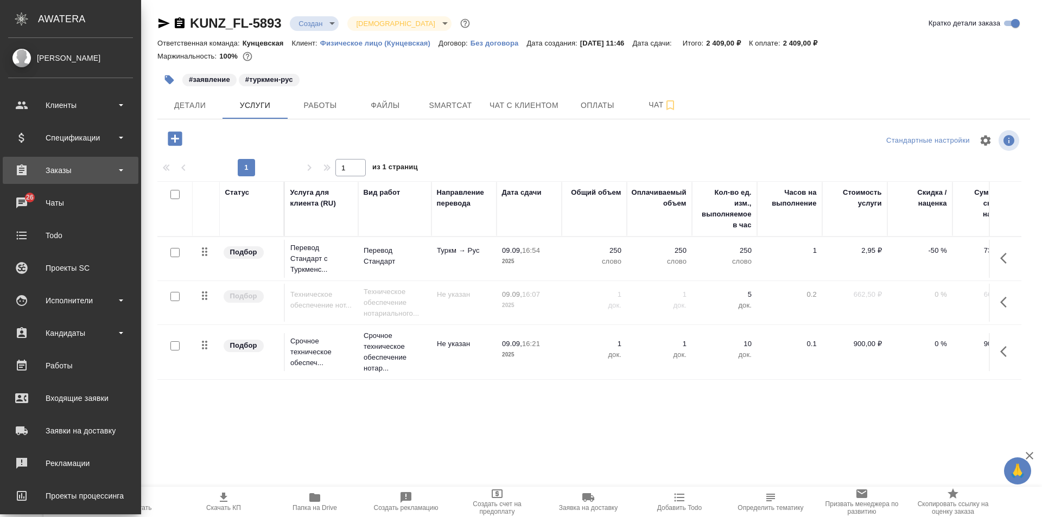
click at [68, 164] on div "Заказы" at bounding box center [70, 170] width 125 height 16
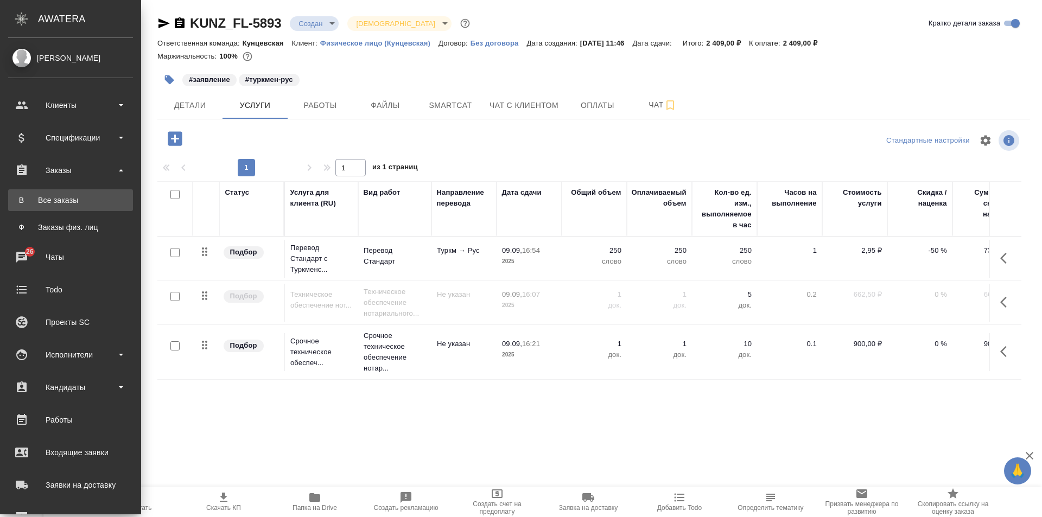
click at [79, 202] on div "Все заказы" at bounding box center [71, 200] width 114 height 11
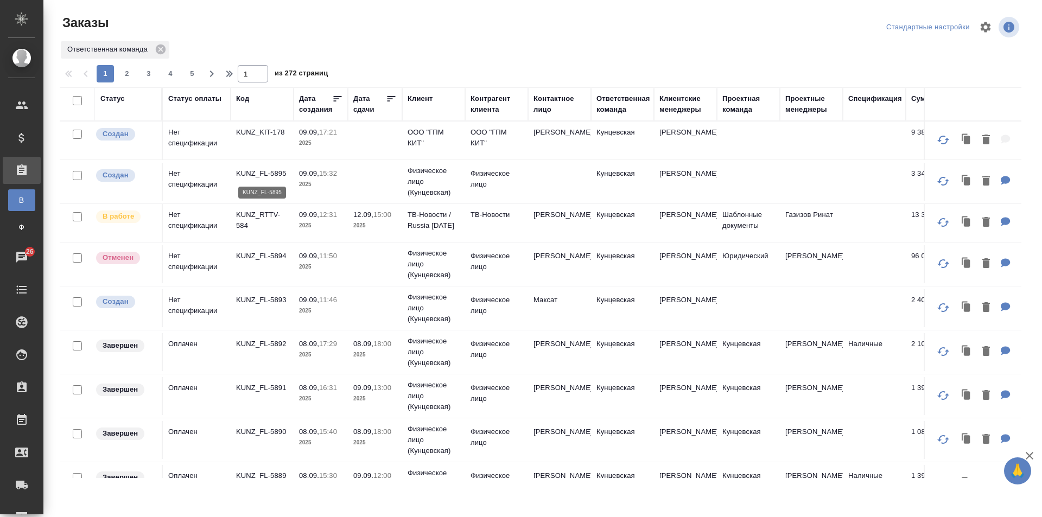
click at [253, 179] on p "KUNZ_FL-5895" at bounding box center [262, 173] width 52 height 11
click at [312, 173] on p "09.09," at bounding box center [309, 173] width 20 height 8
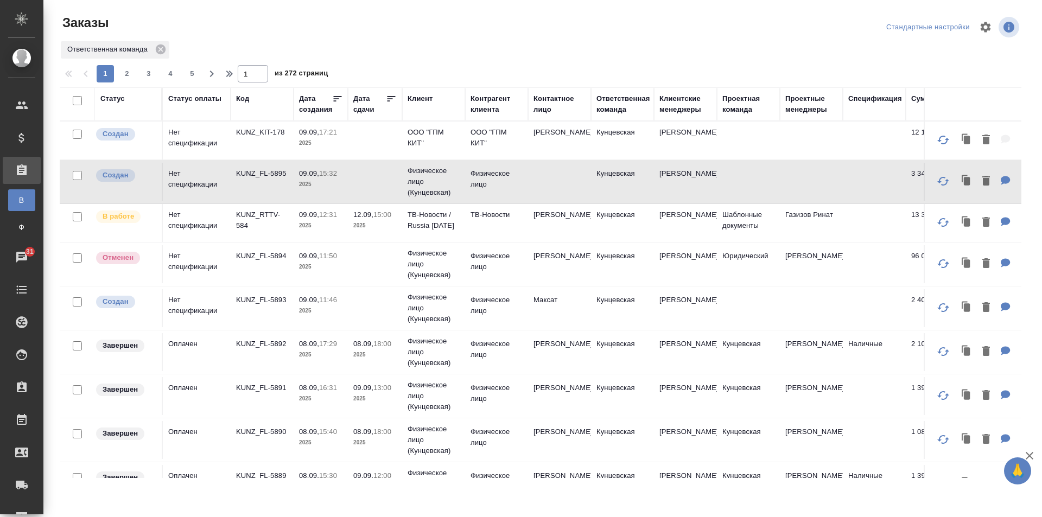
click at [201, 172] on td "Нет спецификации" at bounding box center [197, 182] width 68 height 38
click at [264, 172] on p "KUNZ_FL-5895" at bounding box center [262, 173] width 52 height 11
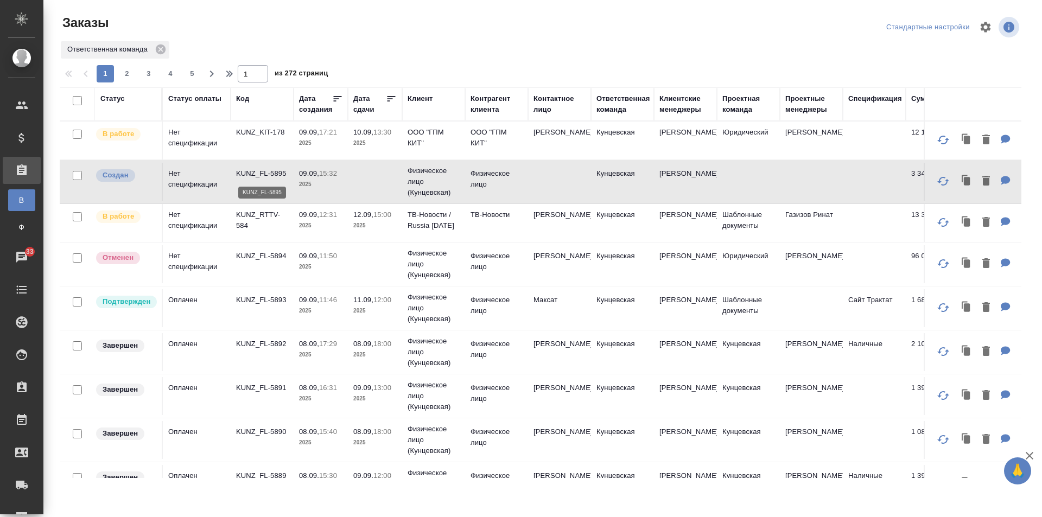
click at [268, 174] on p "KUNZ_FL-5895" at bounding box center [262, 173] width 52 height 11
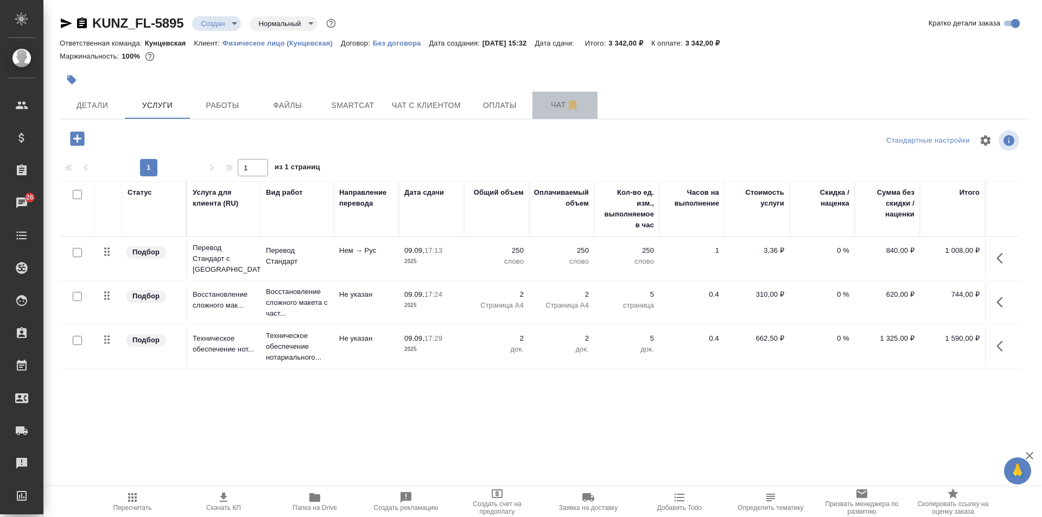
click at [552, 100] on span "Чат" at bounding box center [565, 105] width 52 height 14
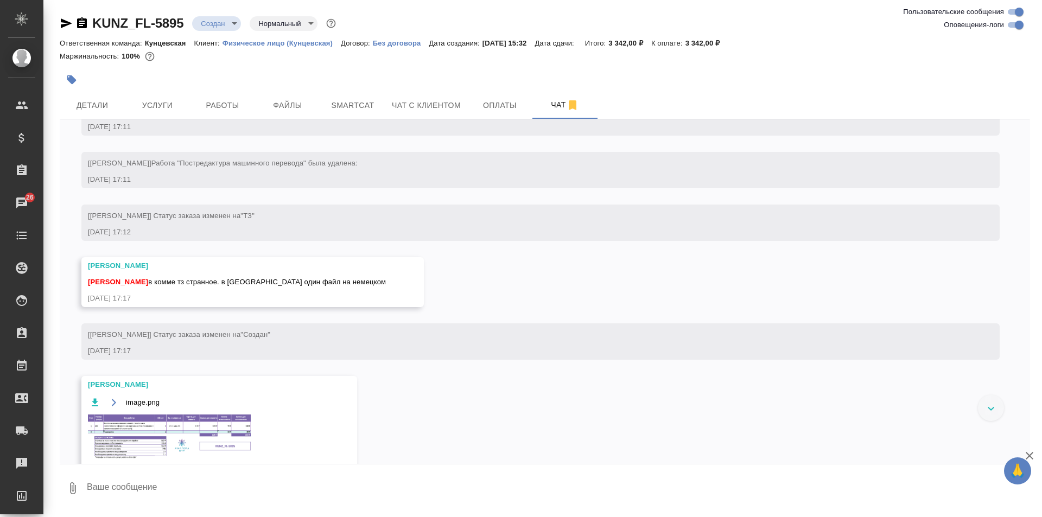
scroll to position [797, 0]
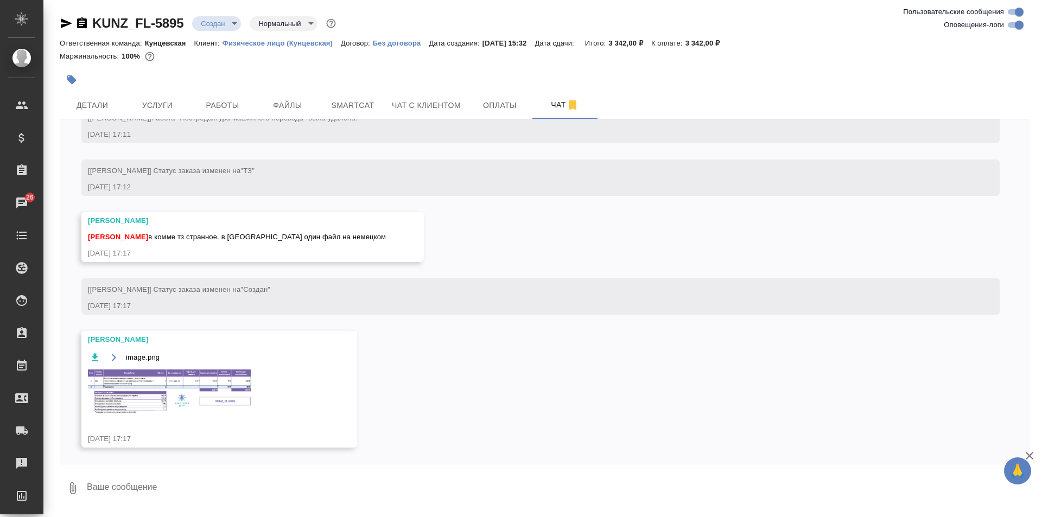
click at [174, 487] on textarea at bounding box center [558, 488] width 945 height 37
type textarea "Т"
type textarea "Я новый менеджер, тестирую работу с [PERSON_NAME], не обращай внимания :)"
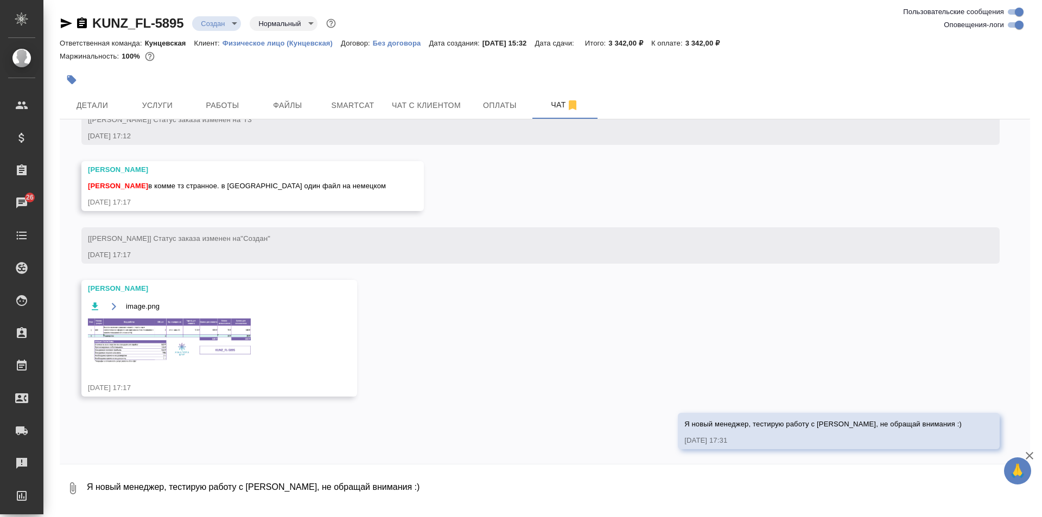
scroll to position [850, 0]
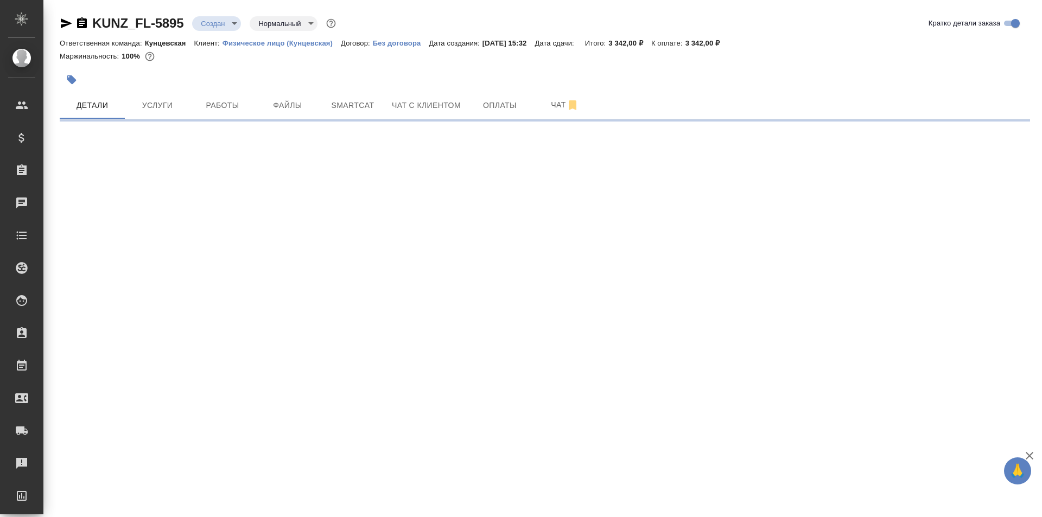
select select "RU"
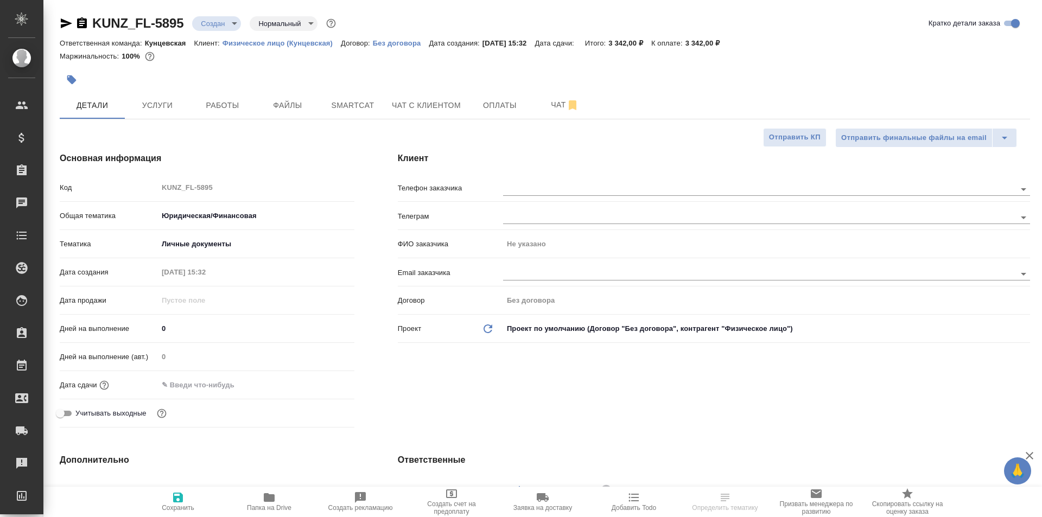
type textarea "x"
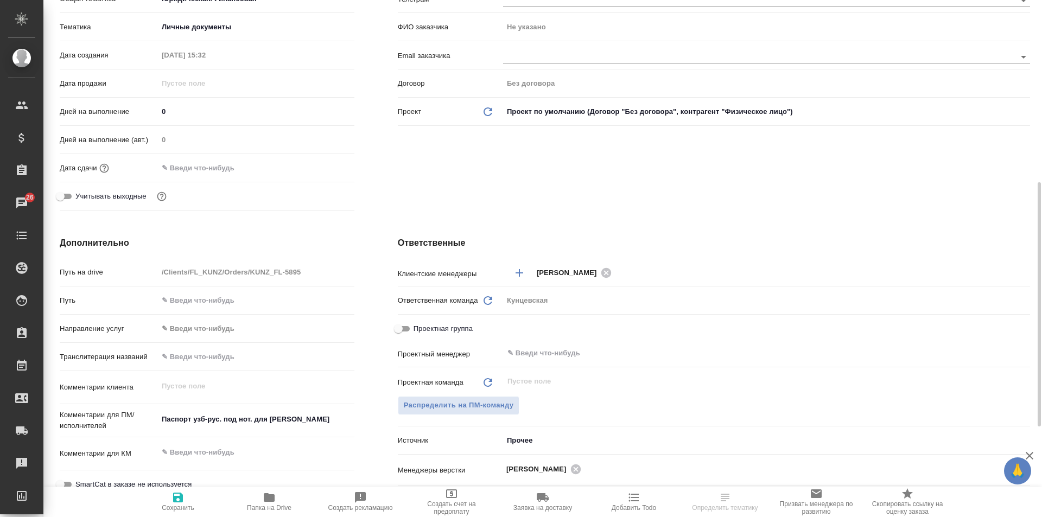
scroll to position [271, 0]
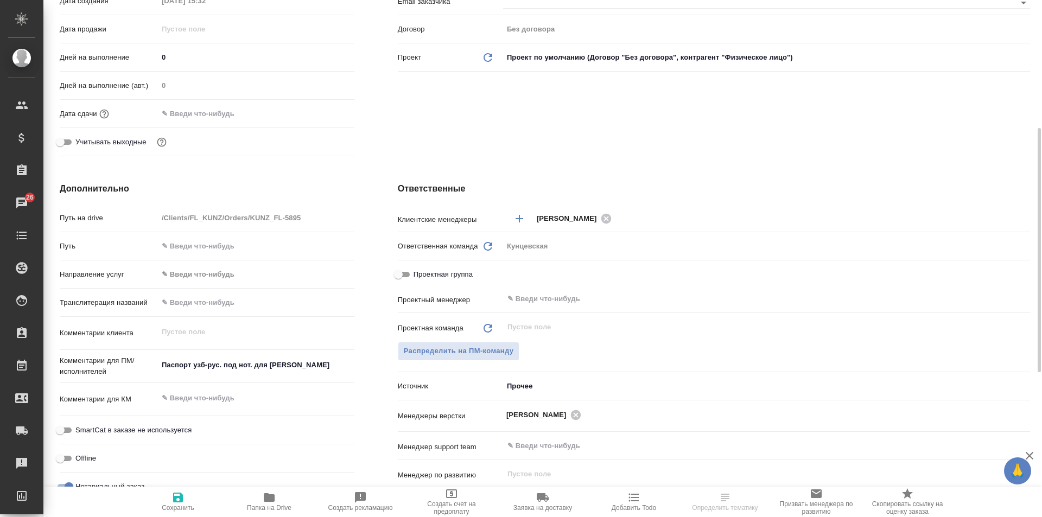
type textarea "x"
click at [280, 365] on textarea "Паспорт узб-рус. под нот. для [PERSON_NAME]" at bounding box center [256, 365] width 197 height 18
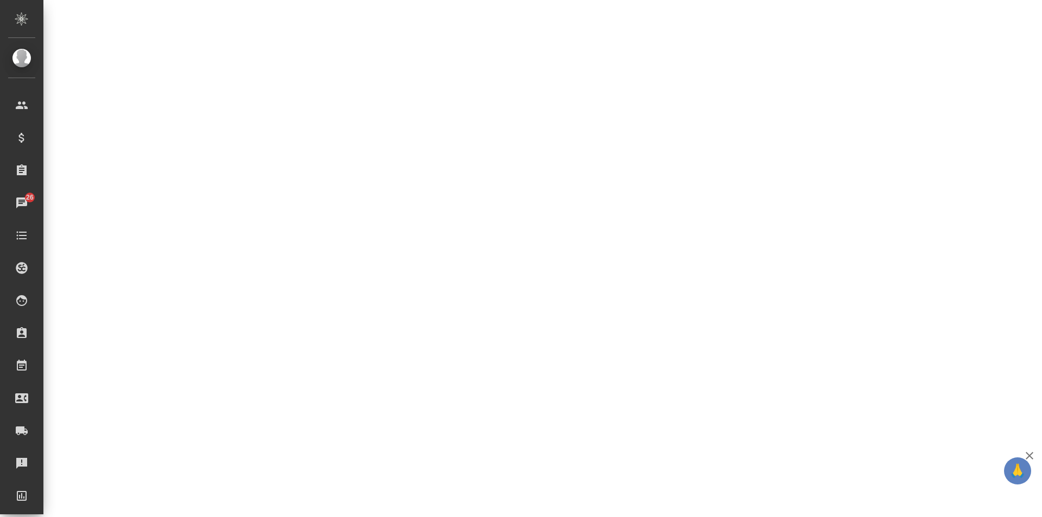
select select "RU"
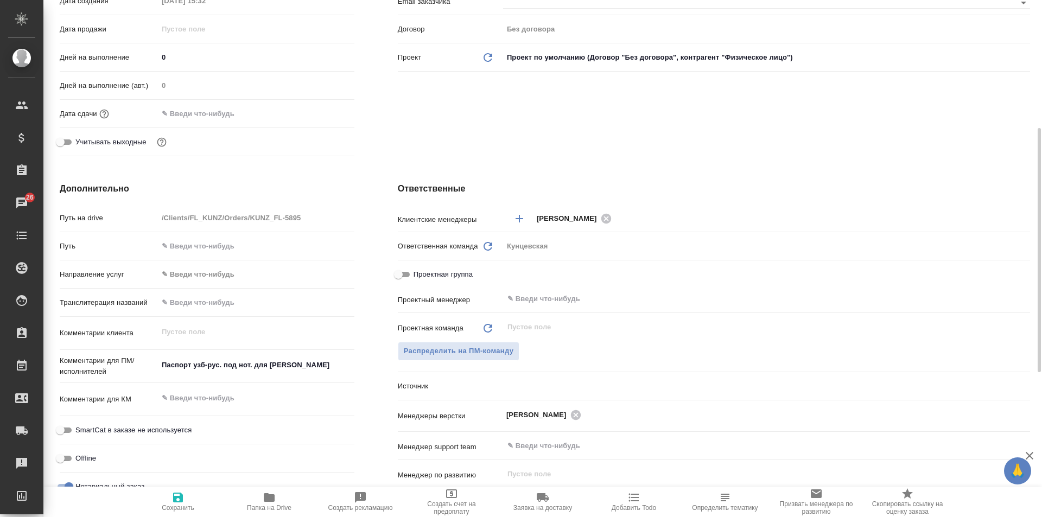
type textarea "x"
click at [210, 363] on textarea "Паспорт узб-рус. под нот. для [PERSON_NAME]" at bounding box center [256, 365] width 197 height 18
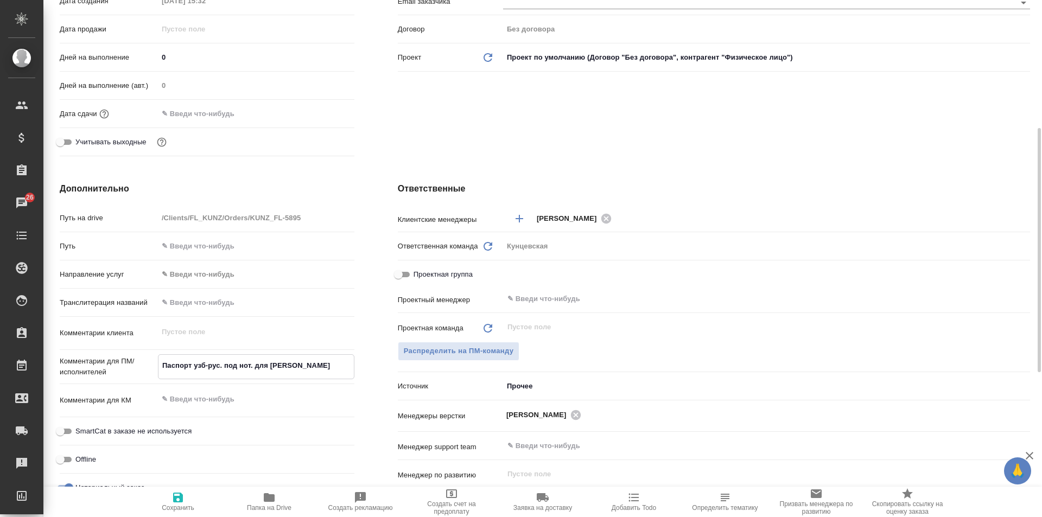
drag, startPoint x: 302, startPoint y: 364, endPoint x: 148, endPoint y: 365, distance: 154.7
click at [148, 365] on div "Комментарии для ПМ/исполнителей Паспорт узб-рус. под нот. для Сахарово x" at bounding box center [207, 366] width 295 height 25
type textarea "x"
type textarea "о"
type textarea "x"
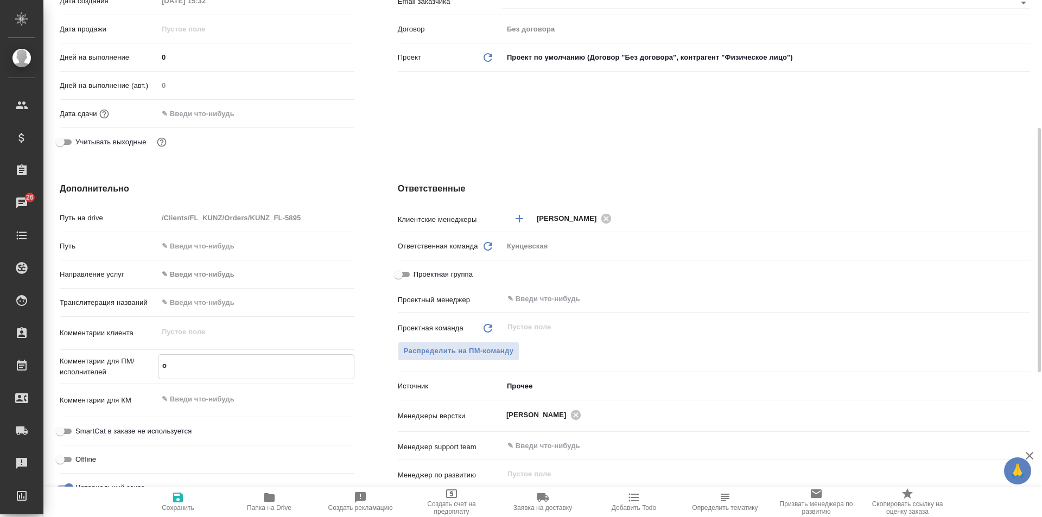
type textarea "x"
type textarea "С"
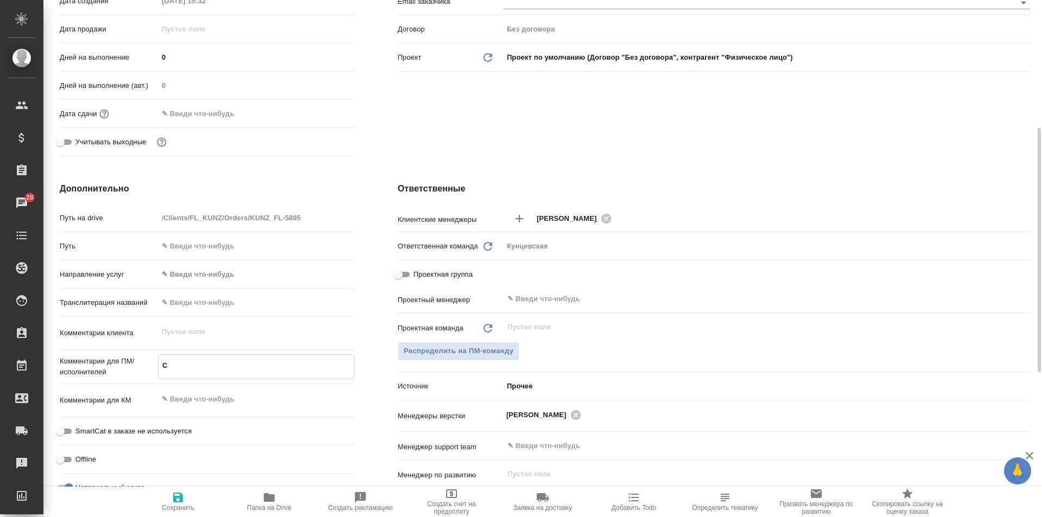
type textarea "x"
type textarea "Св"
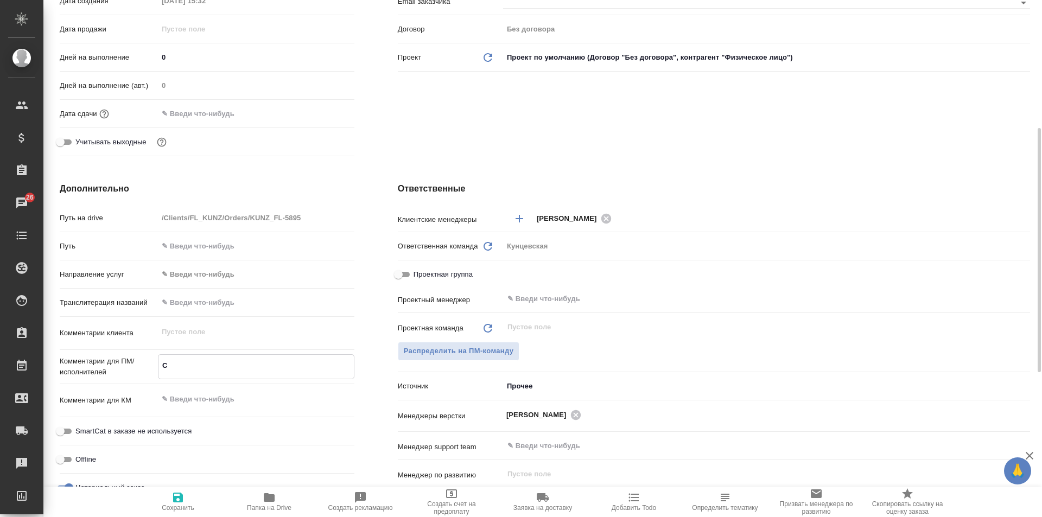
type textarea "x"
type textarea "Сви"
type textarea "x"
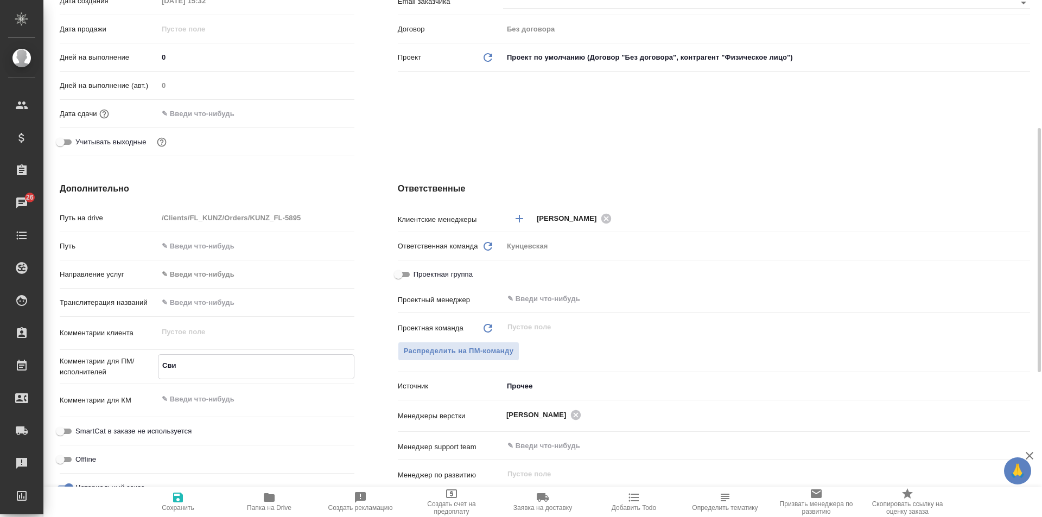
type textarea "x"
type textarea "Свид"
type textarea "x"
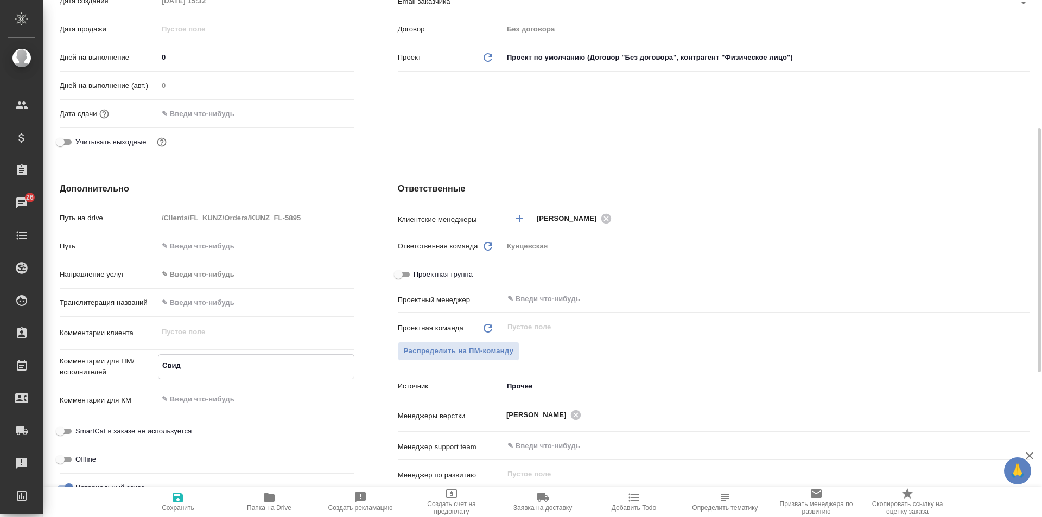
type textarea "x"
type textarea "Свидн"
type textarea "x"
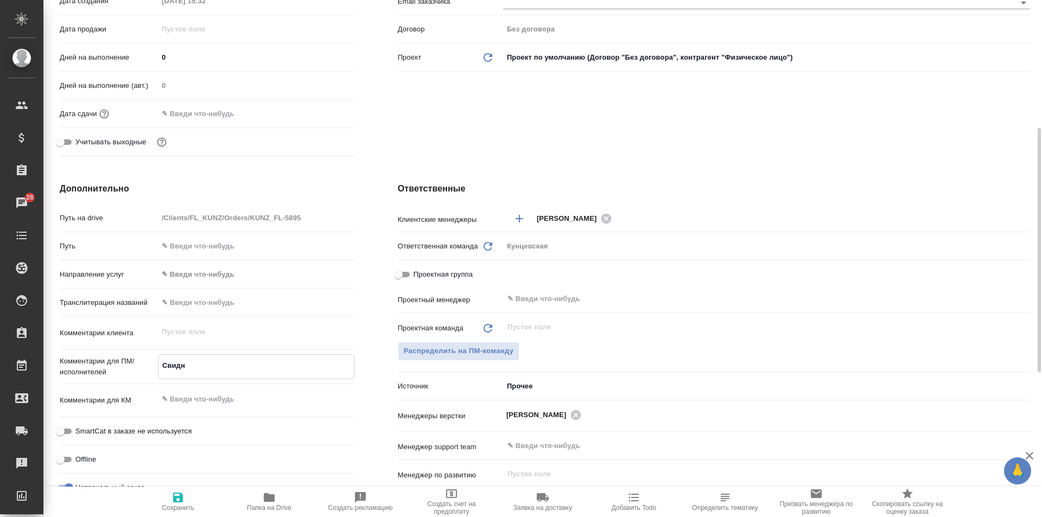
type textarea "Свид"
type textarea "x"
type textarea "Свиде"
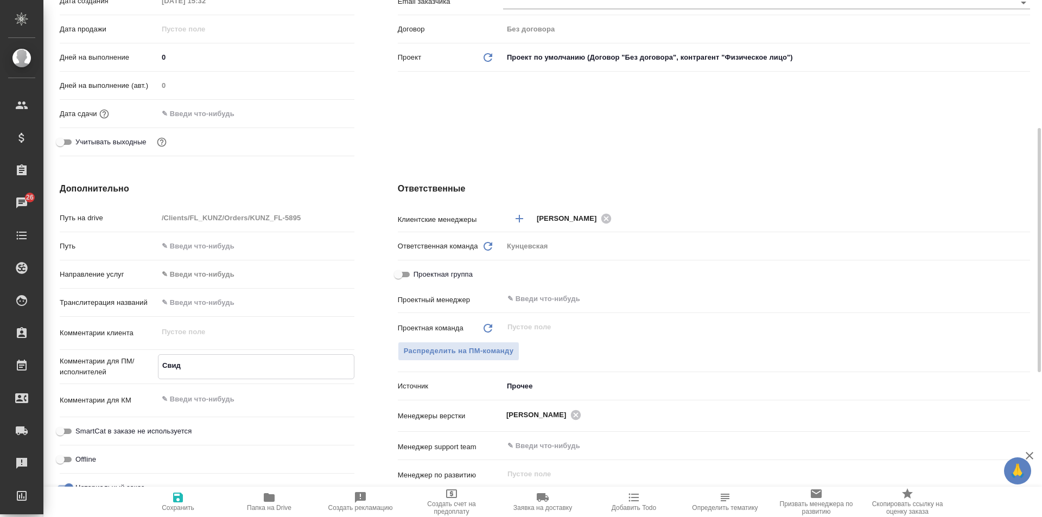
type textarea "x"
type textarea "Свидет"
type textarea "x"
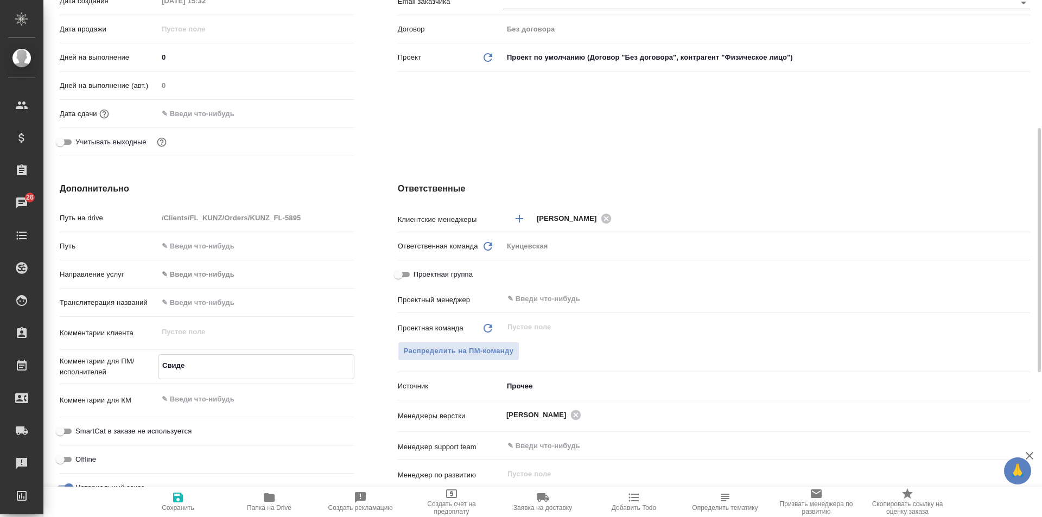
type textarea "x"
type textarea "Свидете"
type textarea "x"
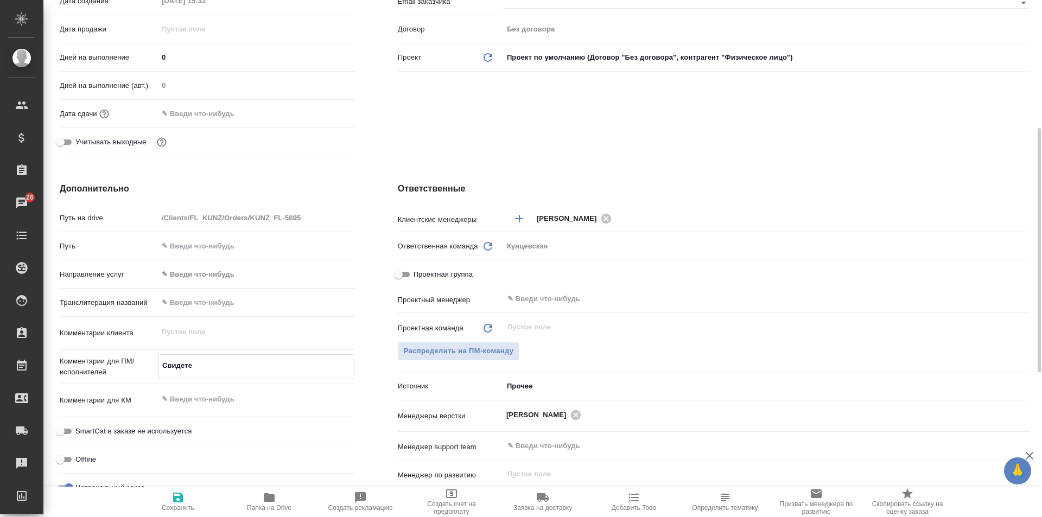
type textarea "x"
type textarea "Свидетел"
type textarea "x"
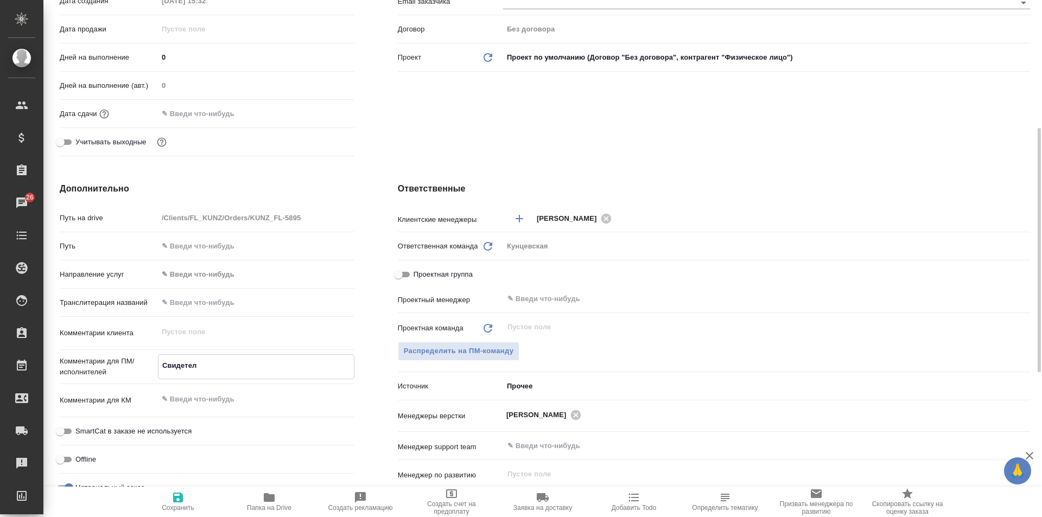
type textarea "Свидетель"
type textarea "x"
type textarea "Свидетельс"
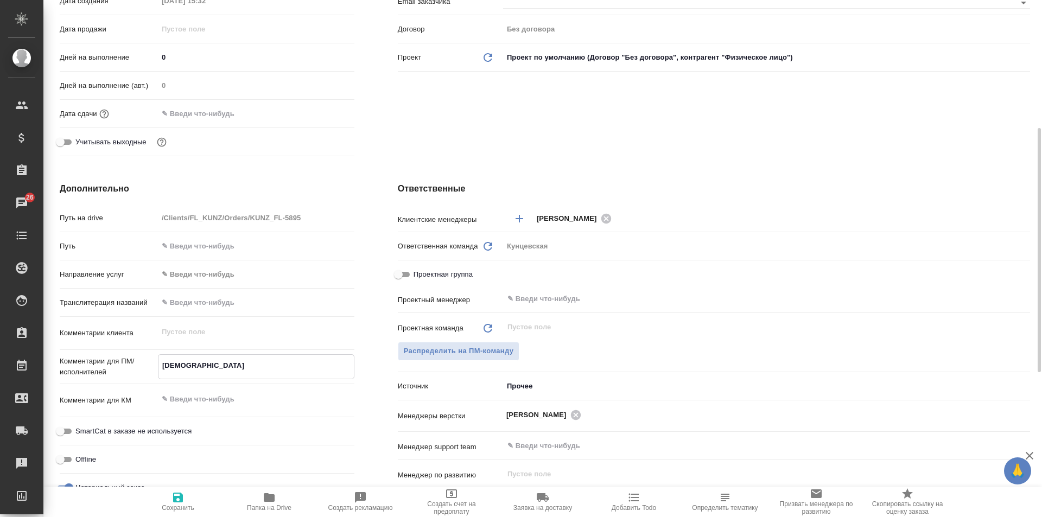
type textarea "x"
type textarea "Свидетельст"
type textarea "x"
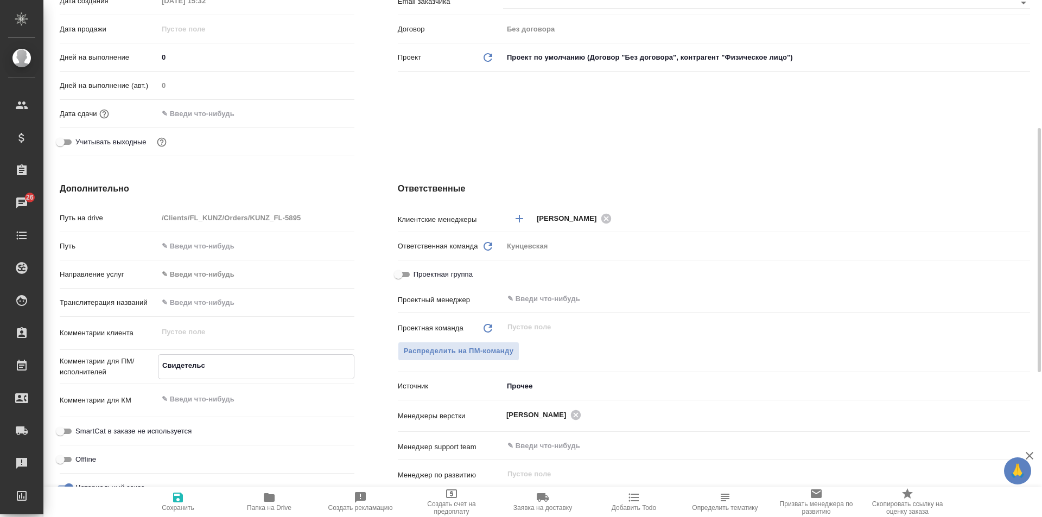
type textarea "x"
type textarea "Свидетельств"
type textarea "x"
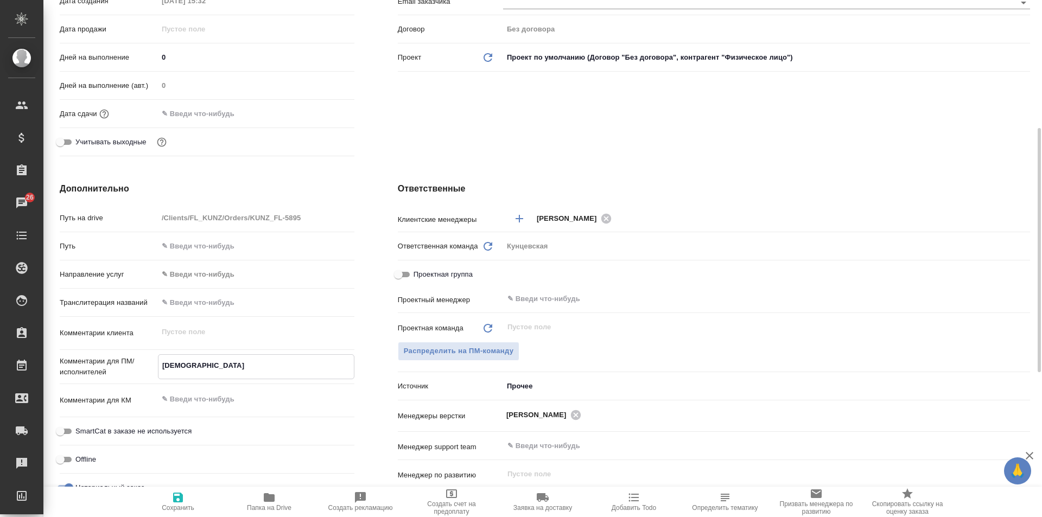
type textarea "x"
type textarea "Свидетельство"
type textarea "x"
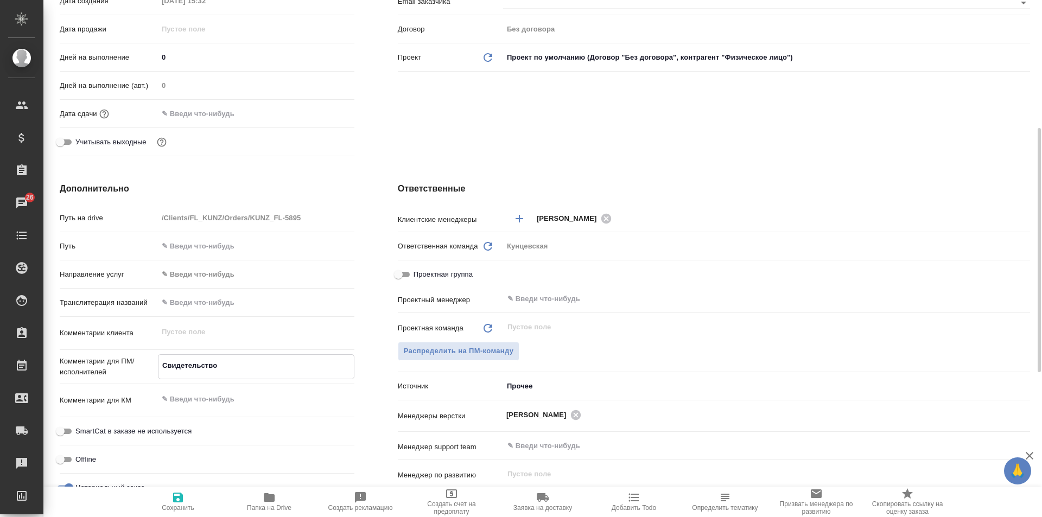
type textarea "Свидетельство"
type textarea "x"
type textarea "Свидетельство о"
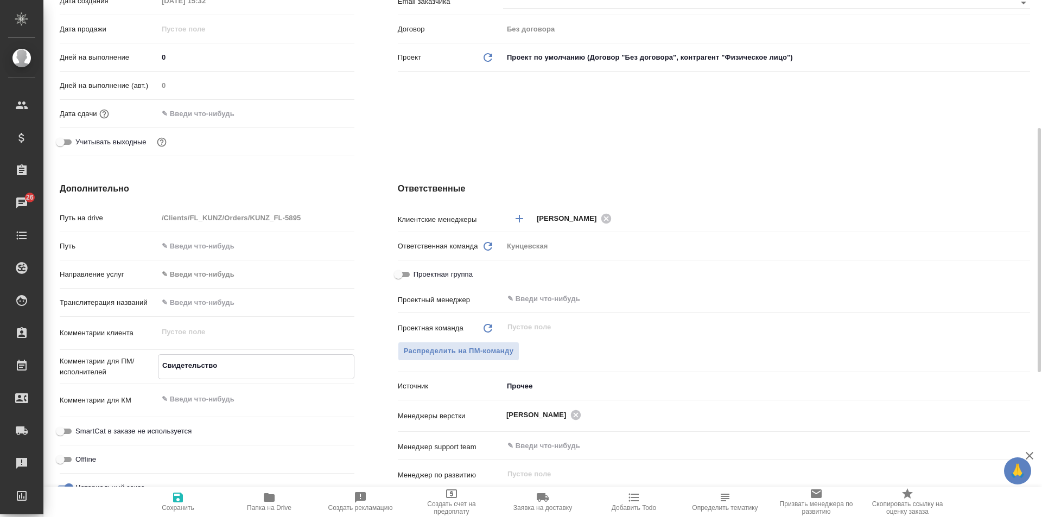
type textarea "x"
type textarea "Свидетельство о"
type textarea "x"
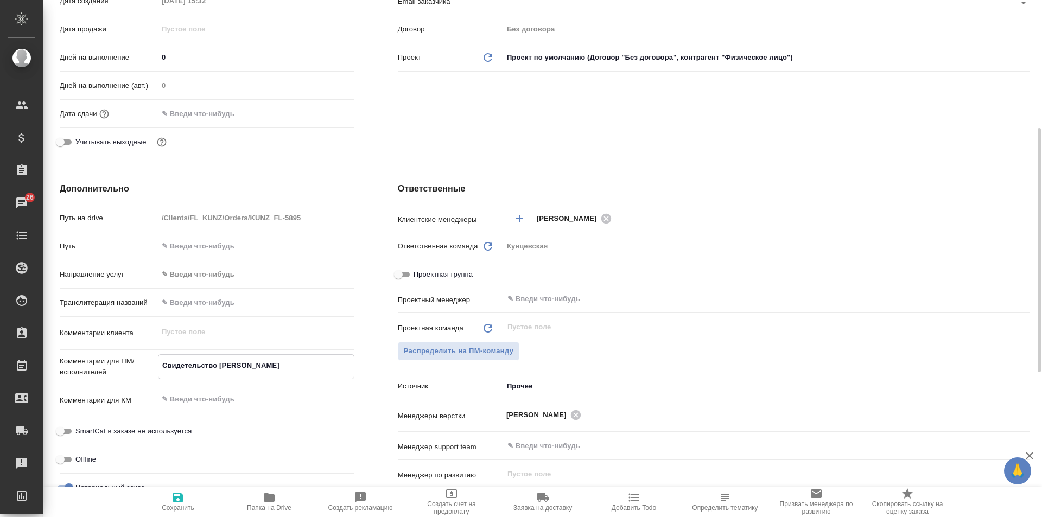
type textarea "x"
type textarea "Свидетельство о с"
type textarea "x"
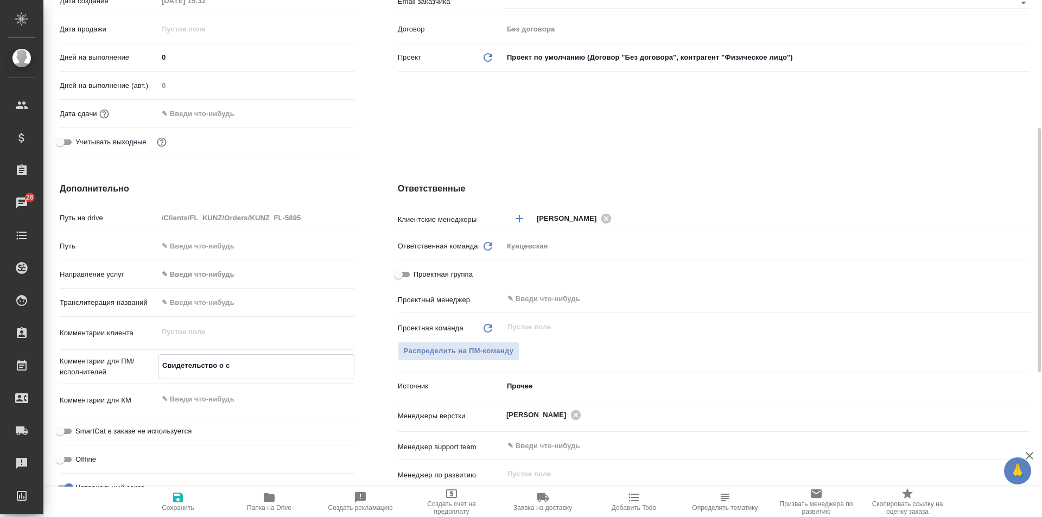
type textarea "x"
type textarea "Свидетельство о см"
type textarea "x"
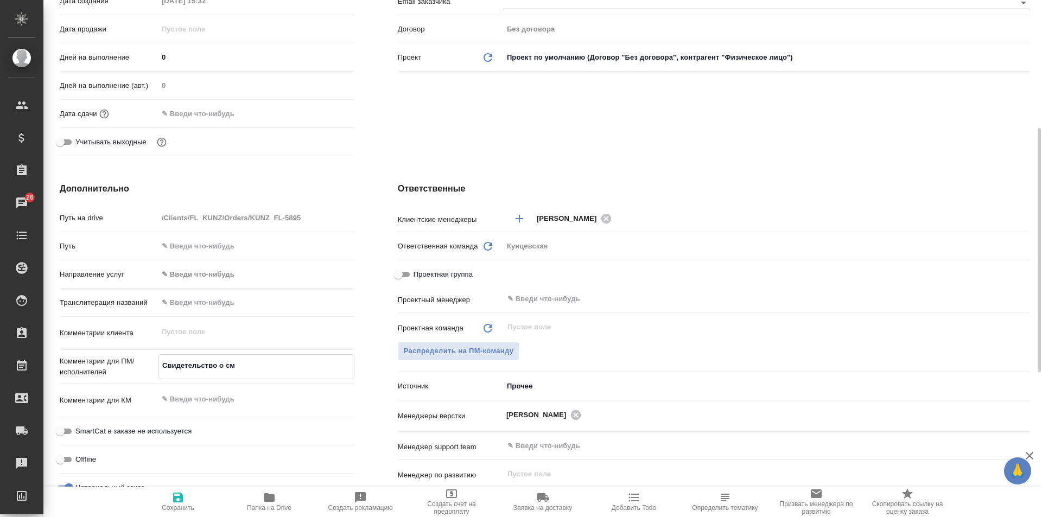
type textarea "Свидетельство о сме"
type textarea "x"
type textarea "Свидетельство о смер"
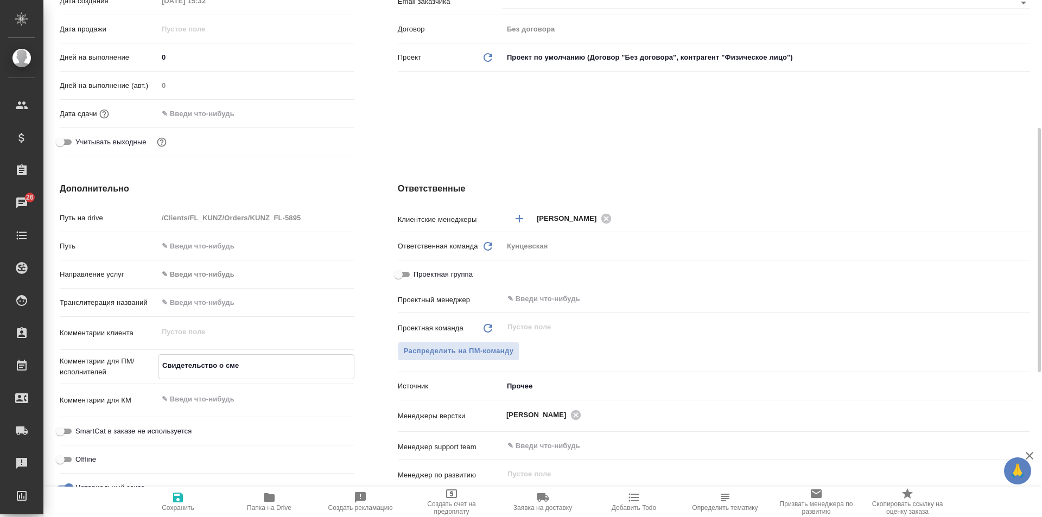
type textarea "x"
type textarea "Свидетельство о смерт"
type textarea "x"
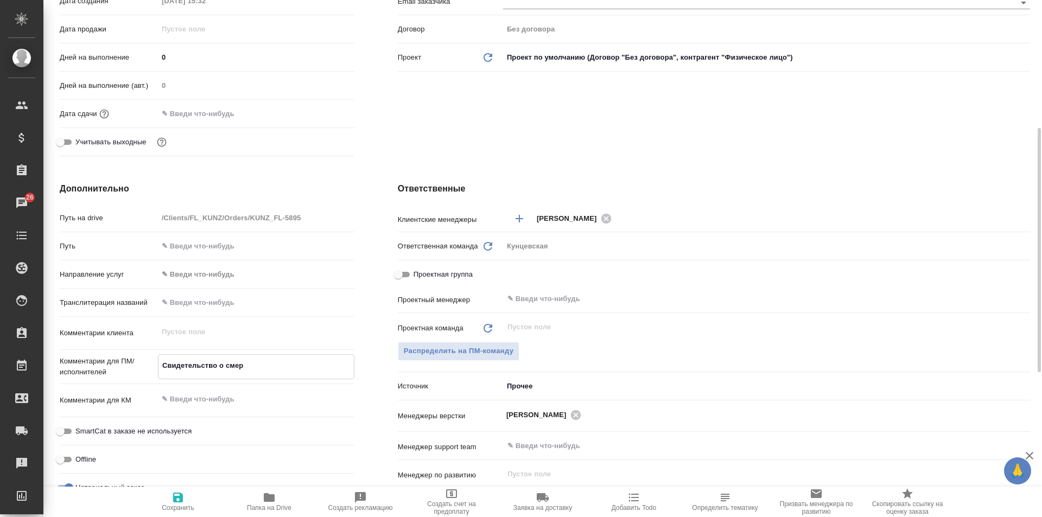
type textarea "x"
type textarea "Свидетельство о смерти"
type textarea "x"
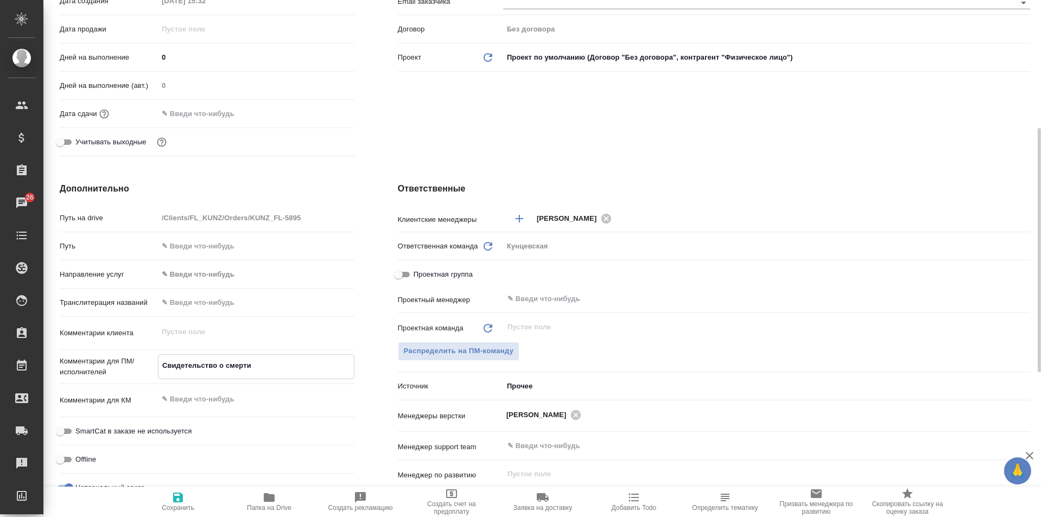
type textarea "x"
type textarea "Свидетельство о смерти"
type textarea "x"
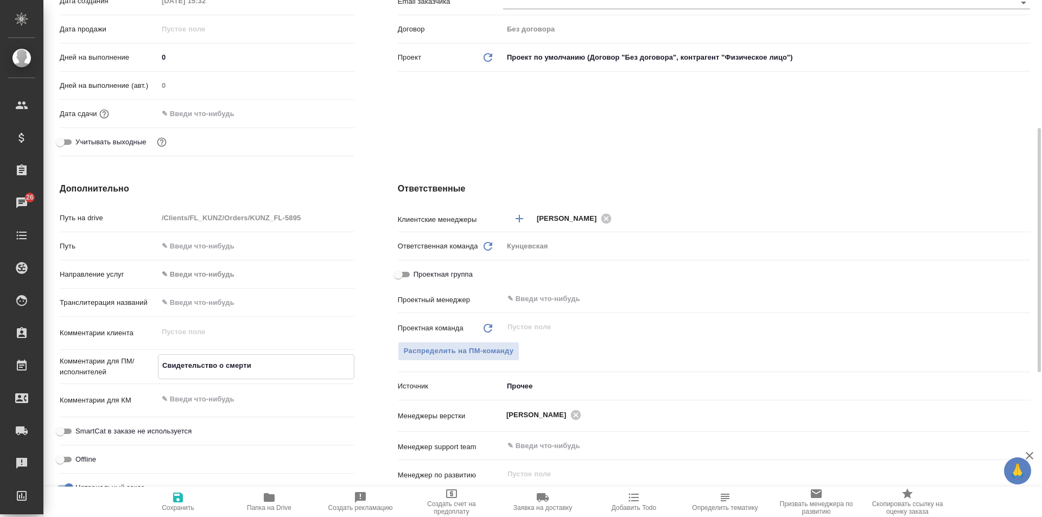
type textarea "Свидетельство о смерти и"
type textarea "x"
type textarea "Свидетельство о смерти и"
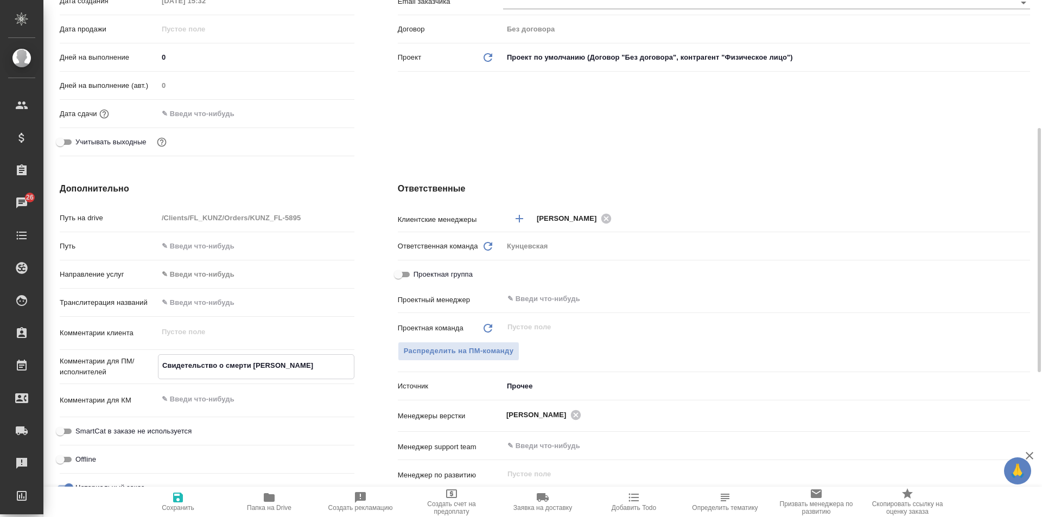
type textarea "x"
type textarea "Свидетельство о смерти и с"
type textarea "x"
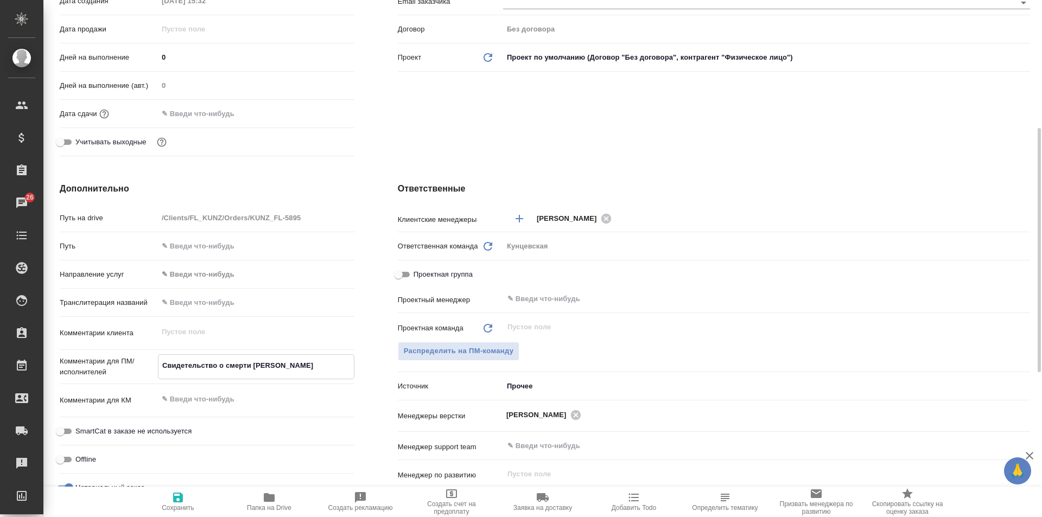
type textarea "x"
type textarea "Свидетельство о смерти и св"
type textarea "x"
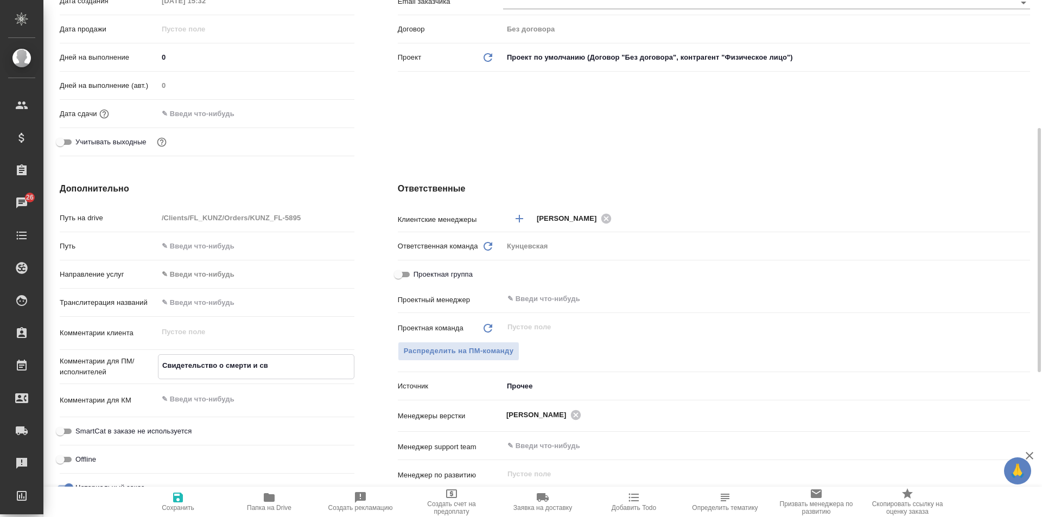
type textarea "Свидетельство о смерти и сви"
type textarea "x"
type textarea "Свидетельство о смерти и свид"
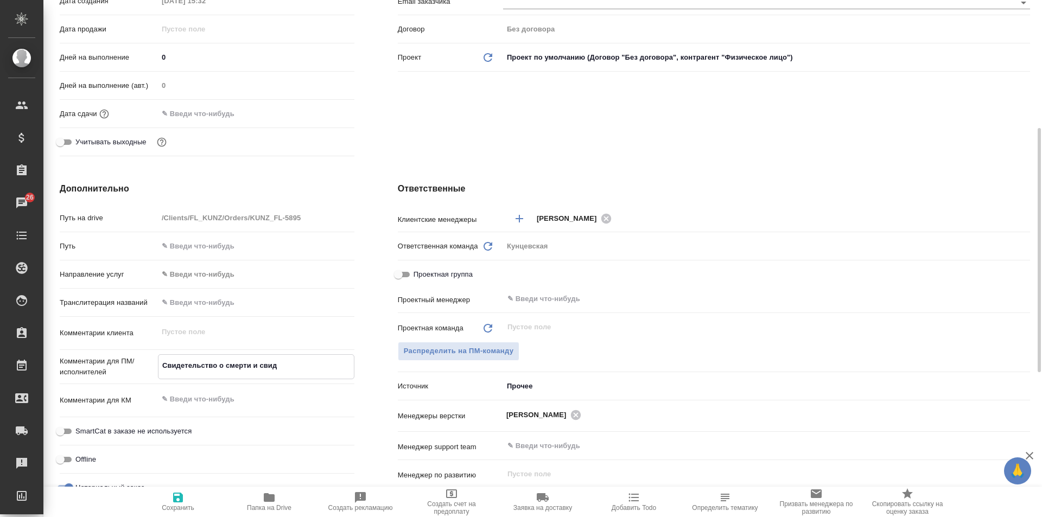
type textarea "x"
type textarea "Свидетельство о смерти и свид."
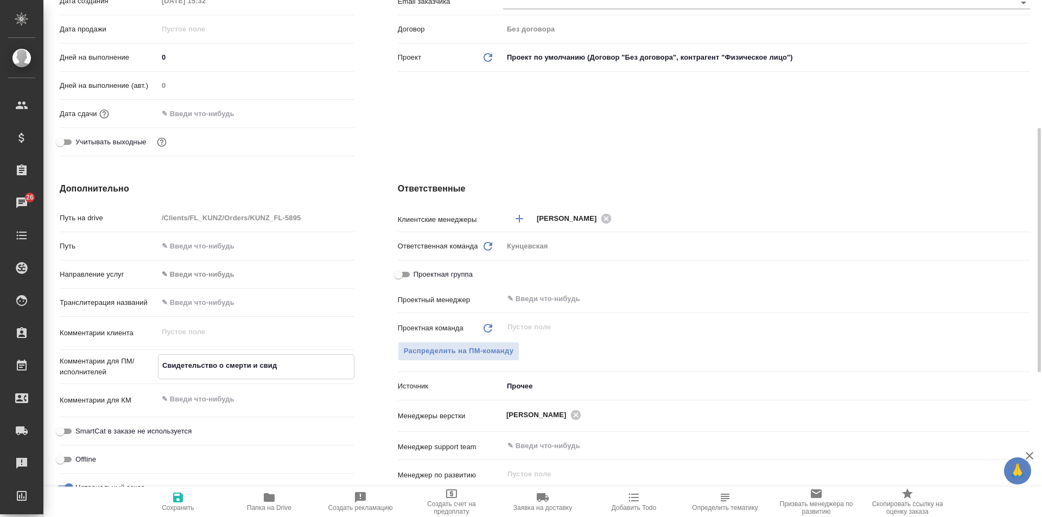
type textarea "x"
type textarea "Свидетельство о смерти и свид."
type textarea "x"
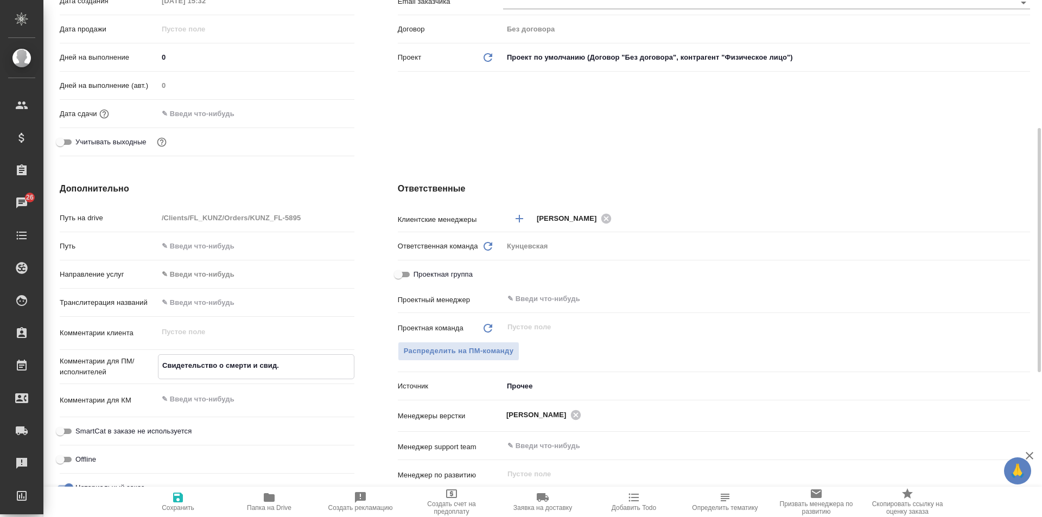
type textarea "x"
type textarea "Свидетельство о смерти и свид. о"
type textarea "x"
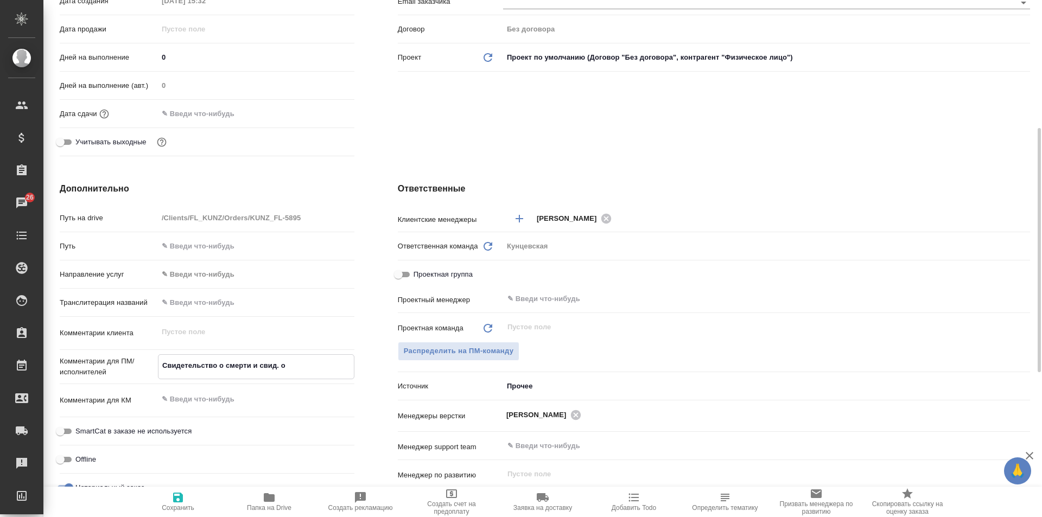
type textarea "x"
type textarea "Свидетельство о смерти и свид. о"
type textarea "x"
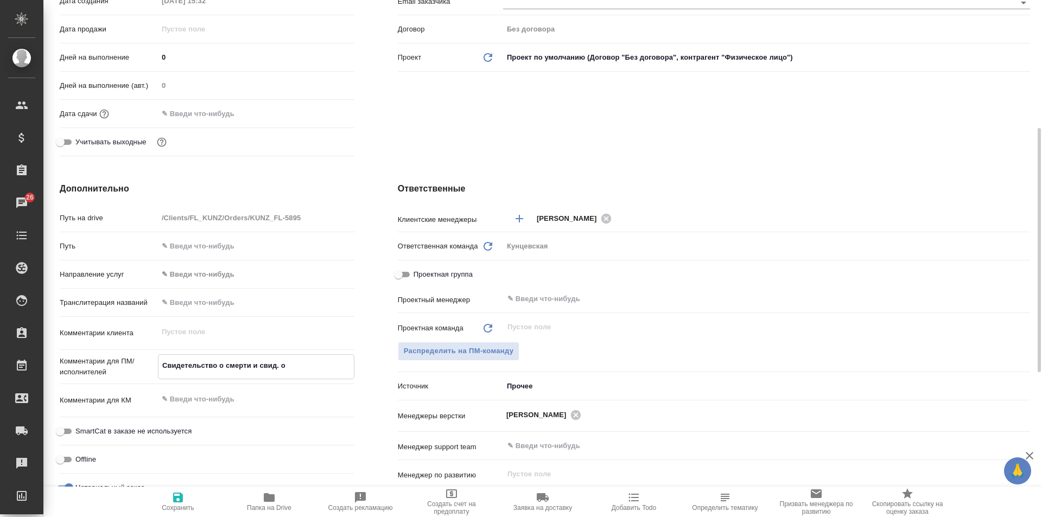
type textarea "Свидетельство о смерти и свид. о с"
type textarea "x"
type textarea "Свидетельство о смерти и свид. о см"
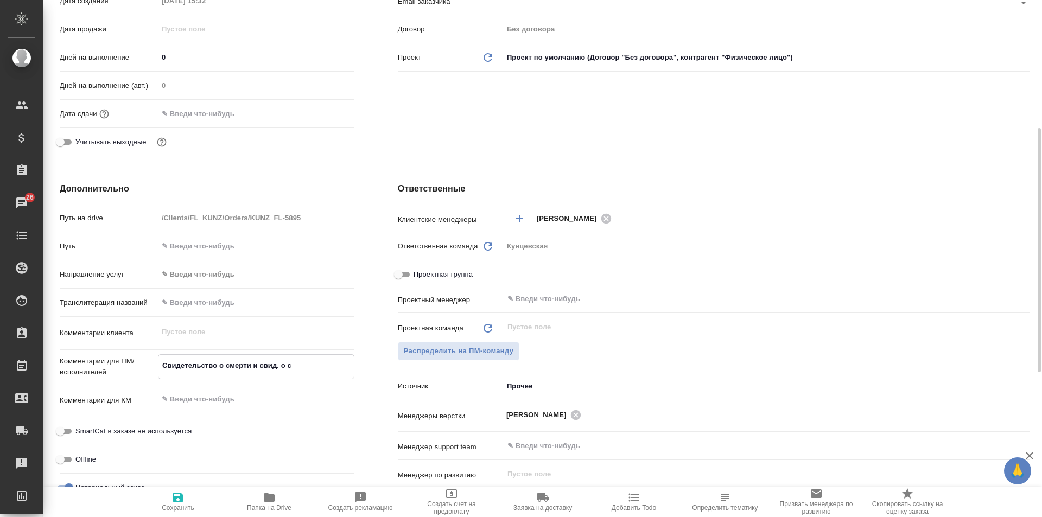
type textarea "x"
type textarea "Свидетельство о смерти и свид. о сме"
type textarea "x"
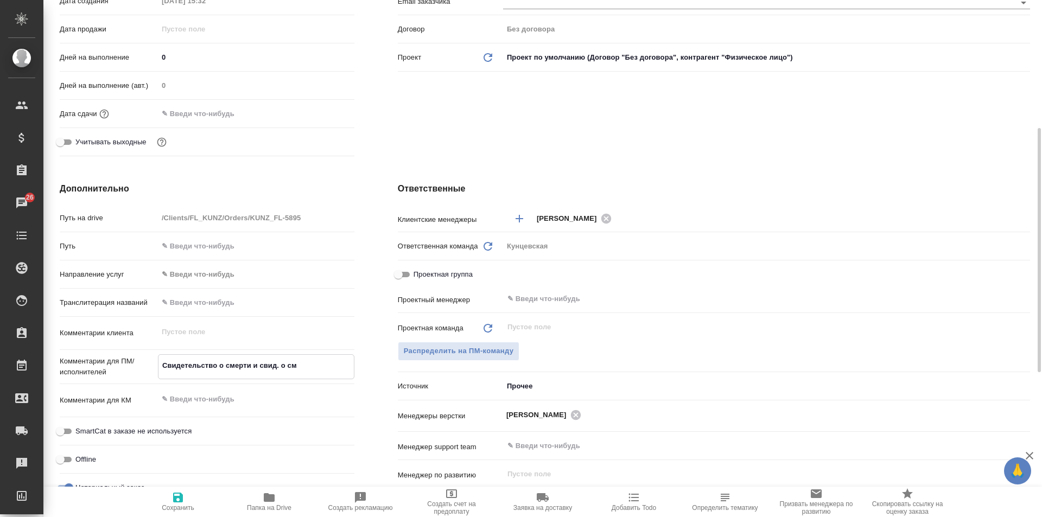
type textarea "x"
type textarea "Свидетельство о смерти и свид. о смен"
type textarea "x"
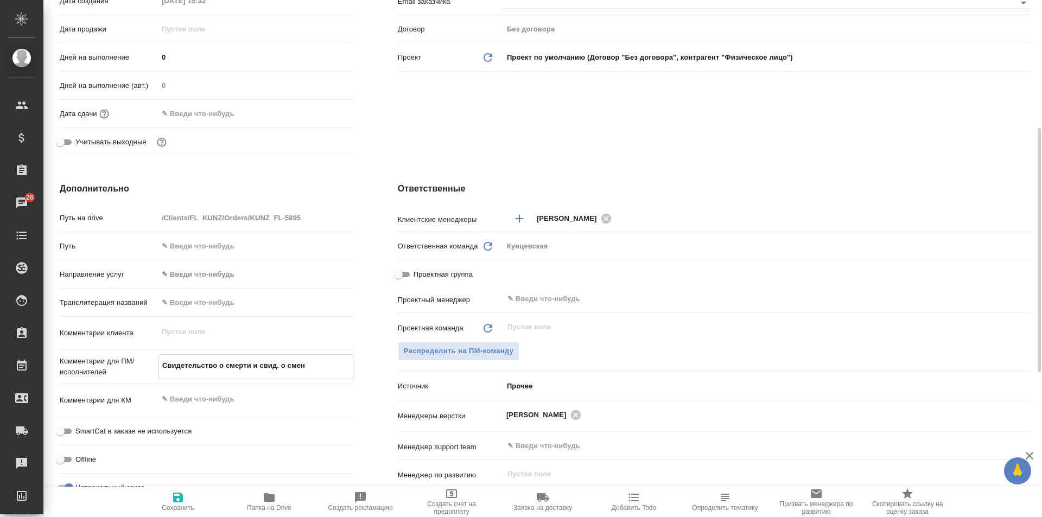
type textarea "x"
type textarea "Свидетельство о смерти и свид. о смене"
type textarea "x"
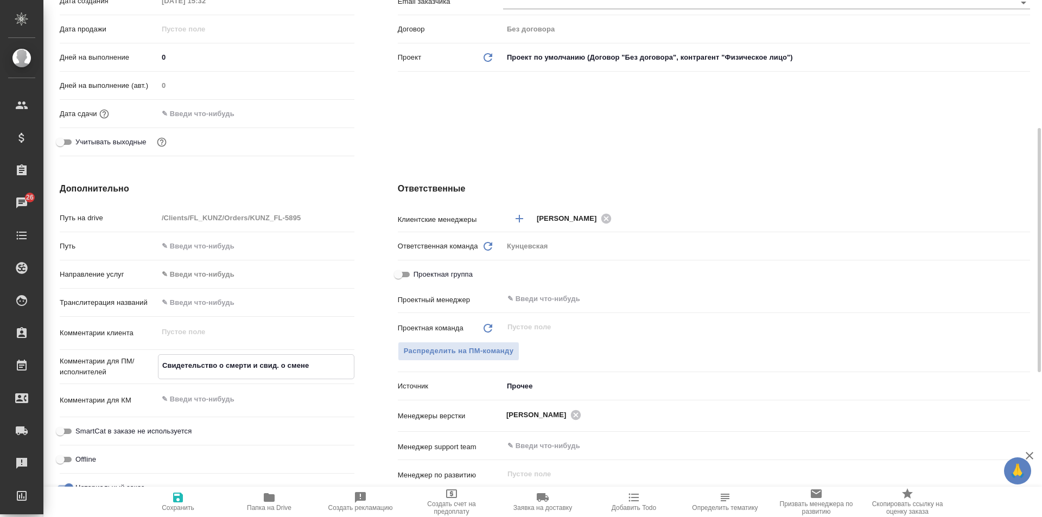
type textarea "Свидетельство о смерти и свид. о смене"
type textarea "x"
type textarea "Свидетельство о смерти и свид. о смене ф"
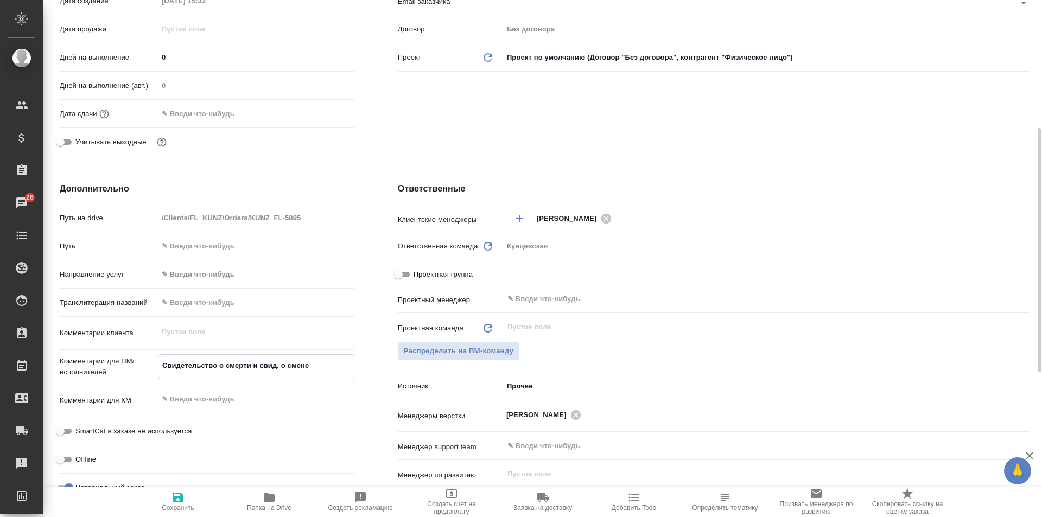
type textarea "x"
type textarea "Свидетельство о смерти и свид. о смене фа"
type textarea "x"
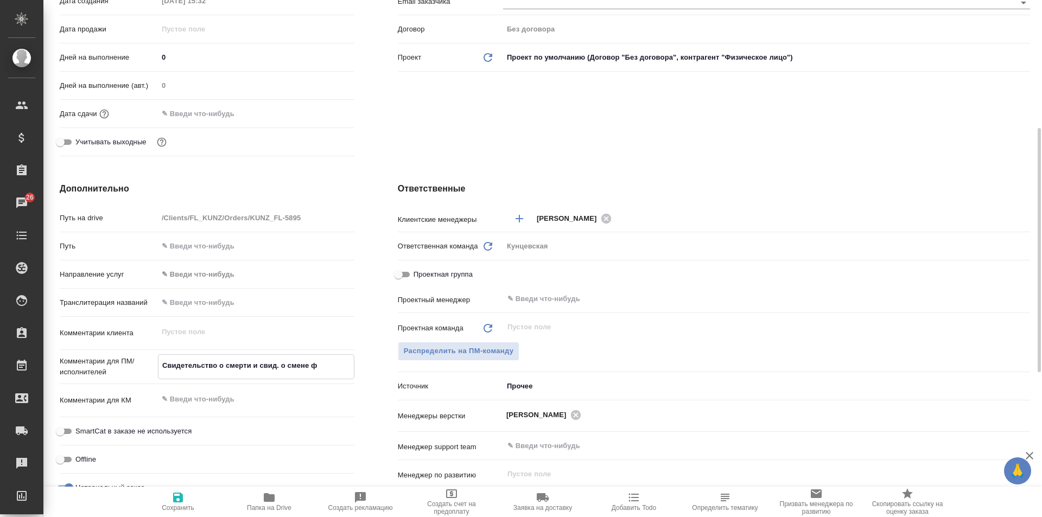
type textarea "x"
type textarea "Свидетельство о смерти и свид. о смене фам"
type textarea "x"
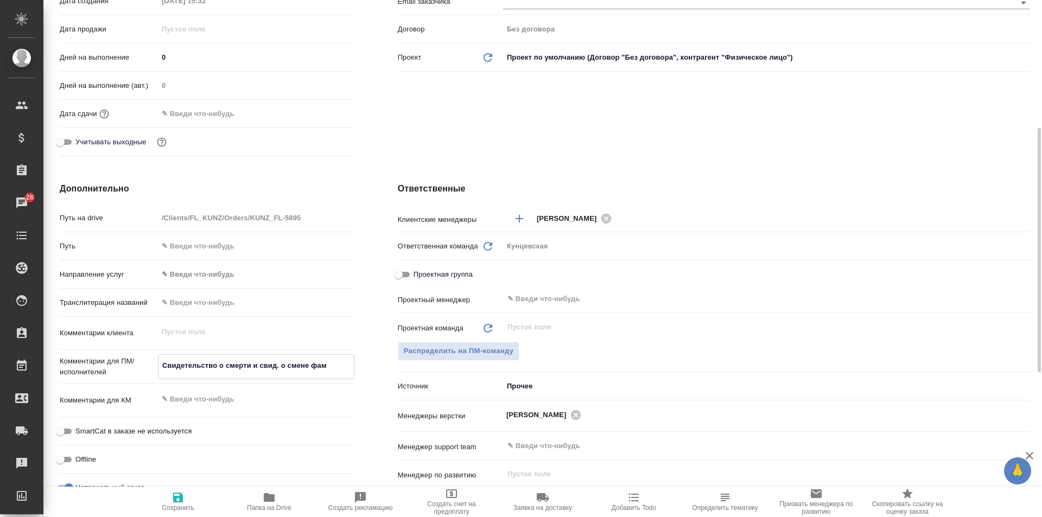
type textarea "x"
type textarea "Свидетельство о смерти и свид. о смене фами"
type textarea "x"
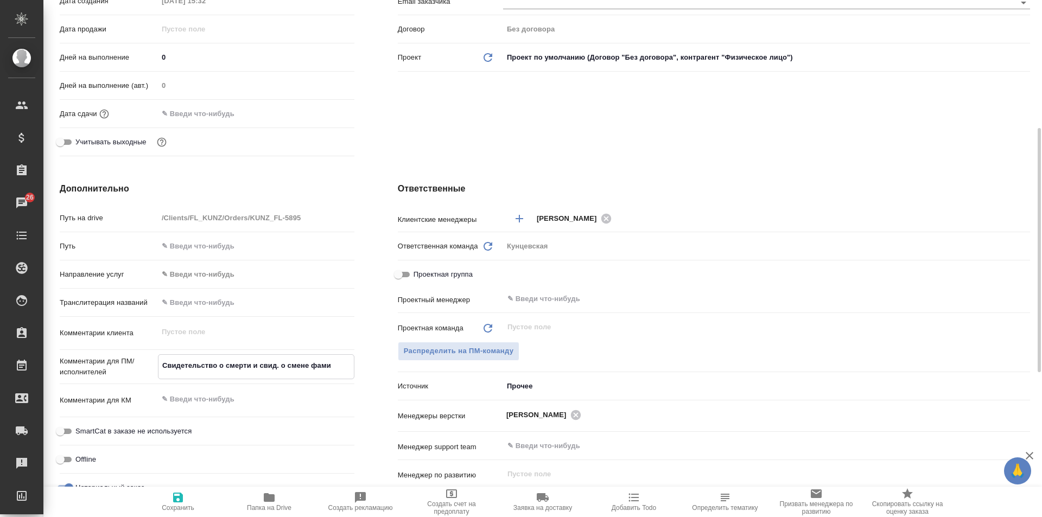
type textarea "Свидетельство о смерти и свид. о смене фамин"
click at [801, 312] on div "Проектный менеджер ​" at bounding box center [714, 303] width 632 height 28
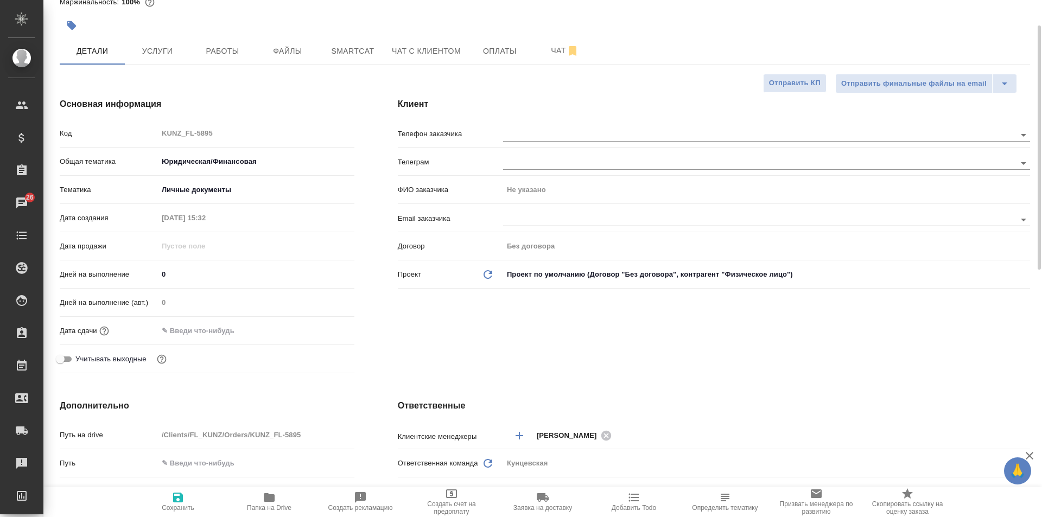
scroll to position [0, 0]
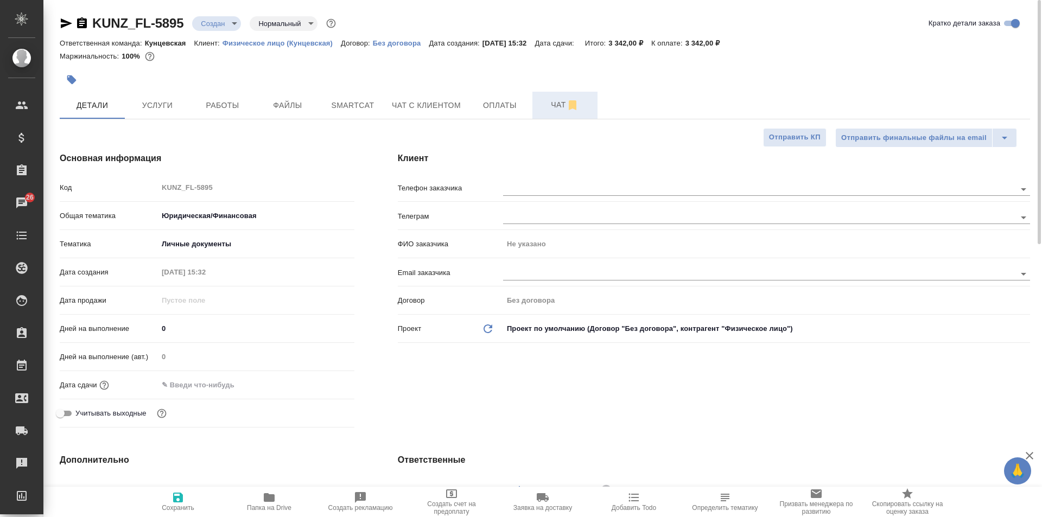
click at [544, 104] on span "Чат" at bounding box center [565, 105] width 52 height 14
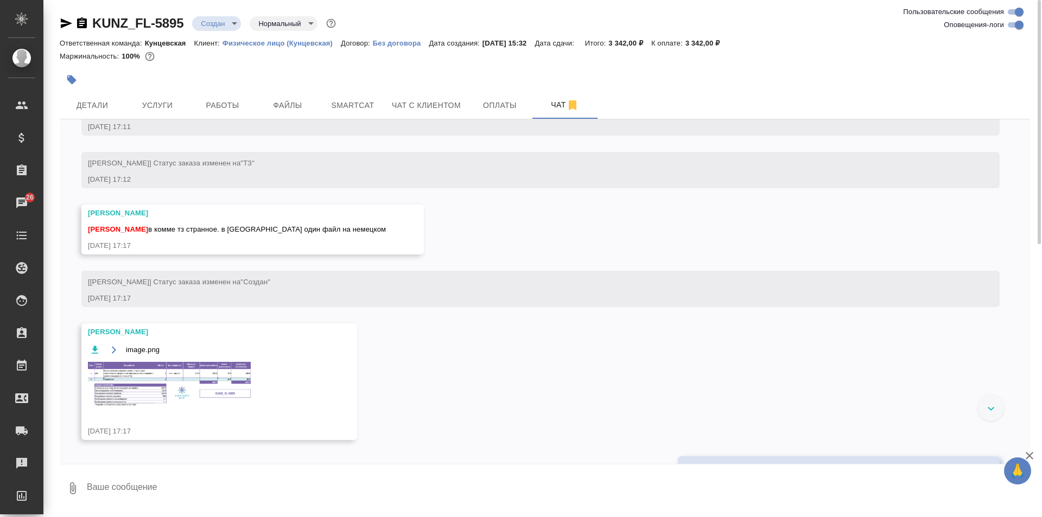
scroll to position [850, 0]
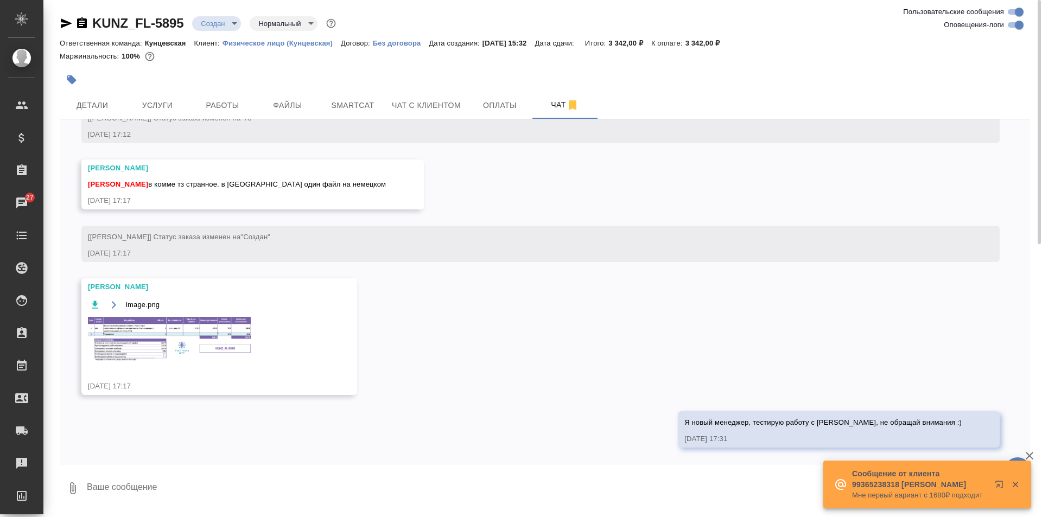
click at [857, 425] on span "Я новый менеджер, тестирую работу с [PERSON_NAME], не обращай внимания :)" at bounding box center [823, 423] width 277 height 8
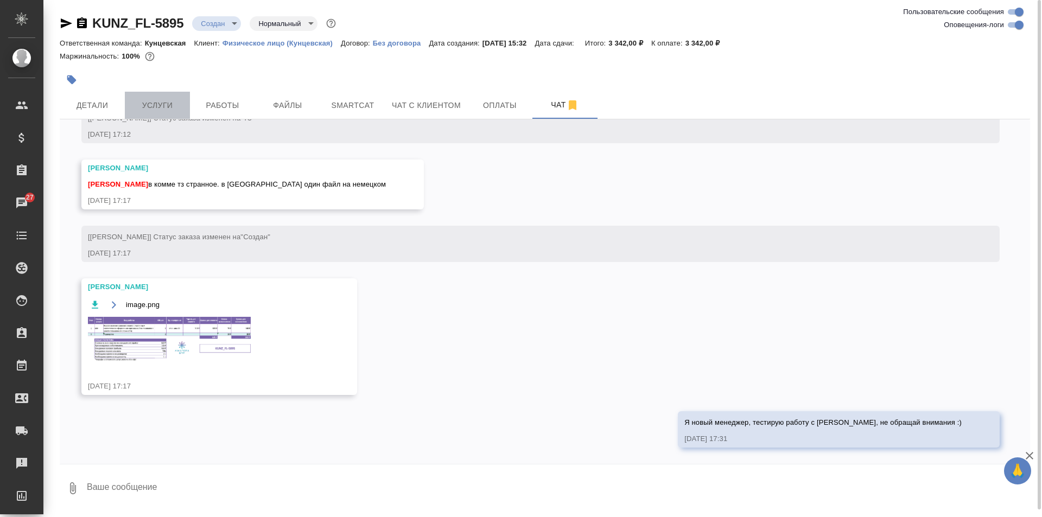
click at [156, 107] on span "Услуги" at bounding box center [157, 106] width 52 height 14
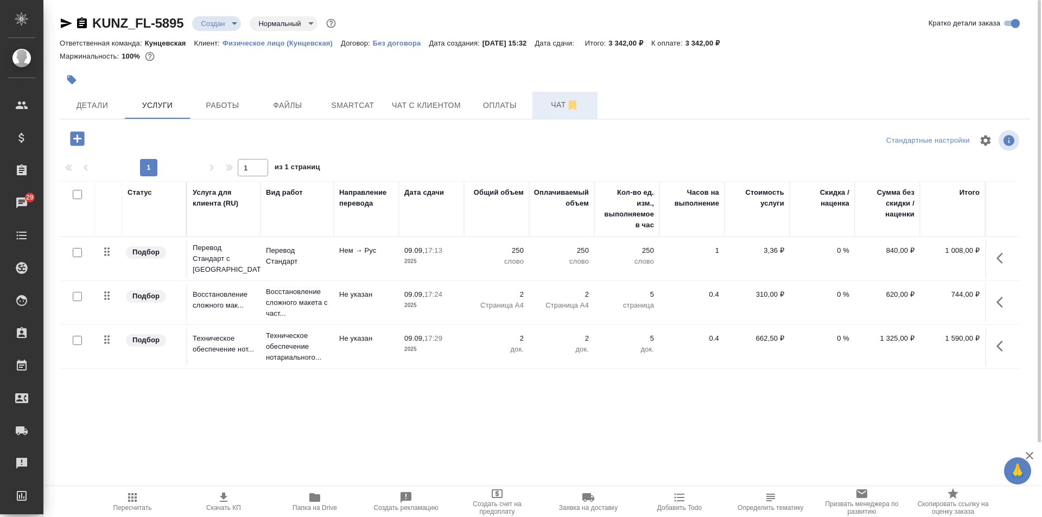
click at [536, 97] on button "Чат" at bounding box center [565, 105] width 65 height 27
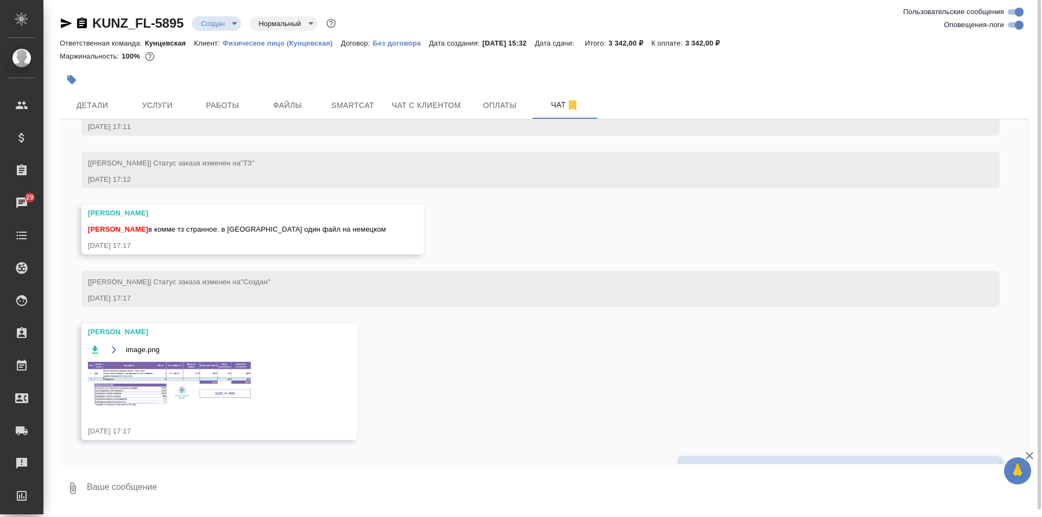
scroll to position [850, 0]
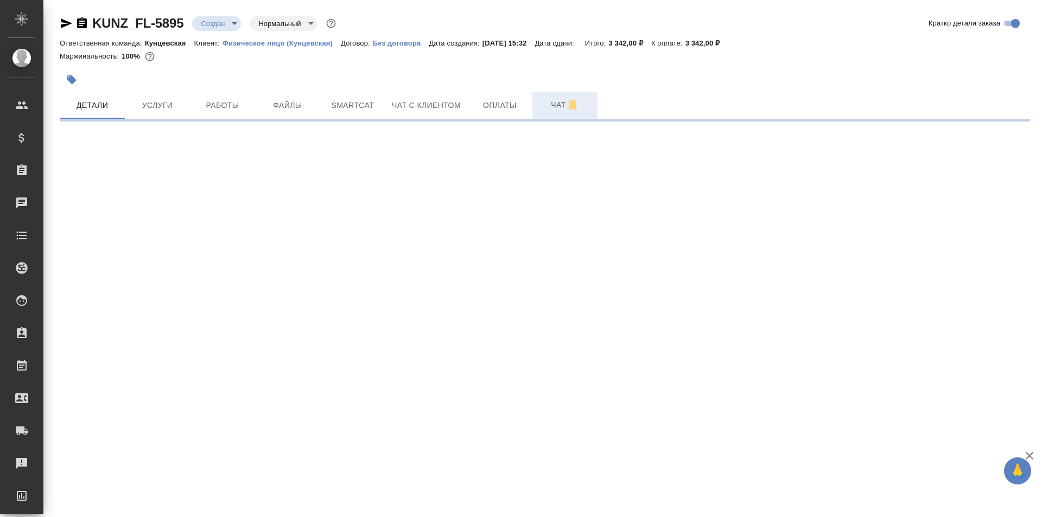
click at [554, 106] on span "Чат" at bounding box center [565, 105] width 52 height 14
select select "RU"
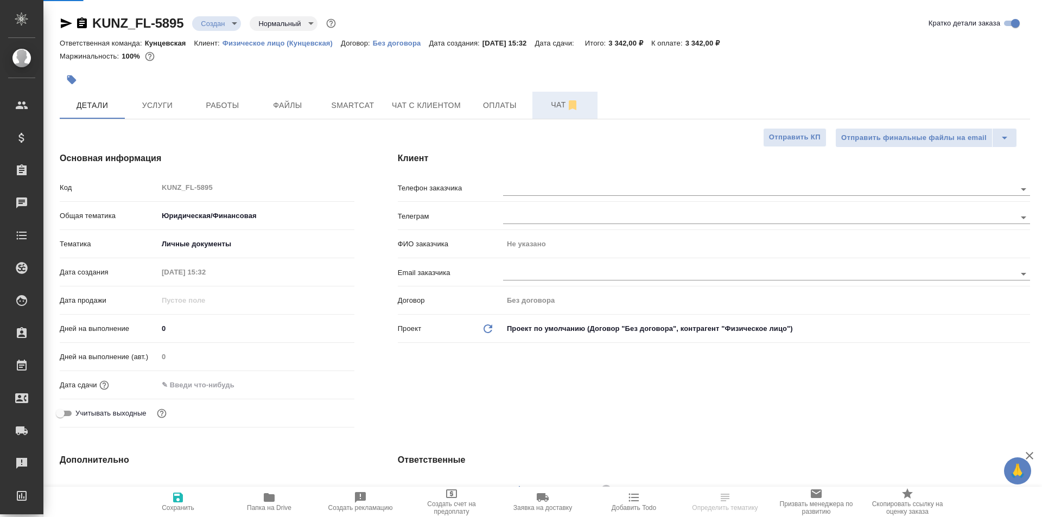
type textarea "x"
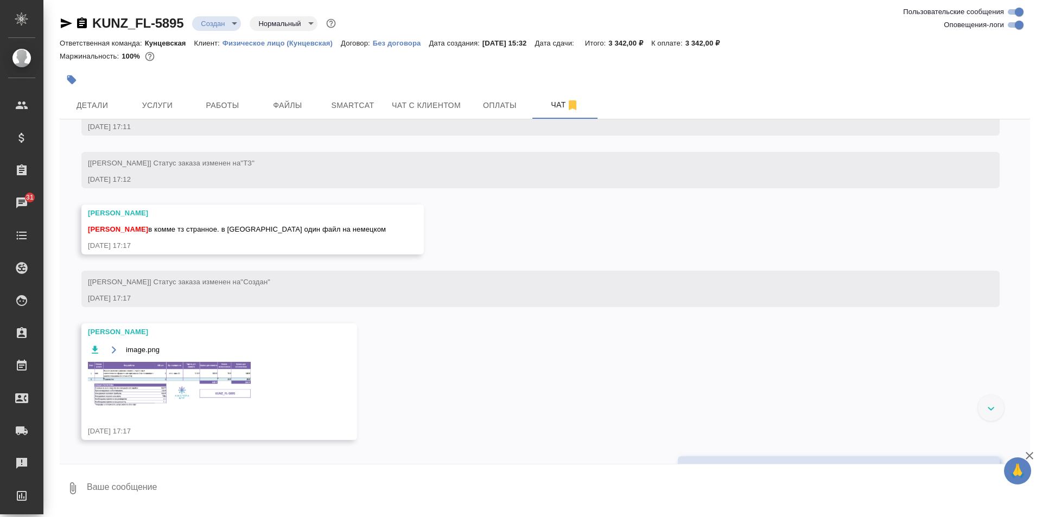
scroll to position [850, 0]
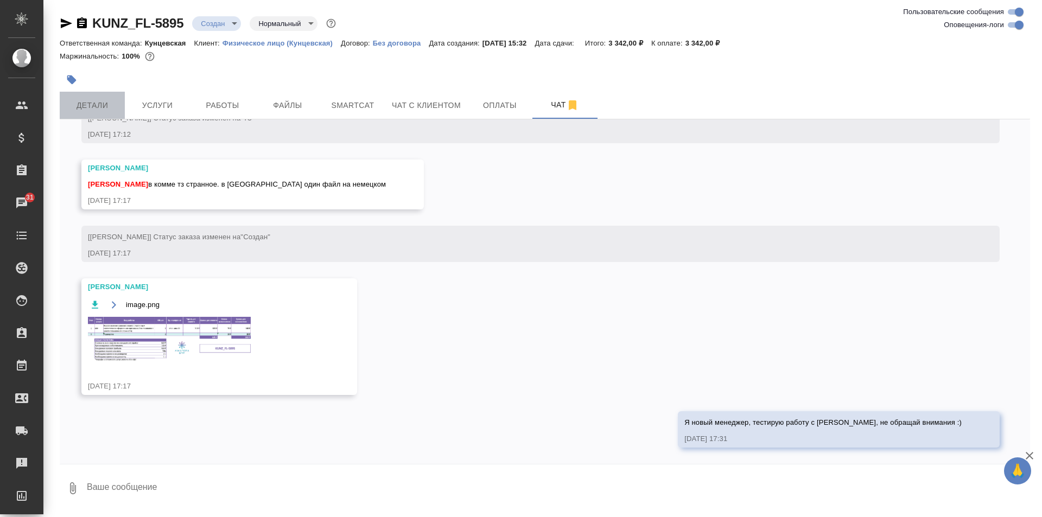
click at [106, 108] on span "Детали" at bounding box center [92, 106] width 52 height 14
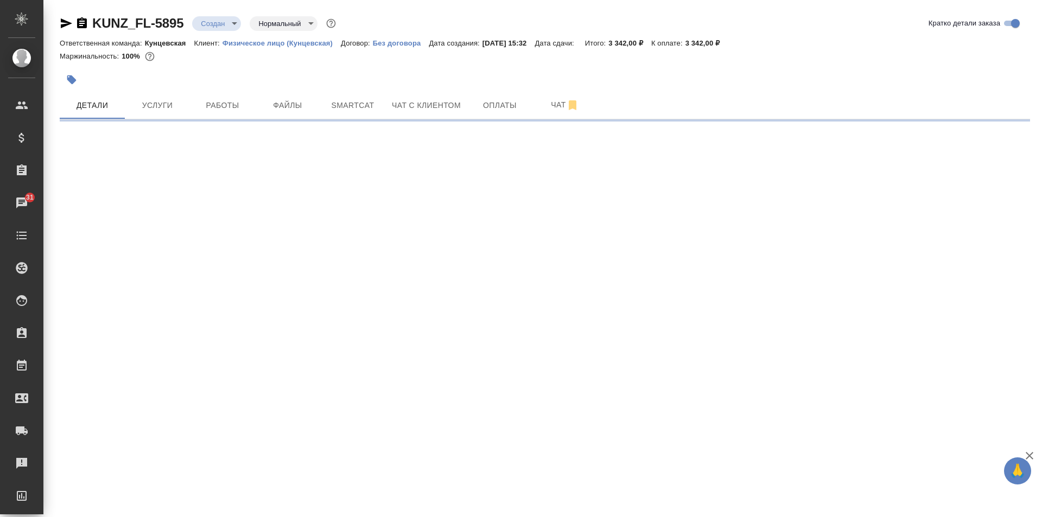
select select "RU"
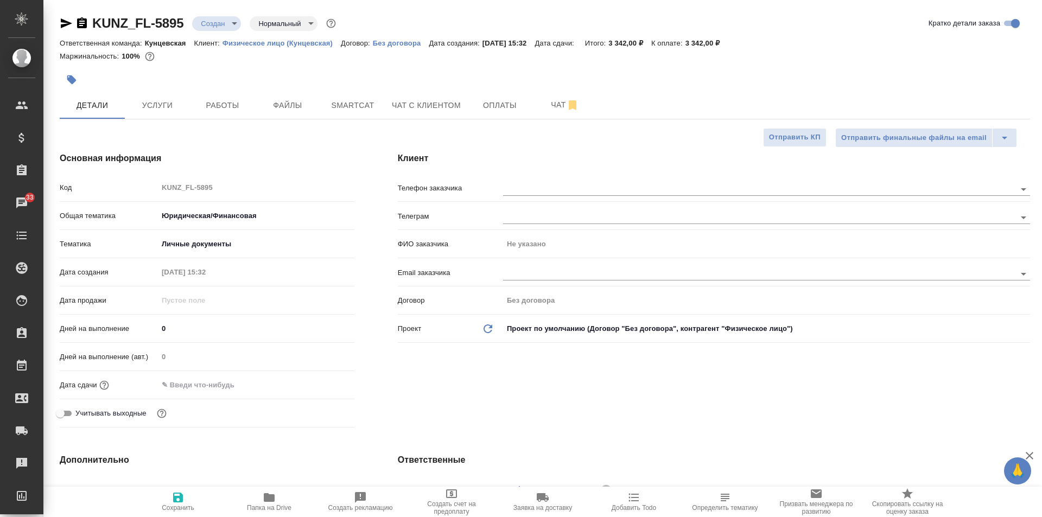
type textarea "x"
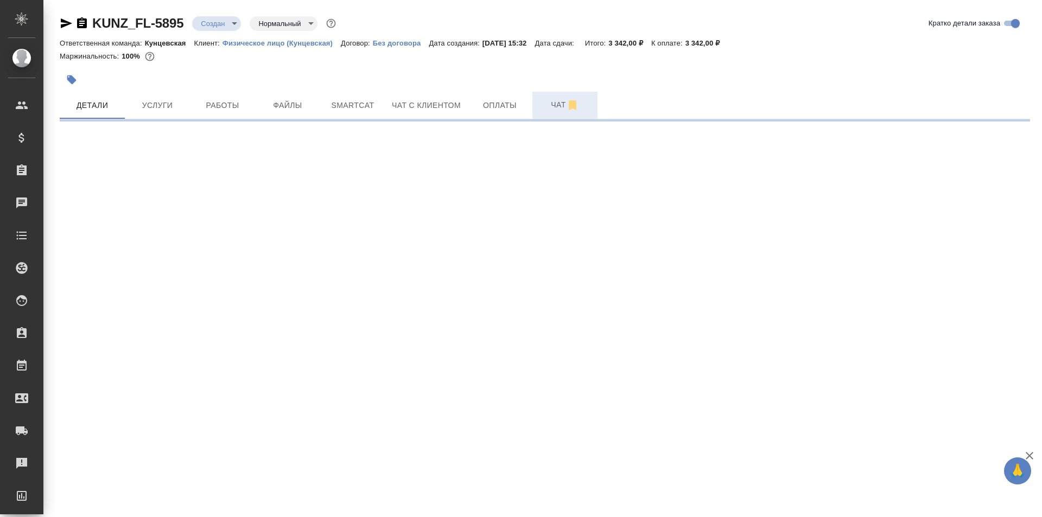
click at [541, 96] on button "Чат" at bounding box center [565, 105] width 65 height 27
select select "RU"
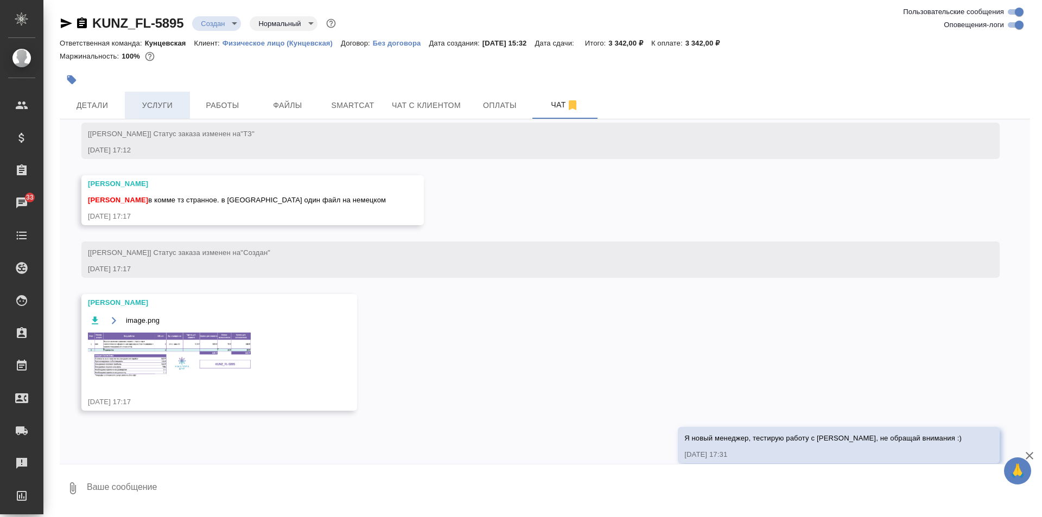
scroll to position [850, 0]
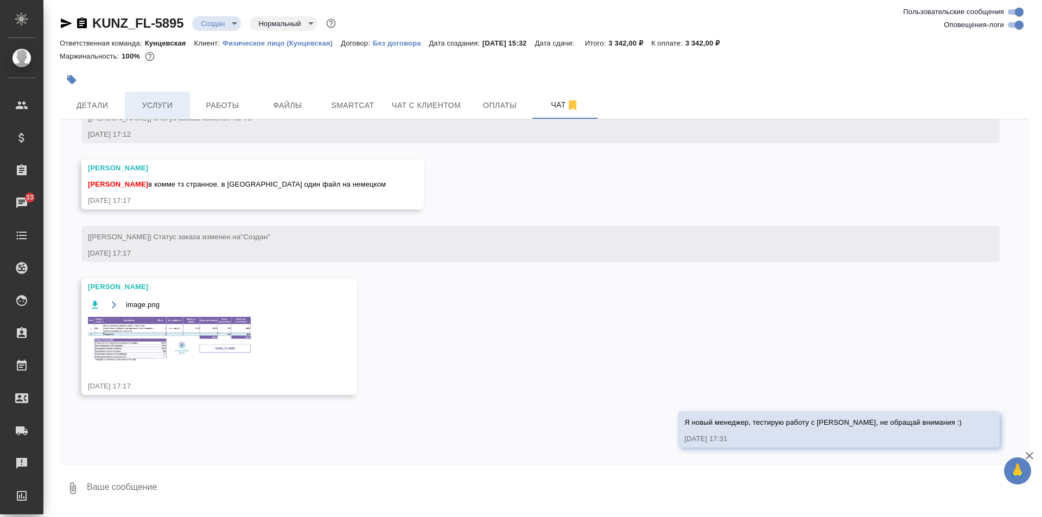
click at [171, 102] on span "Услуги" at bounding box center [157, 106] width 52 height 14
